Goal: Task Accomplishment & Management: Manage account settings

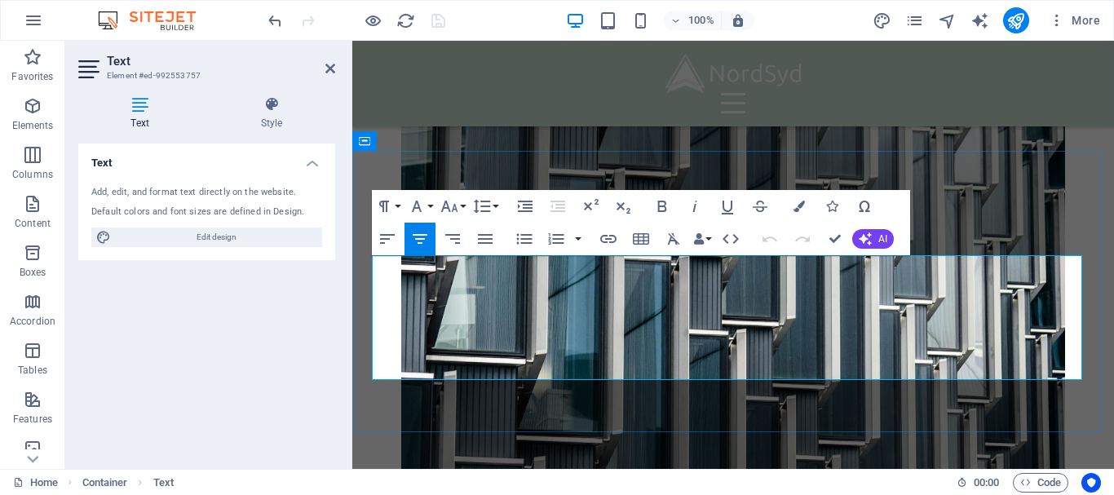
scroll to position [5181, 0]
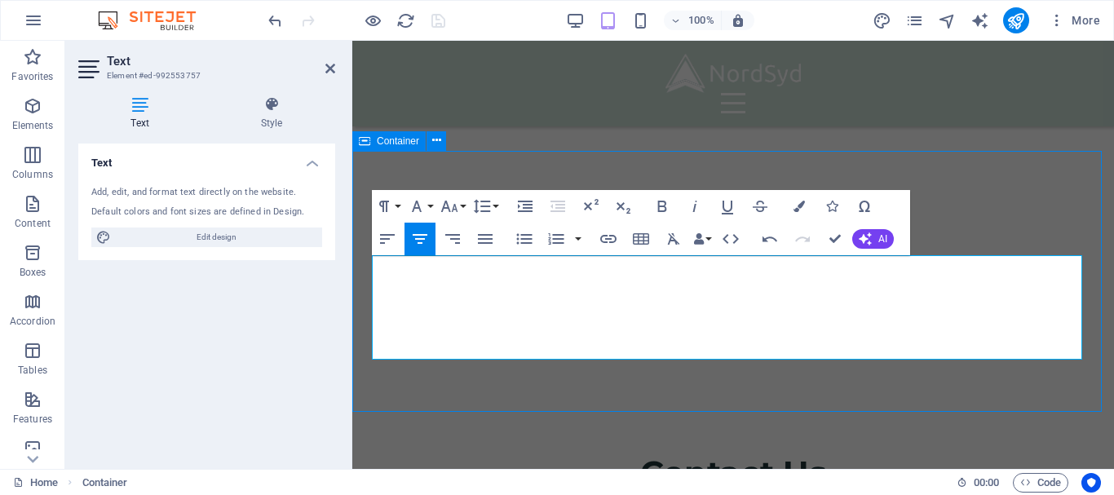
scroll to position [2914, 0]
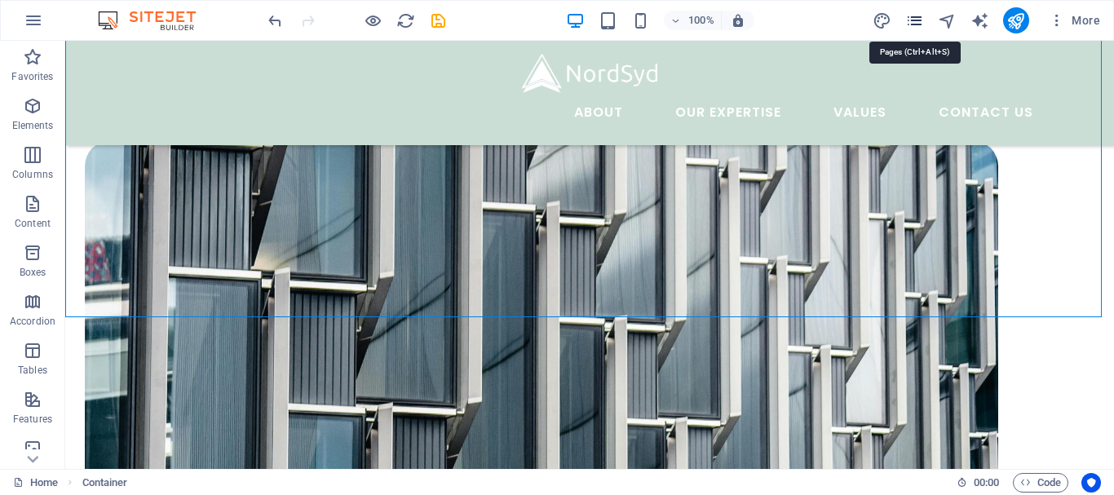
click at [916, 11] on icon "pages" at bounding box center [914, 20] width 19 height 19
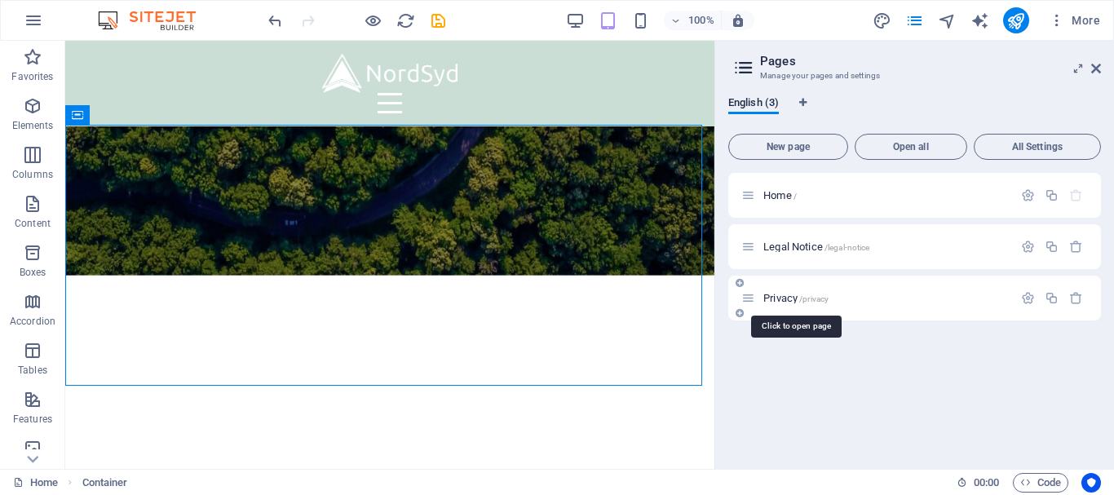
click at [786, 298] on span "Privacy /privacy" at bounding box center [795, 298] width 65 height 12
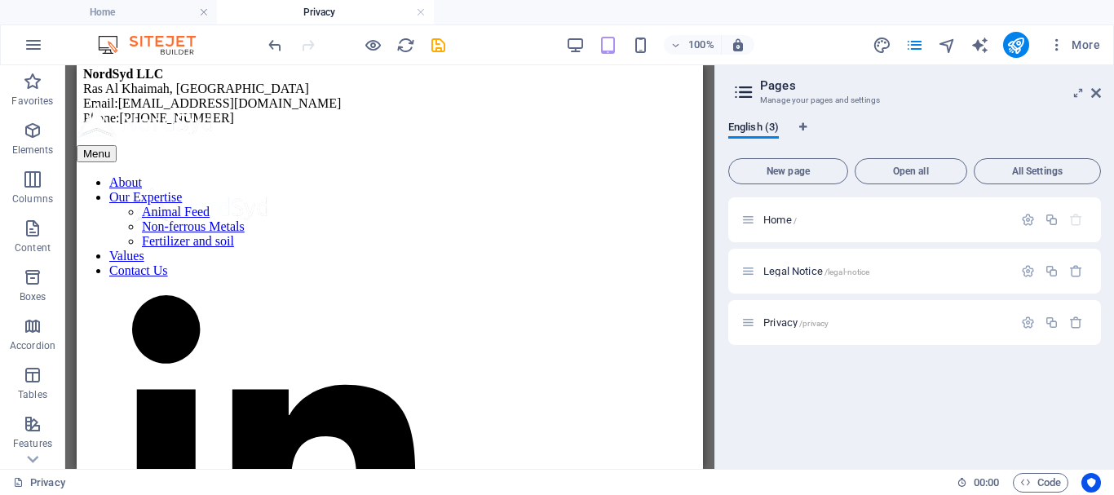
scroll to position [1223, 0]
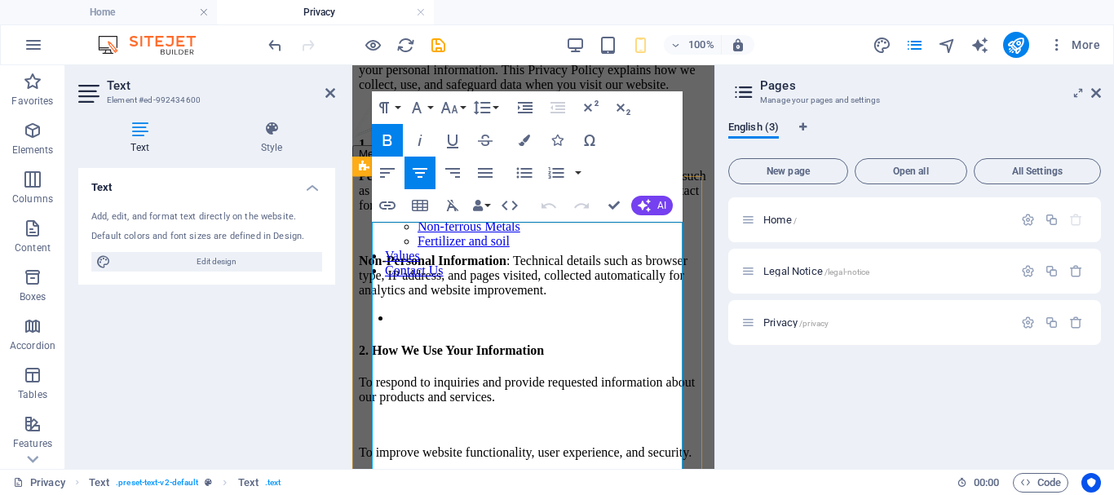
click at [624, 120] on p at bounding box center [533, 112] width 349 height 15
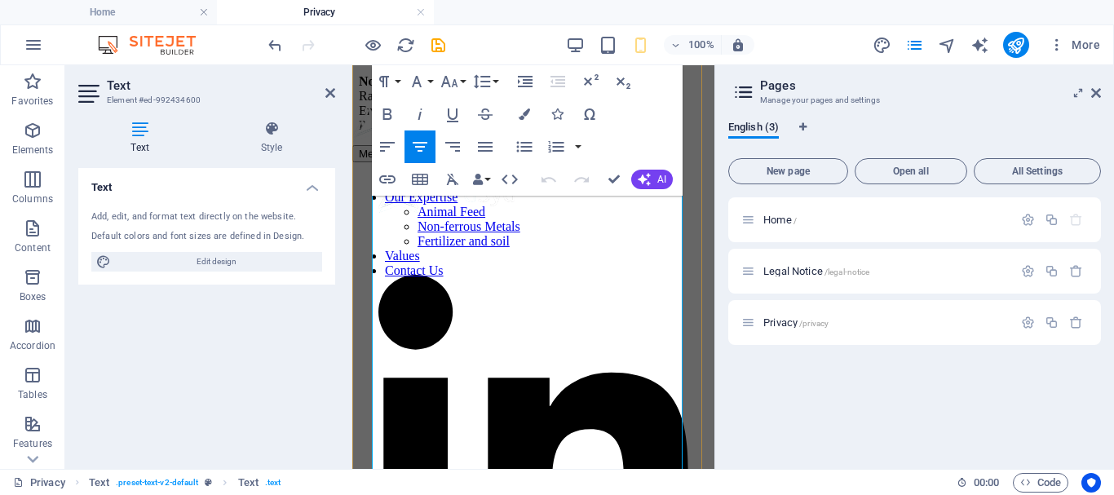
click at [520, 133] on p "NordSyd LLC [GEOGRAPHIC_DATA], [GEOGRAPHIC_DATA] Email:[EMAIL_ADDRESS][DOMAIN_N…" at bounding box center [533, 103] width 349 height 59
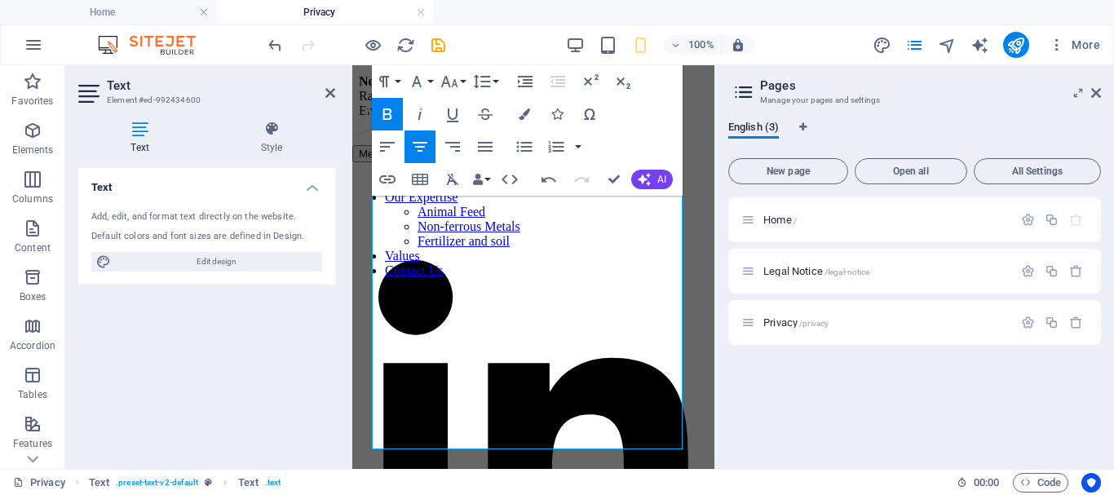
scroll to position [1058, 0]
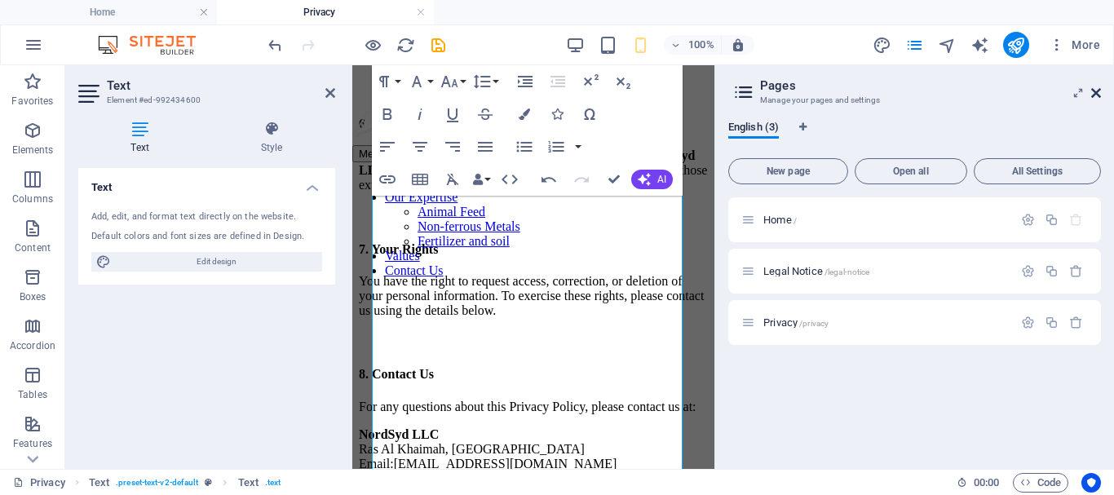
click at [1092, 95] on icon at bounding box center [1096, 92] width 10 height 13
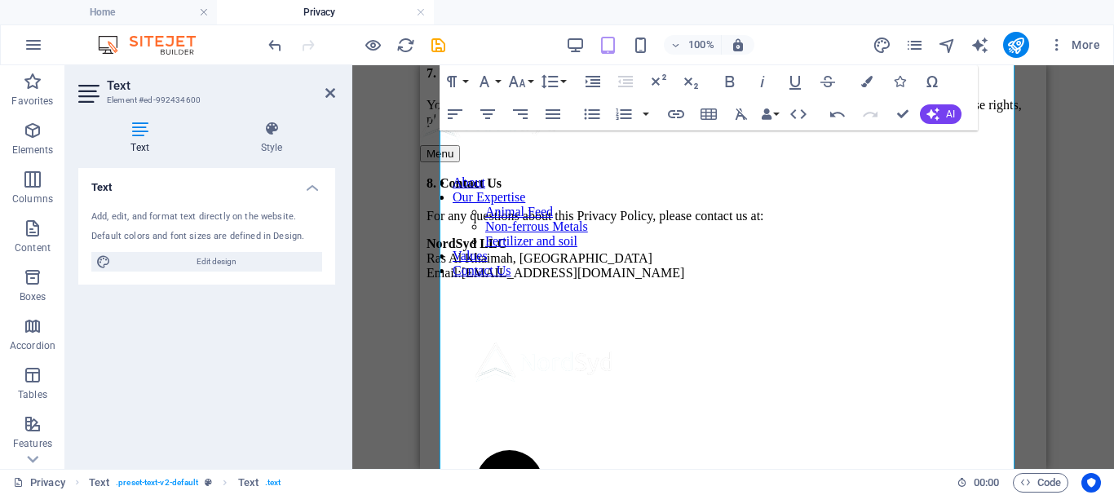
scroll to position [704, 0]
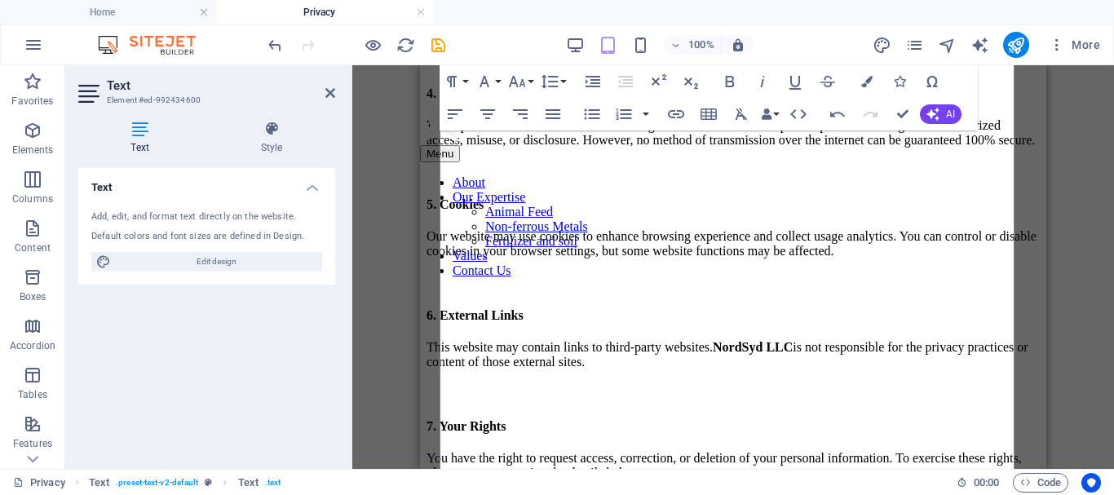
click at [1061, 176] on div "Drag here to replace the existing content. Press “Ctrl” if you want to create a…" at bounding box center [733, 267] width 762 height 404
click at [402, 97] on div "Drag here to replace the existing content. Press “Ctrl” if you want to create a…" at bounding box center [733, 267] width 762 height 404
click at [436, 48] on icon "save" at bounding box center [438, 45] width 19 height 19
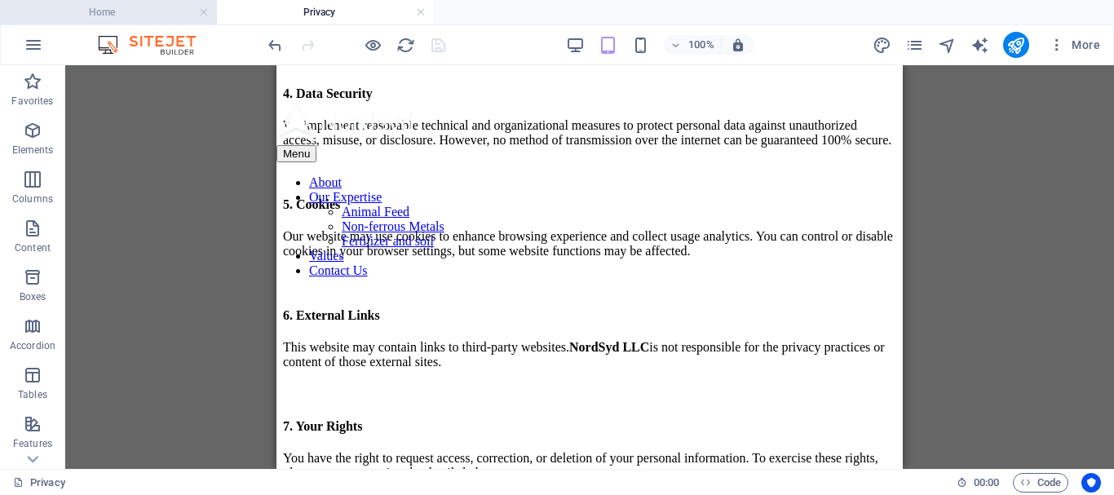
click at [134, 19] on h4 "Home" at bounding box center [108, 12] width 217 height 18
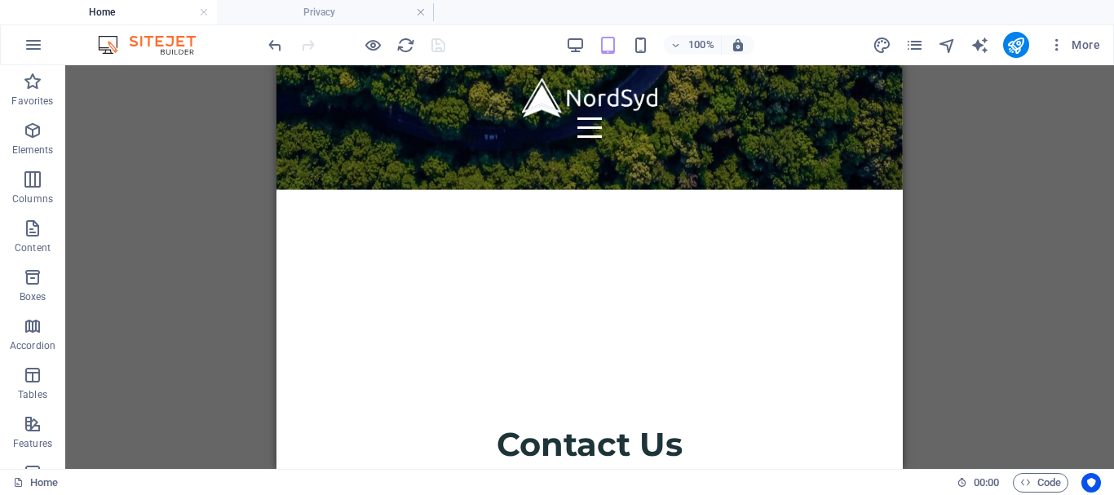
scroll to position [0, 0]
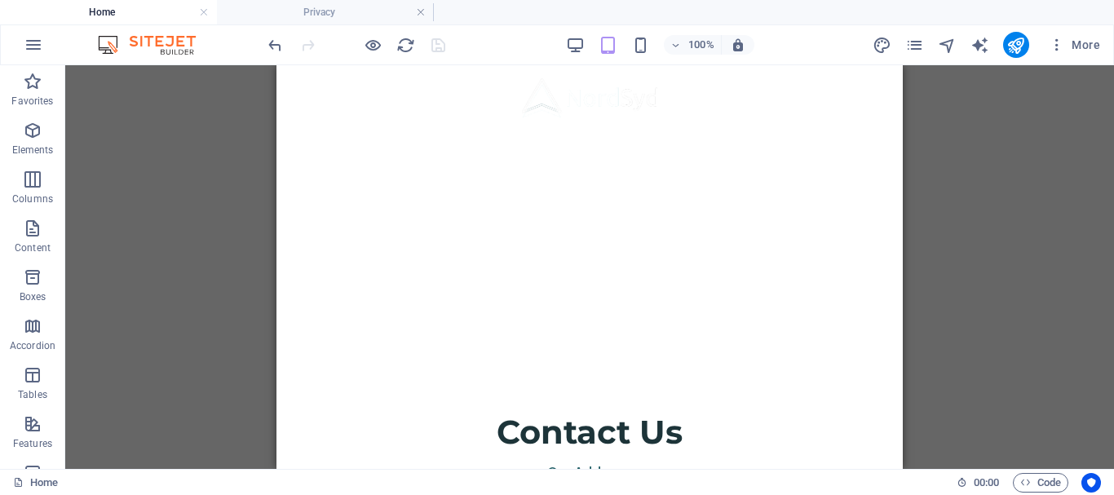
click at [1047, 195] on div "Drag here to replace the existing content. Press “Ctrl” if you want to create a…" at bounding box center [589, 267] width 1049 height 404
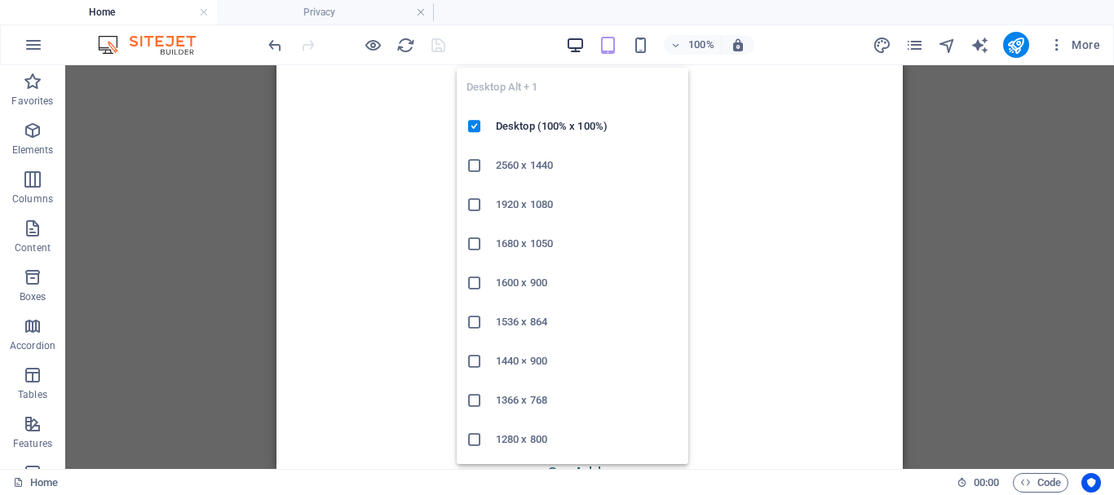
click at [573, 41] on icon "button" at bounding box center [575, 45] width 19 height 19
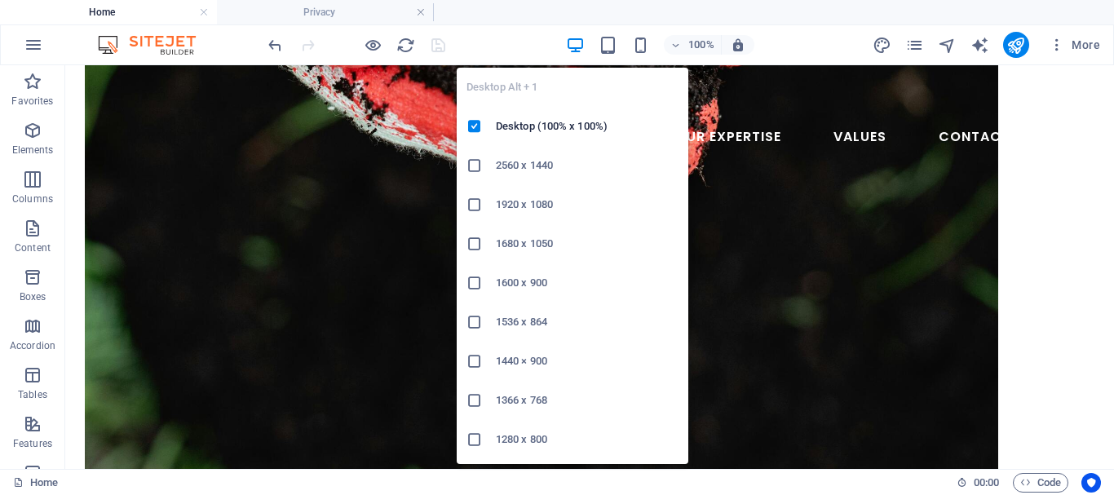
scroll to position [2914, 0]
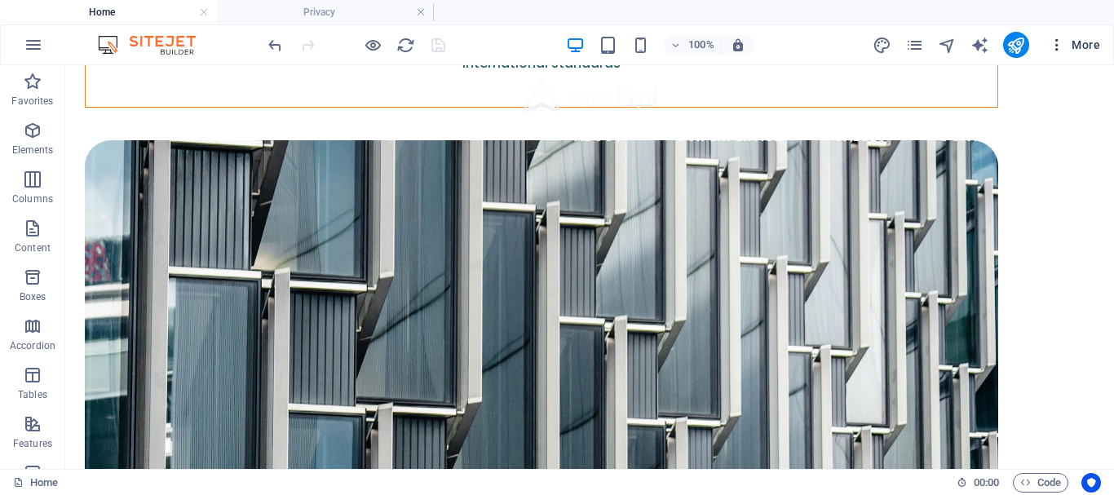
click at [1072, 54] on button "More" at bounding box center [1074, 45] width 64 height 26
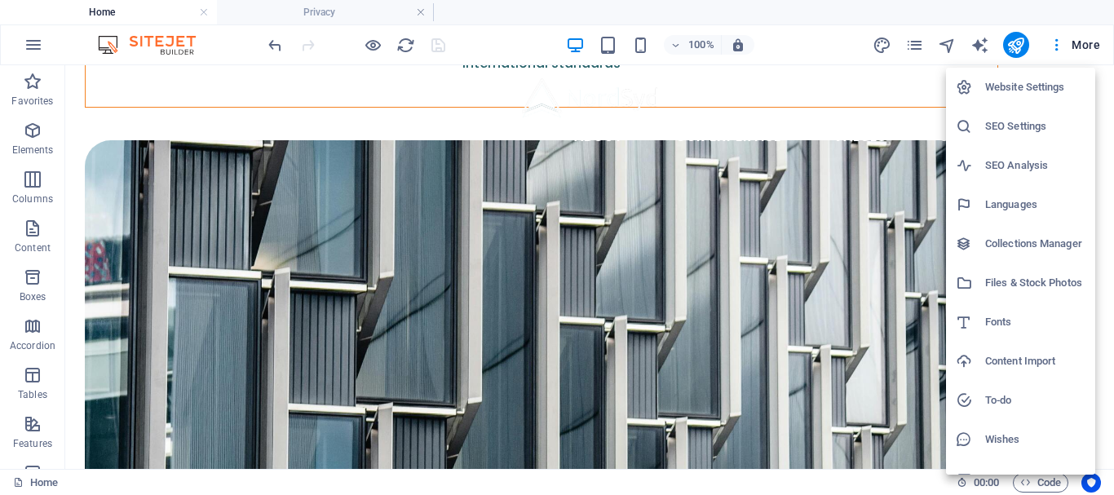
click at [1011, 90] on h6 "Website Settings" at bounding box center [1035, 87] width 100 height 20
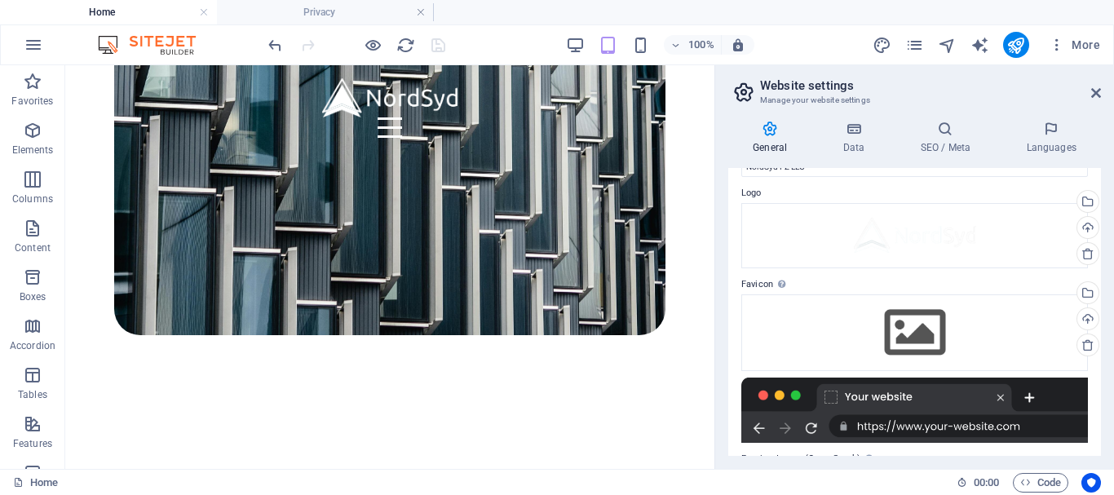
scroll to position [48, 0]
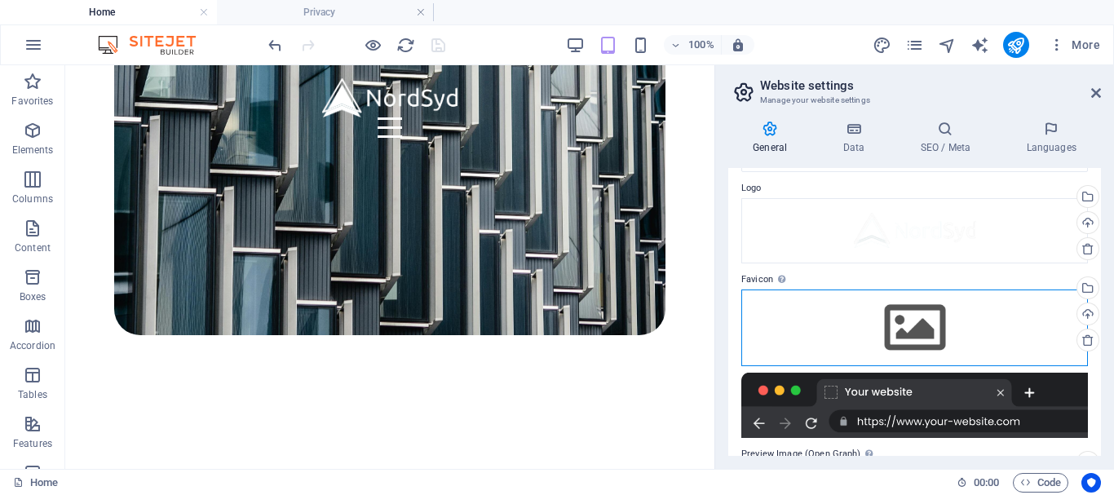
click at [923, 329] on div "Drag files here, click to choose files or select files from Files or our free s…" at bounding box center [914, 327] width 347 height 77
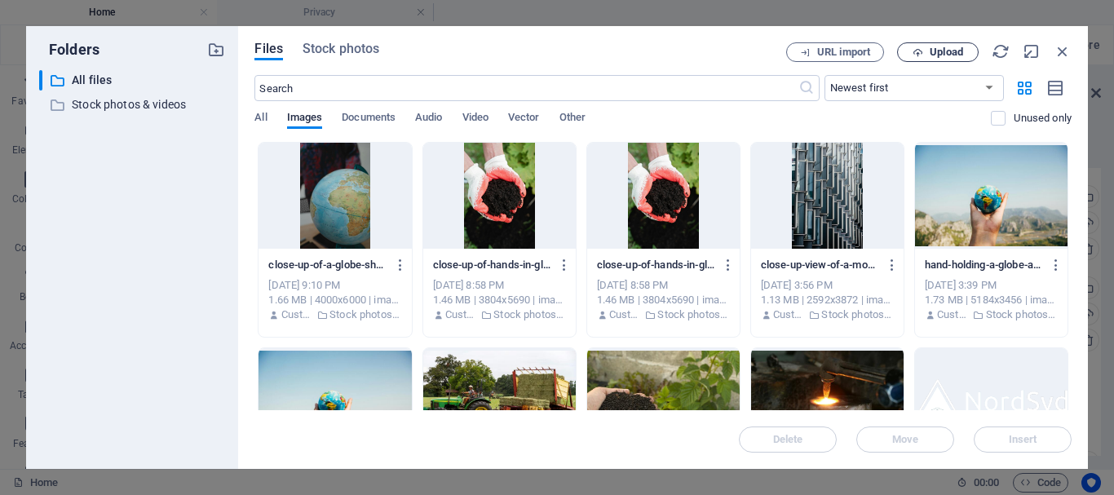
click at [931, 52] on span "Upload" at bounding box center [946, 52] width 33 height 10
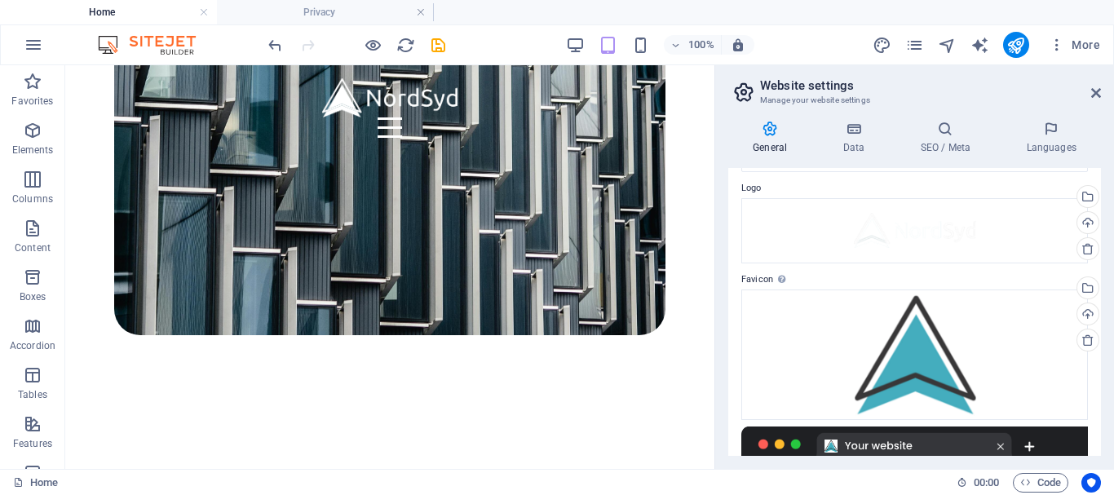
drag, startPoint x: 1101, startPoint y: 265, endPoint x: 1104, endPoint y: 275, distance: 10.3
click at [1104, 275] on div "General Data SEO / Meta Languages Website name NordSyd FZ LLC Logo Drag files h…" at bounding box center [914, 288] width 399 height 361
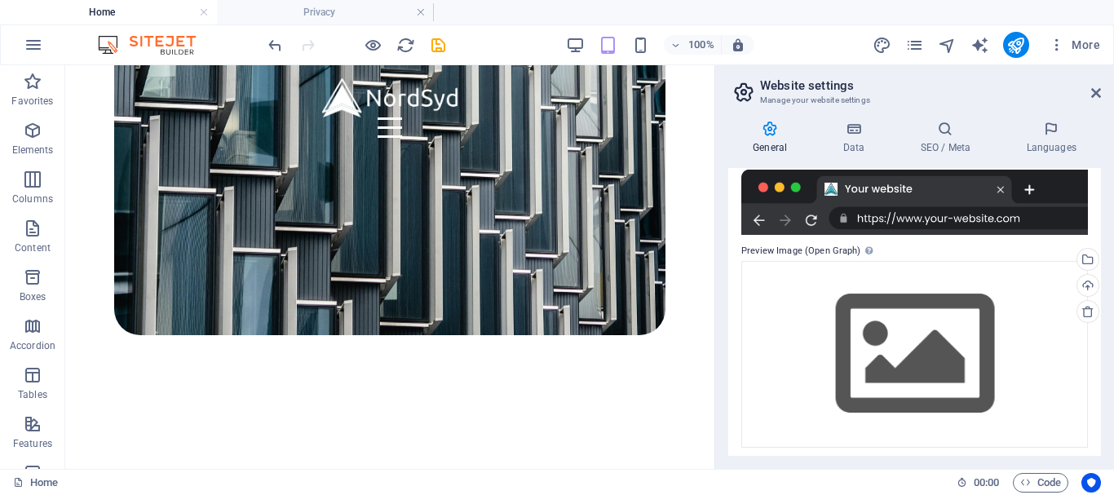
scroll to position [310, 0]
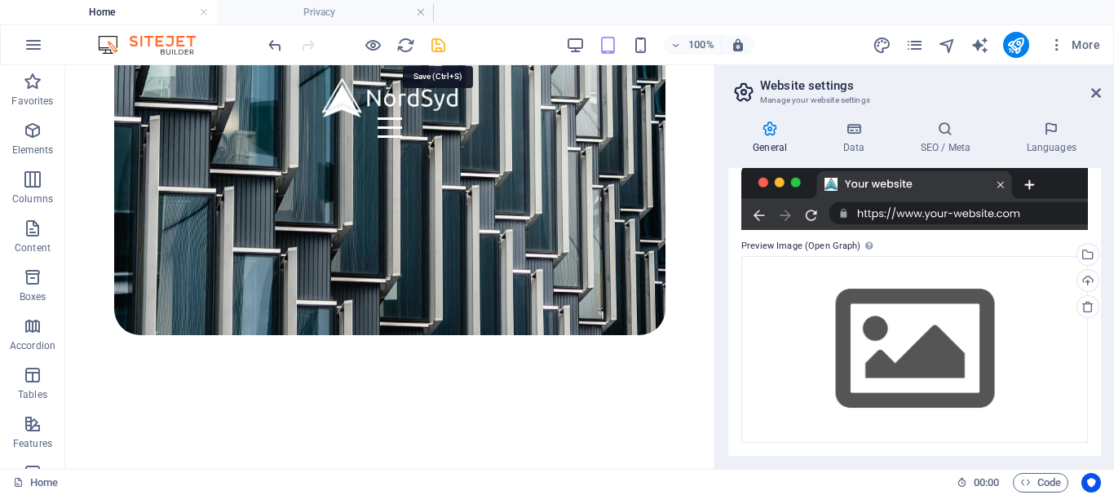
click at [431, 38] on icon "save" at bounding box center [438, 45] width 19 height 19
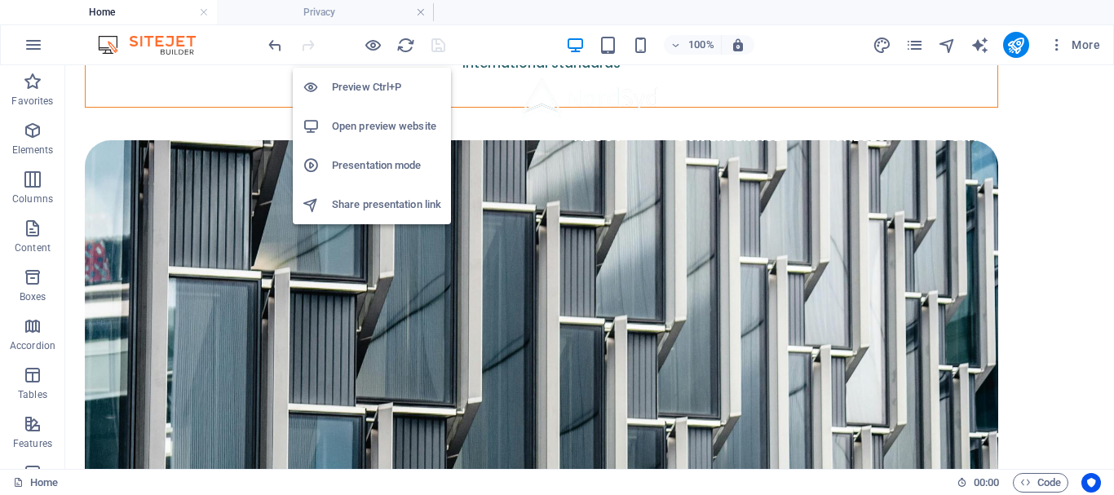
click at [353, 135] on h6 "Open preview website" at bounding box center [386, 127] width 109 height 20
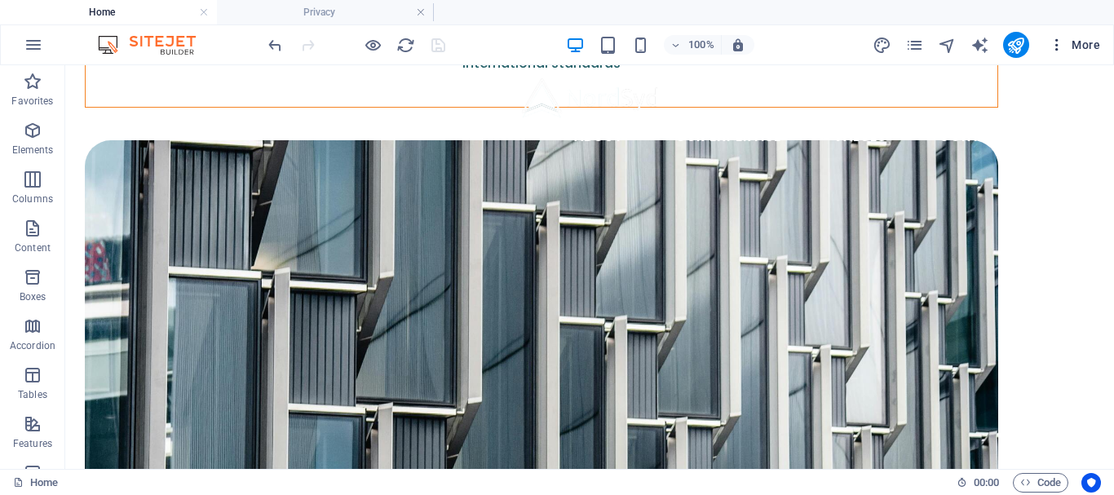
click at [1080, 33] on button "More" at bounding box center [1074, 45] width 64 height 26
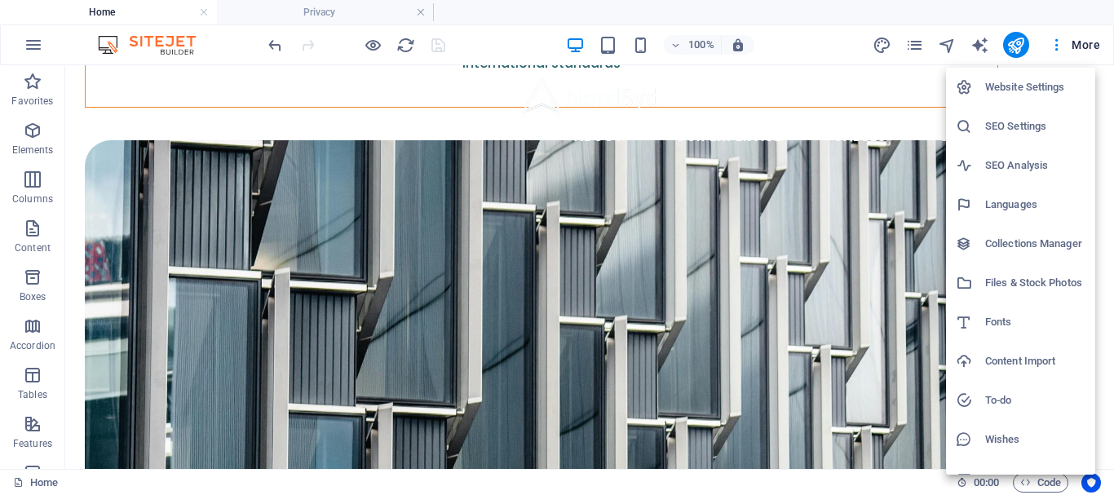
click at [1036, 77] on h6 "Website Settings" at bounding box center [1035, 87] width 100 height 20
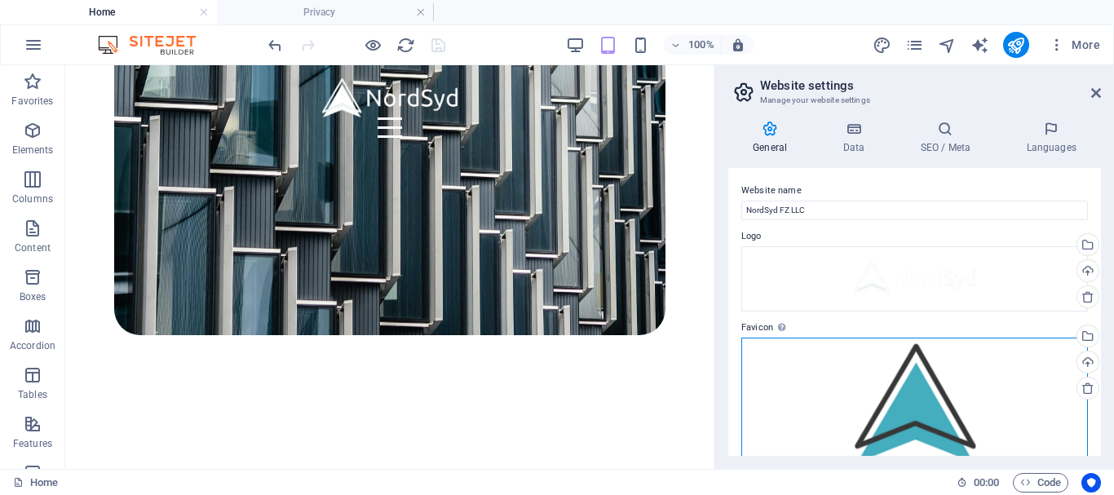
click at [1027, 364] on div "Drag files here, click to choose files or select files from Files or our free s…" at bounding box center [914, 403] width 347 height 130
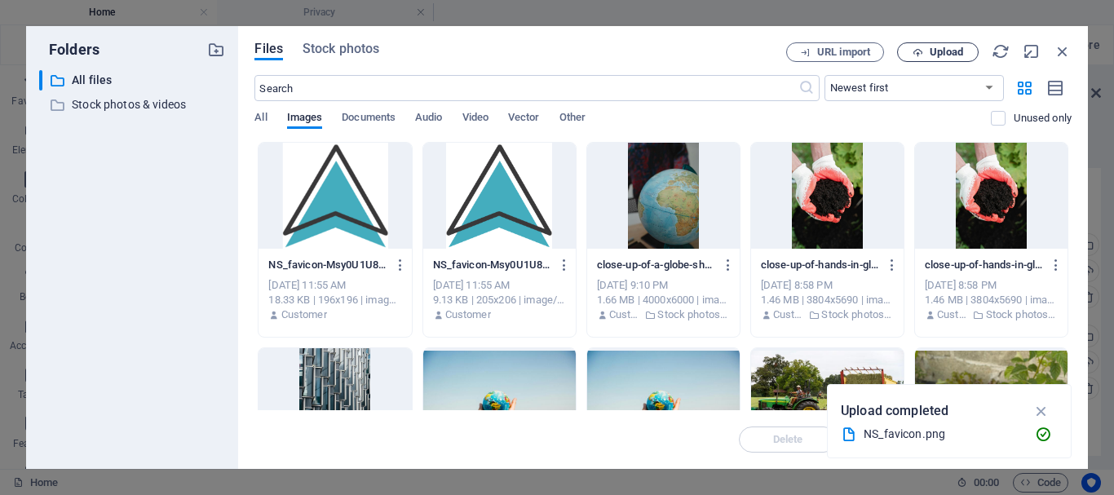
click at [931, 47] on span "Upload" at bounding box center [946, 52] width 33 height 10
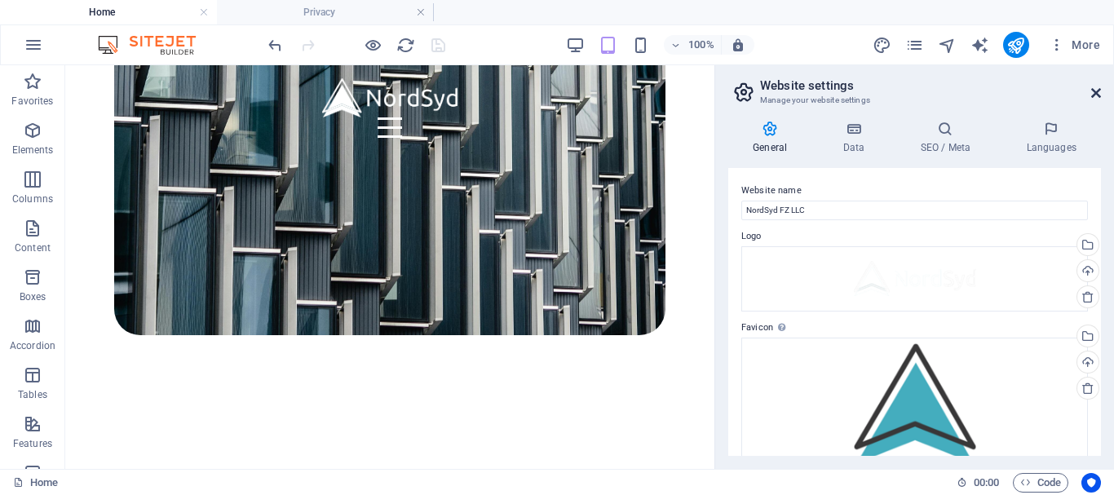
click at [1099, 91] on icon at bounding box center [1096, 92] width 10 height 13
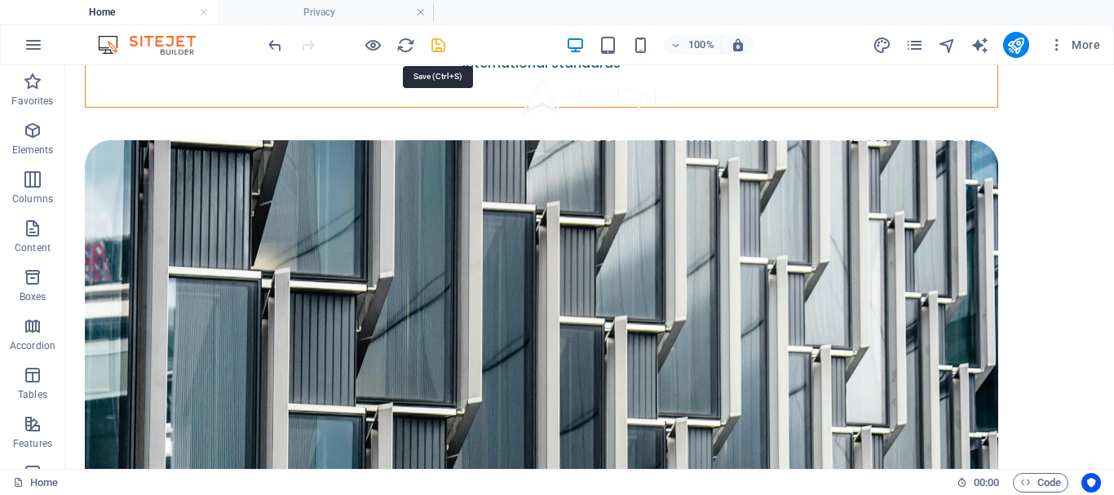
click at [444, 40] on icon "save" at bounding box center [438, 45] width 19 height 19
click at [1083, 44] on span "More" at bounding box center [1074, 45] width 51 height 16
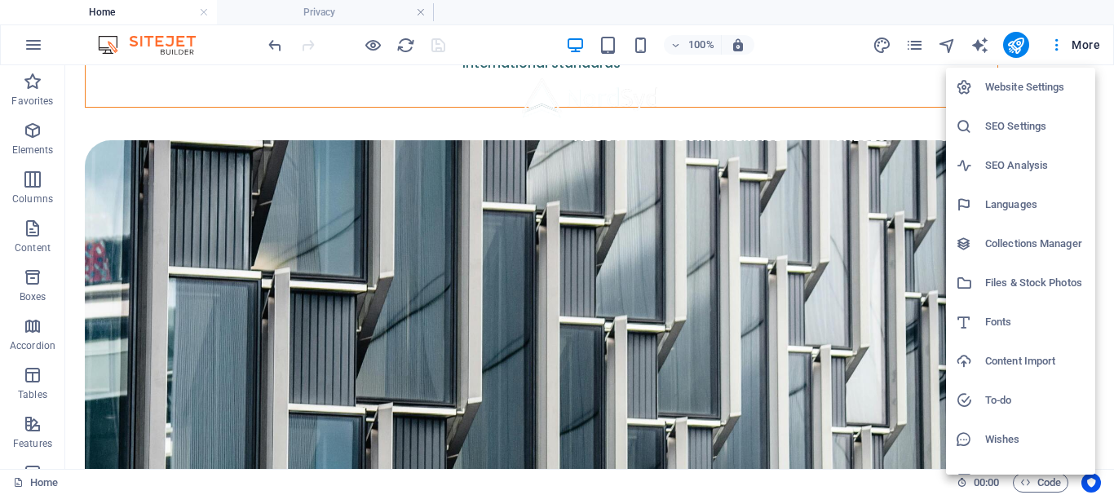
click at [1014, 95] on h6 "Website Settings" at bounding box center [1035, 87] width 100 height 20
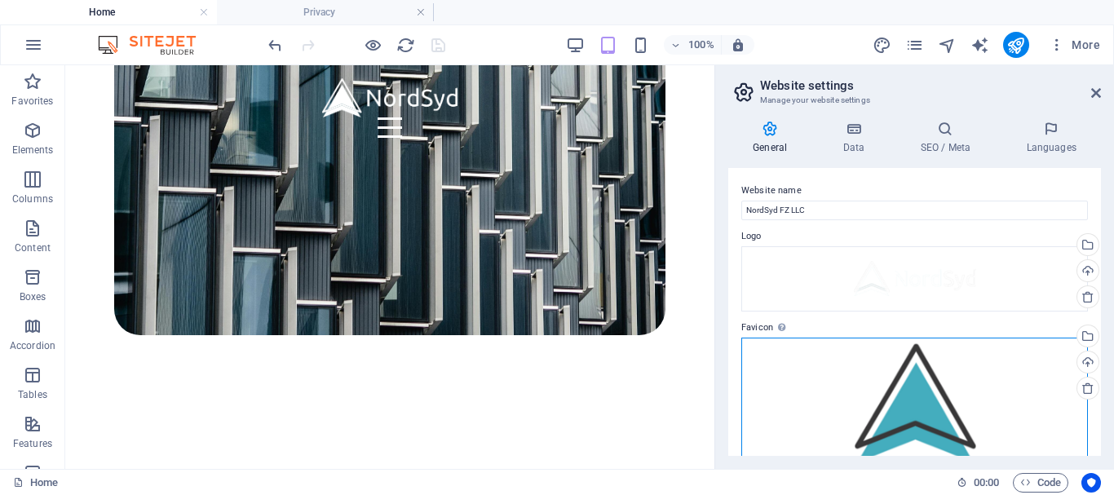
click at [1027, 394] on div "Drag files here, click to choose files or select files from Files or our free s…" at bounding box center [914, 403] width 347 height 130
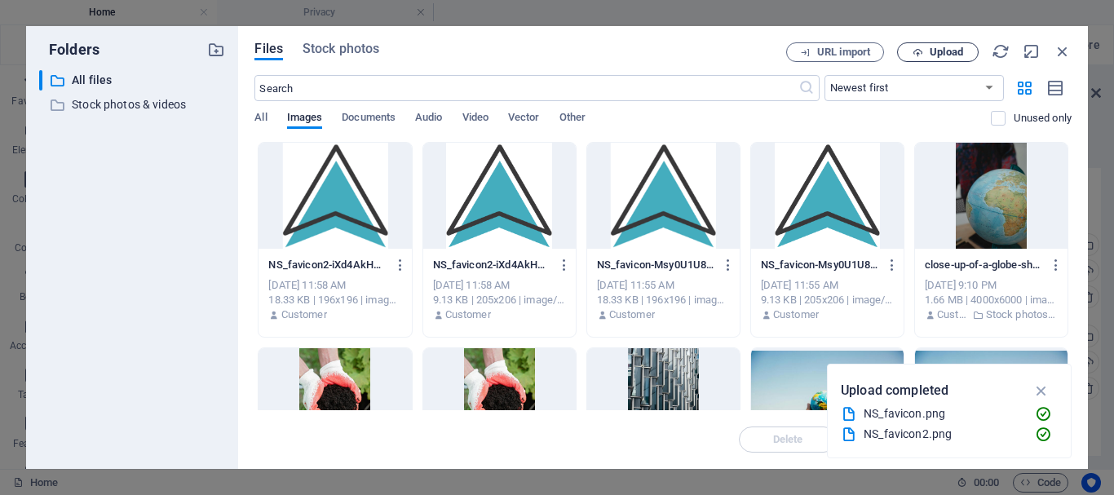
click at [934, 53] on span "Upload" at bounding box center [946, 52] width 33 height 10
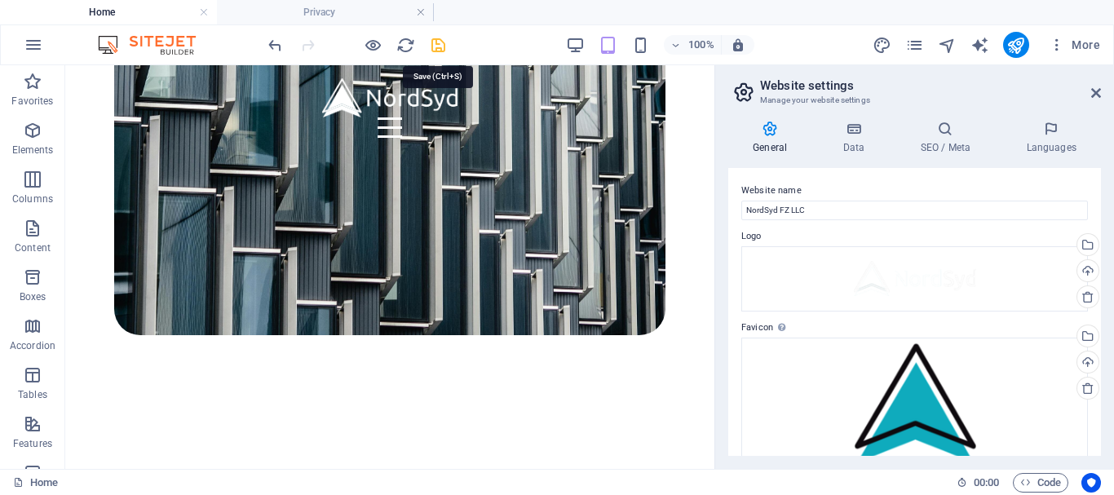
click at [434, 40] on icon "save" at bounding box center [438, 45] width 19 height 19
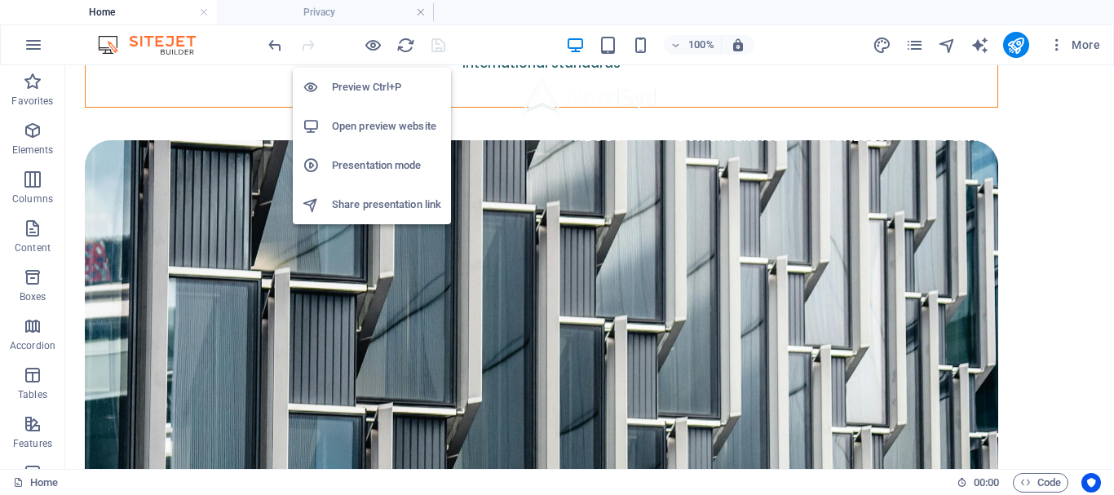
click at [343, 129] on h6 "Open preview website" at bounding box center [386, 127] width 109 height 20
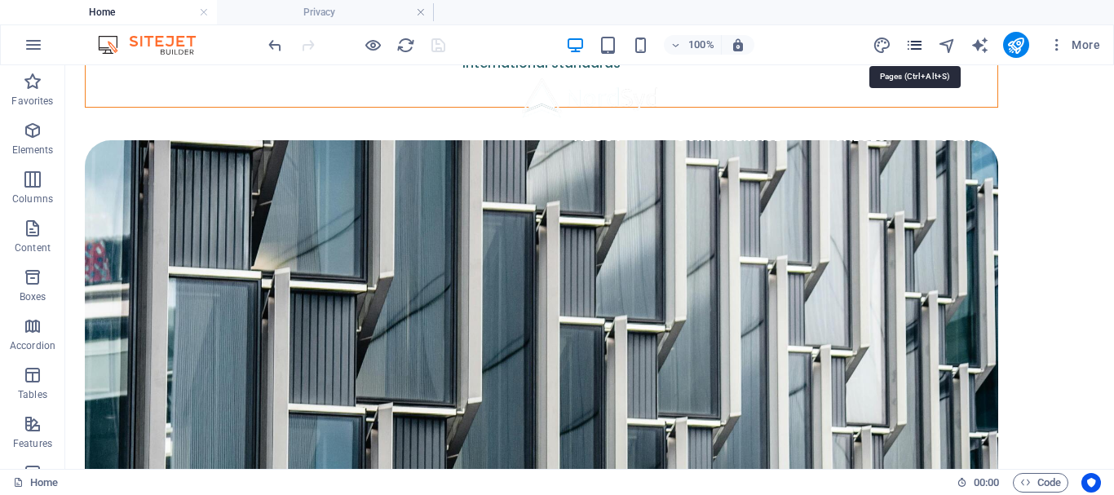
click at [919, 52] on icon "pages" at bounding box center [914, 45] width 19 height 19
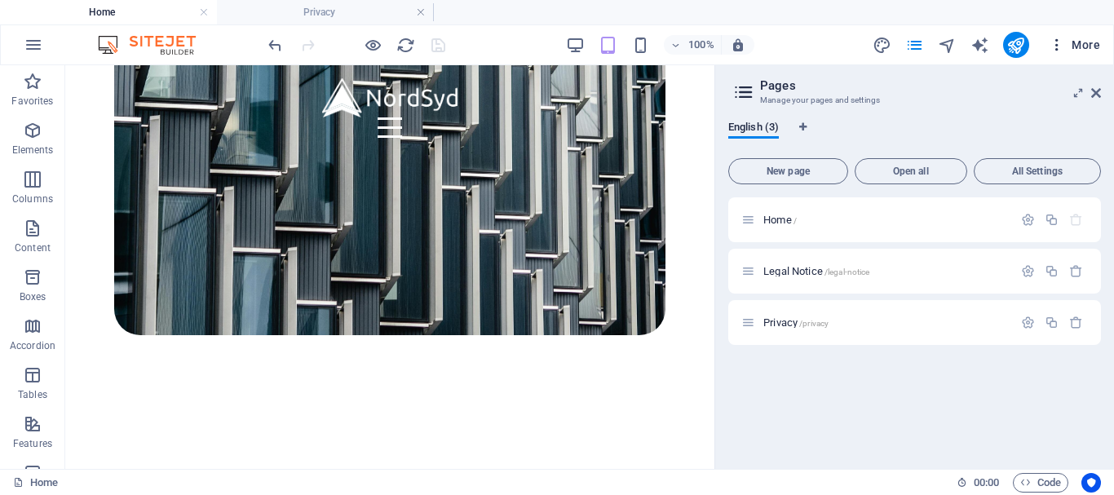
click at [1085, 43] on span "More" at bounding box center [1074, 45] width 51 height 16
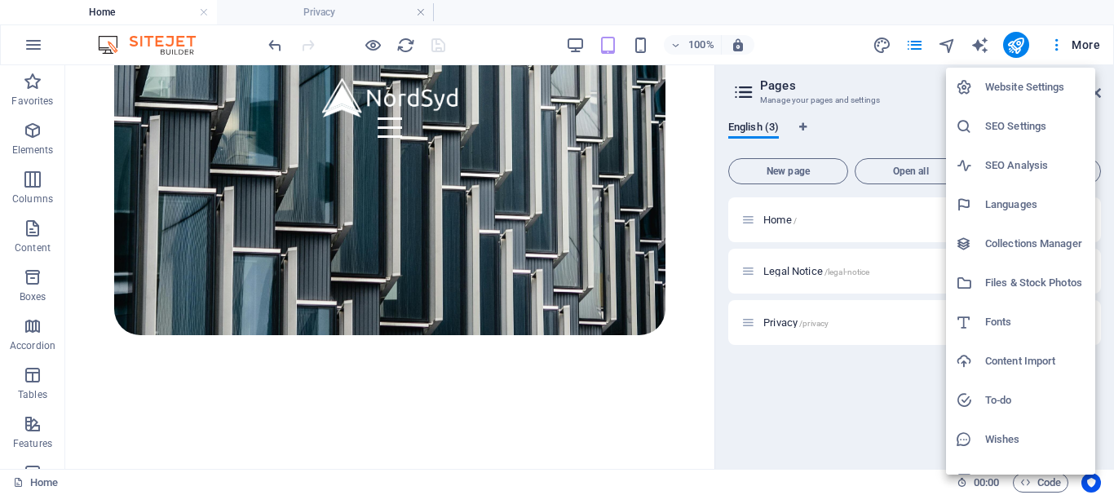
click at [1030, 88] on h6 "Website Settings" at bounding box center [1035, 87] width 100 height 20
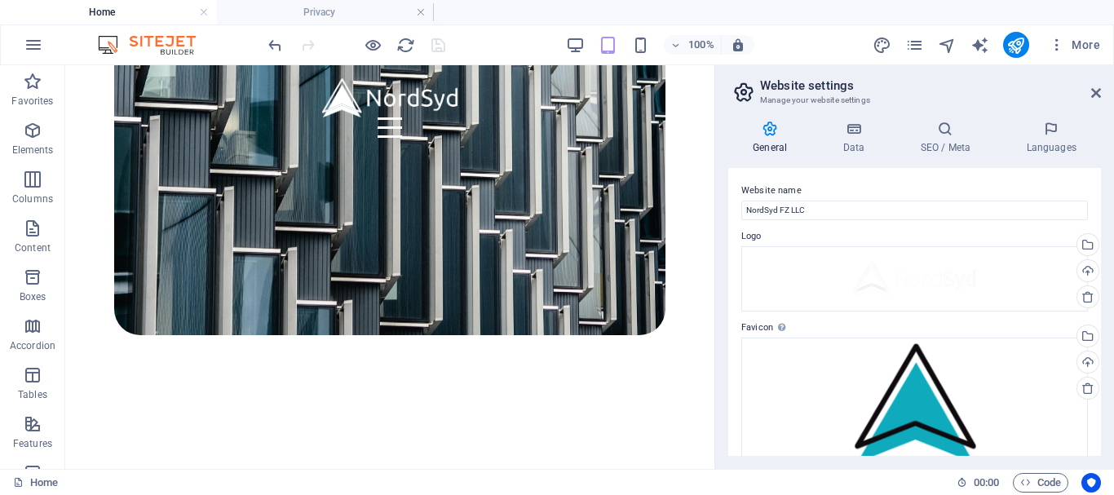
drag, startPoint x: 1096, startPoint y: 188, endPoint x: 1100, endPoint y: 201, distance: 12.9
click at [1100, 201] on div "Website name NordSyd FZ LLC Logo Drag files here, click to choose files or sele…" at bounding box center [914, 312] width 373 height 288
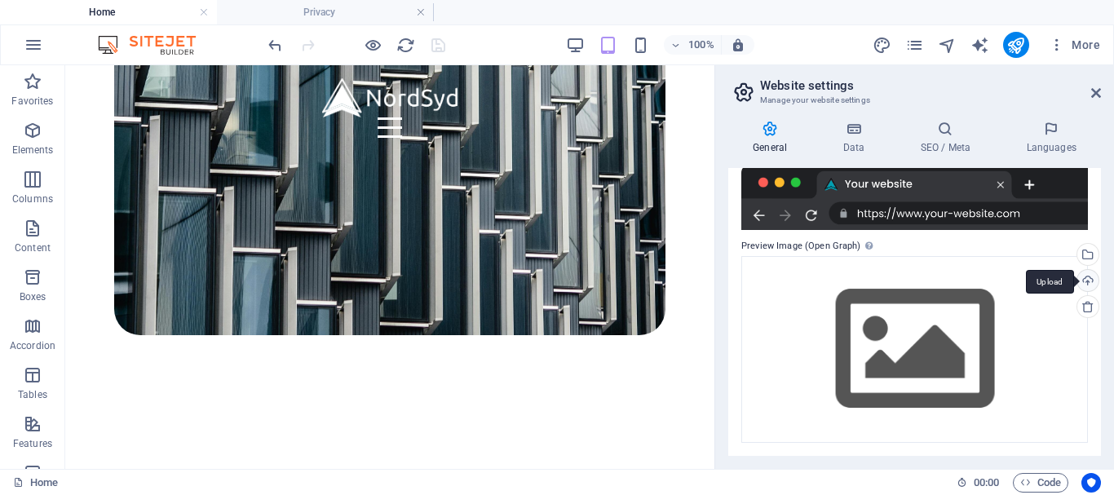
click at [1080, 277] on div "Upload" at bounding box center [1086, 282] width 24 height 24
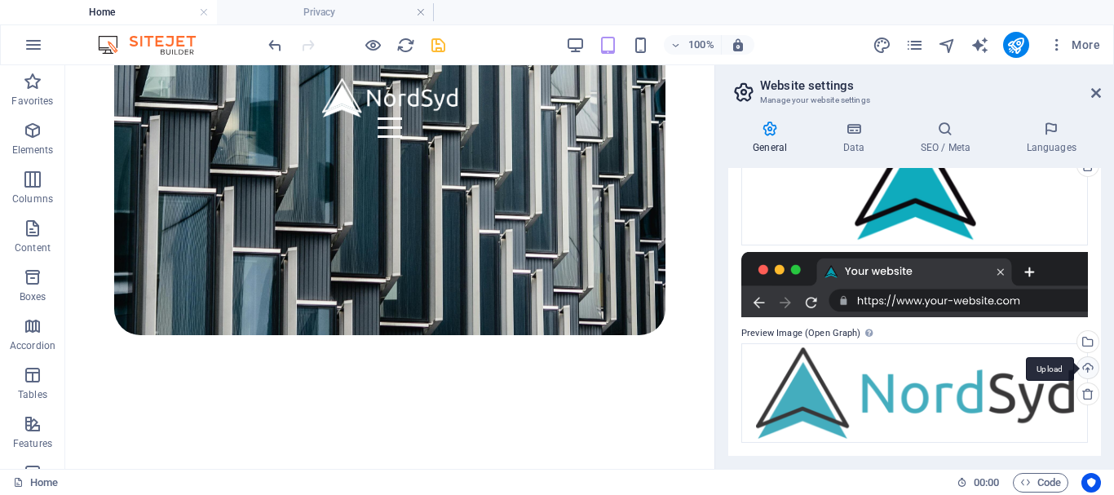
scroll to position [223, 0]
drag, startPoint x: 1102, startPoint y: 322, endPoint x: 1103, endPoint y: 360, distance: 38.4
click at [1103, 360] on div "General Data SEO / Meta Languages Website name NordSyd FZ LLC Logo Drag files h…" at bounding box center [914, 288] width 399 height 361
drag, startPoint x: 1103, startPoint y: 360, endPoint x: 1099, endPoint y: 338, distance: 23.2
click at [1099, 338] on div "General Data SEO / Meta Languages Website name NordSyd FZ LLC Logo Drag files h…" at bounding box center [914, 288] width 399 height 361
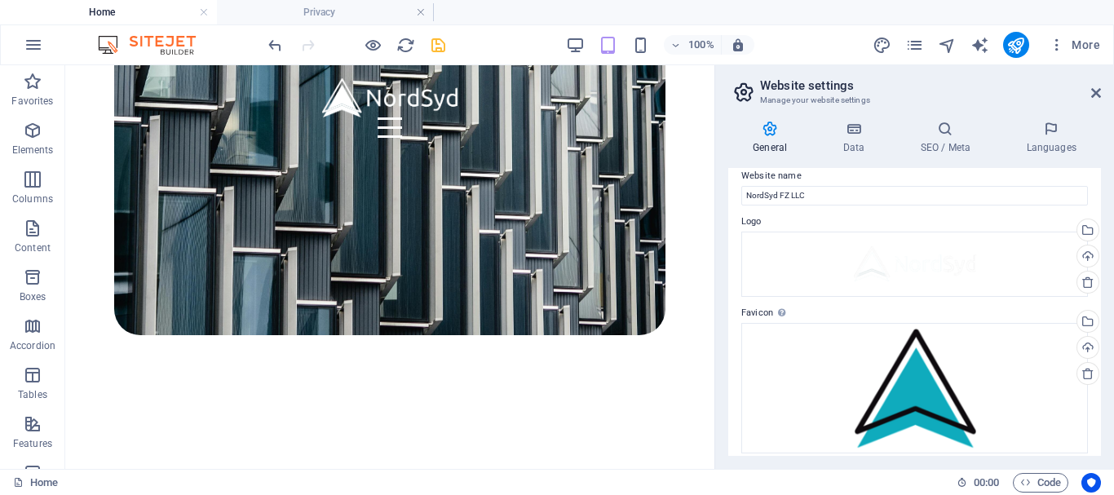
scroll to position [0, 0]
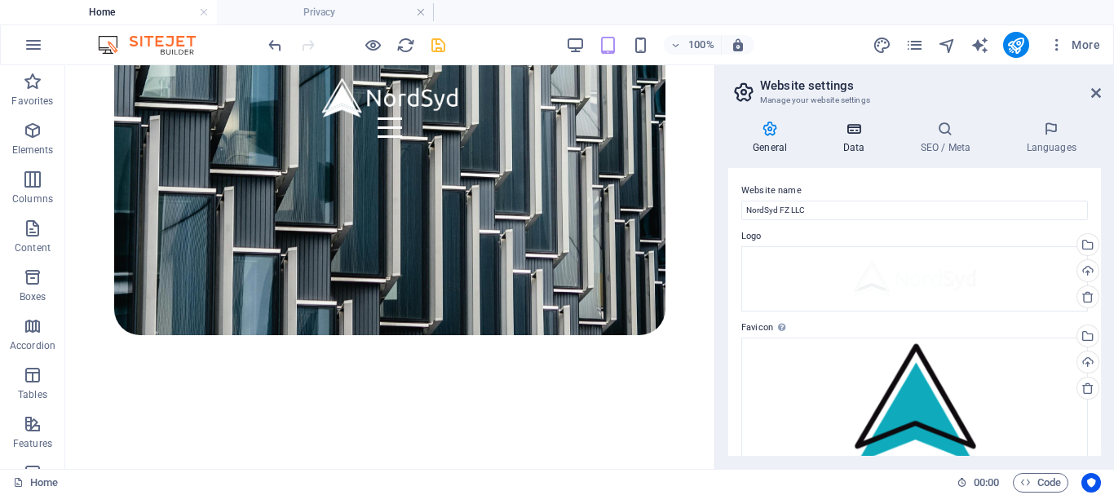
click at [857, 129] on icon at bounding box center [853, 129] width 71 height 16
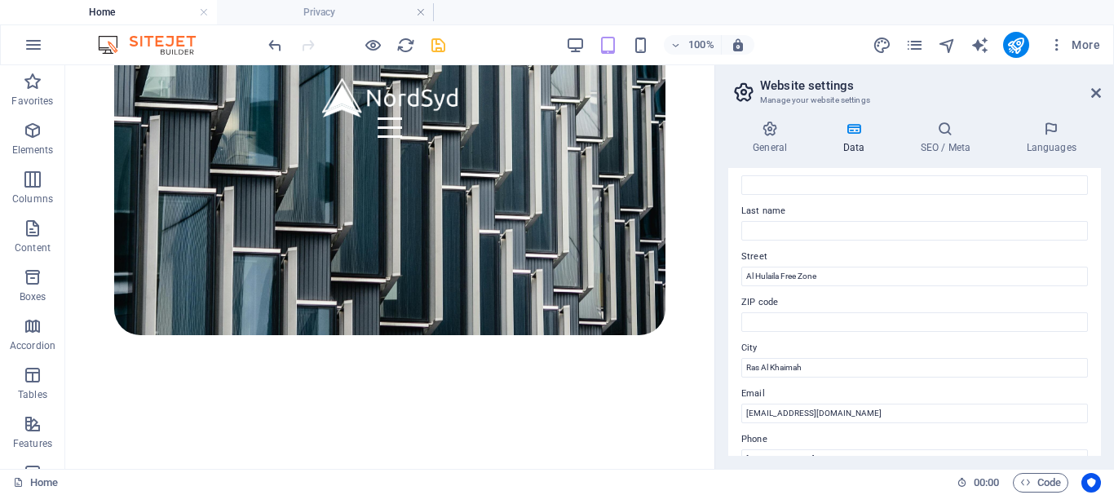
scroll to position [131, 0]
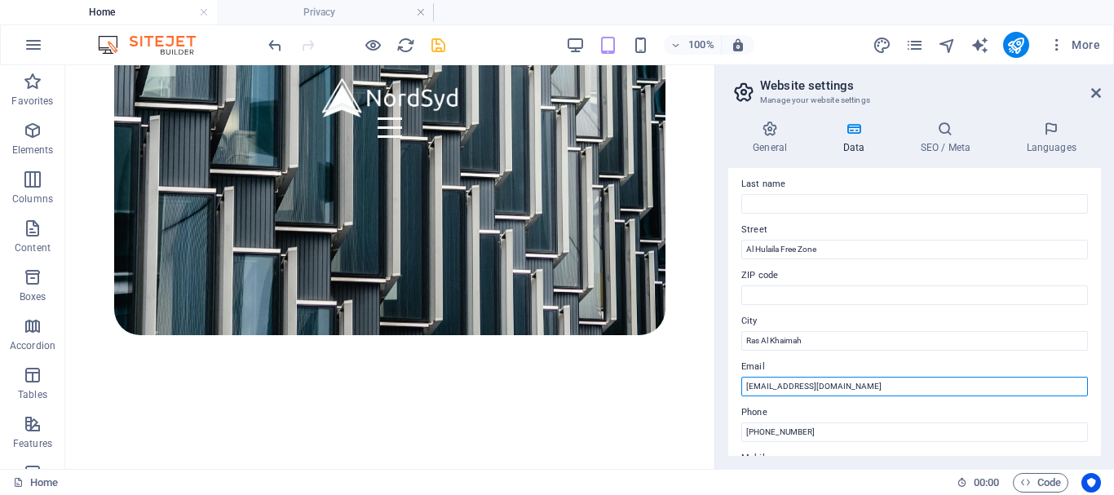
drag, startPoint x: 828, startPoint y: 448, endPoint x: 680, endPoint y: 379, distance: 163.0
drag, startPoint x: 829, startPoint y: 452, endPoint x: 713, endPoint y: 386, distance: 133.6
type input "[EMAIL_ADDRESS][DOMAIN_NAME]"
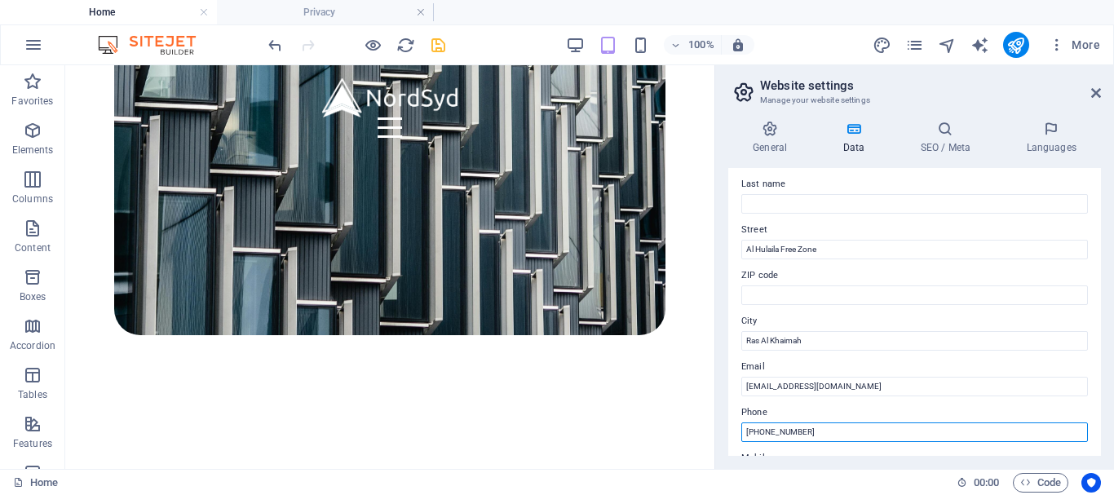
drag, startPoint x: 898, startPoint y: 497, endPoint x: 650, endPoint y: 437, distance: 254.9
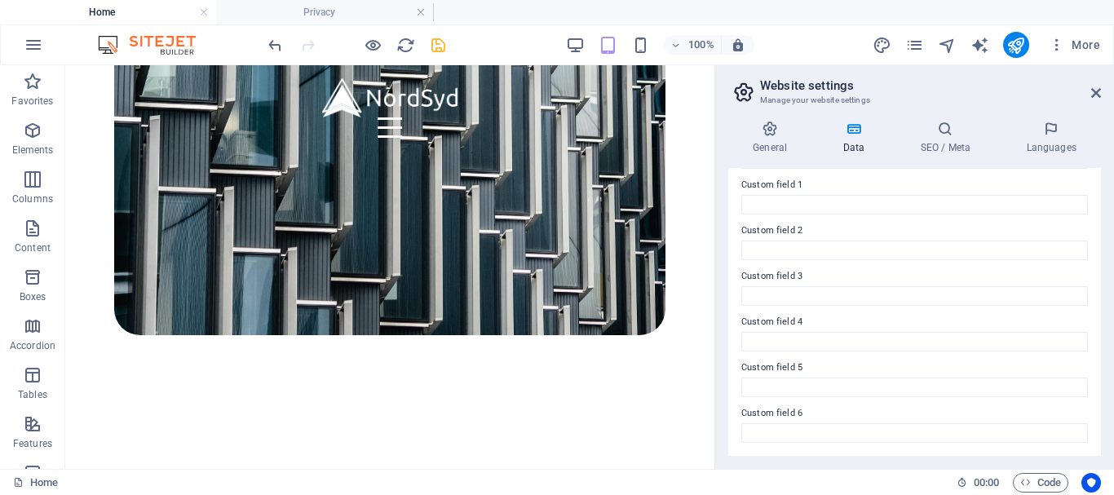
scroll to position [0, 0]
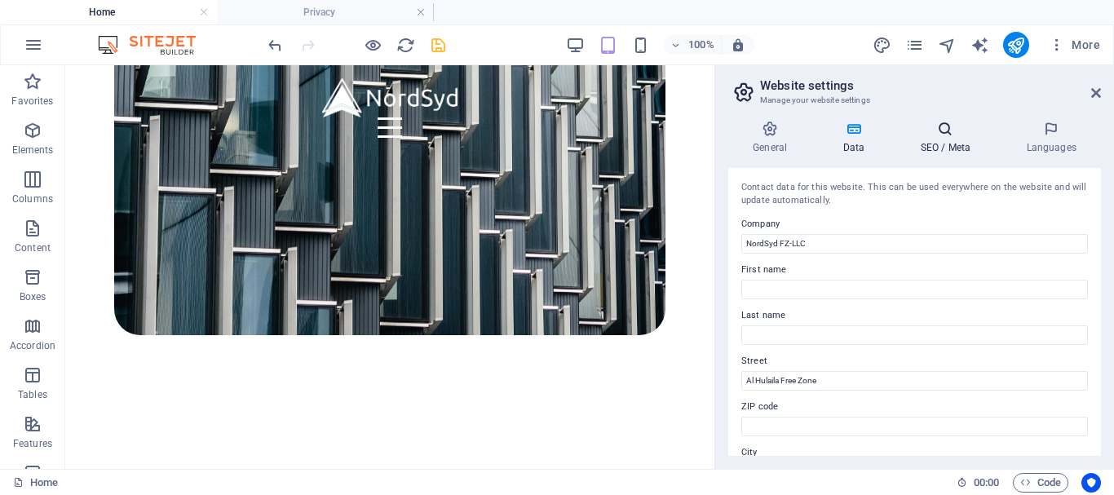
click at [954, 130] on icon at bounding box center [944, 129] width 99 height 16
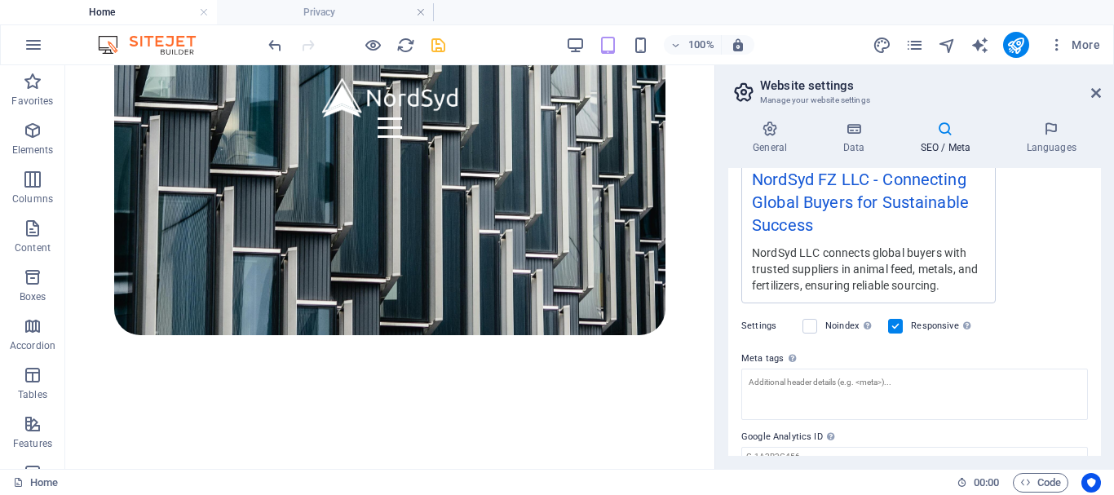
scroll to position [306, 0]
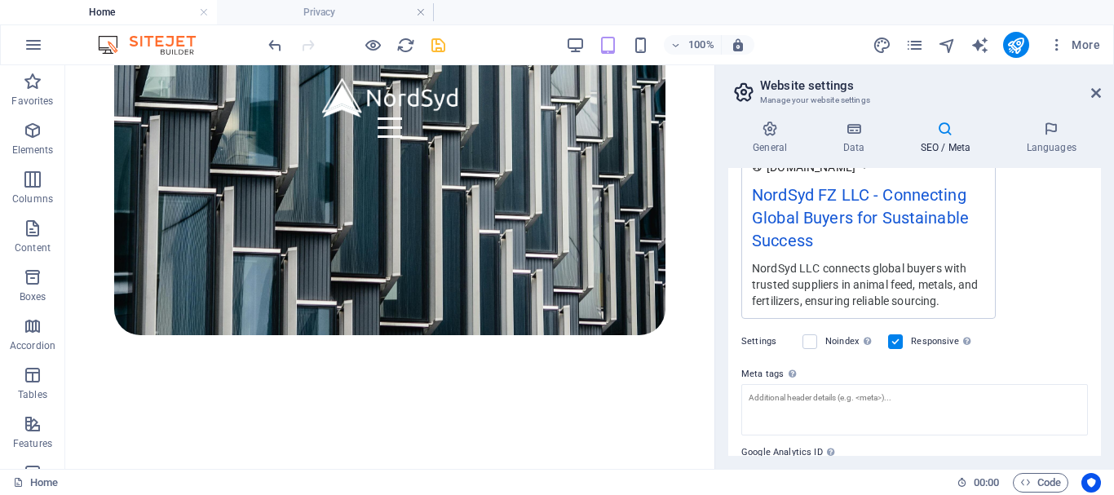
drag, startPoint x: 1102, startPoint y: 359, endPoint x: 1096, endPoint y: 339, distance: 20.4
click at [1096, 339] on div "General Data SEO / Meta Languages Website name NordSyd FZ LLC Logo Drag files h…" at bounding box center [914, 288] width 399 height 361
drag, startPoint x: 1096, startPoint y: 339, endPoint x: 1097, endPoint y: 321, distance: 18.0
click at [1097, 321] on div "SEO Title The title of your website - make it something that stands out in sear…" at bounding box center [914, 312] width 373 height 288
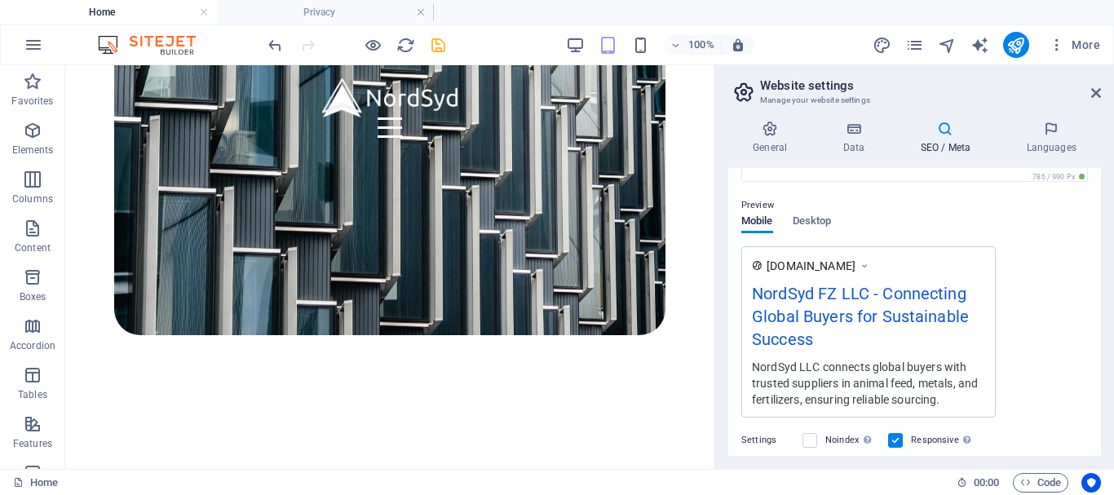
scroll to position [205, 0]
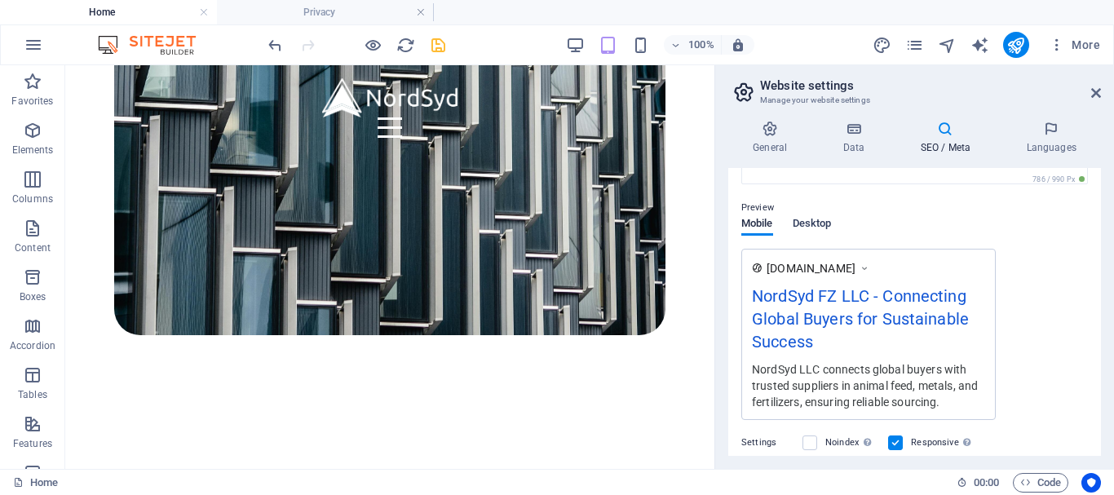
click at [809, 225] on span "Desktop" at bounding box center [812, 225] width 39 height 23
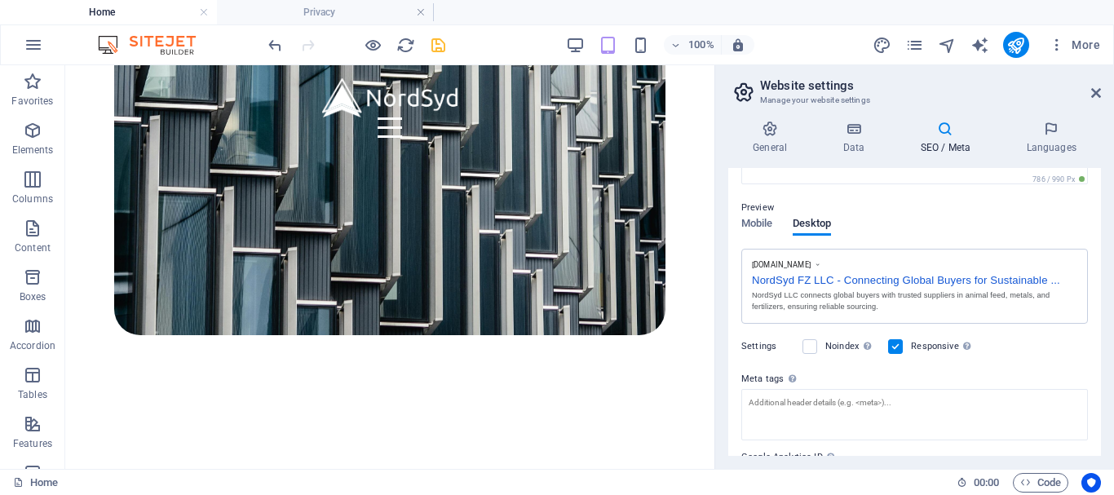
click at [1101, 282] on div "General Data SEO / Meta Languages Website name NordSyd FZ LLC Logo Drag files h…" at bounding box center [914, 288] width 399 height 361
drag, startPoint x: 1101, startPoint y: 282, endPoint x: 1103, endPoint y: 304, distance: 22.2
click at [1103, 304] on div "General Data SEO / Meta Languages Website name NordSyd FZ LLC Logo Drag files h…" at bounding box center [914, 288] width 399 height 361
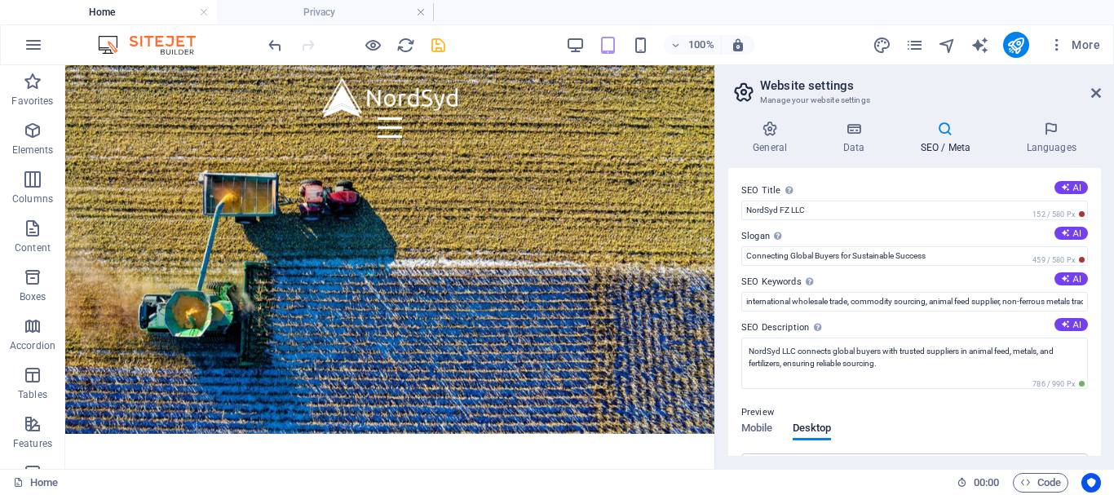
scroll to position [0, 0]
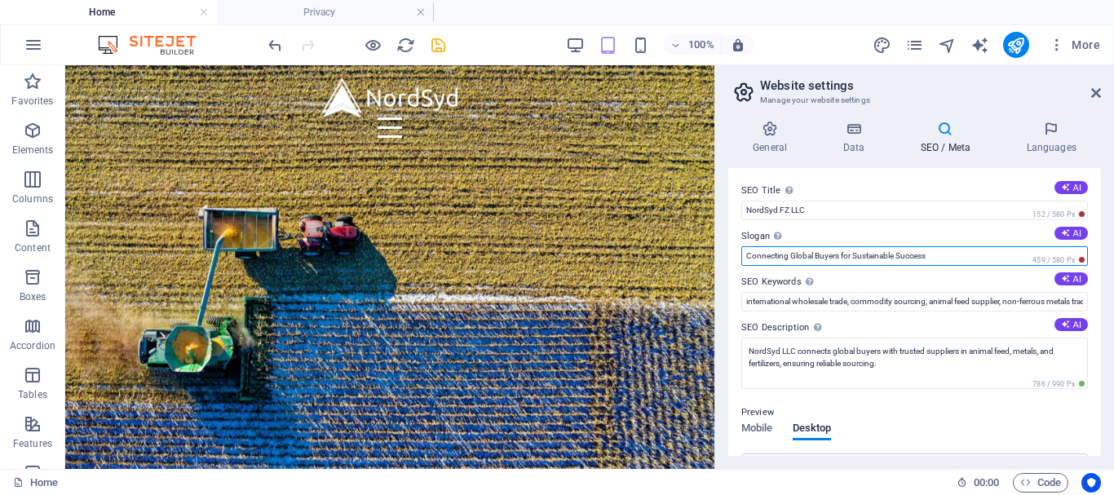
click at [834, 254] on input "Connecting Global Buyers for Sustainable Success" at bounding box center [914, 256] width 347 height 20
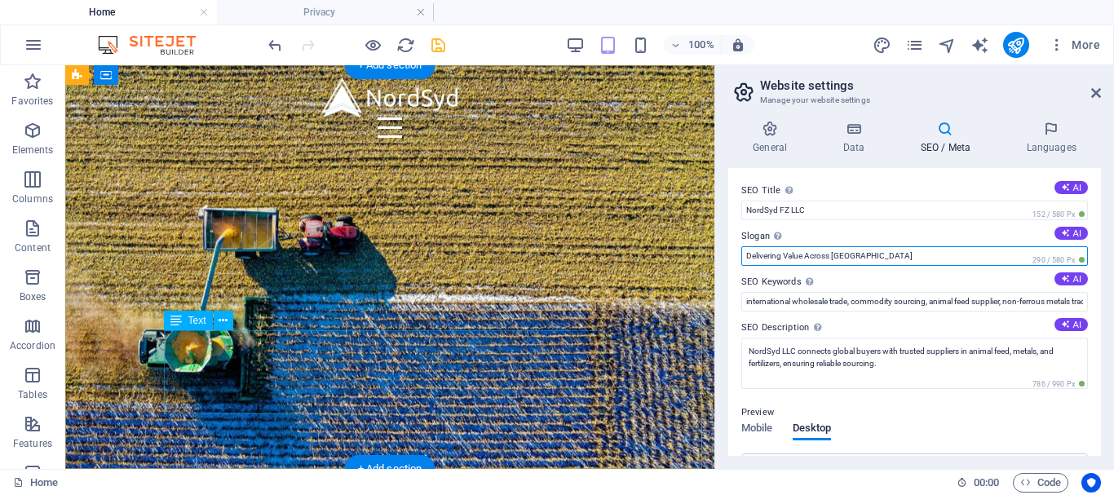
type input "Delivering Value Across [GEOGRAPHIC_DATA]"
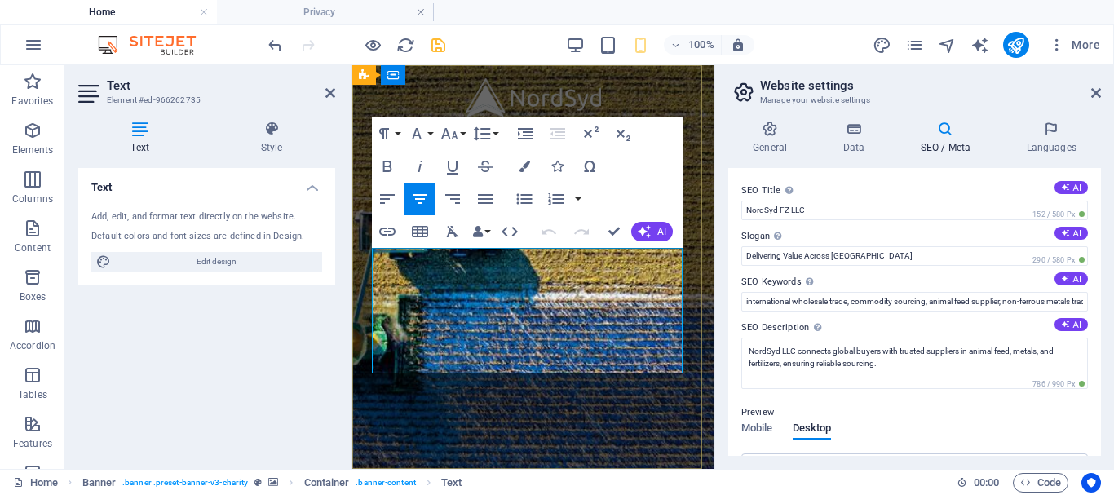
drag, startPoint x: 590, startPoint y: 300, endPoint x: 750, endPoint y: 302, distance: 159.8
copy span "We specialize in international wholesale commodity trade, connecting trusted su…"
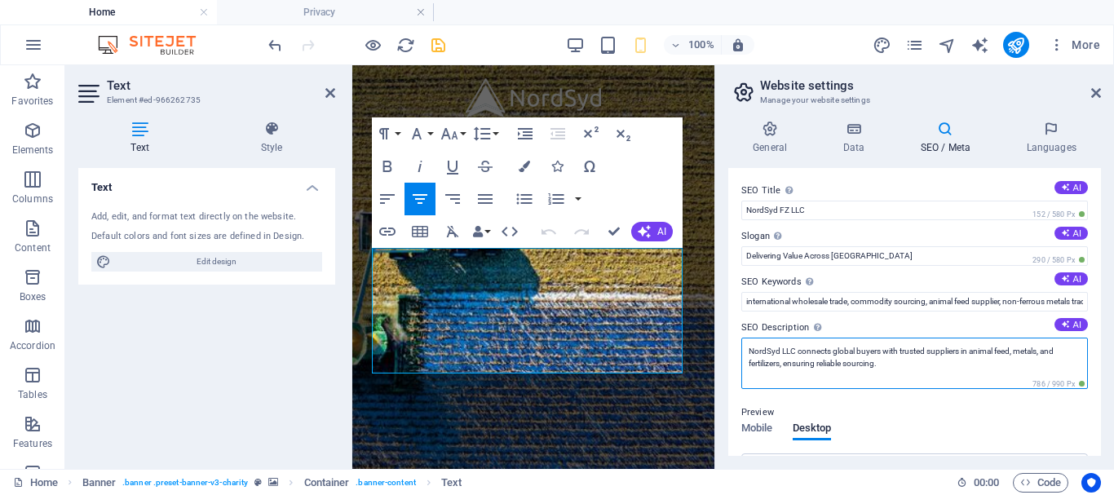
click at [881, 361] on textarea "NordSyd LLC connects global buyers with trusted suppliers in animal feed, metal…" at bounding box center [914, 363] width 347 height 51
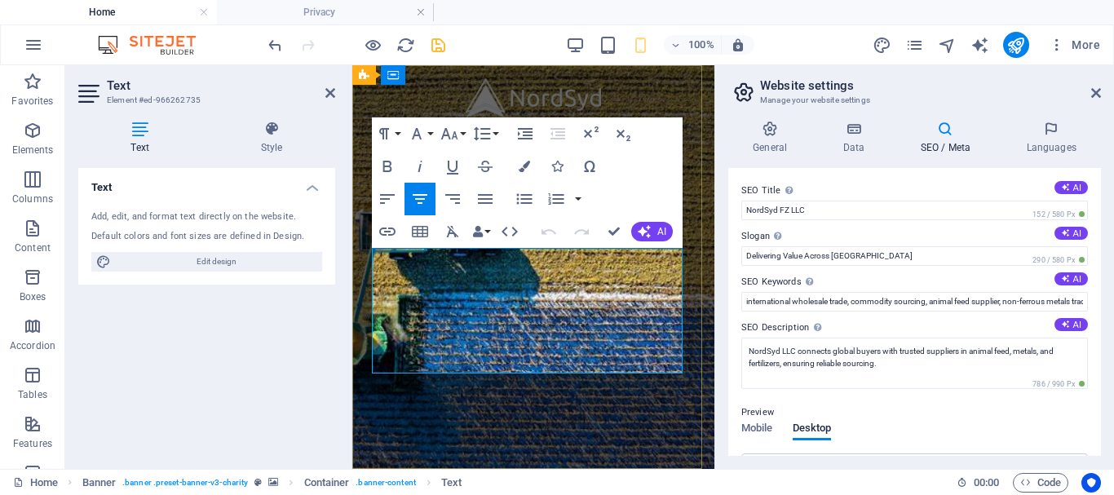
drag, startPoint x: 578, startPoint y: 357, endPoint x: 380, endPoint y: 268, distance: 217.2
copy div "We specialize in international wholesale commodity trade, connecting trusted su…"
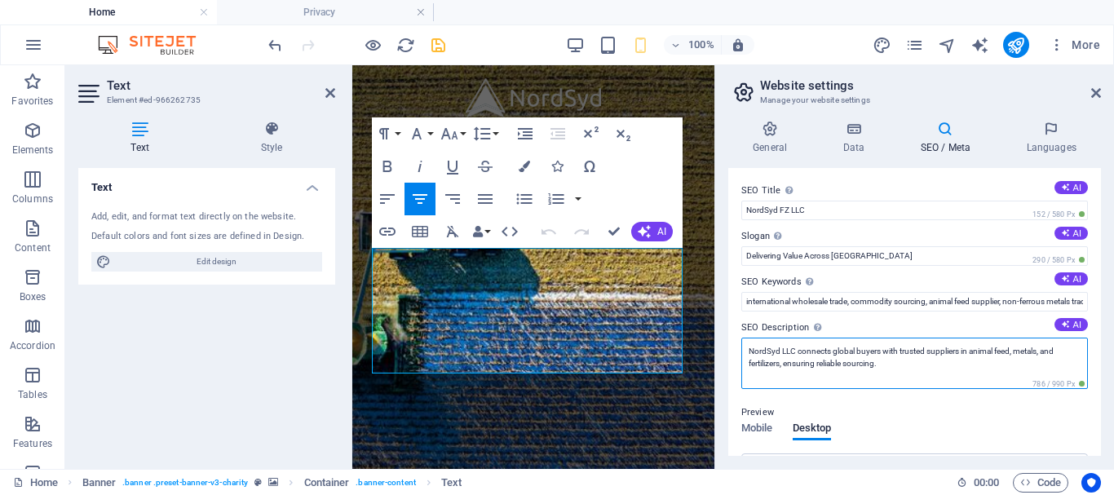
click at [782, 358] on textarea "NordSyd LLC connects global buyers with trusted suppliers in animal feed, metal…" at bounding box center [914, 363] width 347 height 51
paste textarea "We specialize in international wholesale commodity trade, connecting trusted su…"
click at [925, 357] on textarea "NordSyd LLC connects global buyers with trusted suppliers in animal feed, metal…" at bounding box center [914, 370] width 347 height 64
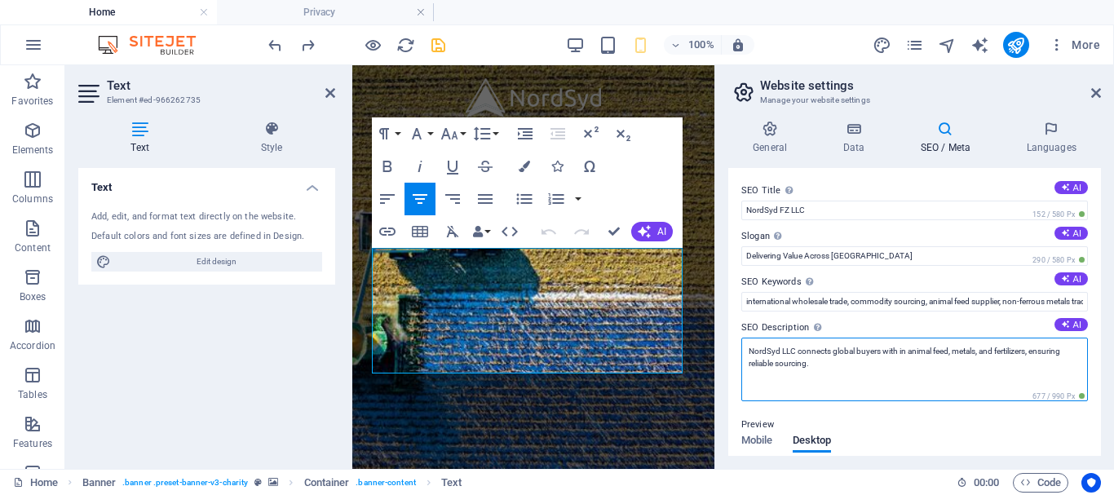
paste textarea "trusted suppliers"
paste textarea "with"
type textarea "NordSyd LLC connects trusted suppliers with global buyers in animal feed, metal…"
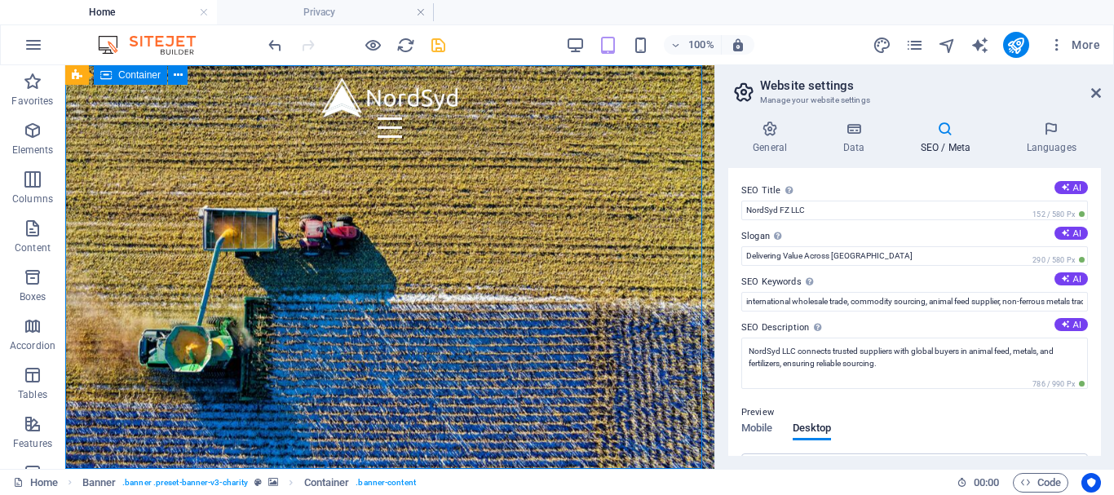
click at [855, 126] on icon at bounding box center [853, 129] width 71 height 16
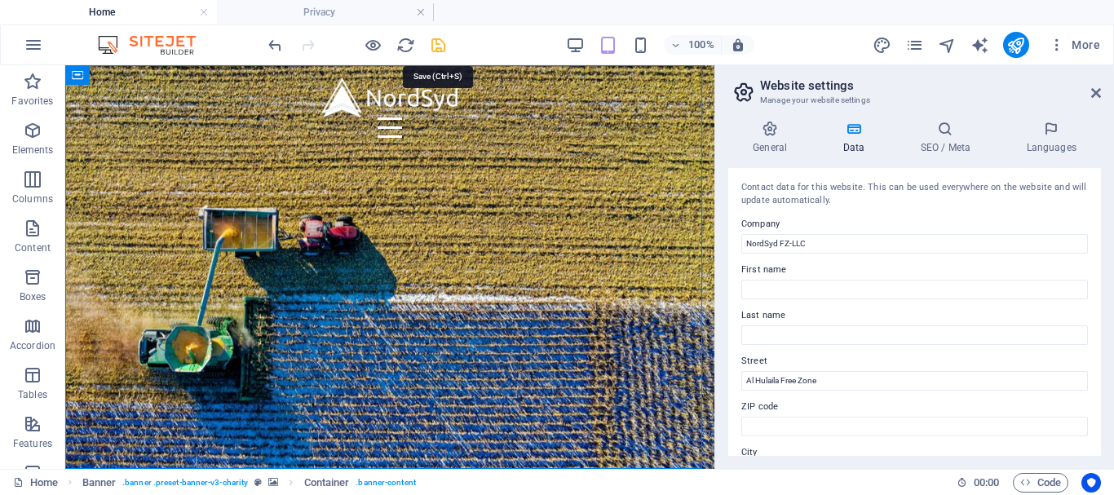
click at [438, 45] on icon "save" at bounding box center [438, 45] width 19 height 19
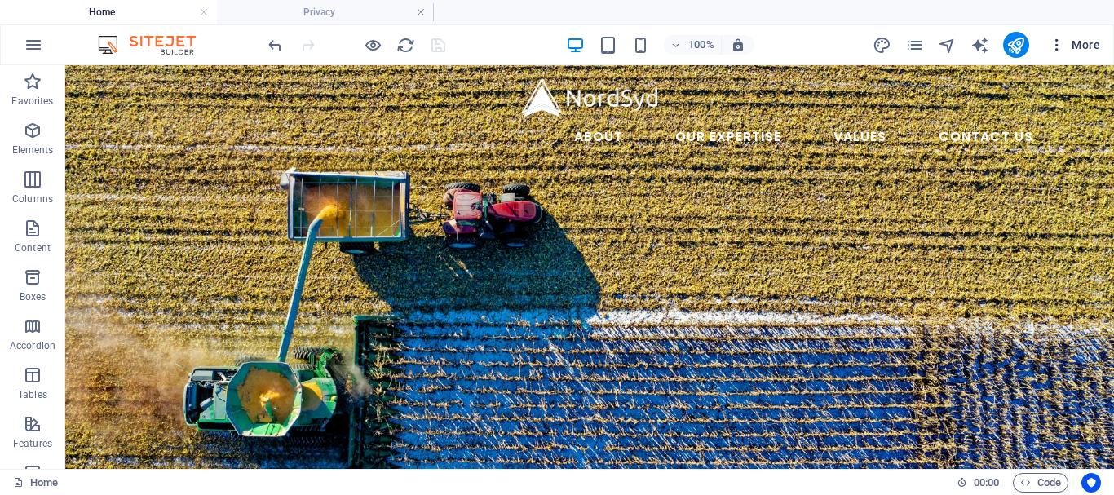
click at [1097, 45] on span "More" at bounding box center [1074, 45] width 51 height 16
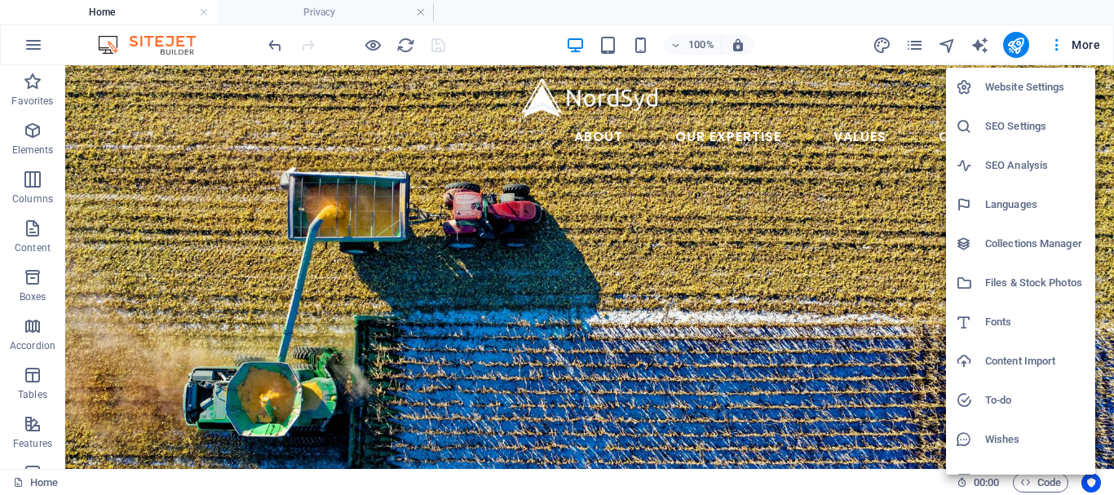
click at [1045, 86] on h6 "Website Settings" at bounding box center [1035, 87] width 100 height 20
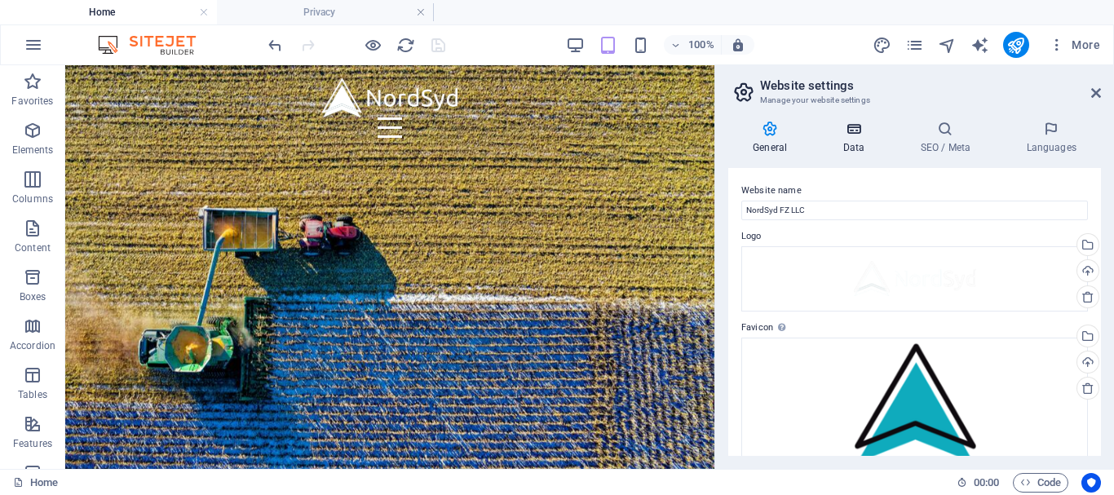
click at [832, 136] on icon at bounding box center [853, 129] width 71 height 16
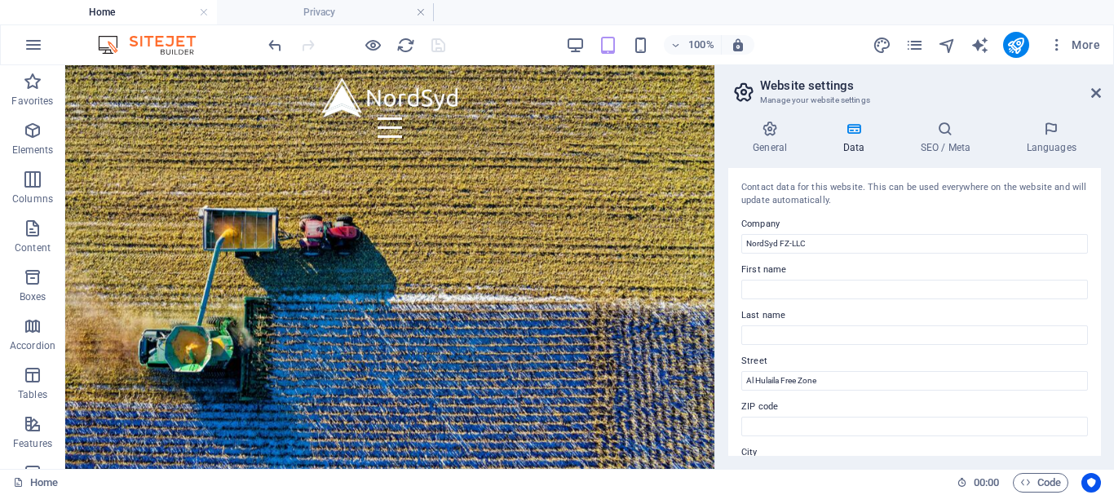
drag, startPoint x: 1096, startPoint y: 243, endPoint x: 1099, endPoint y: 263, distance: 19.8
click at [1099, 263] on div "Contact data for this website. This can be used everywhere on the website and w…" at bounding box center [914, 312] width 373 height 288
click at [940, 140] on h4 "SEO / Meta" at bounding box center [948, 138] width 106 height 34
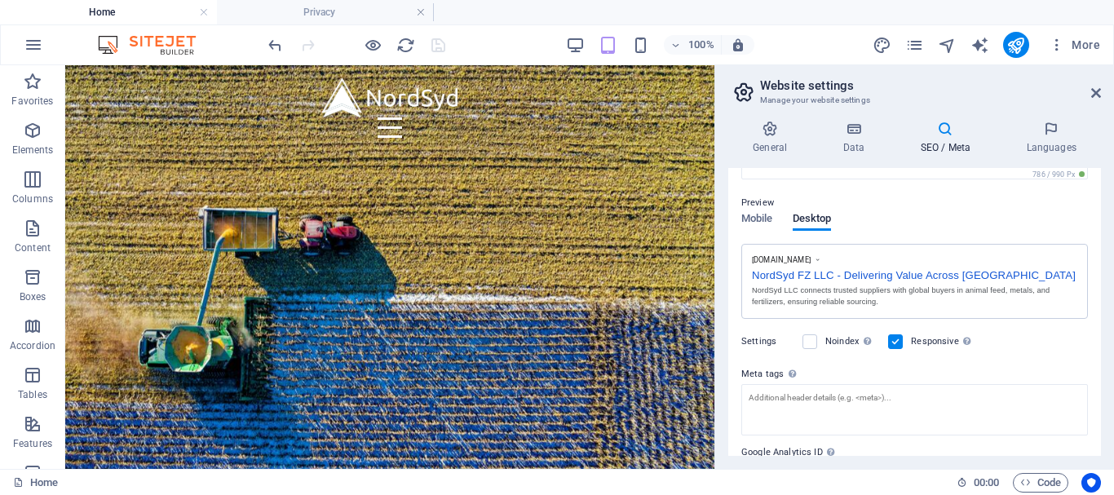
scroll to position [219, 0]
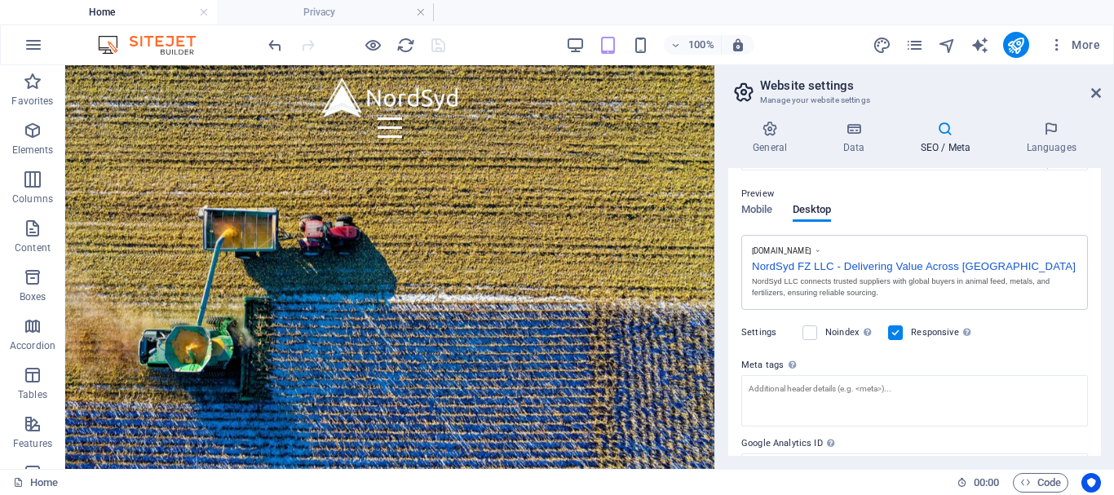
drag, startPoint x: 1101, startPoint y: 317, endPoint x: 1098, endPoint y: 355, distance: 38.4
click at [1098, 355] on div "General Data SEO / Meta Languages Website name NordSyd FZ LLC Logo Drag files h…" at bounding box center [914, 288] width 399 height 361
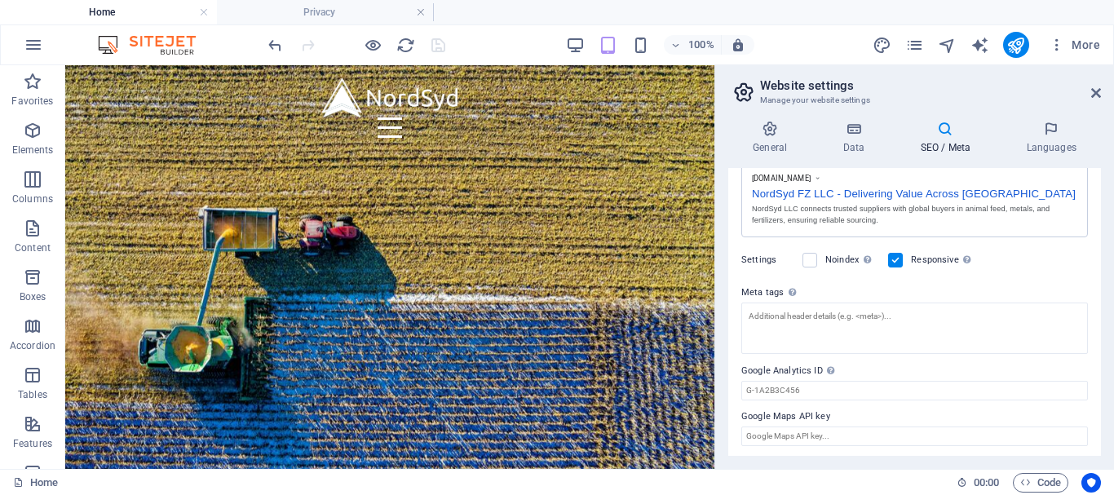
scroll to position [294, 0]
drag, startPoint x: 1097, startPoint y: 404, endPoint x: 1102, endPoint y: 298, distance: 107.0
click at [1102, 298] on div "General Data SEO / Meta Languages Website name NordSyd FZ LLC Logo Drag files h…" at bounding box center [914, 288] width 399 height 361
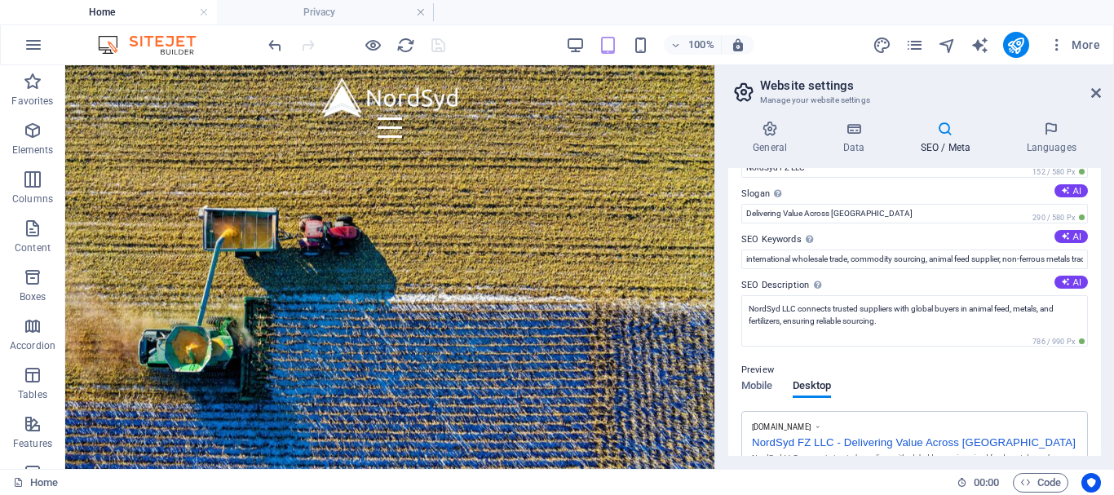
click at [1094, 80] on h2 "Website settings" at bounding box center [930, 85] width 341 height 15
click at [1097, 91] on icon at bounding box center [1096, 92] width 10 height 13
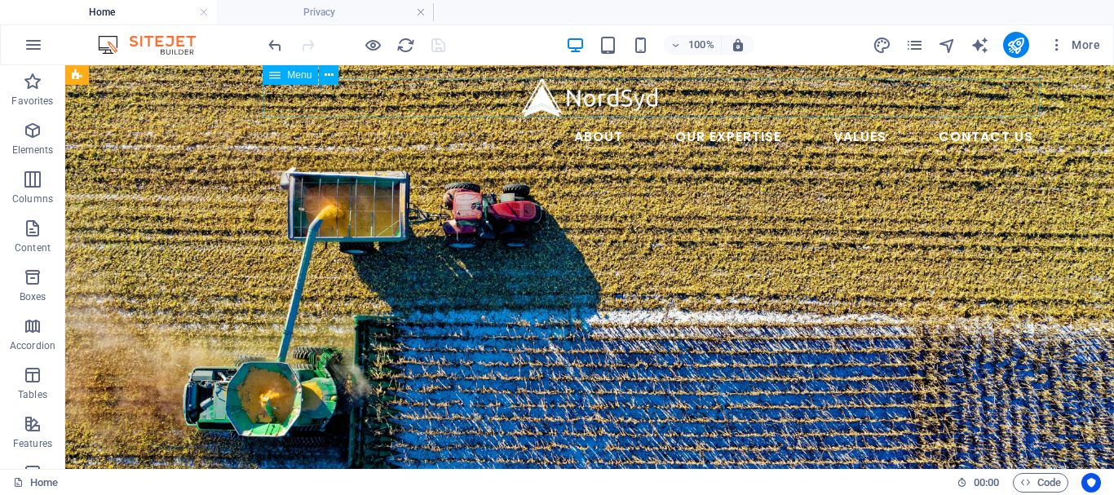
click at [732, 117] on nav "About Our Expertise Animal Feed Non-ferrous Metals Fertilizer and soil Values C…" at bounding box center [589, 136] width 913 height 39
select select
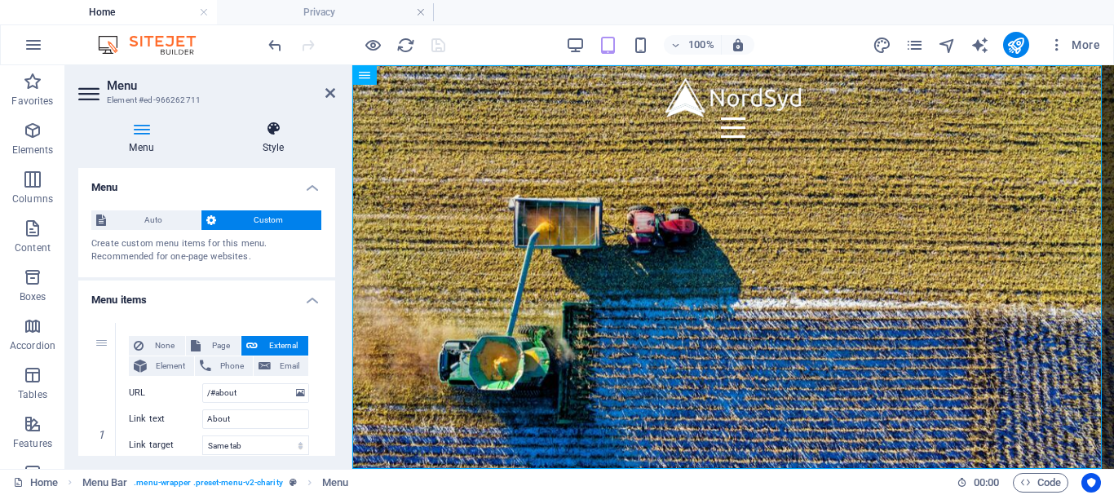
click at [274, 136] on icon at bounding box center [273, 129] width 124 height 16
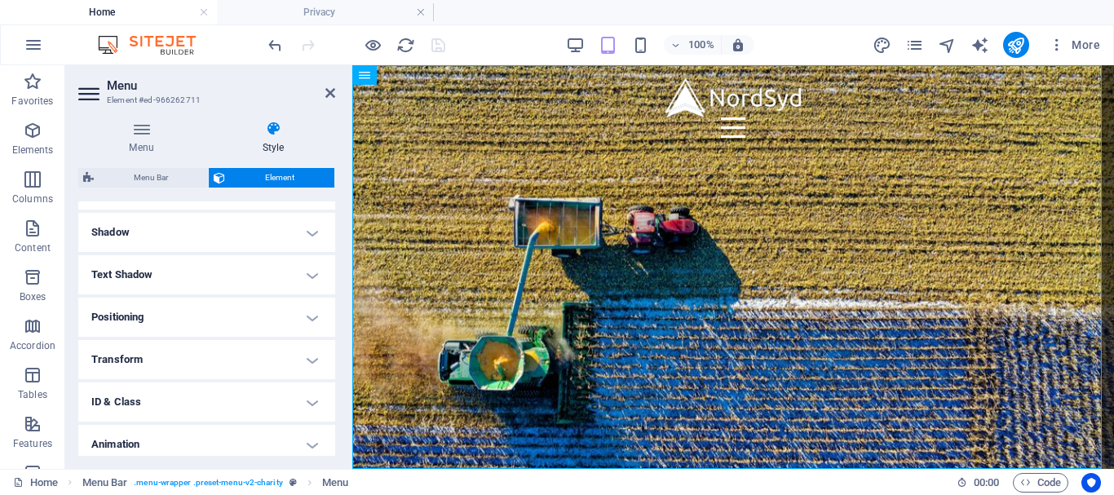
scroll to position [393, 0]
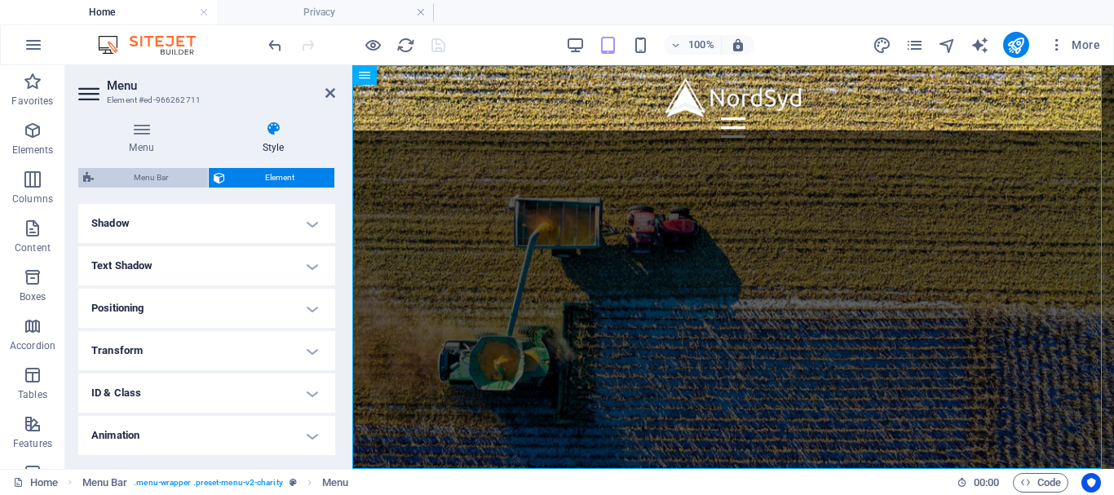
click at [135, 172] on span "Menu Bar" at bounding box center [151, 178] width 104 height 20
select select "rem"
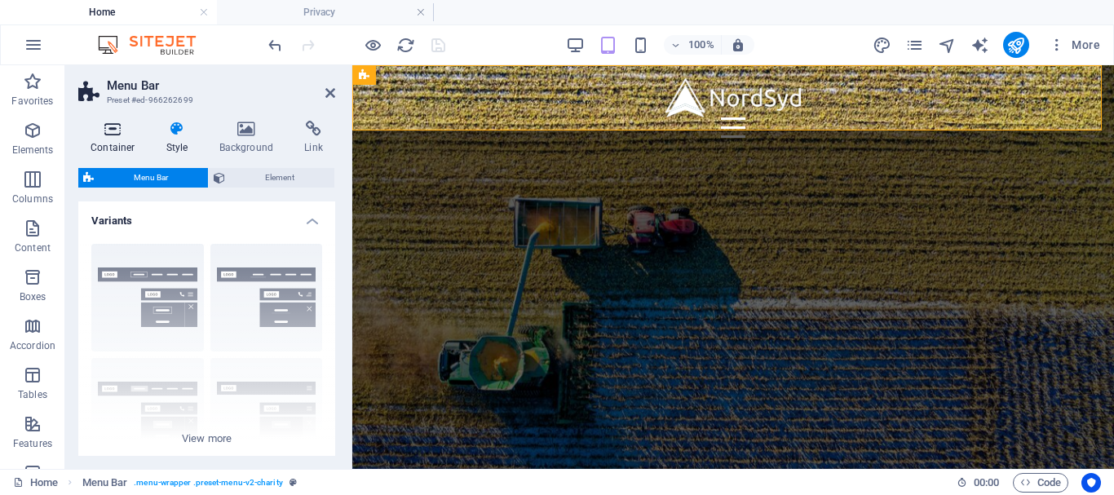
click at [104, 134] on icon at bounding box center [112, 129] width 69 height 16
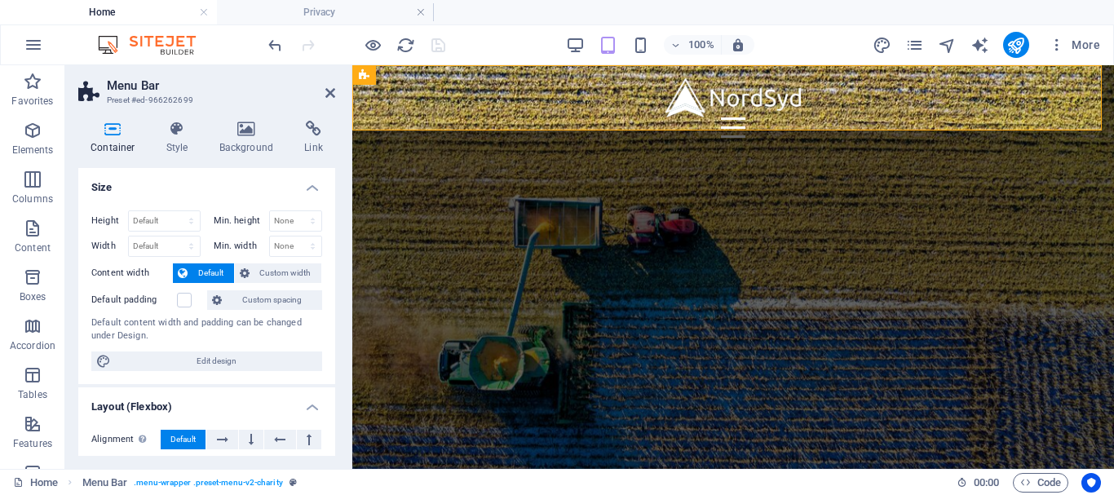
click at [340, 99] on aside "Menu Bar Preset #ed-966262699 Container Style Background Link Size Height Defau…" at bounding box center [208, 267] width 287 height 404
click at [334, 91] on icon at bounding box center [330, 92] width 10 height 13
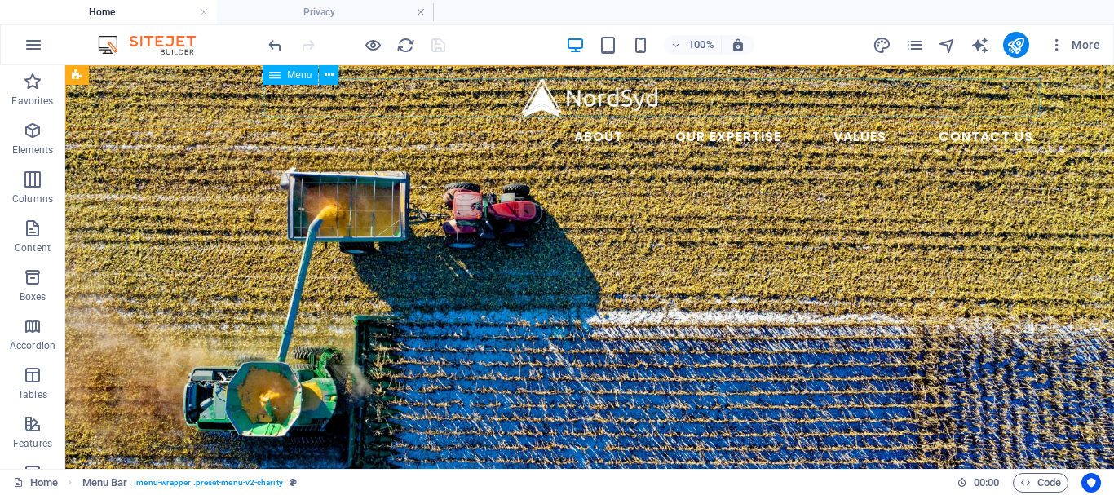
click at [746, 117] on nav "About Our Expertise Animal Feed Non-ferrous Metals Fertilizer and soil Values C…" at bounding box center [589, 136] width 913 height 39
select select
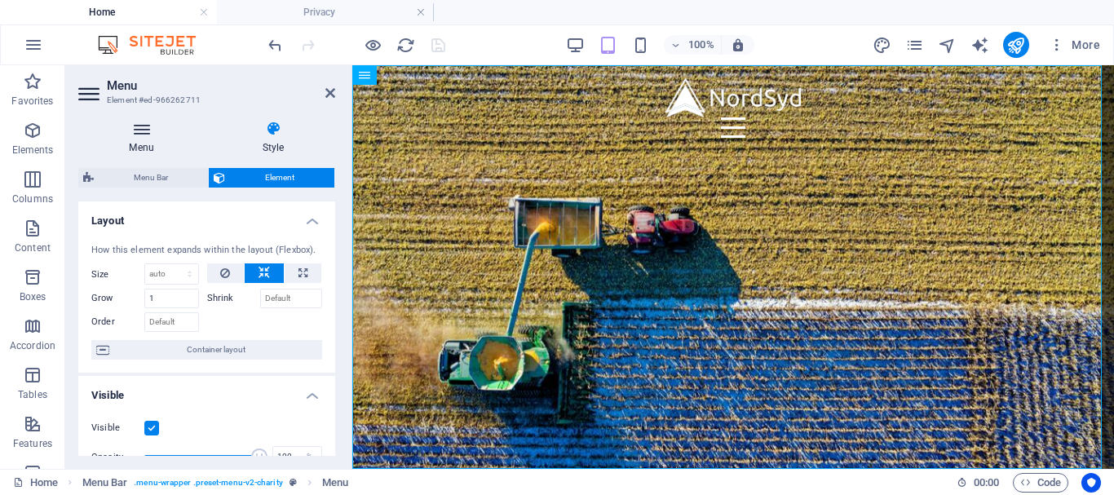
click at [130, 130] on icon at bounding box center [141, 129] width 126 height 16
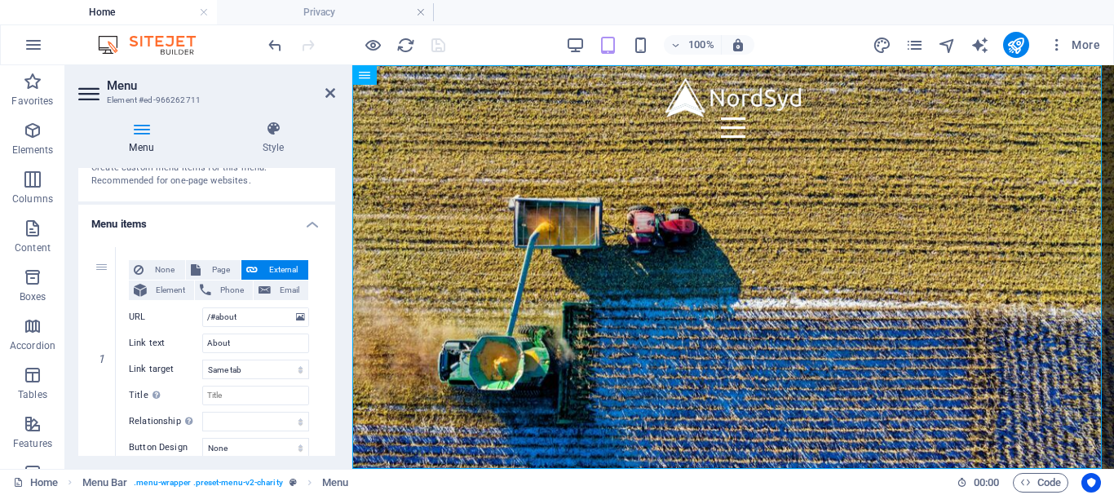
scroll to position [0, 0]
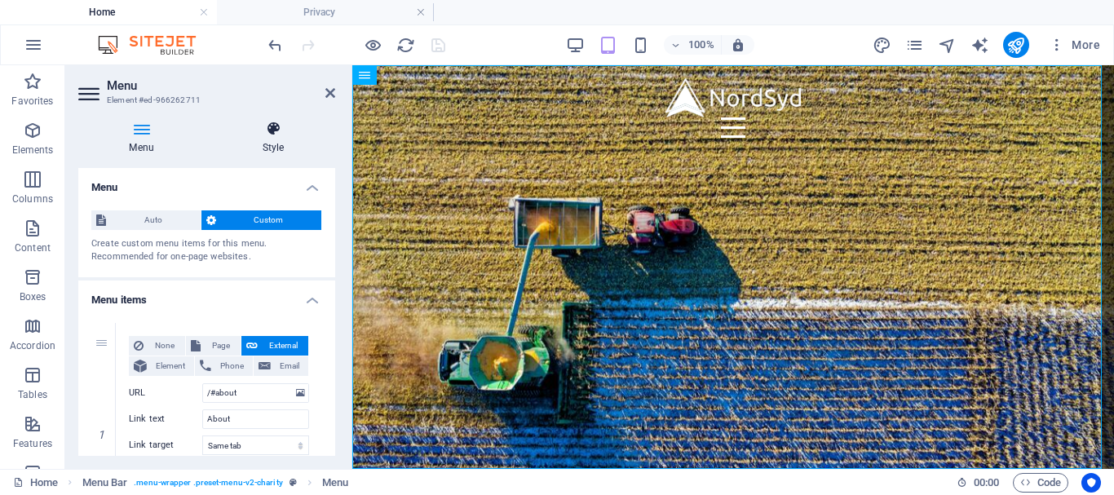
click at [251, 150] on h4 "Style" at bounding box center [273, 138] width 124 height 34
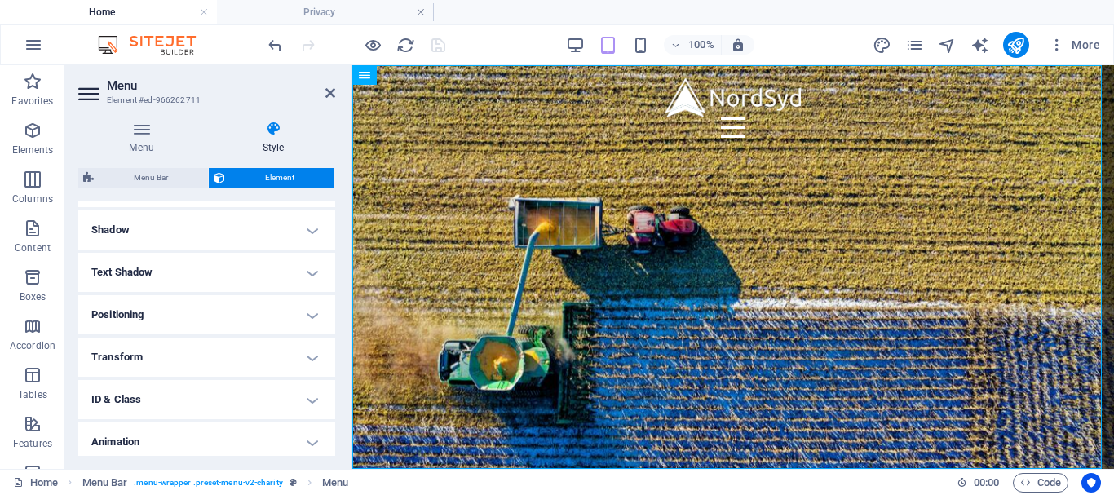
scroll to position [435, 0]
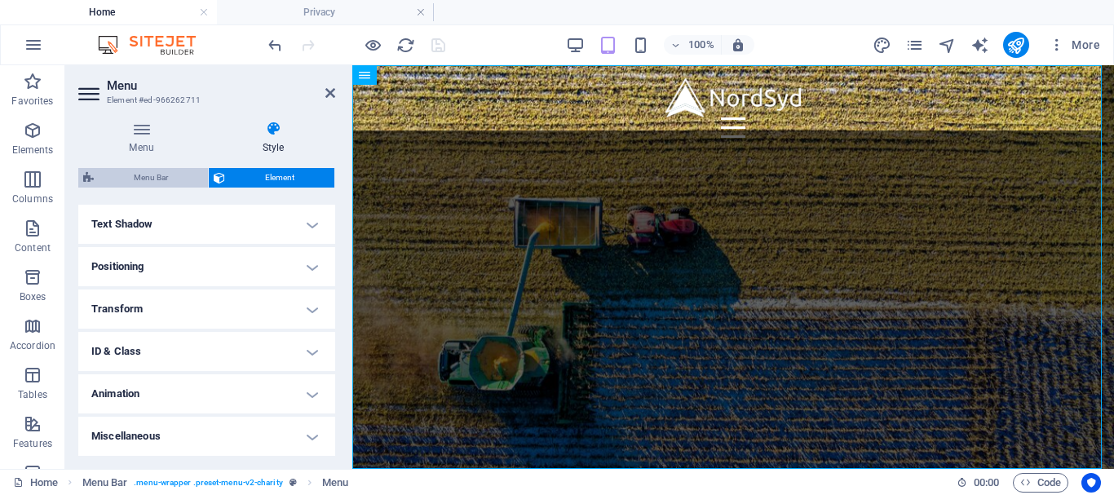
click at [152, 178] on span "Menu Bar" at bounding box center [151, 178] width 104 height 20
select select "rem"
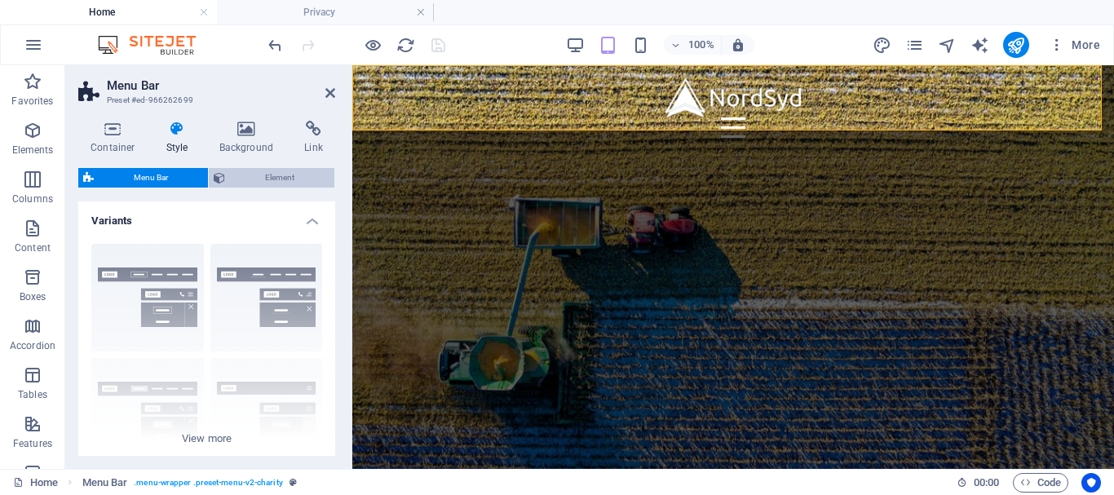
click at [268, 176] on span "Element" at bounding box center [279, 178] width 99 height 20
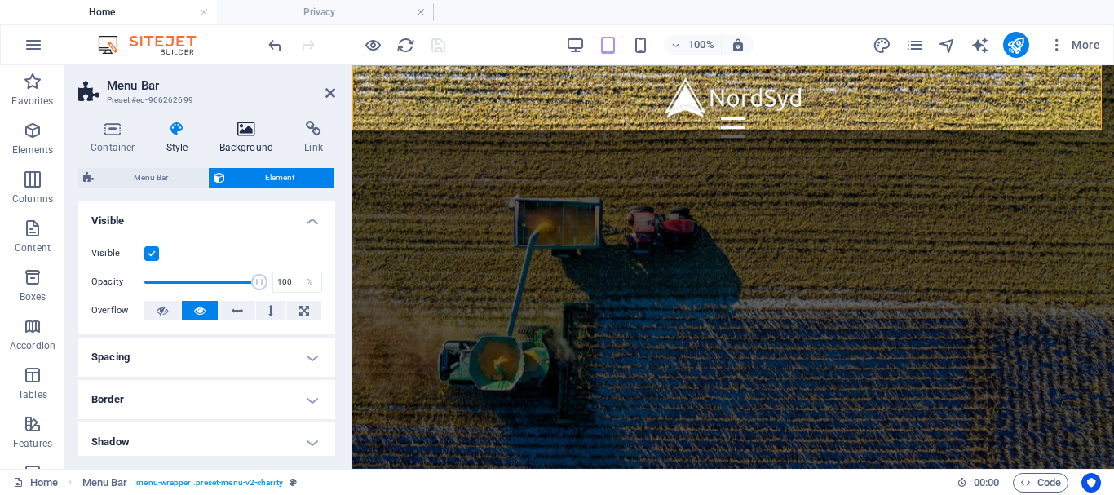
click at [244, 124] on icon at bounding box center [246, 129] width 79 height 16
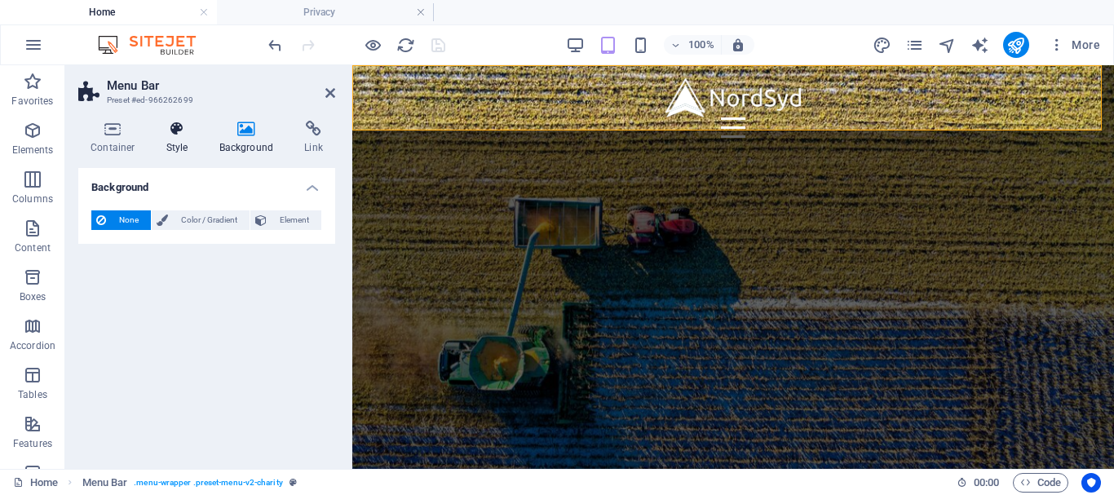
click at [179, 138] on h4 "Style" at bounding box center [180, 138] width 53 height 34
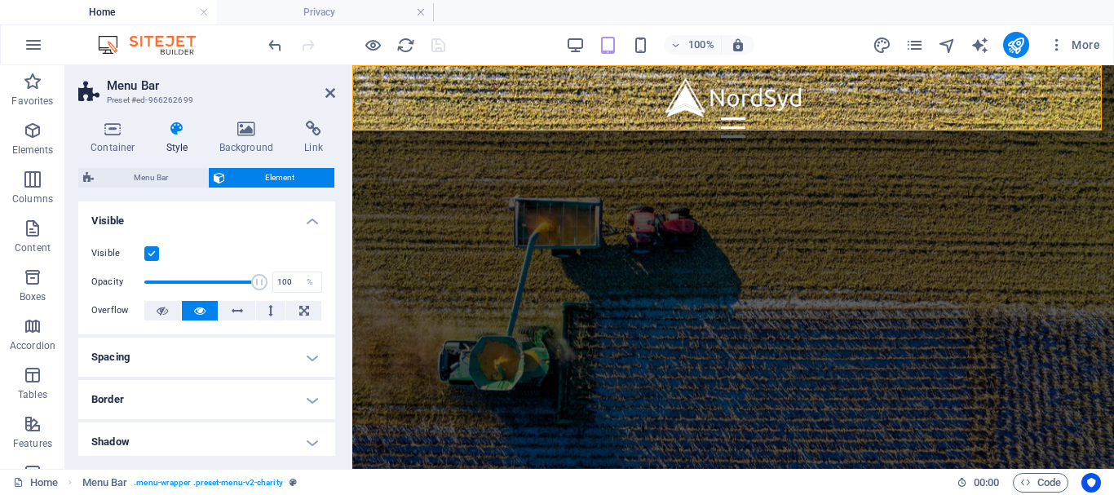
click at [336, 85] on aside "Menu Bar Preset #ed-966262699 Container Style Background Link Size Height Defau…" at bounding box center [208, 267] width 287 height 404
click at [322, 90] on h2 "Menu Bar" at bounding box center [221, 85] width 228 height 15
click at [333, 95] on icon at bounding box center [330, 92] width 10 height 13
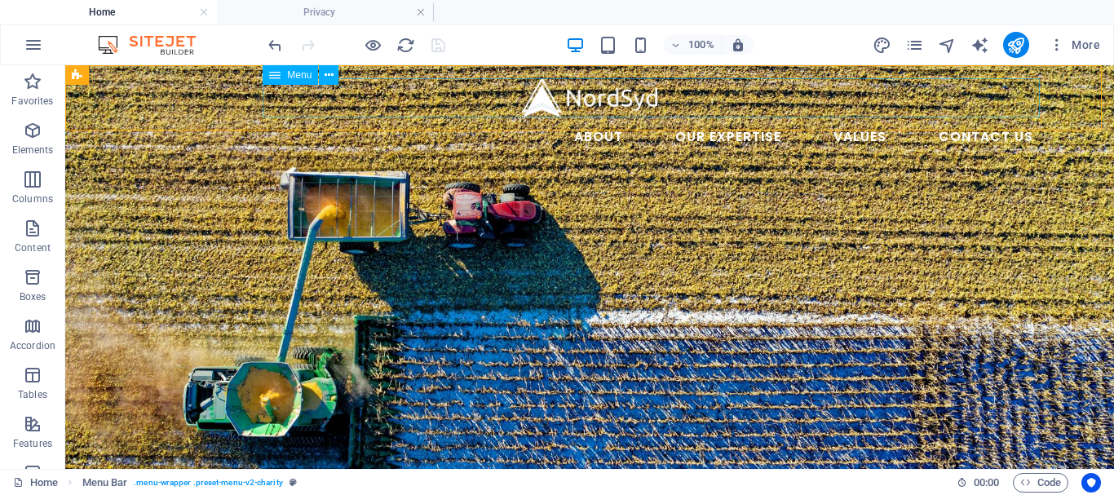
click at [808, 117] on nav "About Our Expertise Animal Feed Non-ferrous Metals Fertilizer and soil Values C…" at bounding box center [589, 136] width 913 height 39
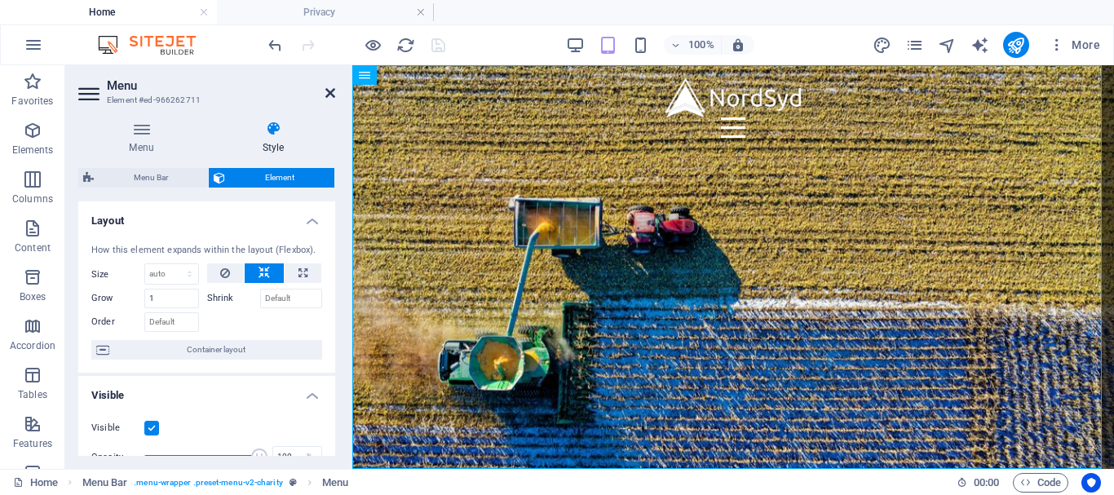
click at [328, 92] on icon at bounding box center [330, 92] width 10 height 13
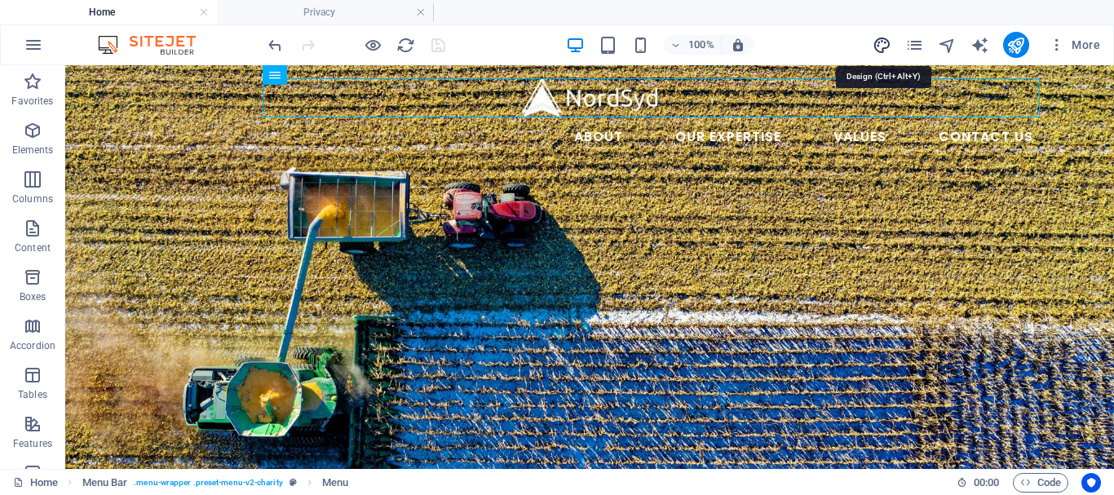
click at [881, 48] on icon "design" at bounding box center [881, 45] width 19 height 19
select select "px"
select select "300"
select select "px"
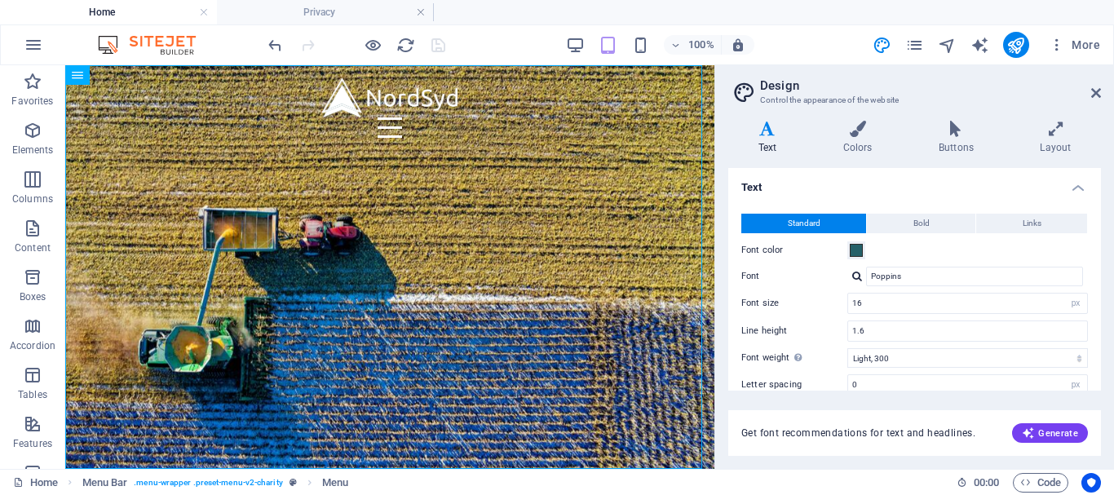
click at [1097, 245] on div "Standard Bold Links Font color Font Poppins Font size 16 rem px Line height 1.6…" at bounding box center [914, 347] width 379 height 300
click at [1053, 134] on icon at bounding box center [1055, 129] width 91 height 16
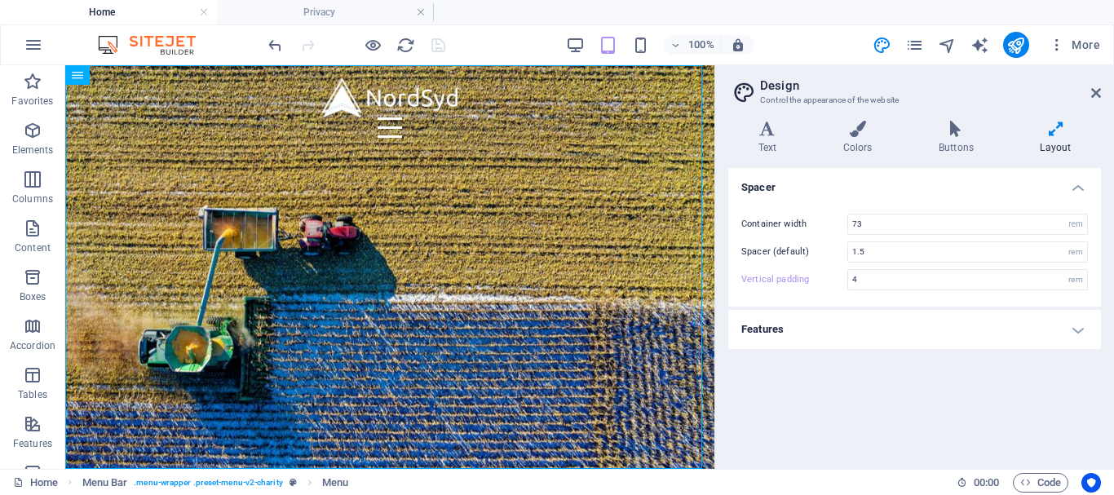
click at [1084, 336] on h4 "Features" at bounding box center [914, 329] width 373 height 39
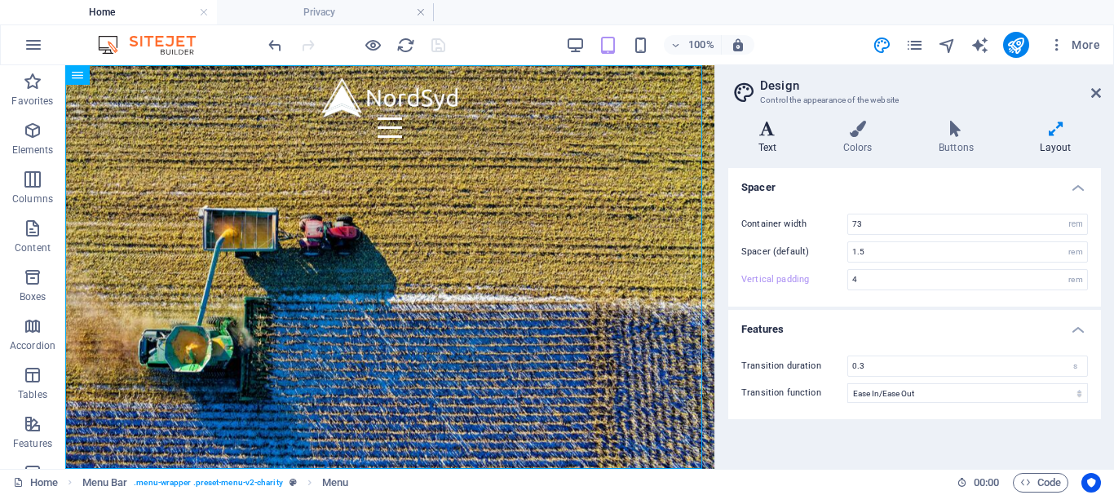
click at [756, 139] on h4 "Text" at bounding box center [770, 138] width 85 height 34
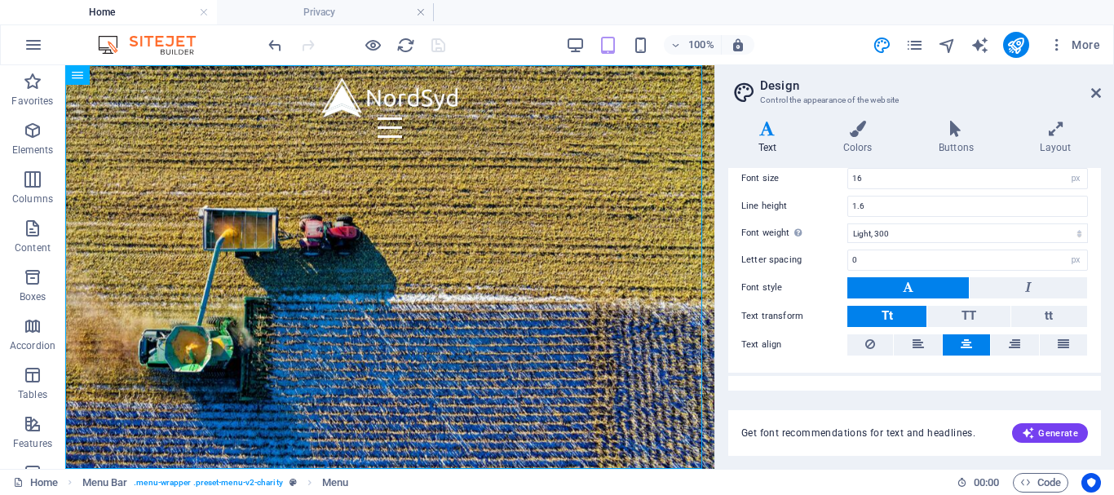
scroll to position [149, 0]
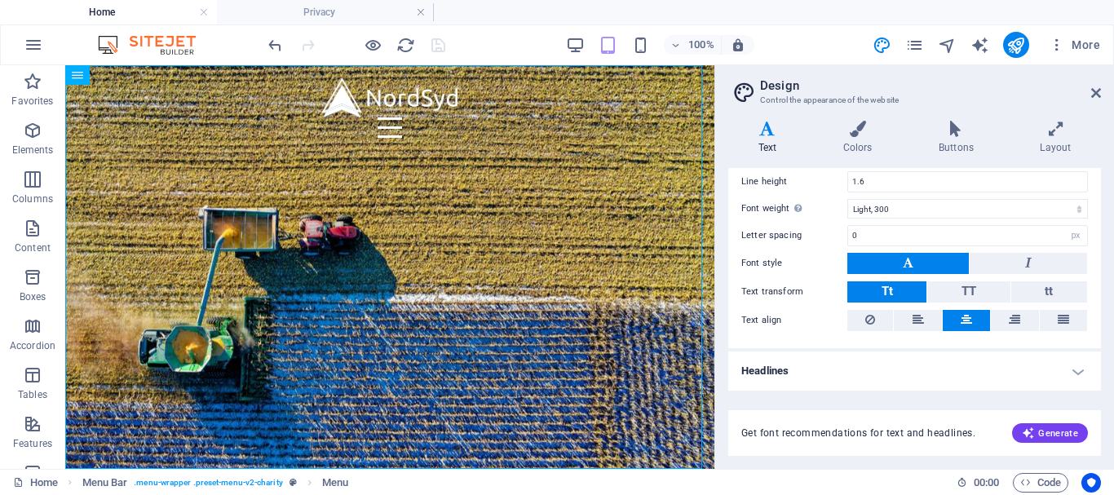
click at [962, 382] on h4 "Headlines" at bounding box center [914, 370] width 373 height 39
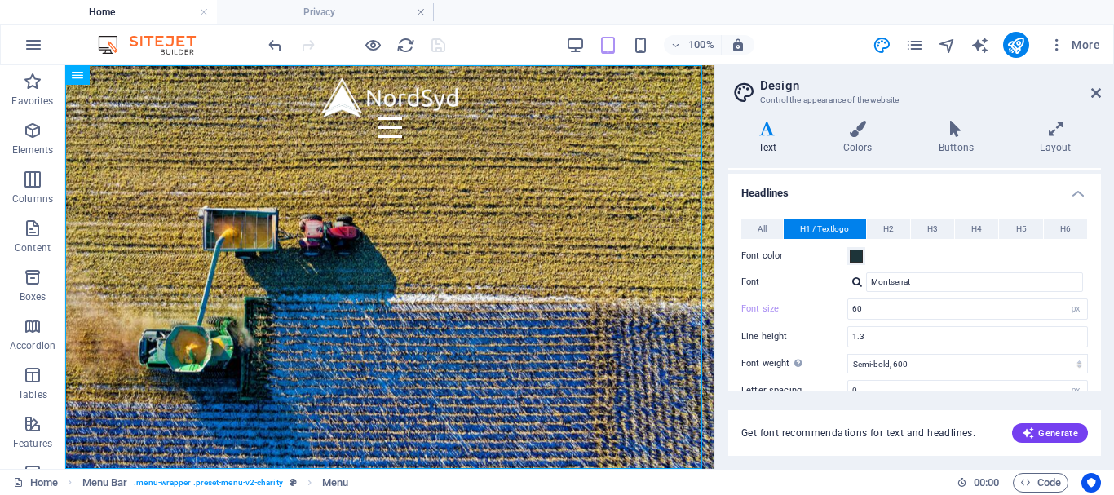
scroll to position [322, 0]
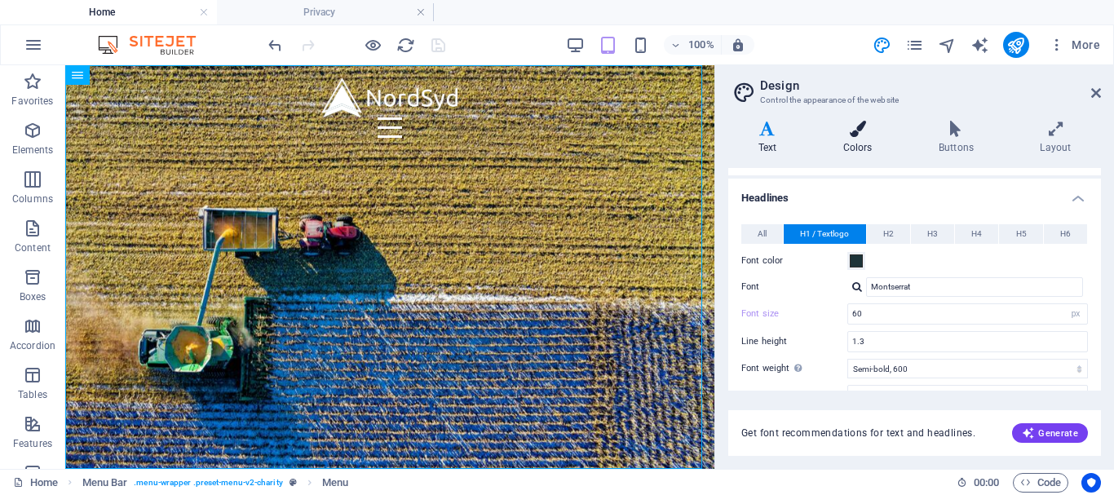
click at [839, 138] on h4 "Colors" at bounding box center [860, 138] width 95 height 34
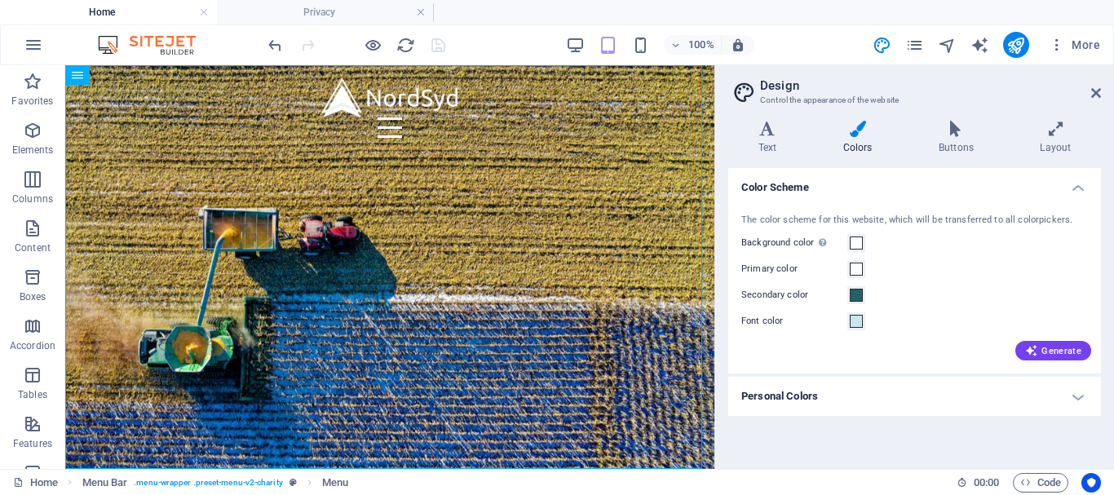
click at [1080, 391] on h4 "Personal Colors" at bounding box center [914, 396] width 373 height 39
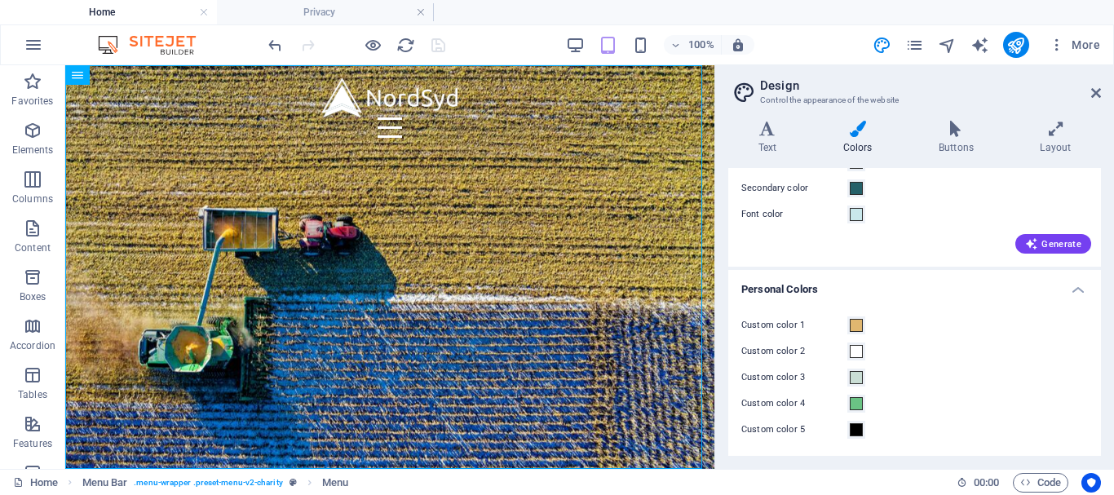
scroll to position [0, 0]
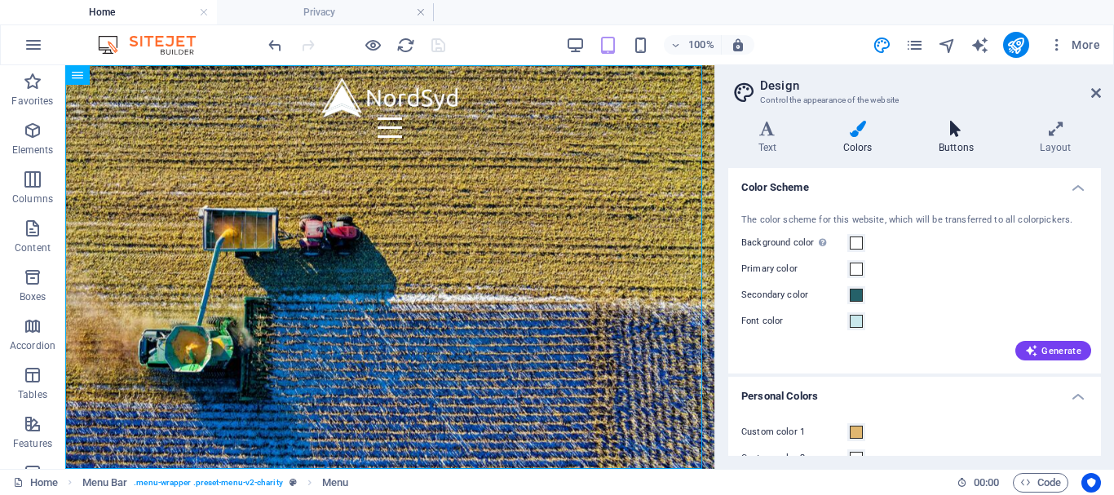
click at [950, 132] on icon at bounding box center [955, 129] width 95 height 16
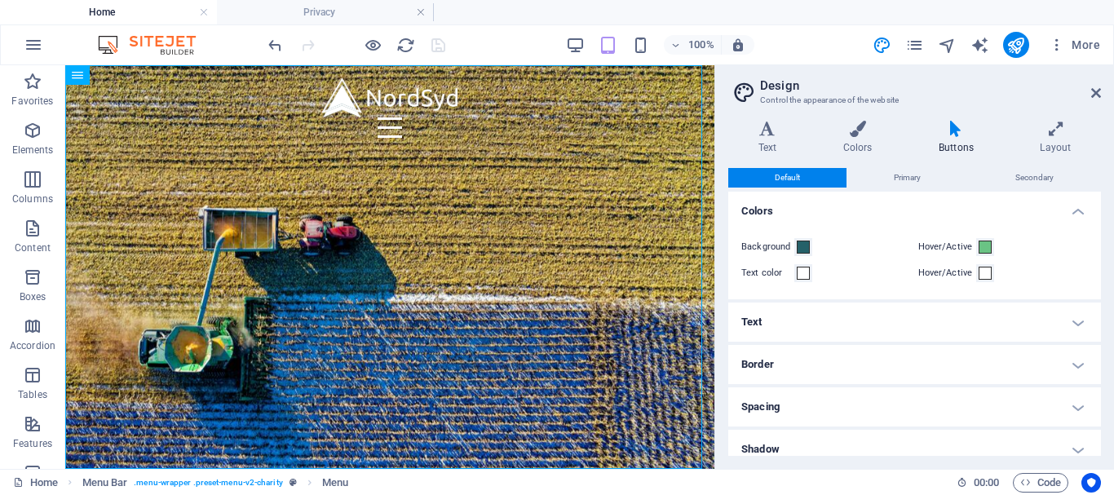
drag, startPoint x: 1097, startPoint y: 308, endPoint x: 1097, endPoint y: 336, distance: 27.7
click at [1097, 336] on h4 "Text" at bounding box center [914, 322] width 373 height 39
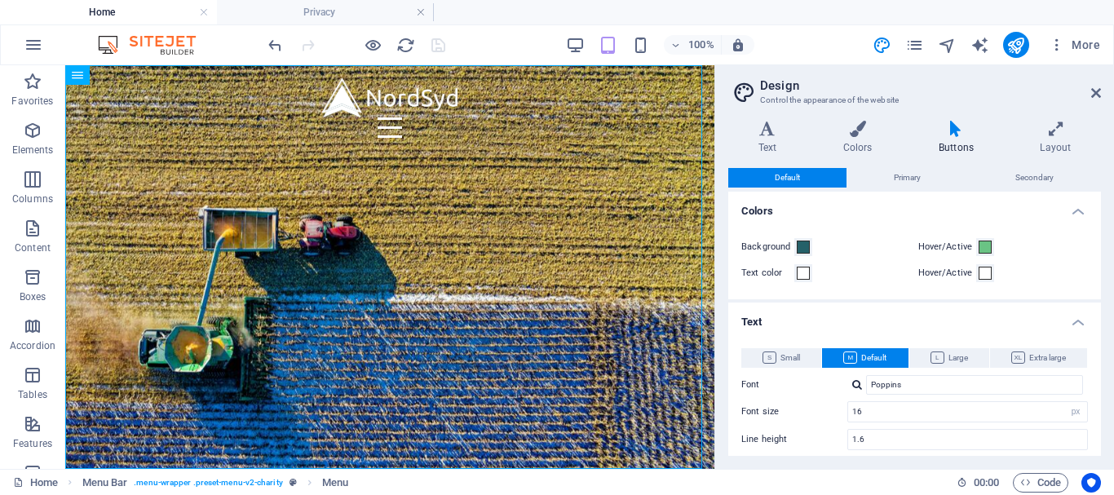
click at [1097, 336] on div "Small Default Large Extra large Font Poppins Font size 16 rem px em % Line heig…" at bounding box center [914, 454] width 379 height 245
drag, startPoint x: 1097, startPoint y: 287, endPoint x: 1100, endPoint y: 343, distance: 56.4
click at [1100, 343] on div "Default Primary Secondary Colors Background Hover/Active Text color Hover/Activ…" at bounding box center [914, 312] width 373 height 288
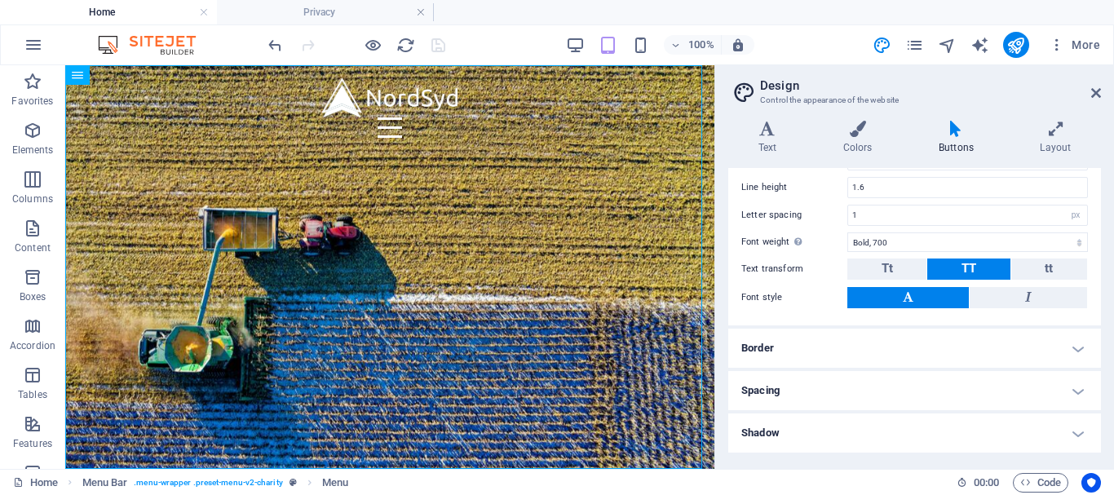
drag, startPoint x: 1101, startPoint y: 365, endPoint x: 1100, endPoint y: 176, distance: 189.2
click at [1100, 176] on div "Variants Text Colors Buttons Layout Text Standard Bold Links Font color Font Po…" at bounding box center [914, 288] width 399 height 361
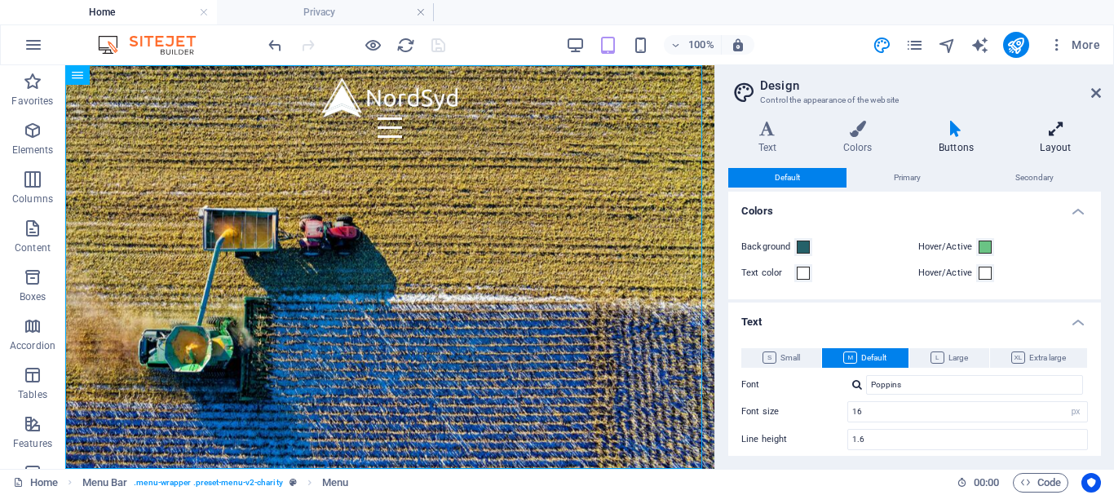
click at [1060, 135] on icon at bounding box center [1055, 129] width 91 height 16
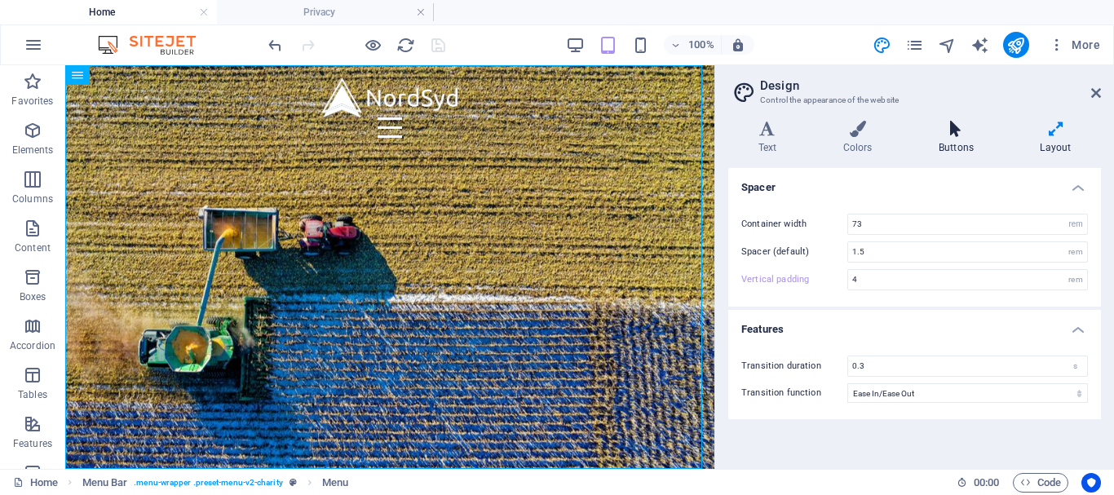
click at [928, 127] on icon at bounding box center [955, 129] width 95 height 16
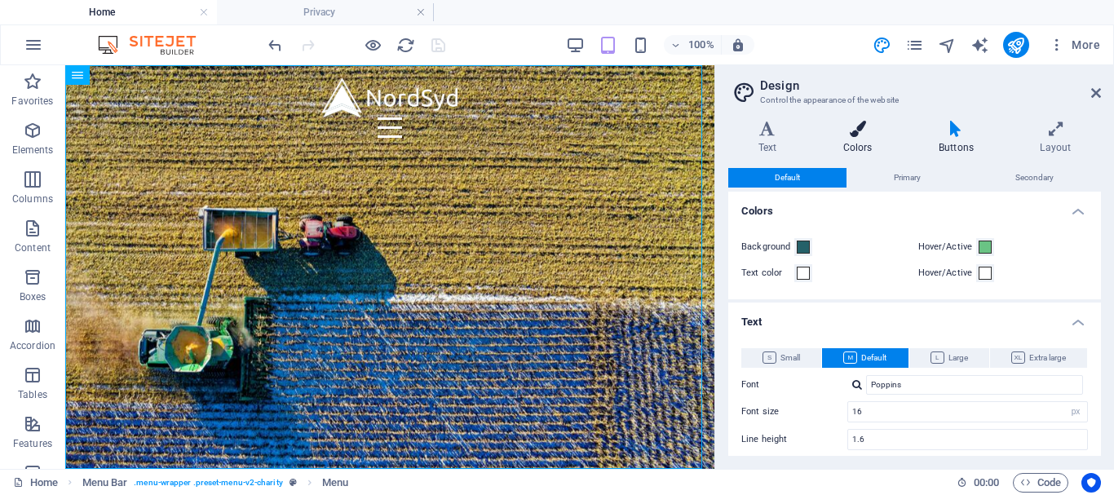
click at [881, 123] on icon at bounding box center [857, 129] width 89 height 16
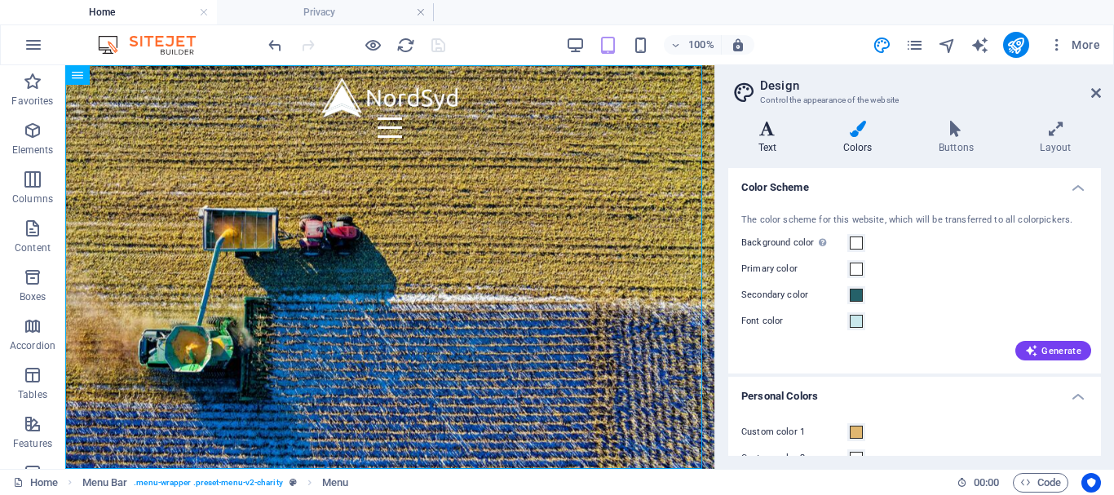
click at [771, 130] on icon at bounding box center [767, 129] width 78 height 16
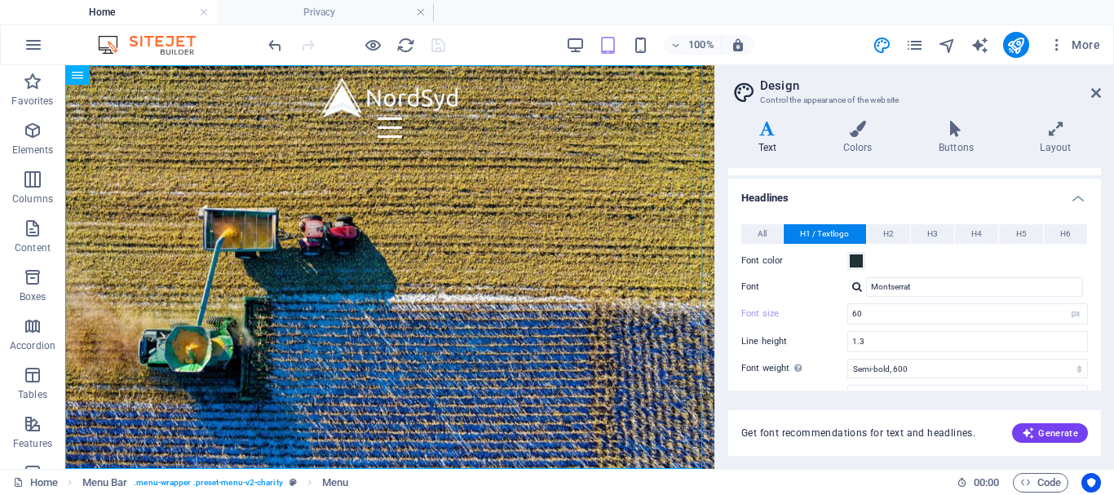
click at [1075, 195] on h4 "Headlines" at bounding box center [914, 193] width 373 height 29
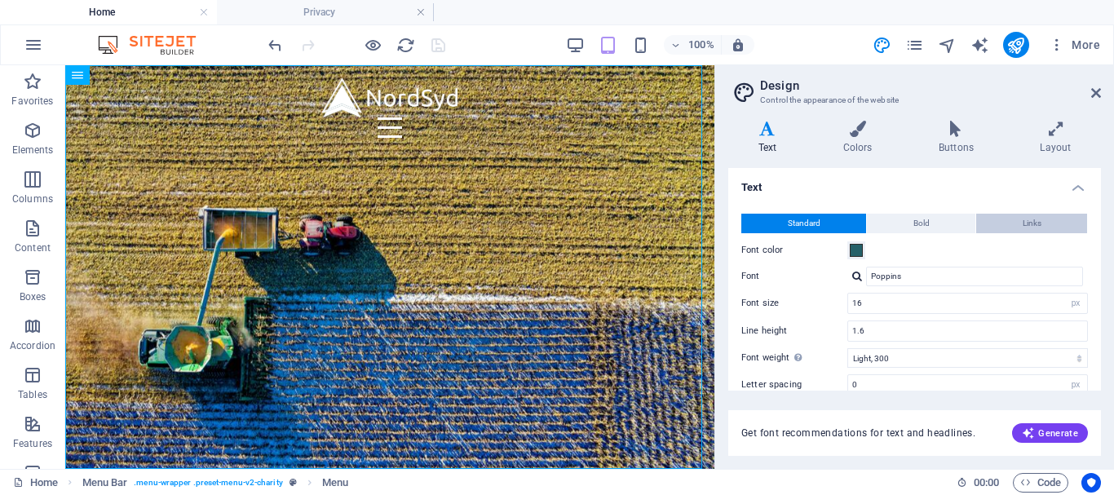
click at [1031, 223] on span "Links" at bounding box center [1031, 224] width 19 height 20
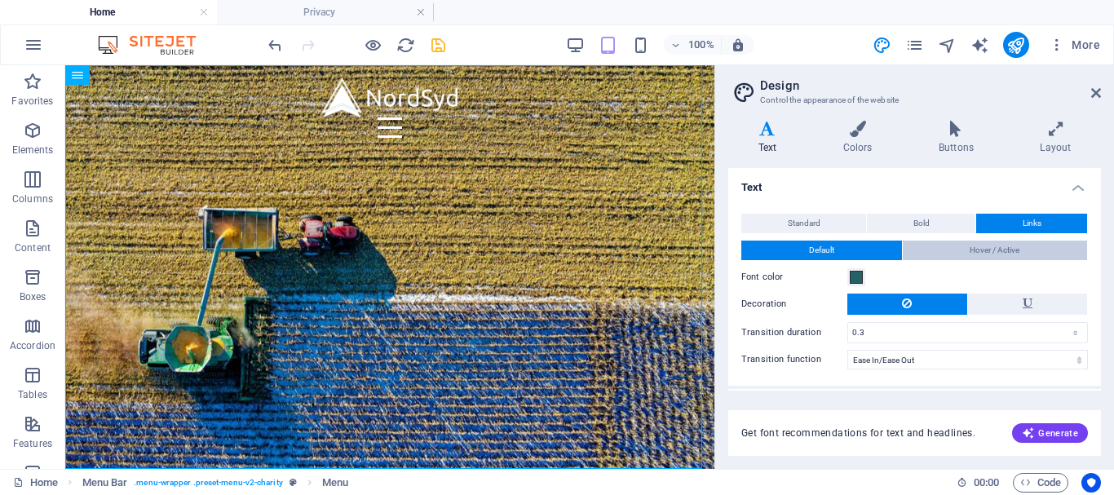
click at [1009, 250] on span "Hover / Active" at bounding box center [994, 251] width 50 height 20
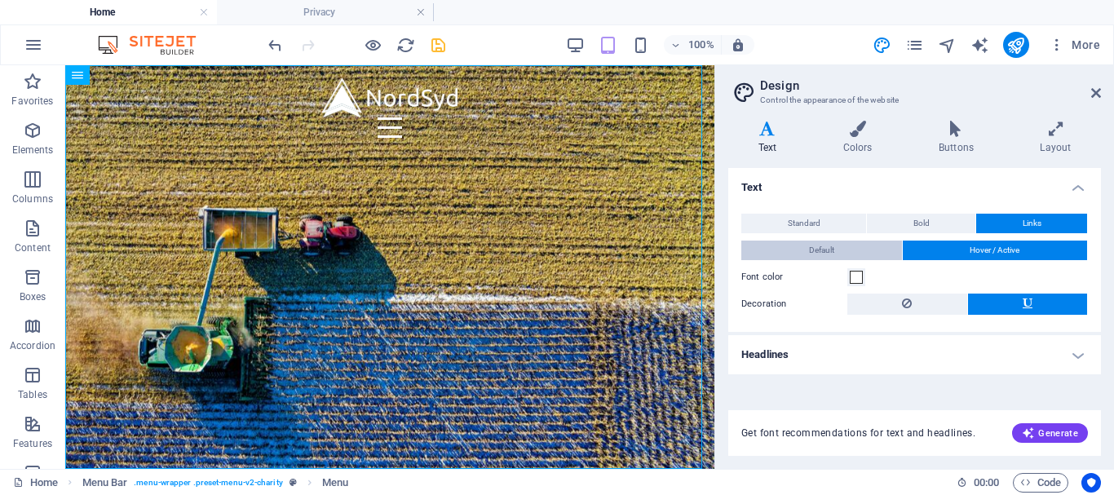
click at [859, 248] on button "Default" at bounding box center [821, 251] width 161 height 20
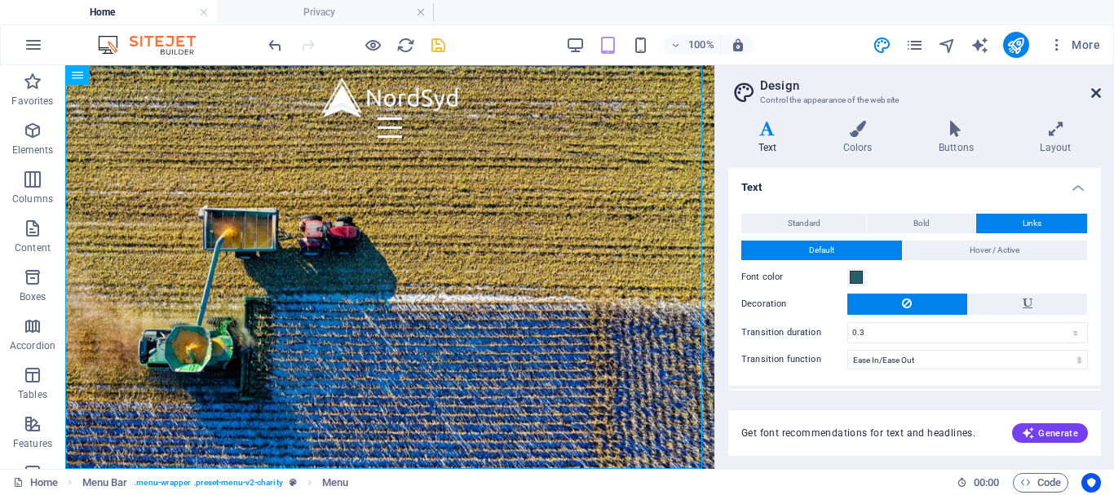
click at [1097, 86] on icon at bounding box center [1096, 92] width 10 height 13
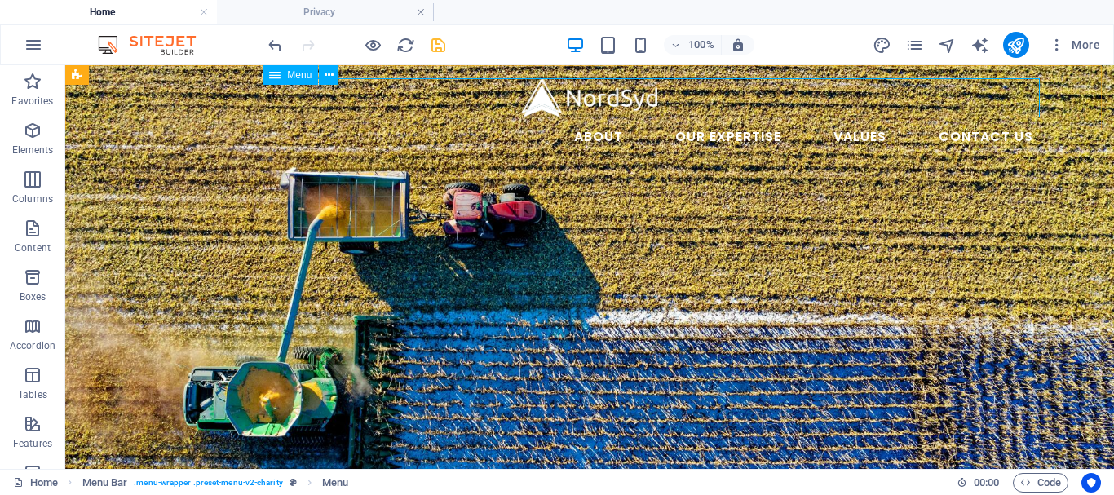
click at [777, 117] on nav "About Our Expertise Animal Feed Non-ferrous Metals Fertilizer and soil Values C…" at bounding box center [589, 136] width 913 height 39
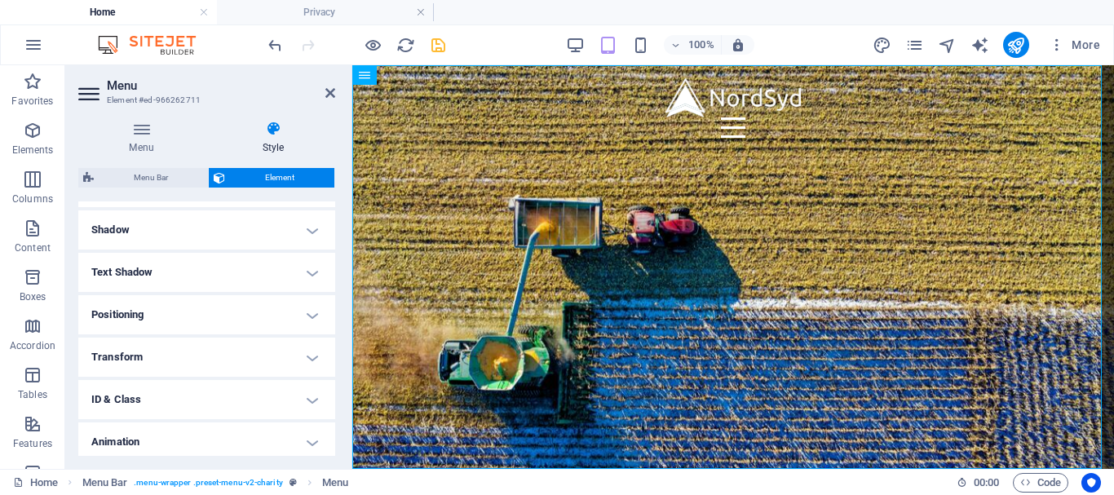
scroll to position [391, 0]
click at [334, 431] on div "Menu Style Menu Auto Custom Create custom menu items for this menu. Recommended…" at bounding box center [206, 288] width 283 height 361
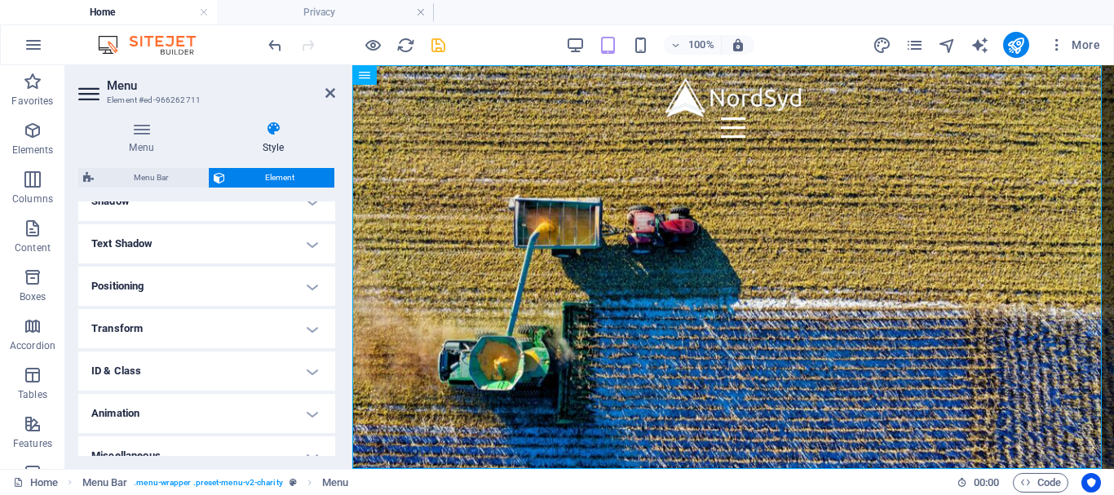
scroll to position [435, 0]
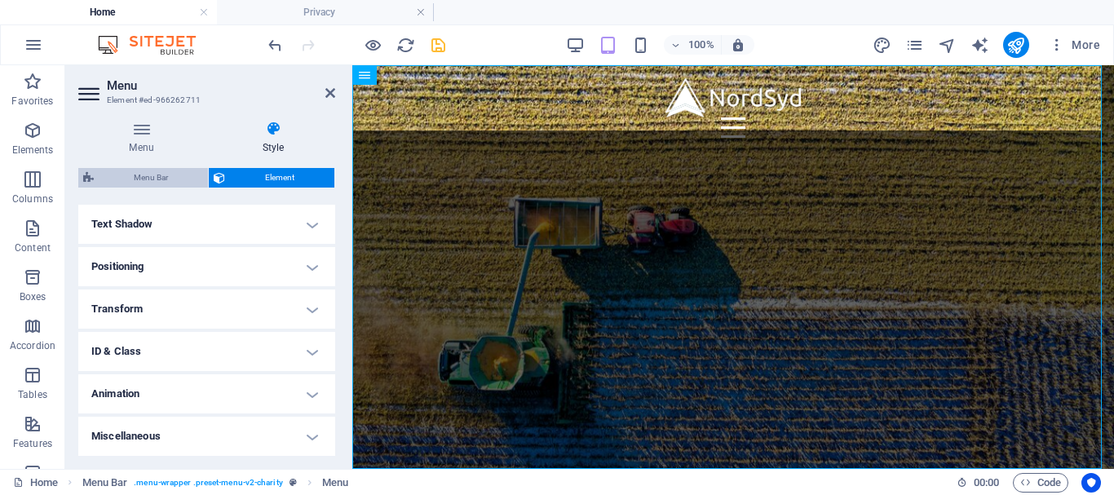
click at [146, 182] on span "Menu Bar" at bounding box center [151, 178] width 104 height 20
select select "rem"
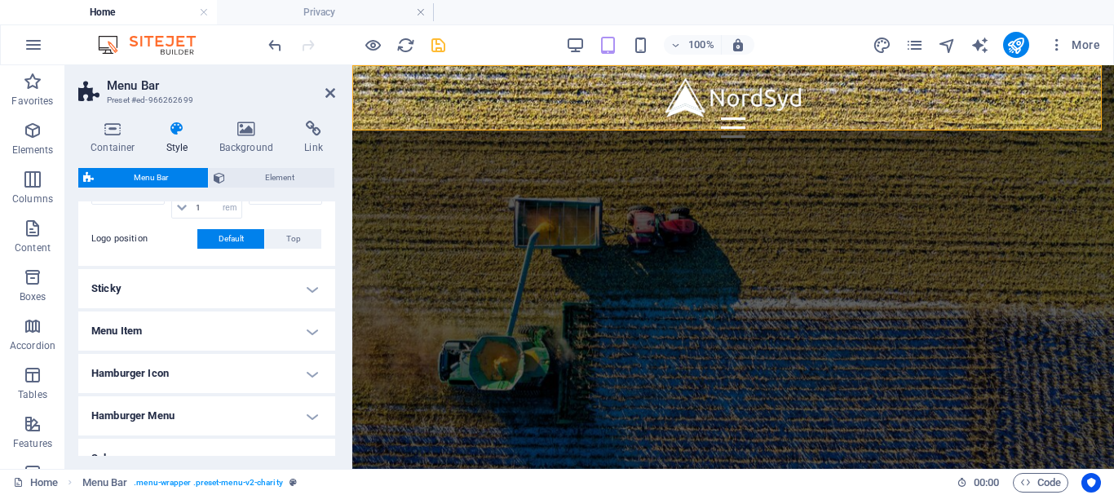
scroll to position [524, 0]
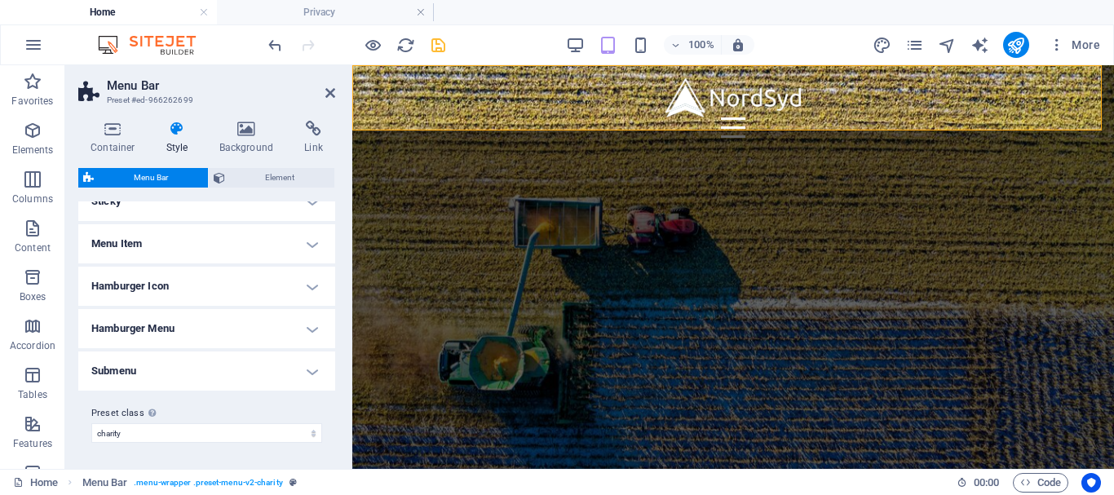
click at [311, 364] on h4 "Submenu" at bounding box center [206, 370] width 257 height 39
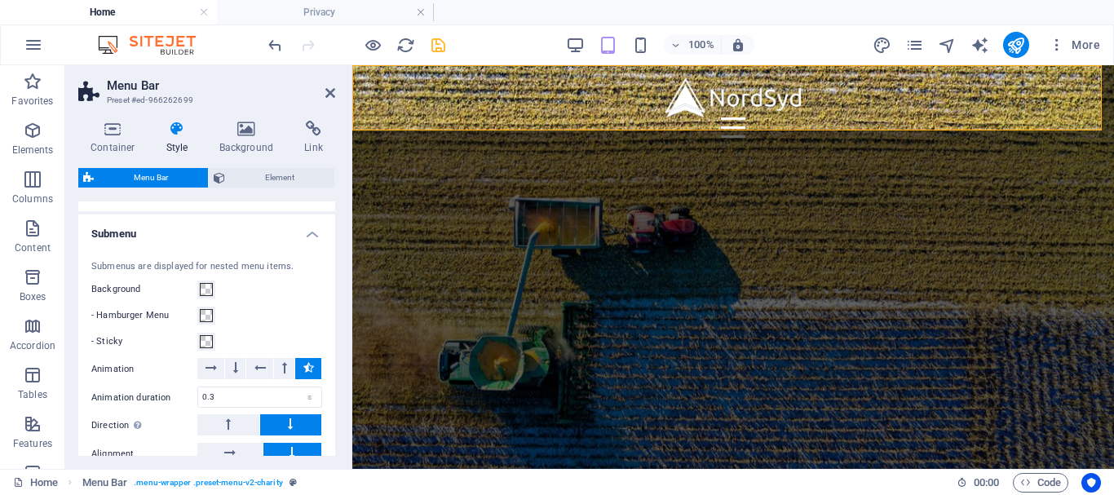
scroll to position [686, 0]
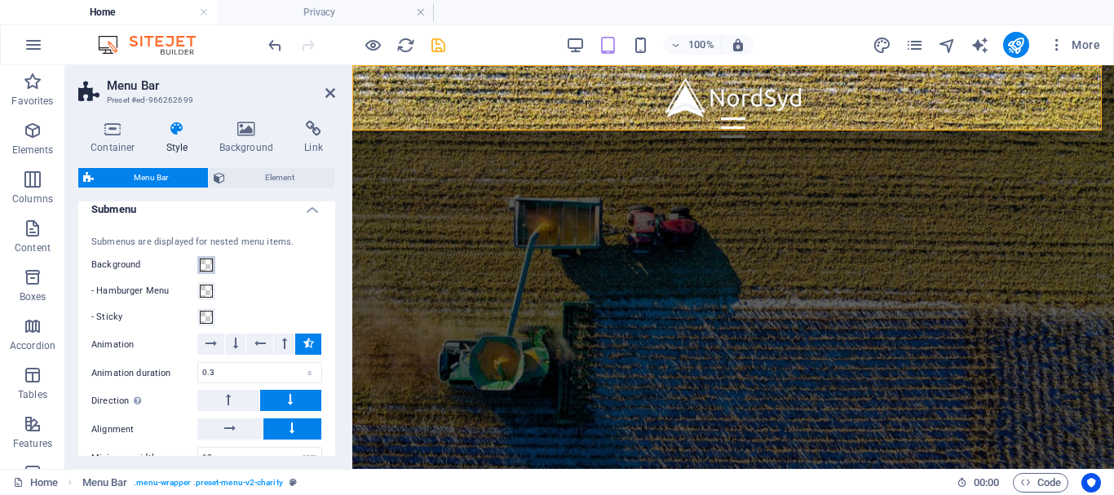
click at [201, 263] on span at bounding box center [206, 264] width 13 height 13
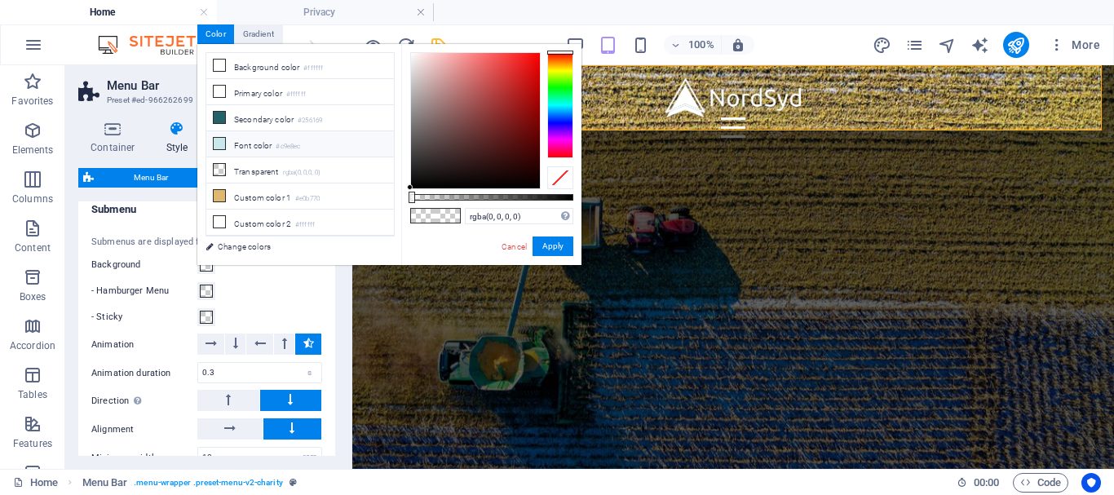
click at [220, 142] on icon at bounding box center [219, 143] width 11 height 11
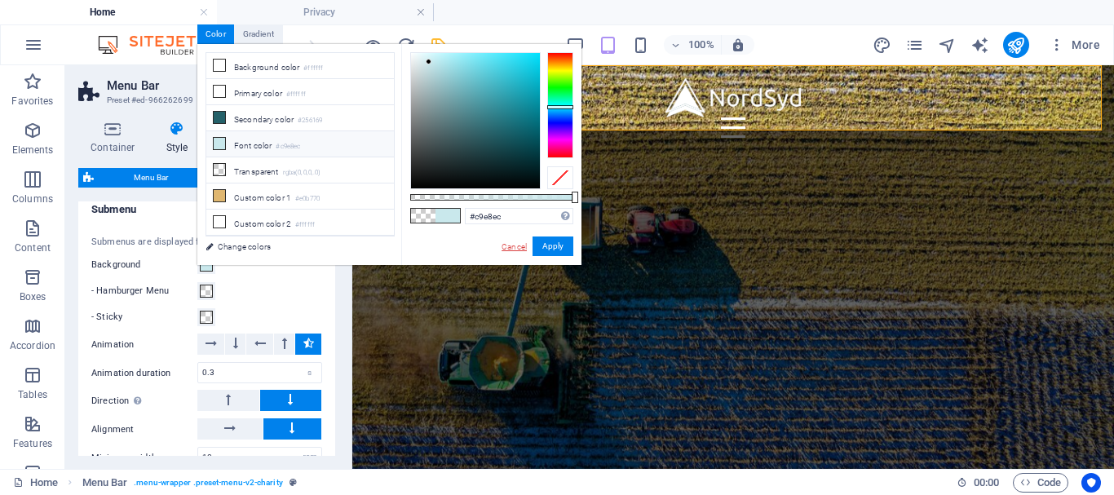
click at [505, 250] on link "Cancel" at bounding box center [514, 247] width 29 height 12
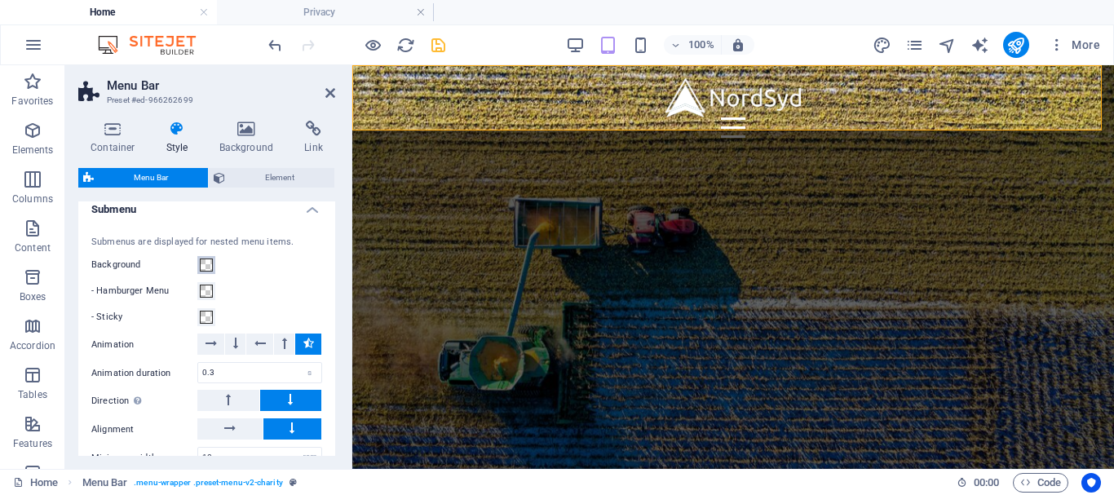
click at [202, 265] on span at bounding box center [206, 264] width 13 height 13
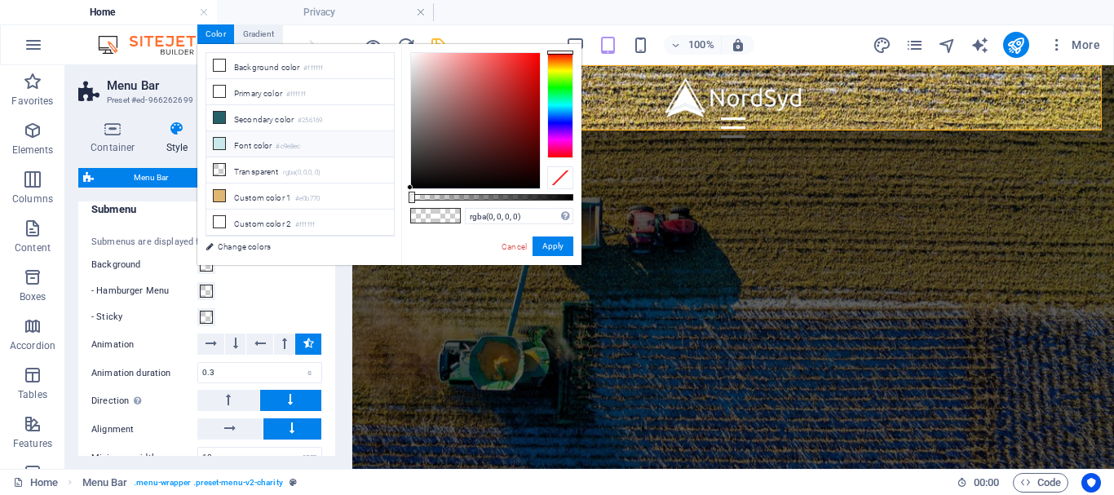
click at [219, 138] on icon at bounding box center [219, 143] width 11 height 11
type input "#c9e8ec"
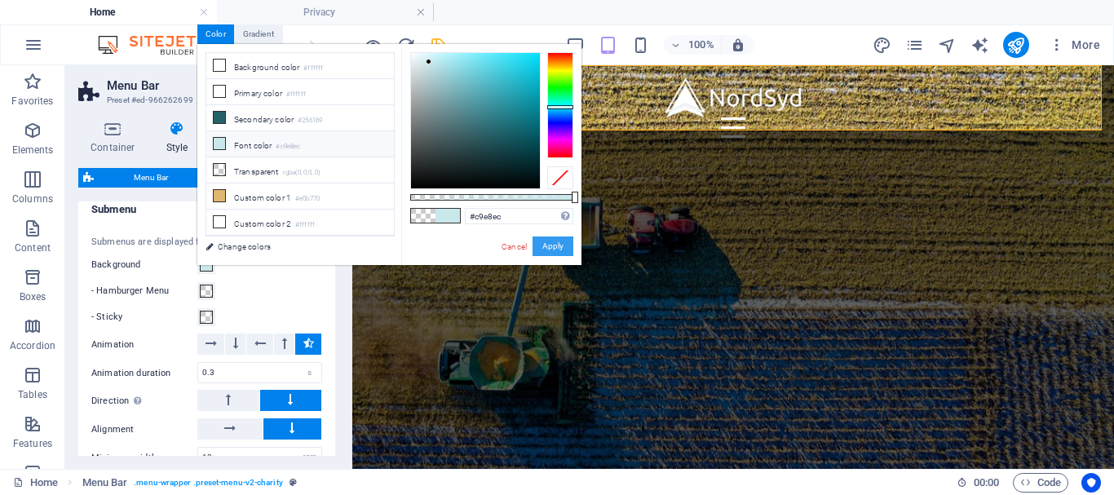
click at [553, 244] on button "Apply" at bounding box center [552, 246] width 41 height 20
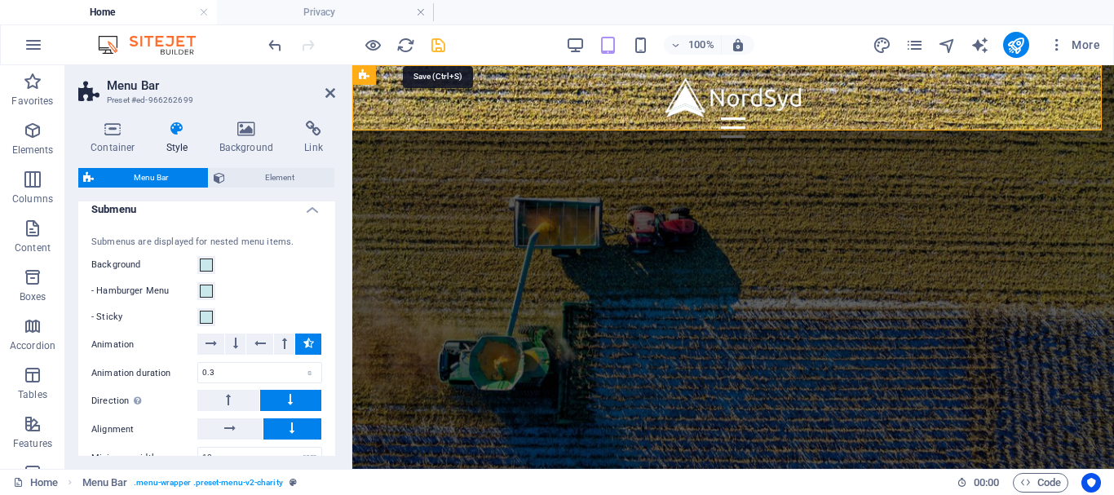
click at [431, 36] on icon "save" at bounding box center [438, 45] width 19 height 19
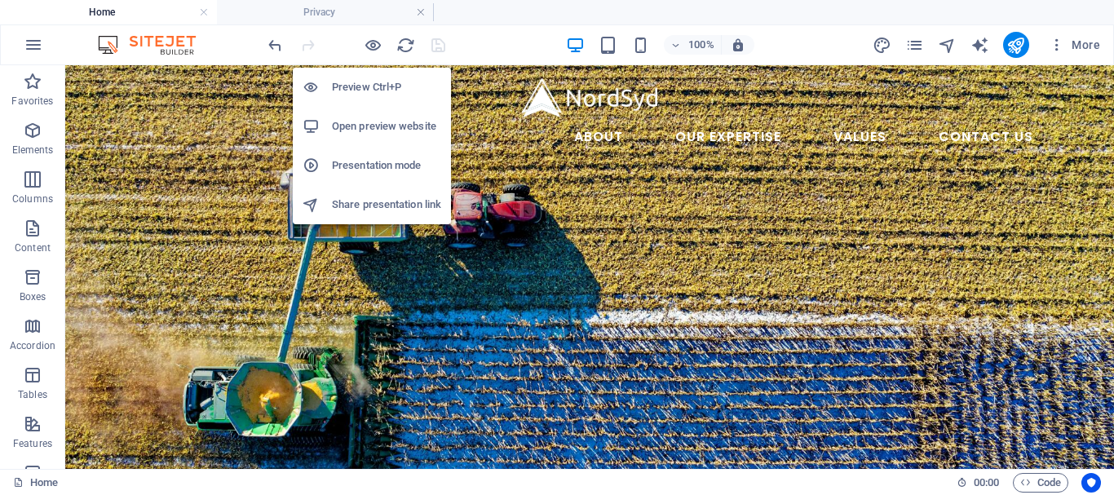
click at [369, 122] on h6 "Open preview website" at bounding box center [386, 127] width 109 height 20
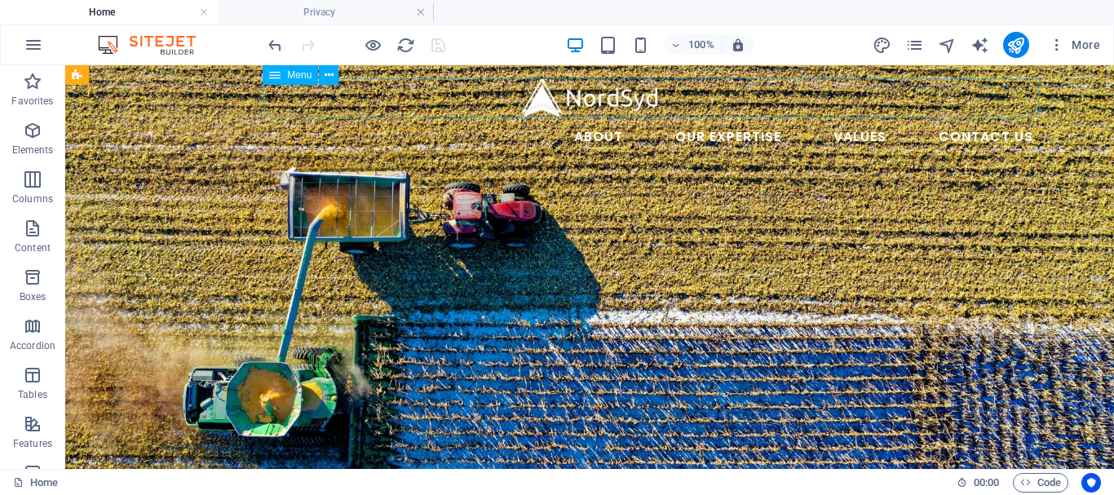
click at [616, 117] on nav "About Our Expertise Animal Feed Non-ferrous Metals Fertilizer and soil Values C…" at bounding box center [589, 136] width 913 height 39
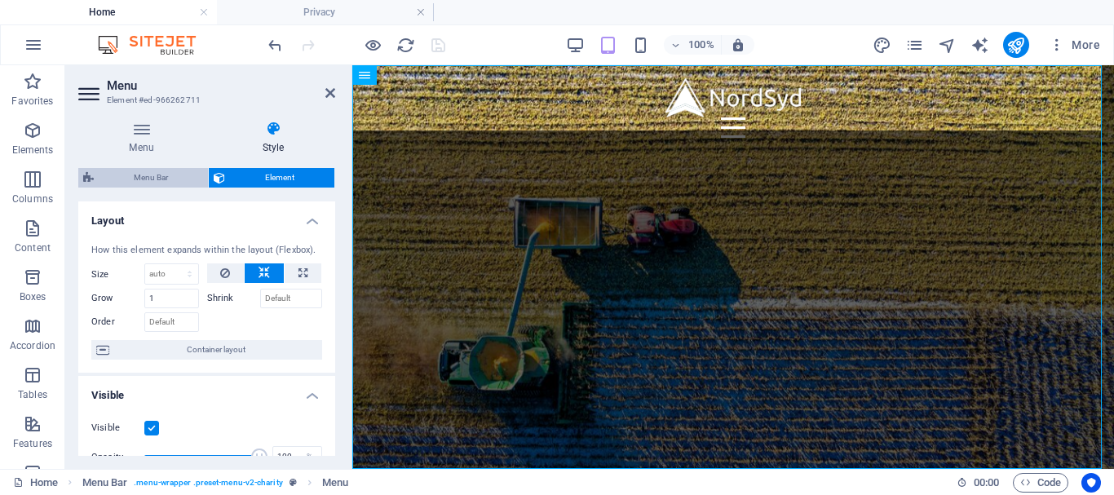
click at [147, 182] on span "Menu Bar" at bounding box center [151, 178] width 104 height 20
select select "rem"
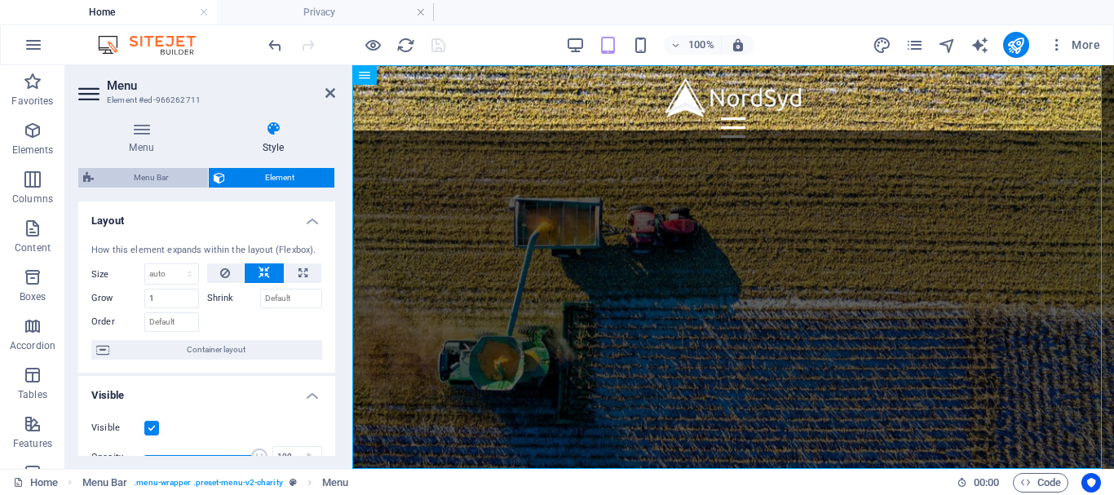
select select "rem"
select select "px"
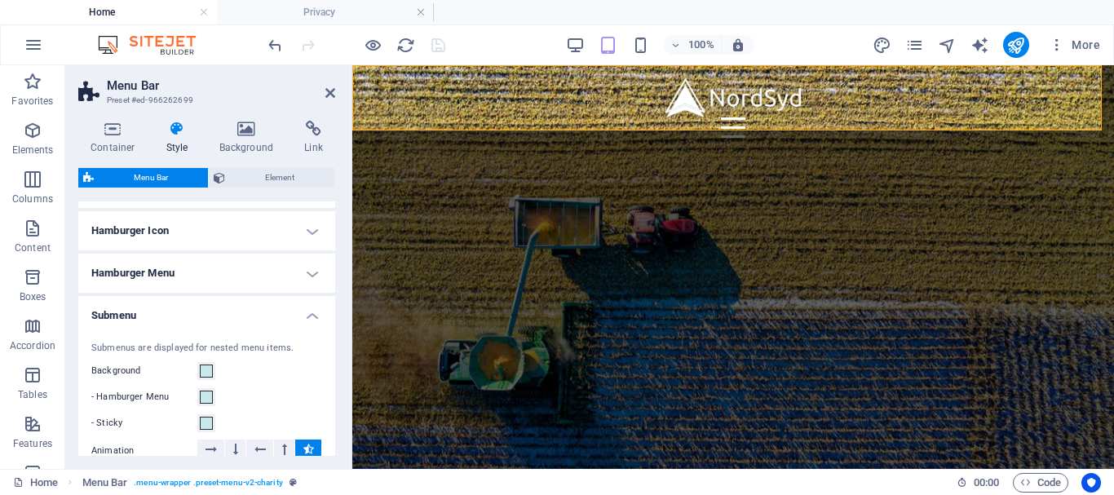
scroll to position [665, 0]
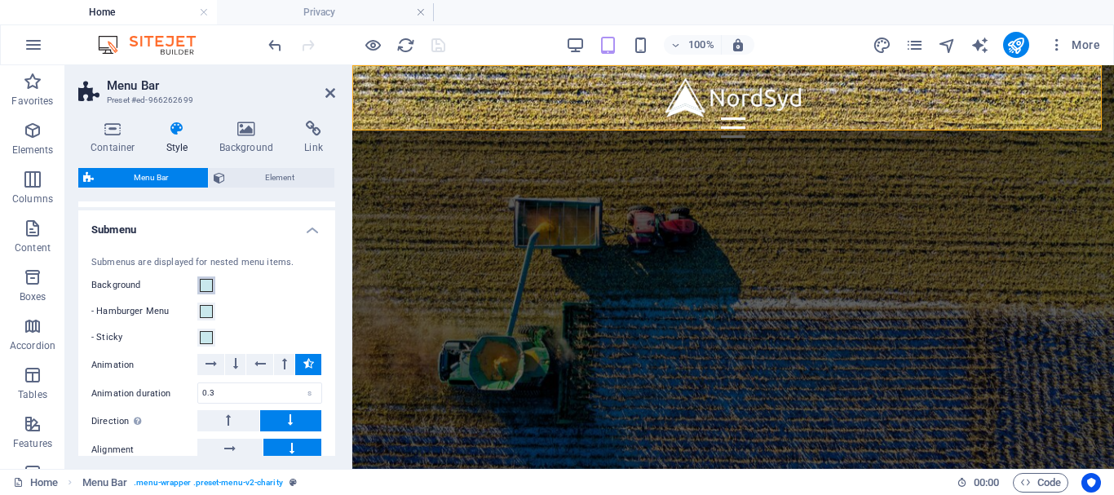
click at [200, 289] on span at bounding box center [206, 285] width 13 height 13
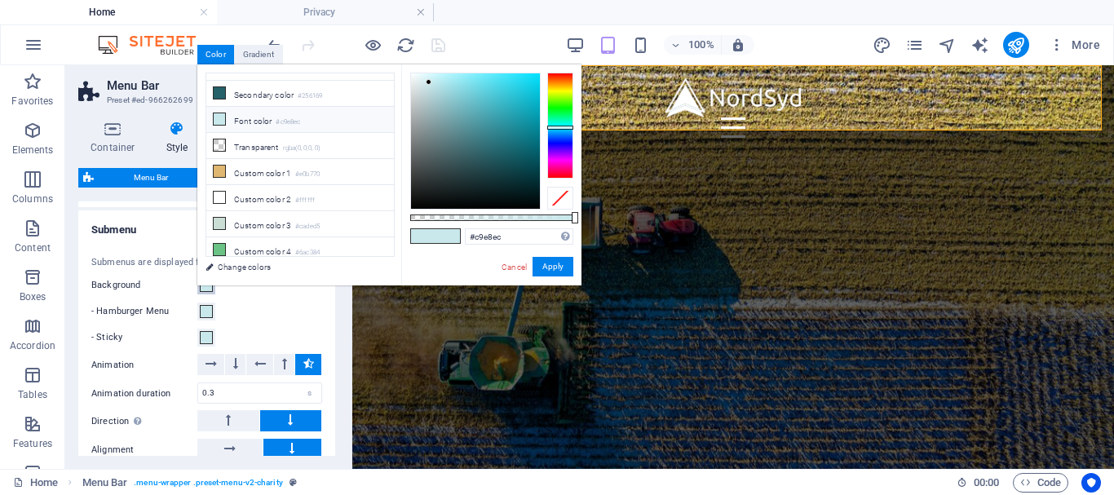
scroll to position [50, 0]
click at [304, 218] on small "#caded5" at bounding box center [307, 221] width 24 height 11
type input "#caded5"
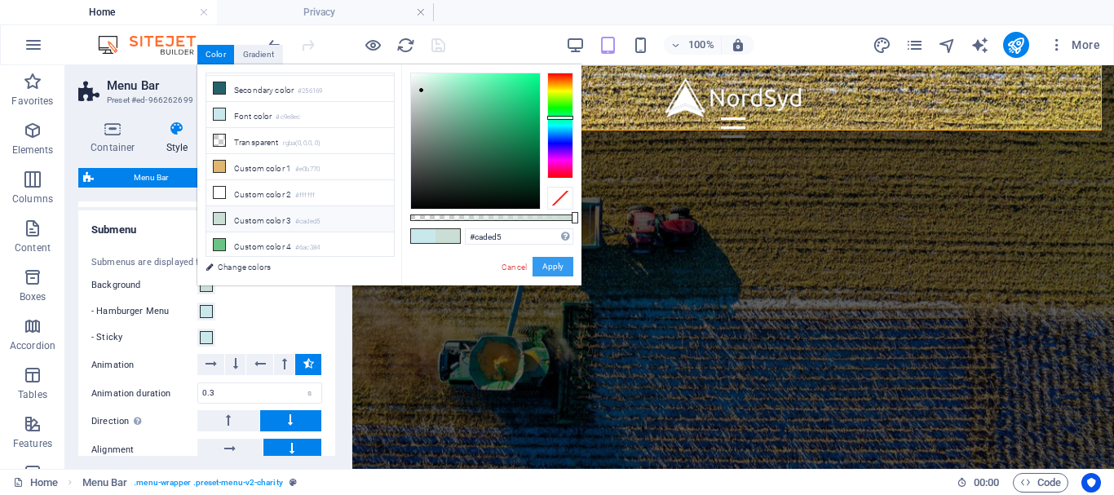
click at [554, 269] on button "Apply" at bounding box center [552, 267] width 41 height 20
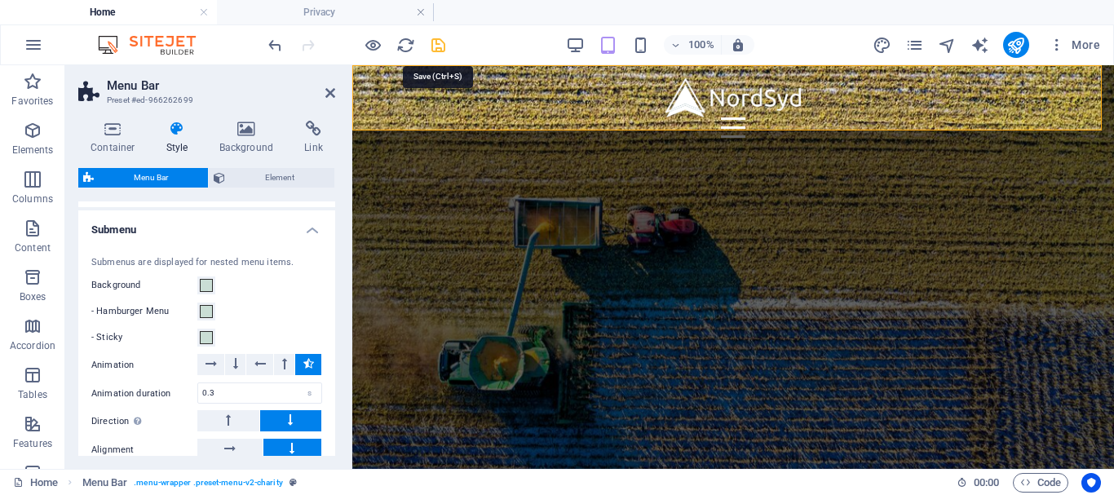
click at [439, 51] on icon "save" at bounding box center [438, 45] width 19 height 19
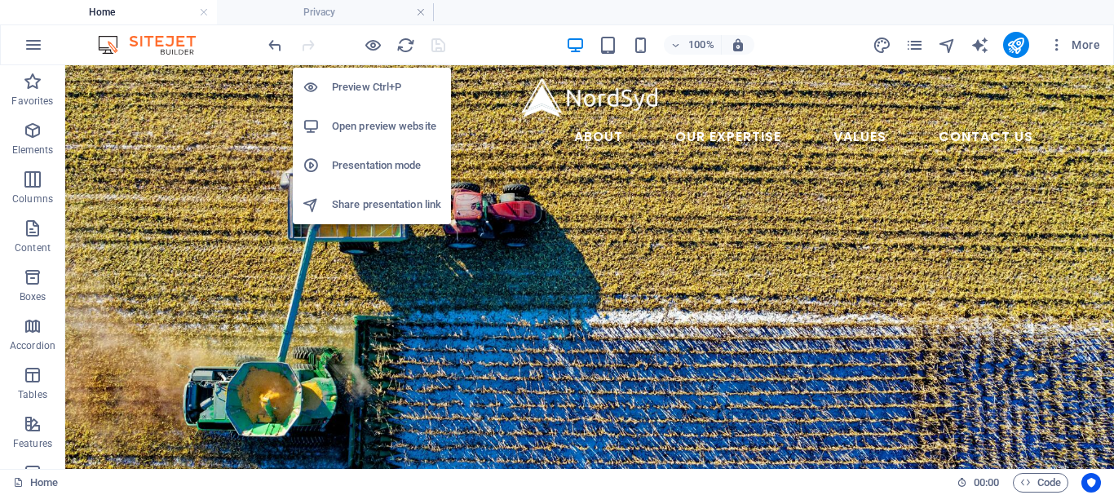
click at [358, 130] on h6 "Open preview website" at bounding box center [386, 127] width 109 height 20
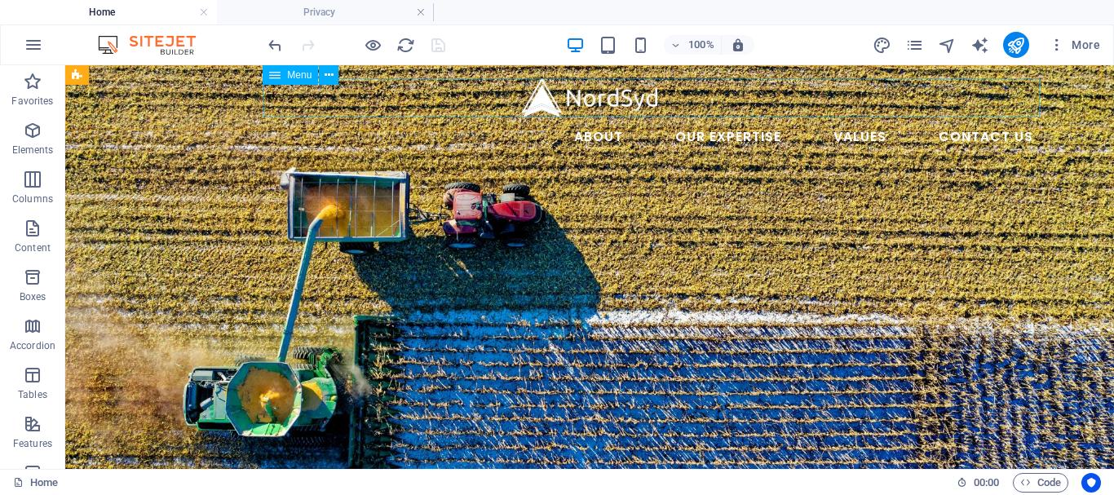
click at [620, 117] on nav "About Our Expertise Animal Feed Non-ferrous Metals Fertilizer and soil Values C…" at bounding box center [589, 136] width 913 height 39
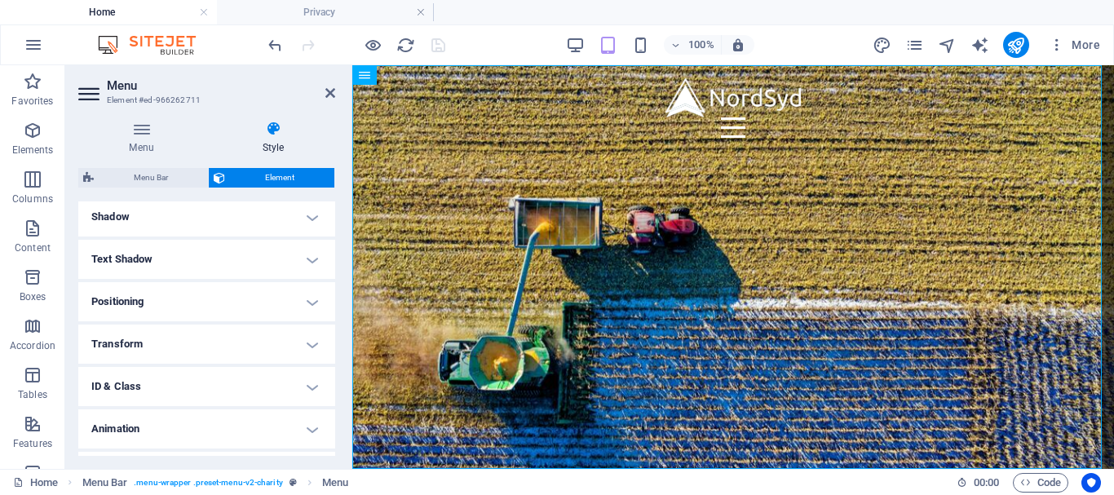
scroll to position [435, 0]
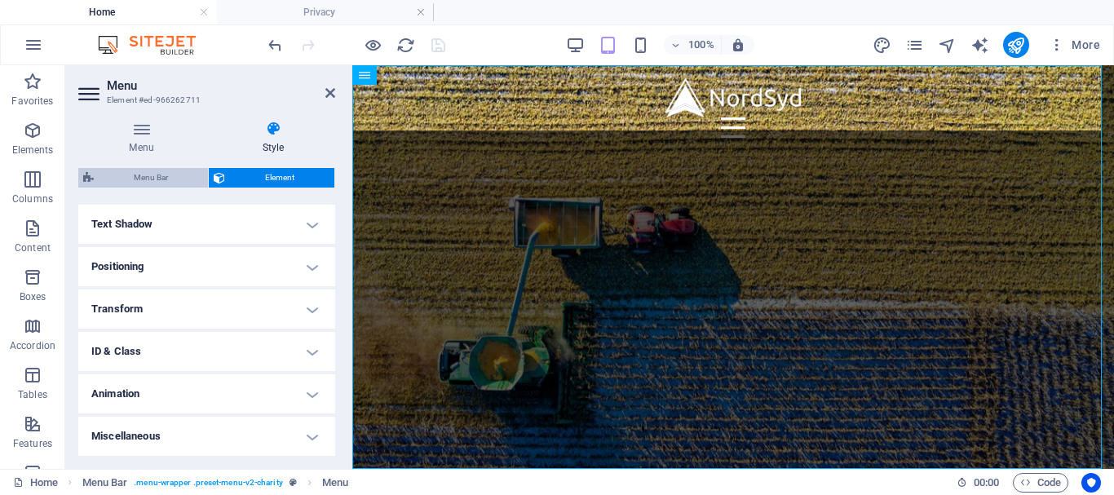
click at [152, 183] on span "Menu Bar" at bounding box center [151, 178] width 104 height 20
select select "rem"
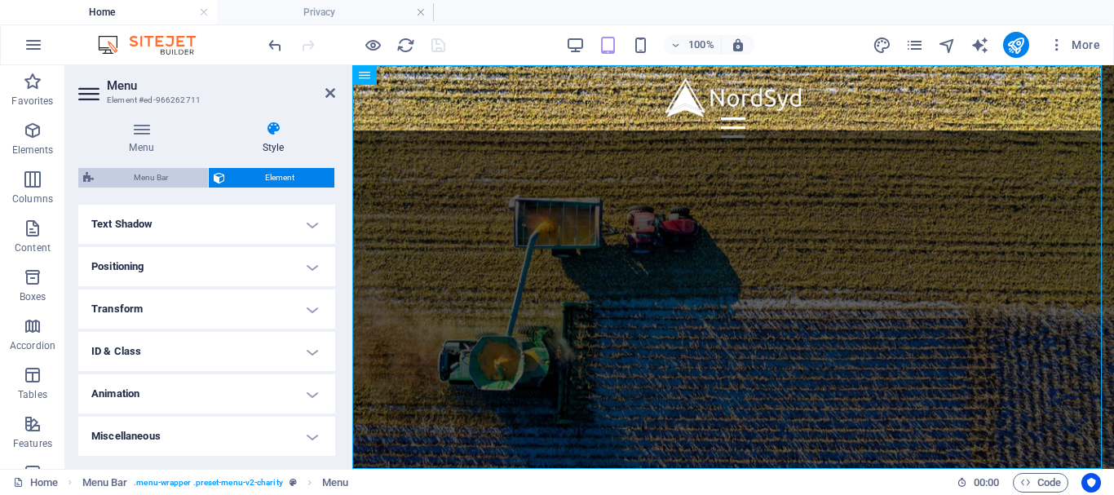
select select "rem"
select select "px"
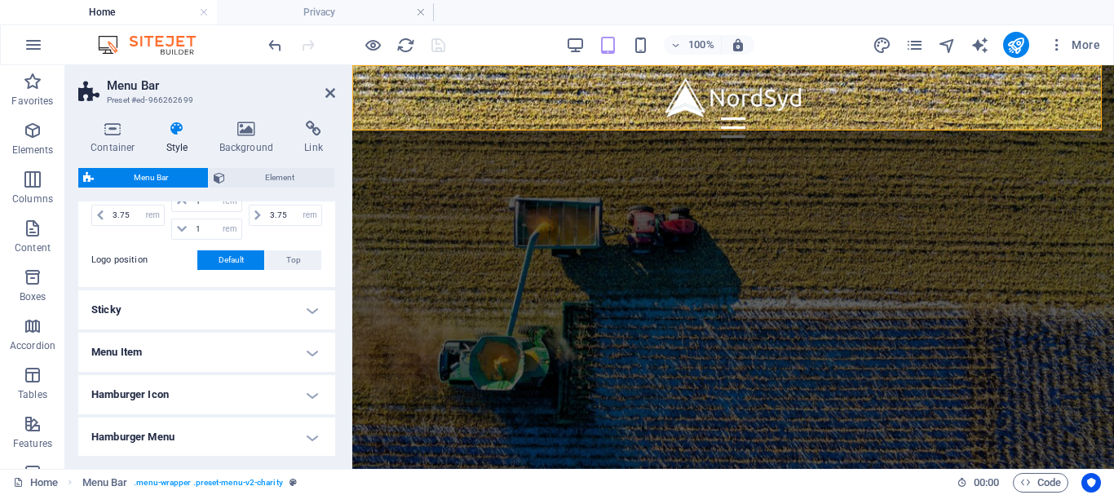
scroll to position [440, 0]
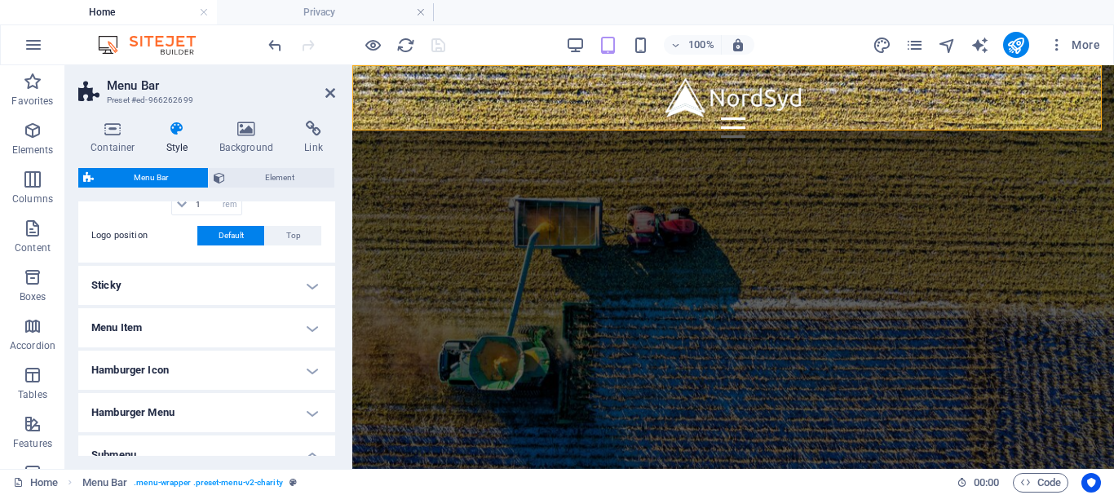
click at [303, 373] on h4 "Hamburger Icon" at bounding box center [206, 370] width 257 height 39
click at [333, 319] on div "Container Style Background Link Size Height Default px rem % vh vw Min. height …" at bounding box center [206, 288] width 283 height 361
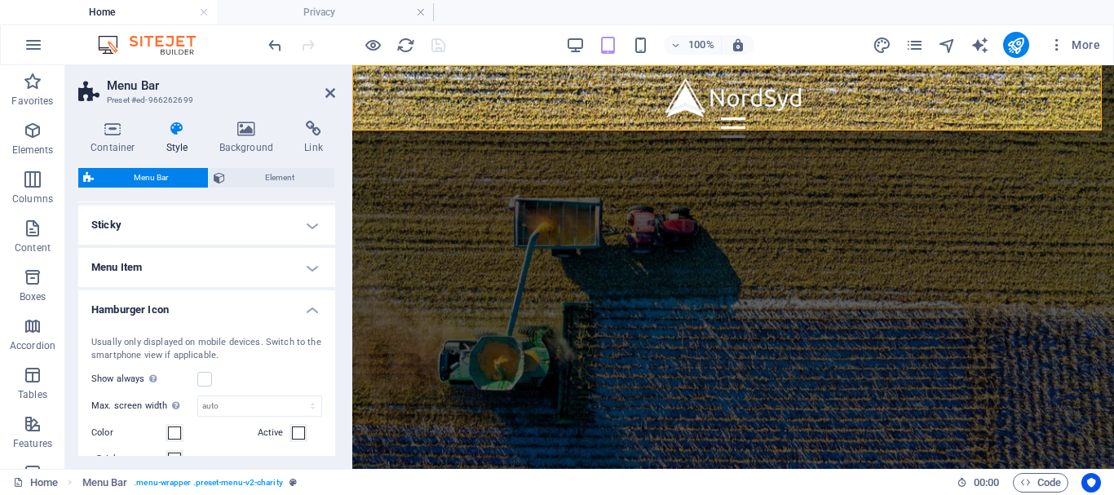
scroll to position [496, 0]
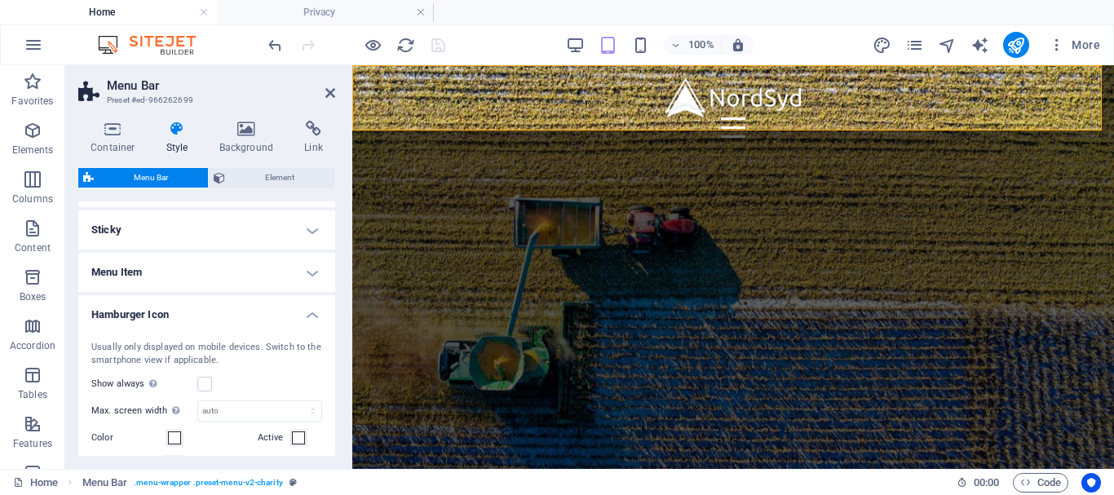
click at [313, 315] on h4 "Hamburger Icon" at bounding box center [206, 309] width 257 height 29
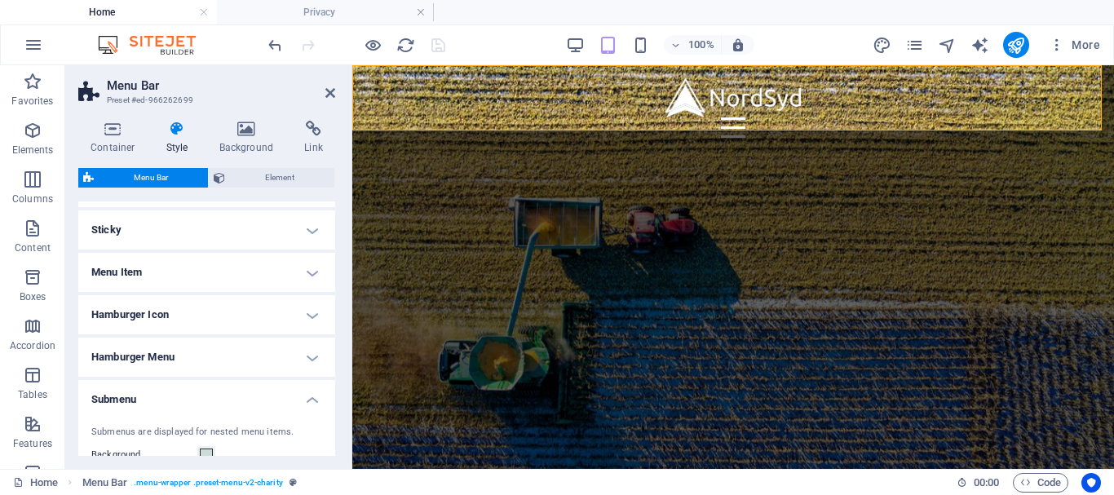
click at [306, 276] on h4 "Menu Item" at bounding box center [206, 272] width 257 height 39
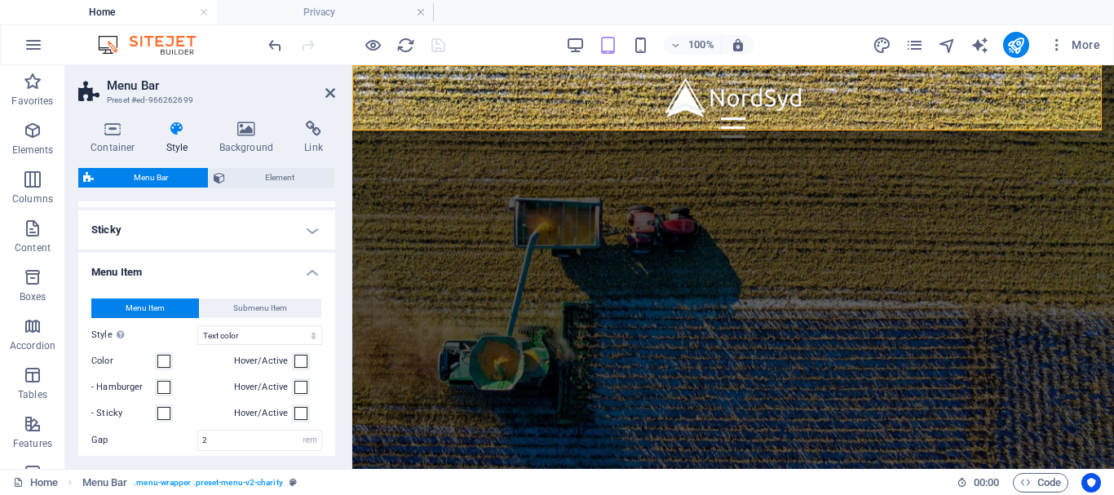
click at [306, 276] on h4 "Menu Item" at bounding box center [206, 267] width 257 height 29
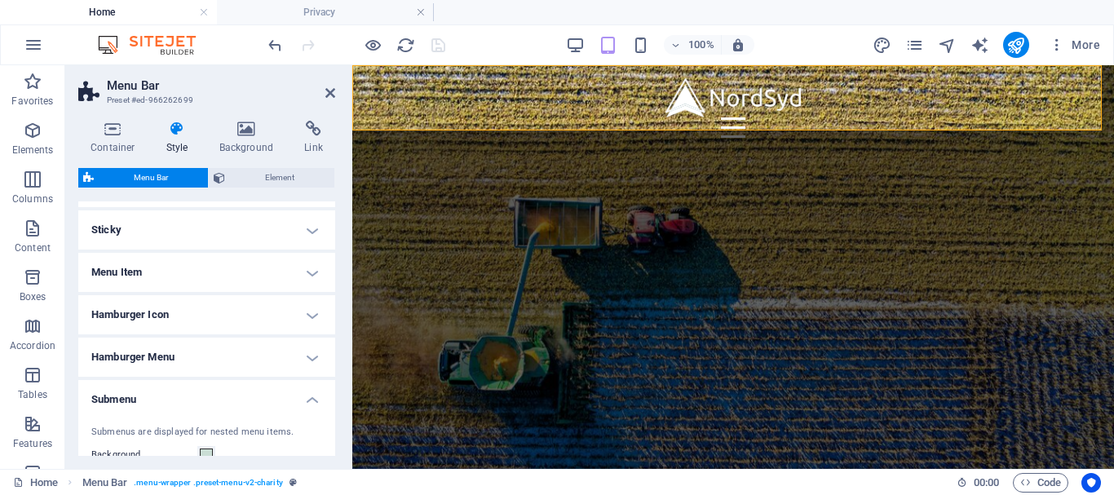
click at [307, 234] on h4 "Sticky" at bounding box center [206, 229] width 257 height 39
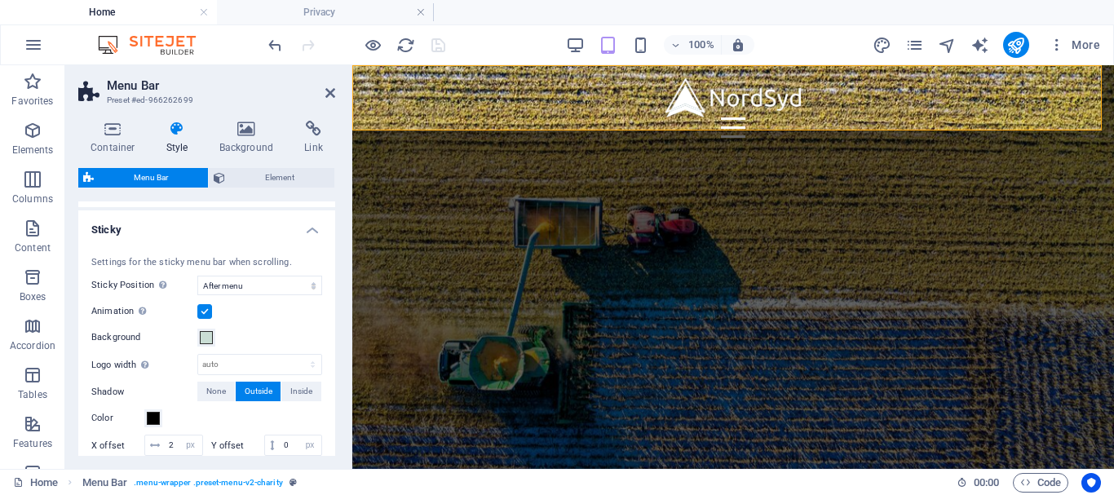
click at [307, 234] on h4 "Sticky" at bounding box center [206, 224] width 257 height 29
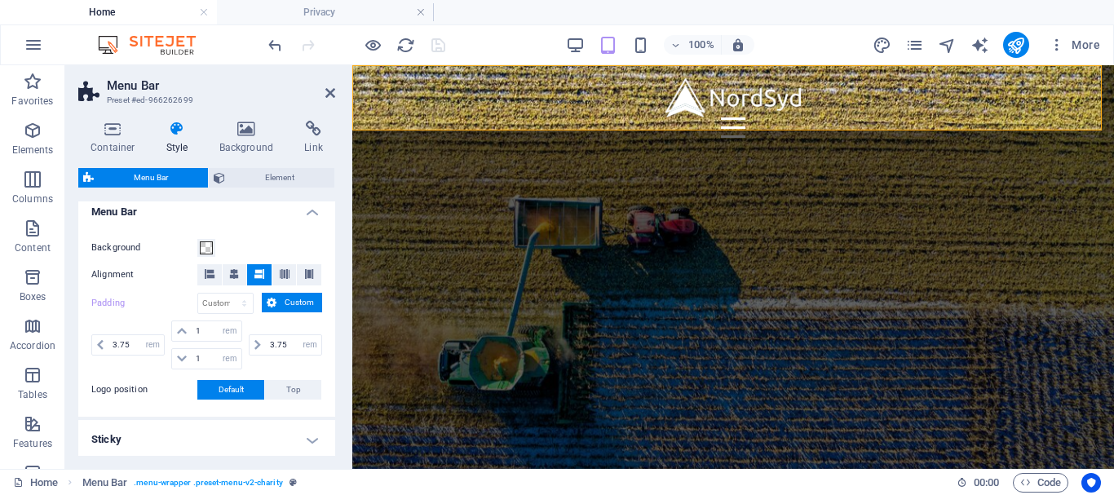
scroll to position [201, 0]
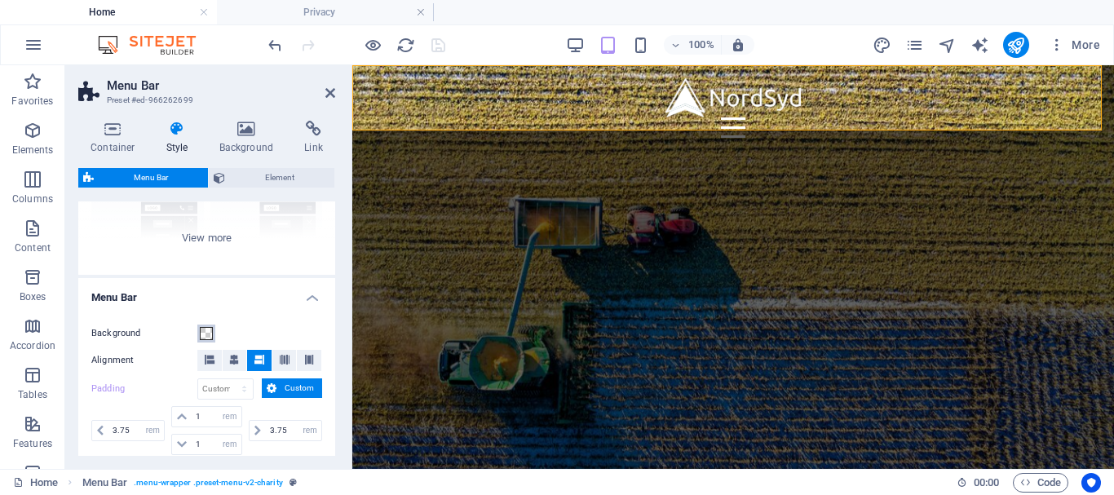
click at [205, 333] on span at bounding box center [206, 333] width 13 height 13
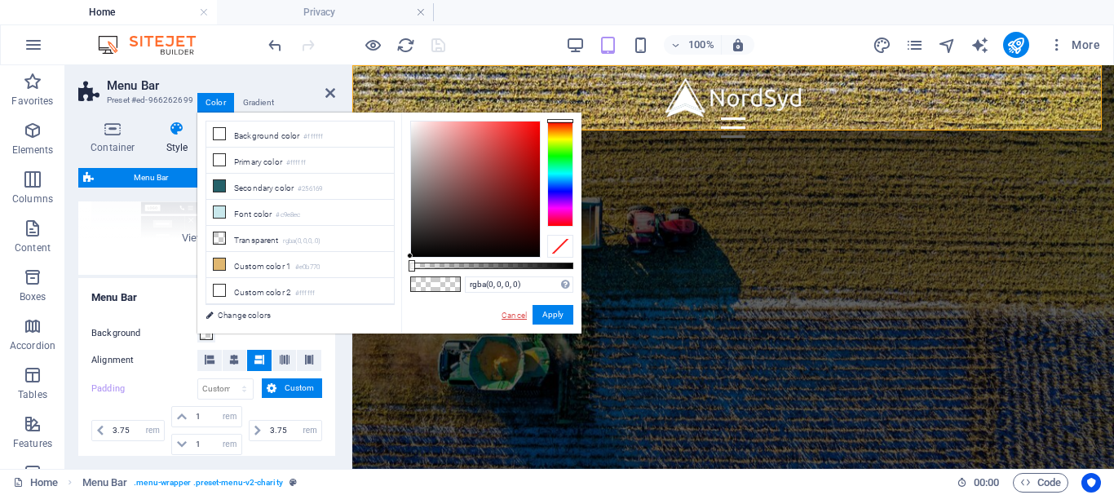
click at [509, 311] on link "Cancel" at bounding box center [514, 315] width 29 height 12
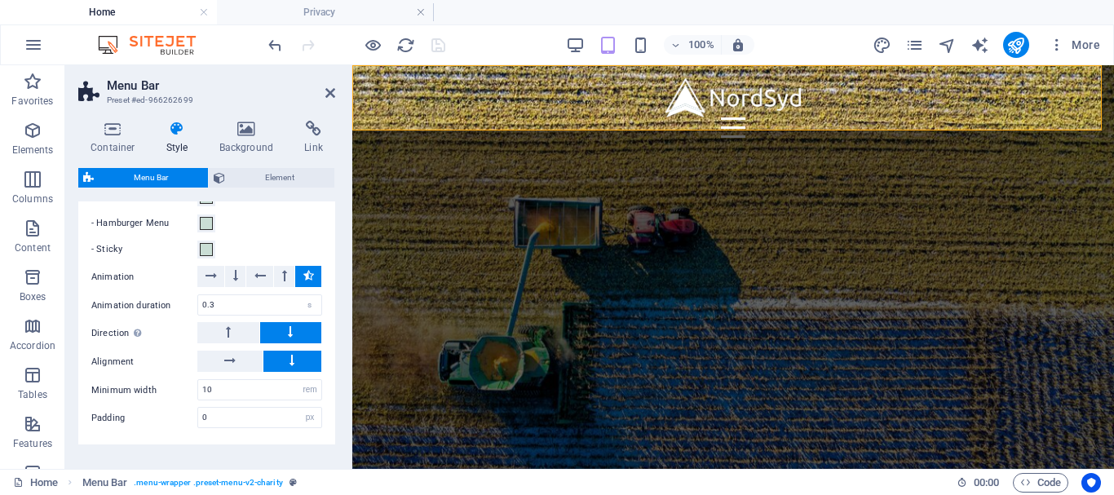
scroll to position [757, 0]
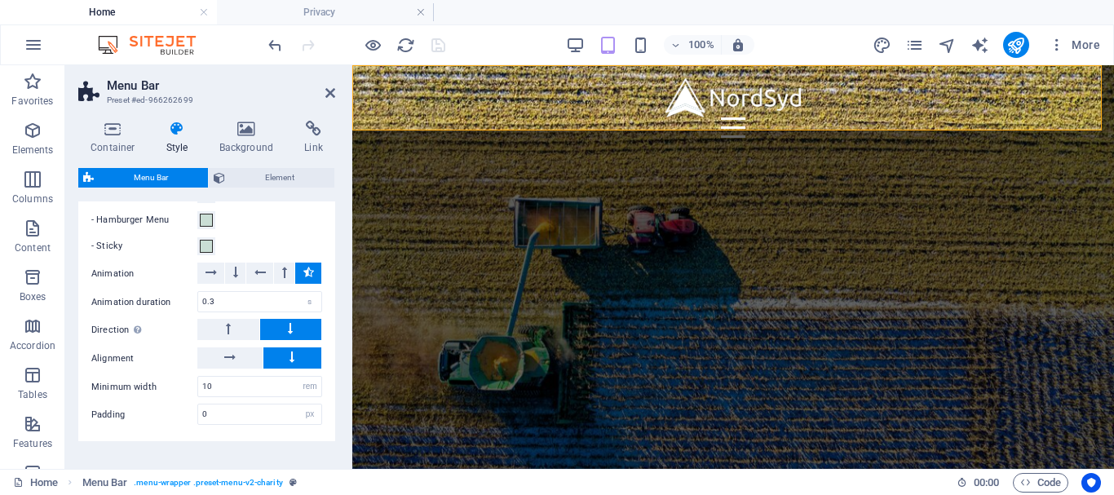
drag, startPoint x: 331, startPoint y: 414, endPoint x: 333, endPoint y: 403, distance: 11.7
click at [333, 403] on div "Variants Border Centered Default Fixed Loki Trigger Wide XXL Menu Bar Backgroun…" at bounding box center [206, 328] width 257 height 254
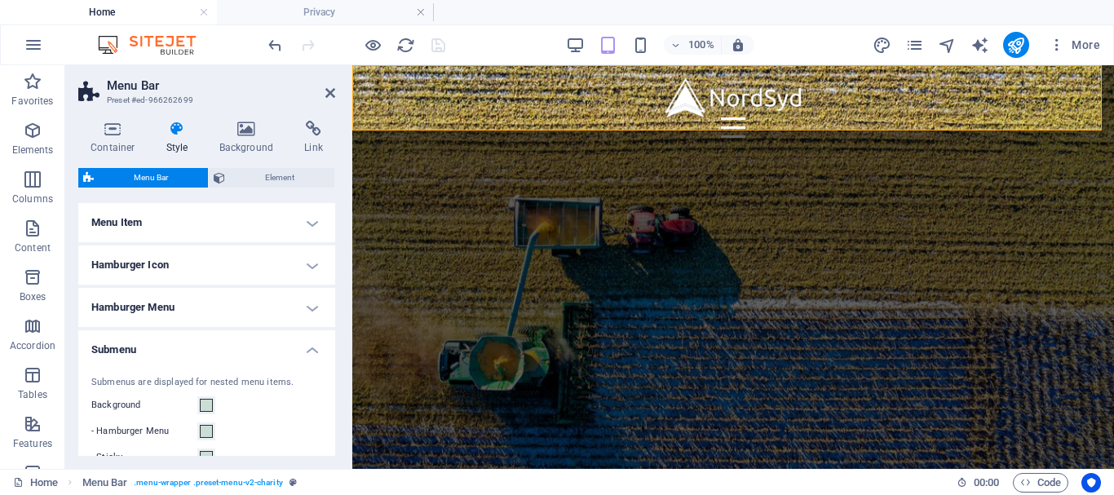
scroll to position [508, 0]
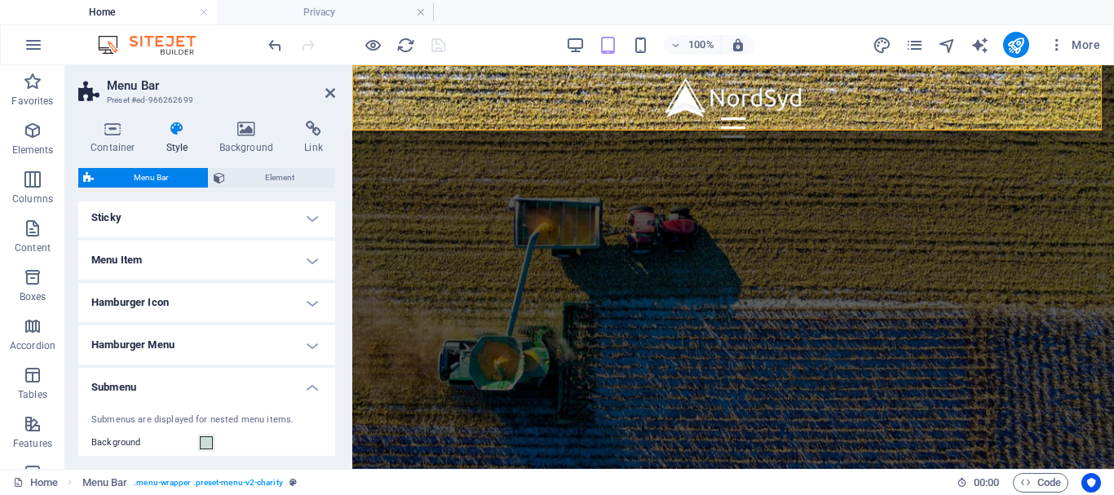
click at [299, 340] on h4 "Hamburger Menu" at bounding box center [206, 344] width 257 height 39
click at [208, 415] on span at bounding box center [206, 414] width 13 height 13
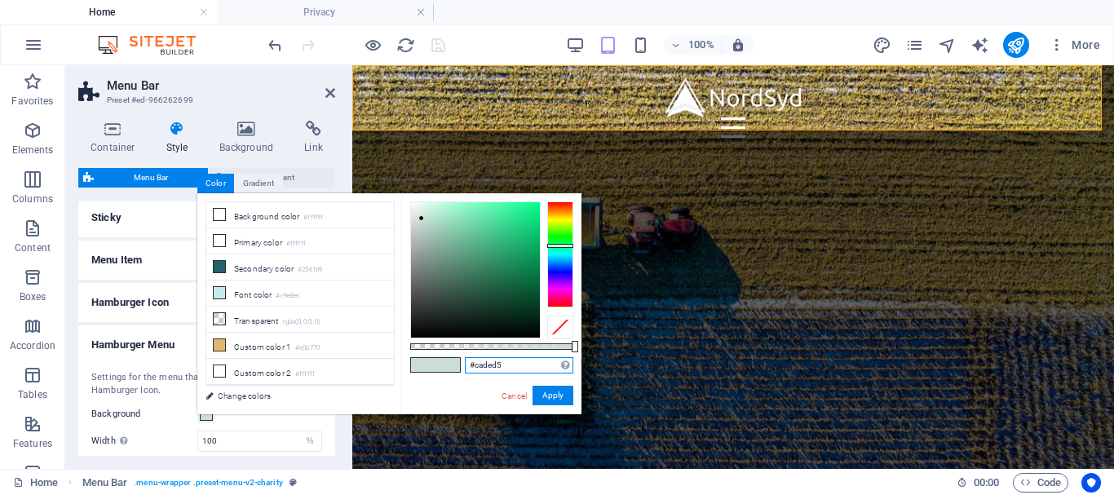
drag, startPoint x: 515, startPoint y: 361, endPoint x: 410, endPoint y: 360, distance: 105.2
click at [410, 360] on div "#caded5 Supported formats #0852ed rgb(8, 82, 237) rgba(8, 82, 237, 90%) hsv(221…" at bounding box center [491, 421] width 180 height 457
click at [510, 391] on link "Cancel" at bounding box center [514, 396] width 29 height 12
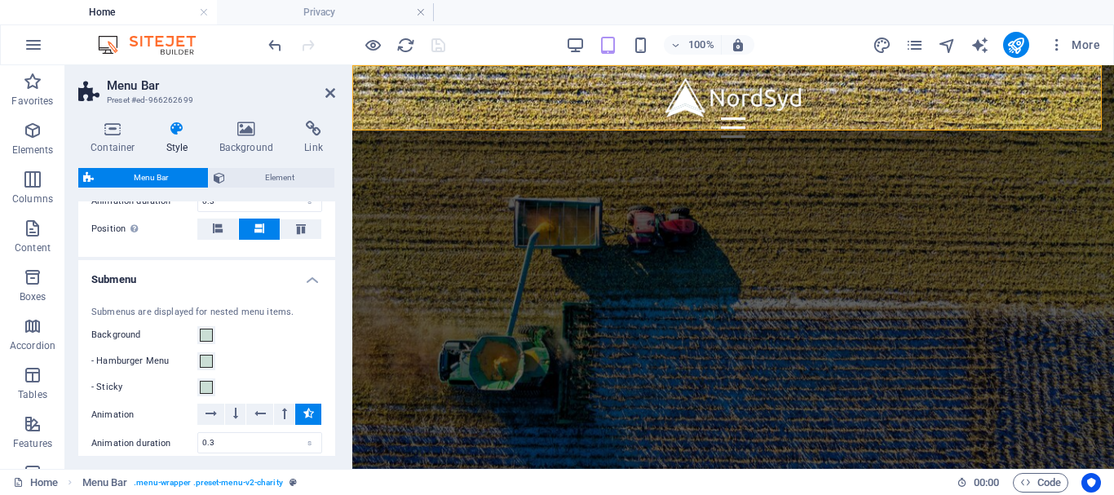
scroll to position [881, 0]
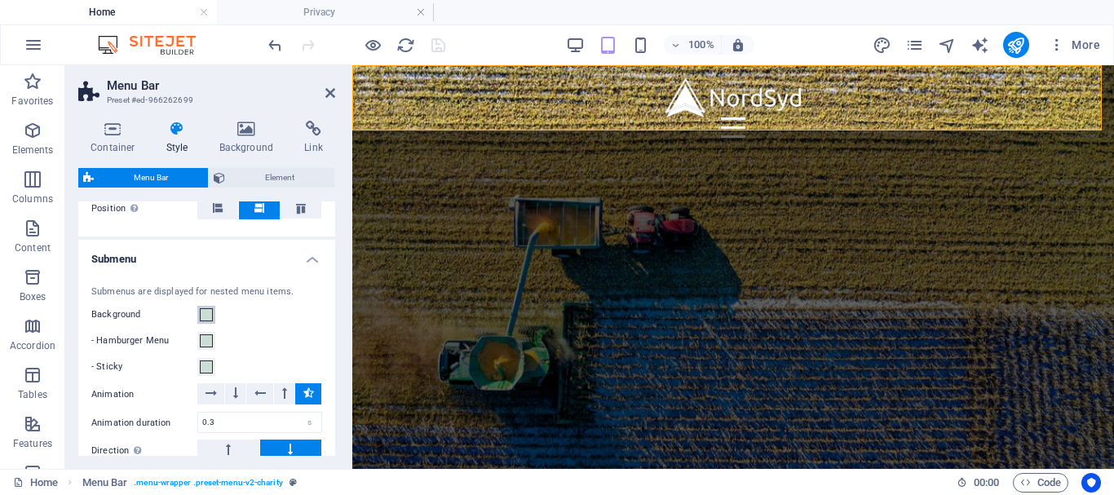
click at [204, 311] on span at bounding box center [206, 314] width 13 height 13
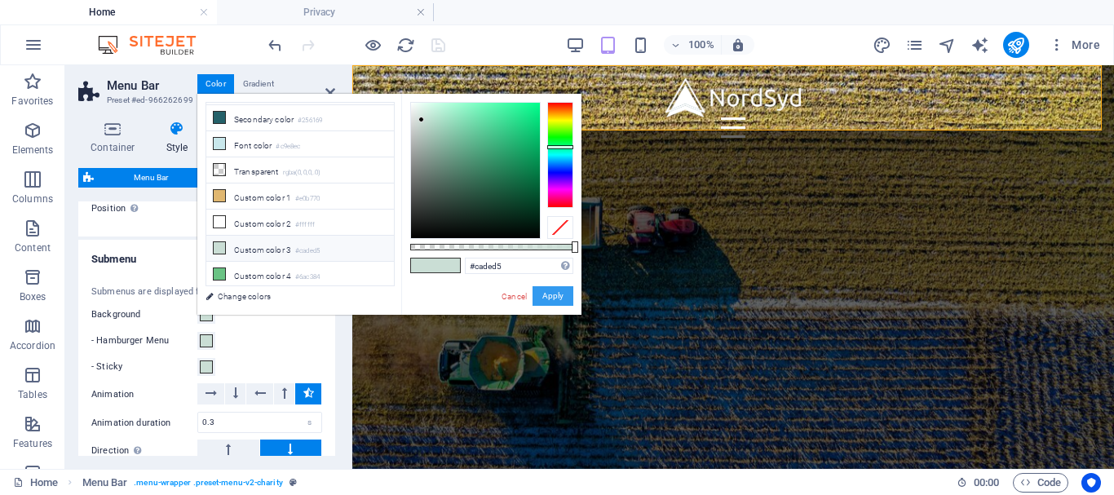
click at [548, 296] on button "Apply" at bounding box center [552, 296] width 41 height 20
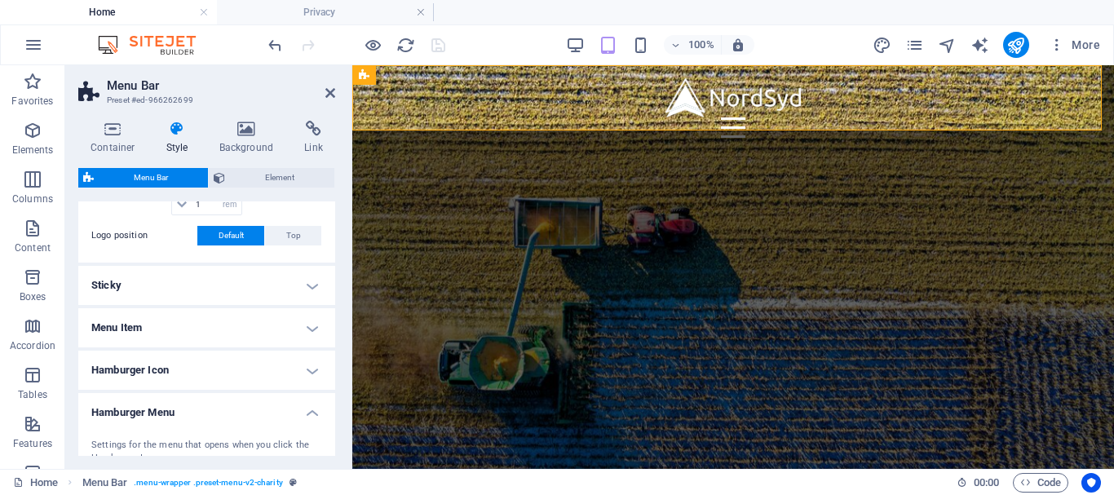
scroll to position [445, 0]
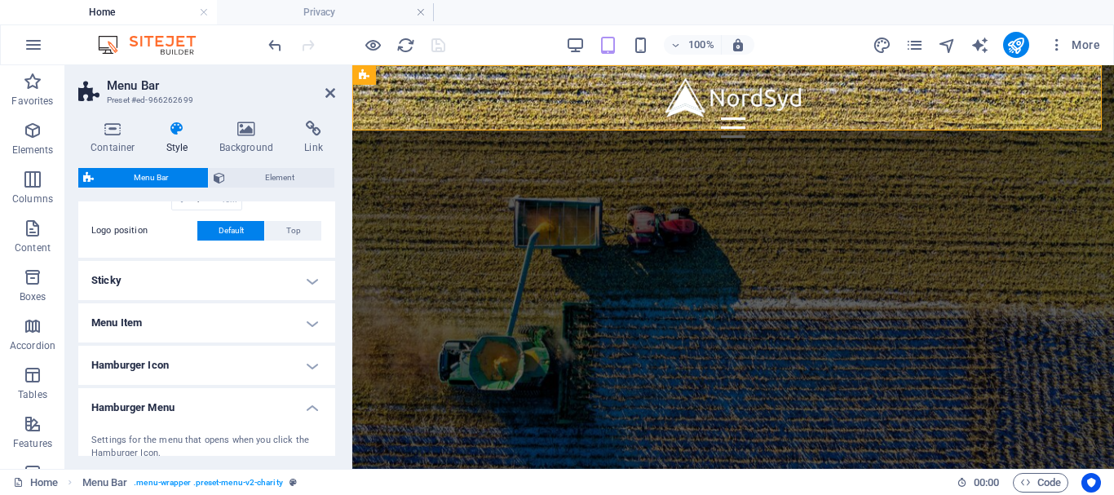
click at [298, 320] on h4 "Menu Item" at bounding box center [206, 322] width 257 height 39
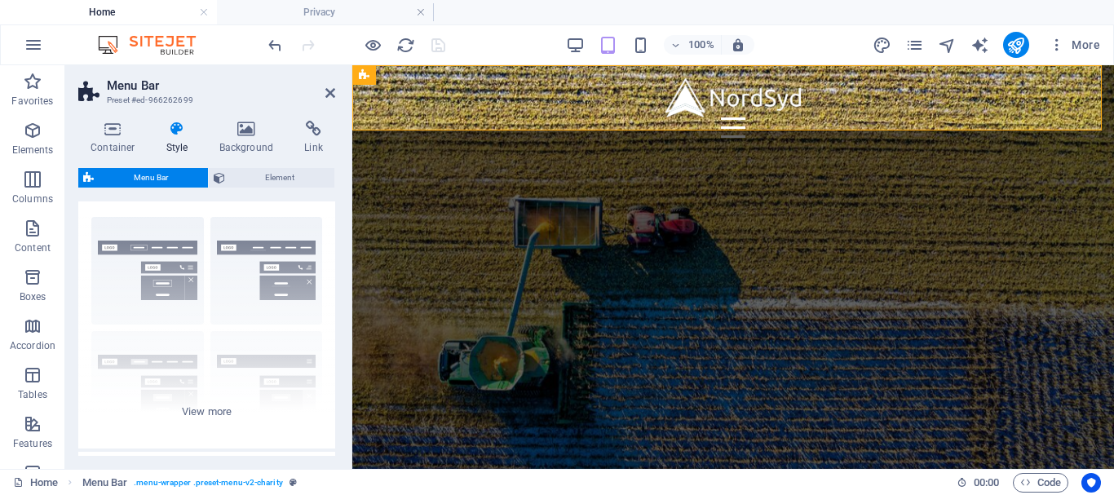
scroll to position [0, 0]
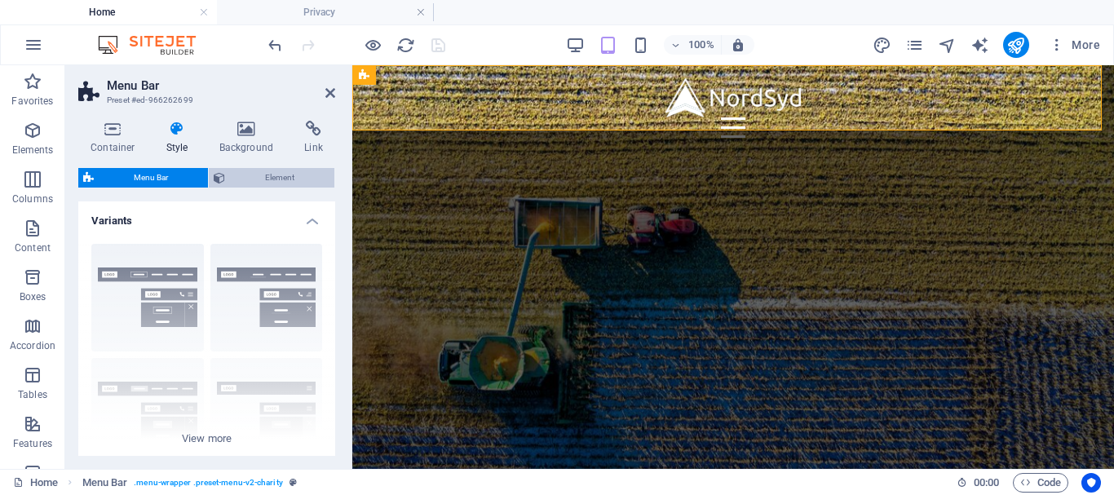
click at [261, 176] on span "Element" at bounding box center [279, 178] width 99 height 20
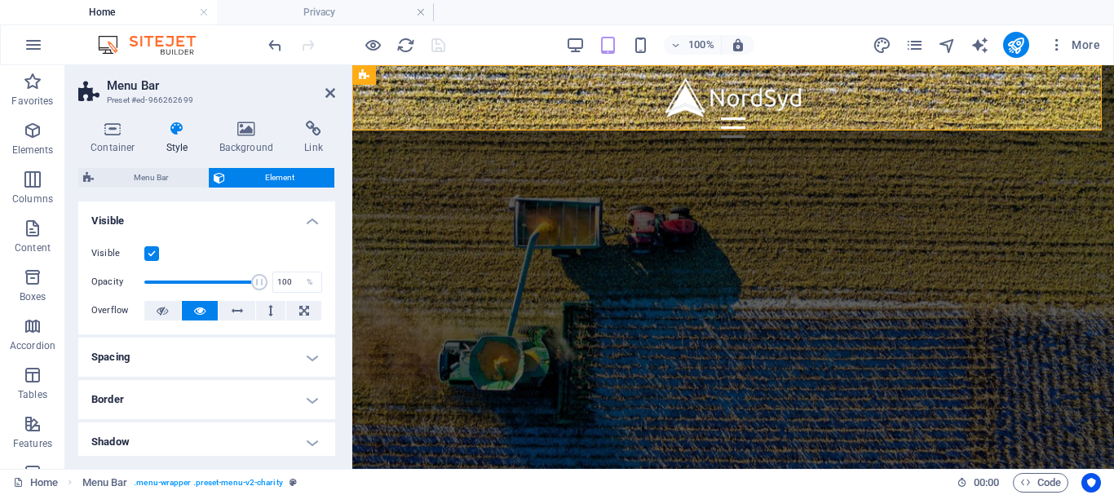
drag, startPoint x: 335, startPoint y: 304, endPoint x: 333, endPoint y: 316, distance: 12.3
click at [333, 316] on div "Container Style Background Link Size Height Default px rem % vh vw Min. height …" at bounding box center [206, 288] width 283 height 361
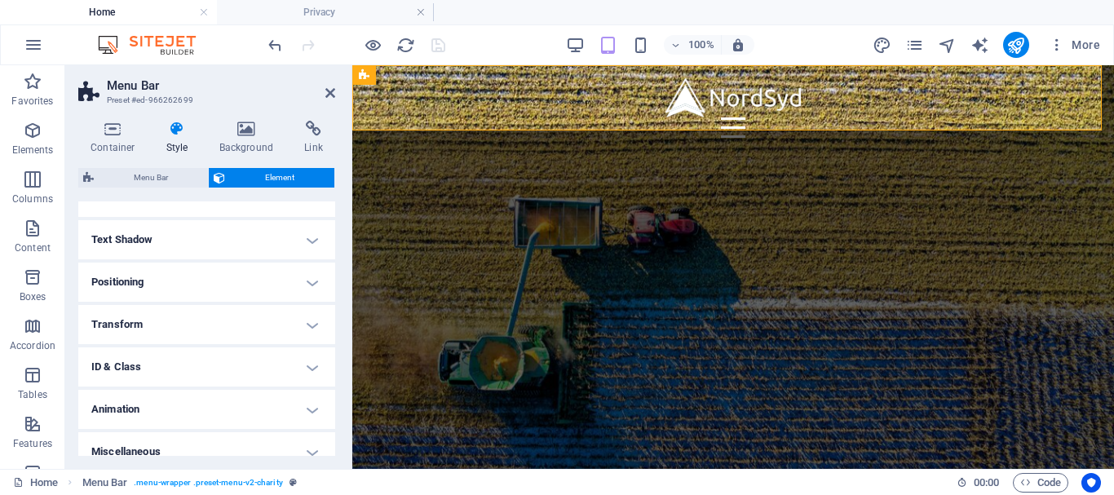
scroll to position [245, 0]
click at [303, 316] on h4 "Transform" at bounding box center [206, 323] width 257 height 39
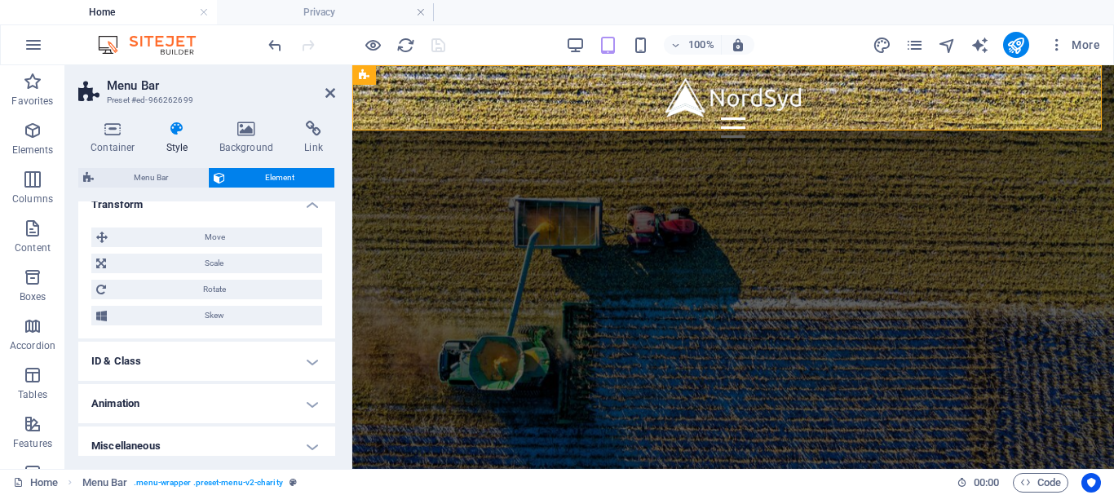
scroll to position [374, 0]
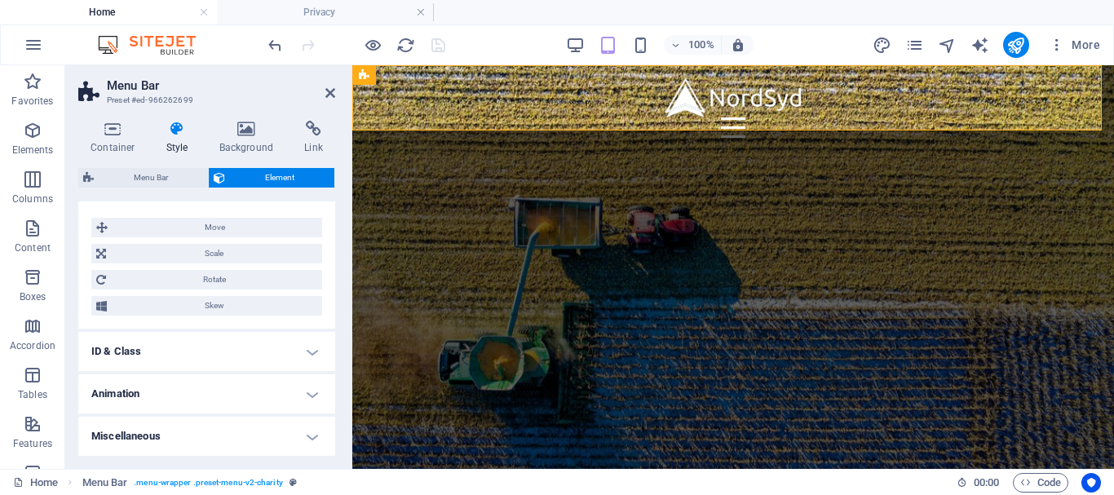
click at [316, 395] on h4 "Animation" at bounding box center [206, 393] width 257 height 39
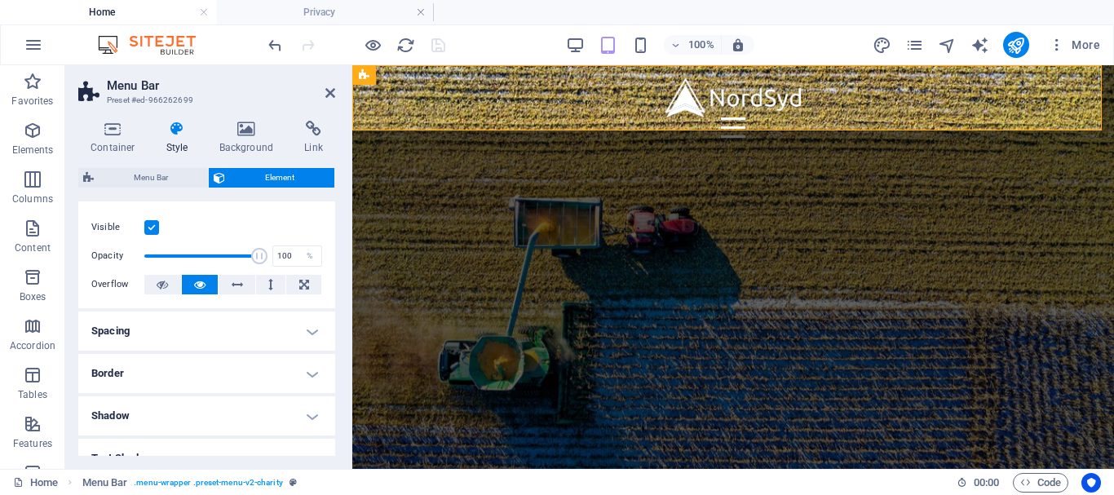
scroll to position [0, 0]
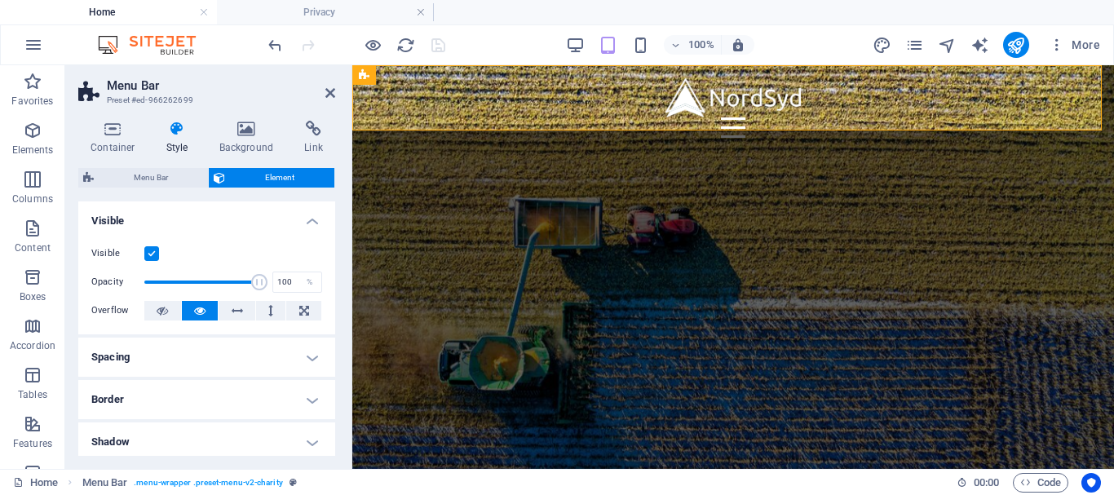
click at [126, 191] on div "Menu Bar Element Layout How this element expands within the layout (Flexbox). S…" at bounding box center [206, 312] width 257 height 288
click at [219, 143] on h4 "Background" at bounding box center [250, 138] width 86 height 34
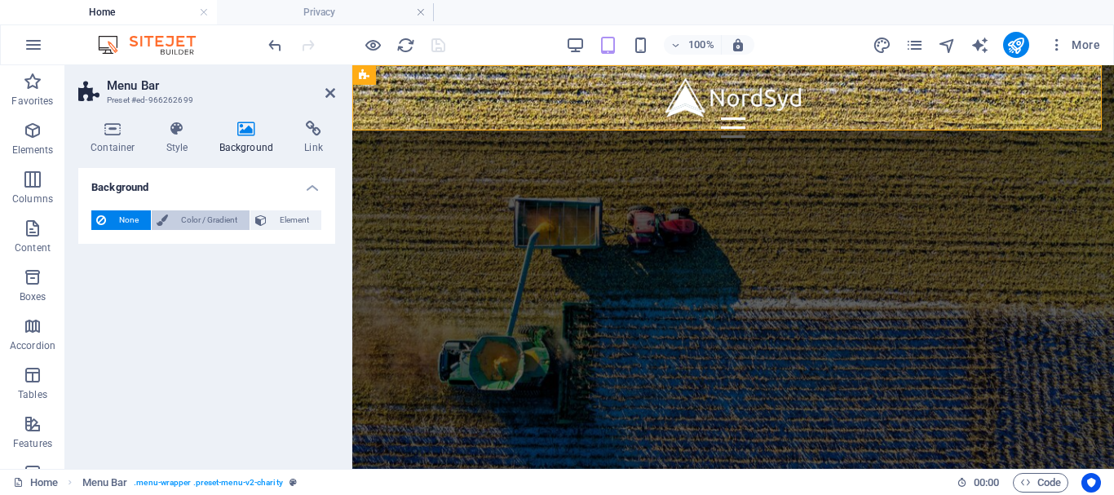
click at [193, 226] on span "Color / Gradient" at bounding box center [209, 220] width 72 height 20
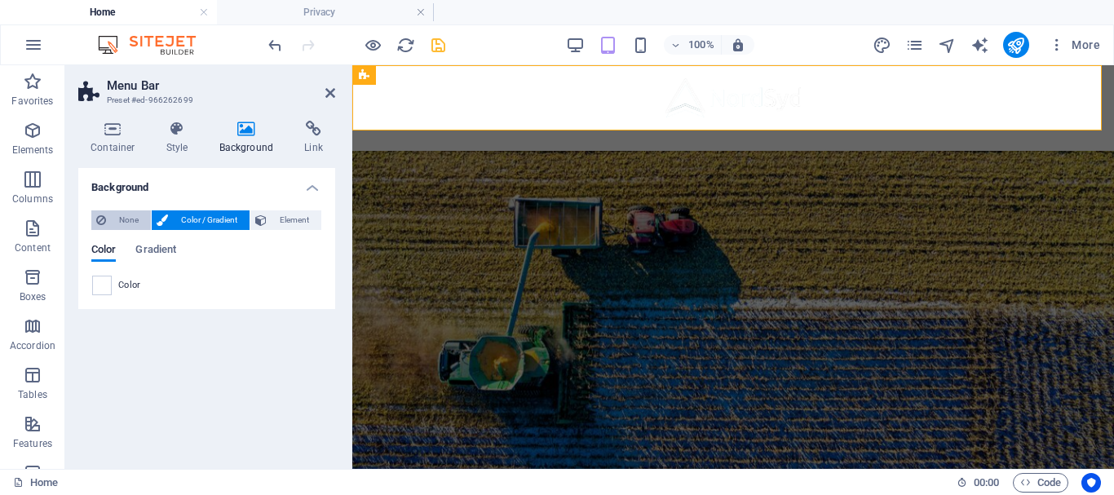
click at [127, 212] on span "None" at bounding box center [128, 220] width 35 height 20
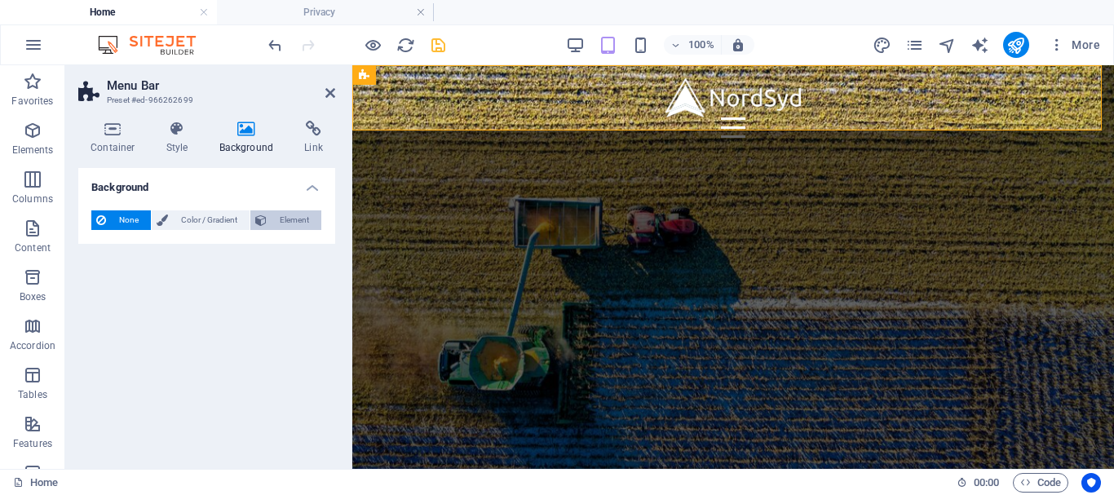
click at [280, 224] on span "Element" at bounding box center [294, 220] width 45 height 20
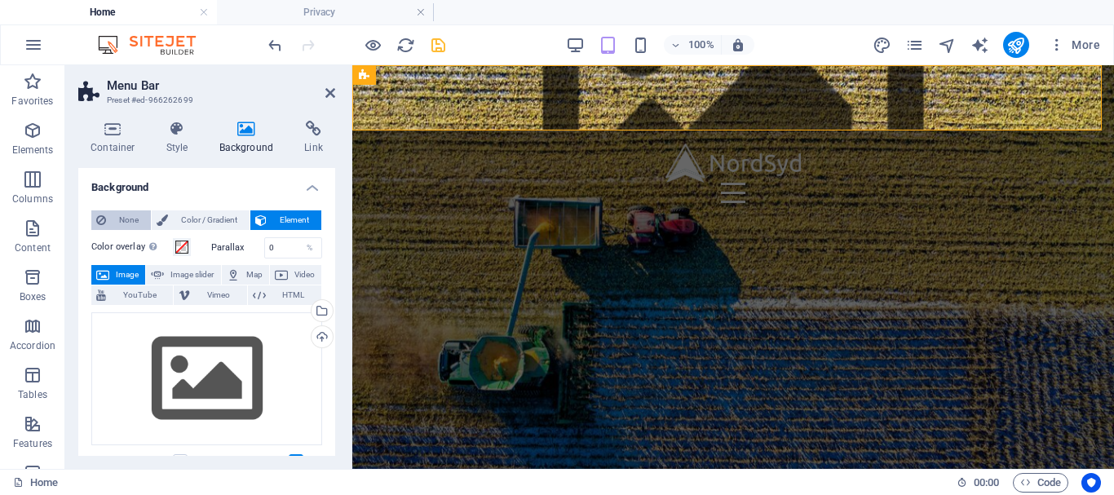
click at [127, 219] on span "None" at bounding box center [128, 220] width 35 height 20
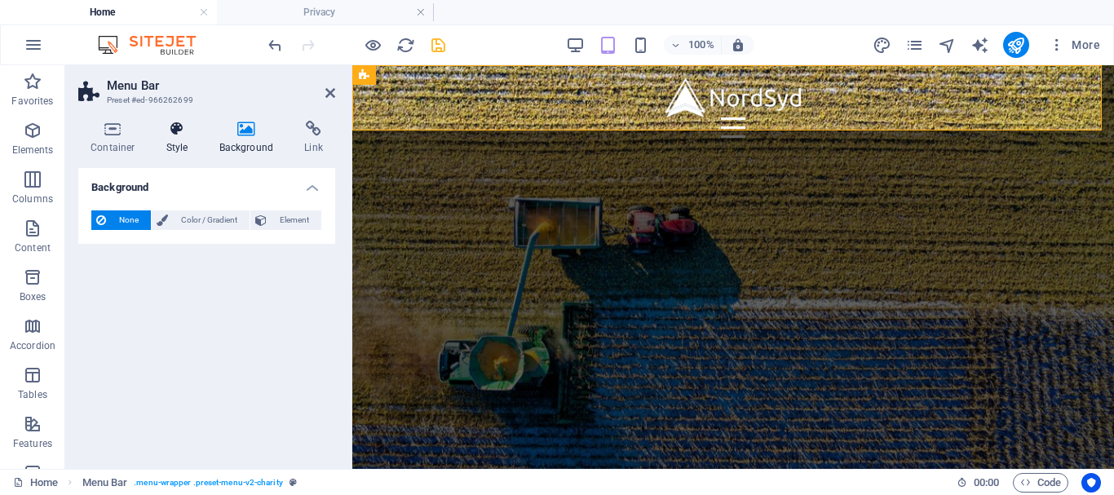
click at [180, 124] on icon at bounding box center [177, 129] width 46 height 16
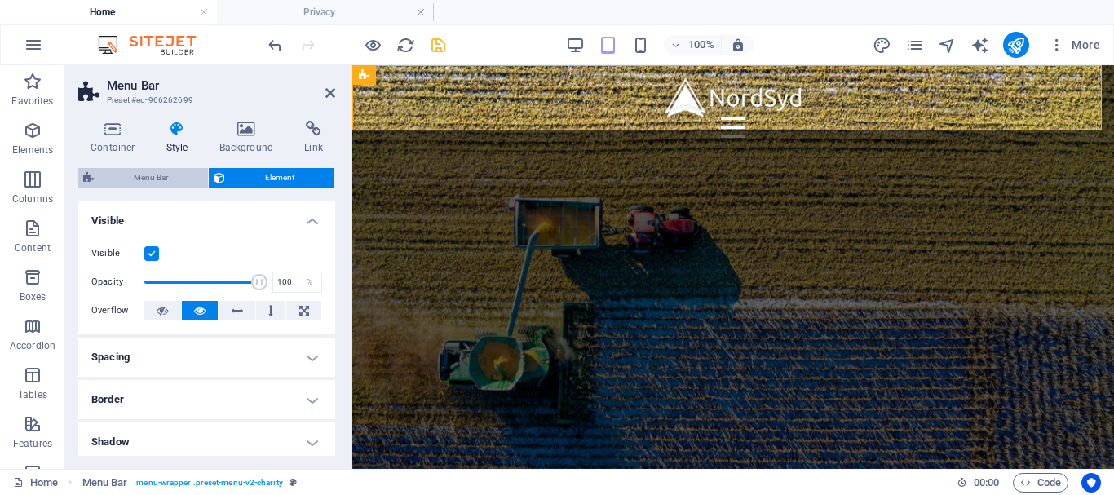
click at [179, 174] on span "Menu Bar" at bounding box center [151, 178] width 104 height 20
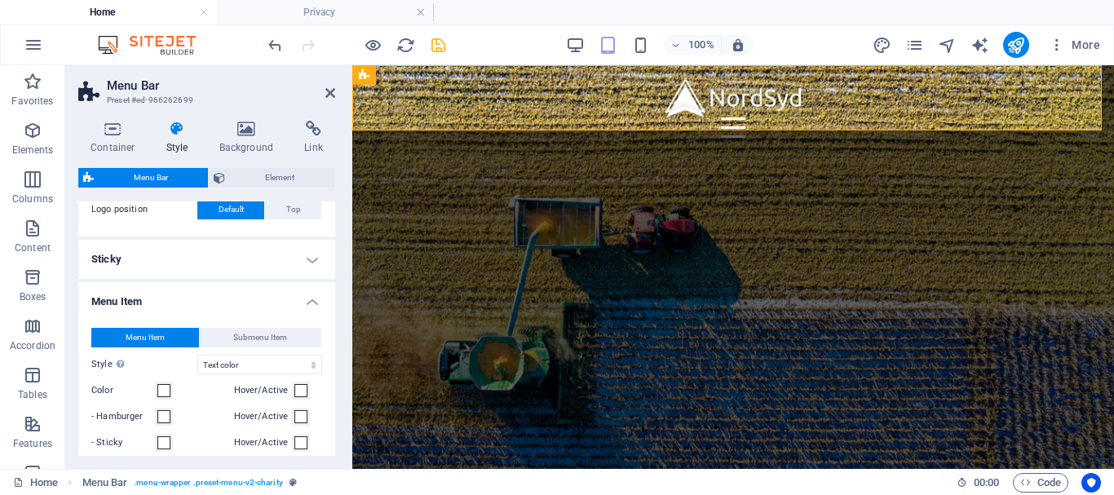
scroll to position [493, 0]
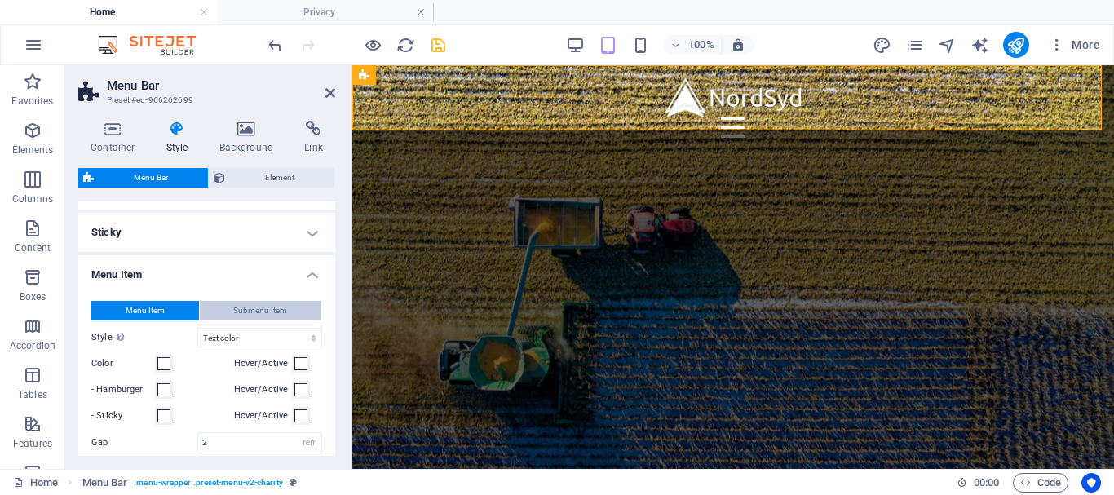
click at [276, 310] on span "Submenu Item" at bounding box center [260, 311] width 54 height 20
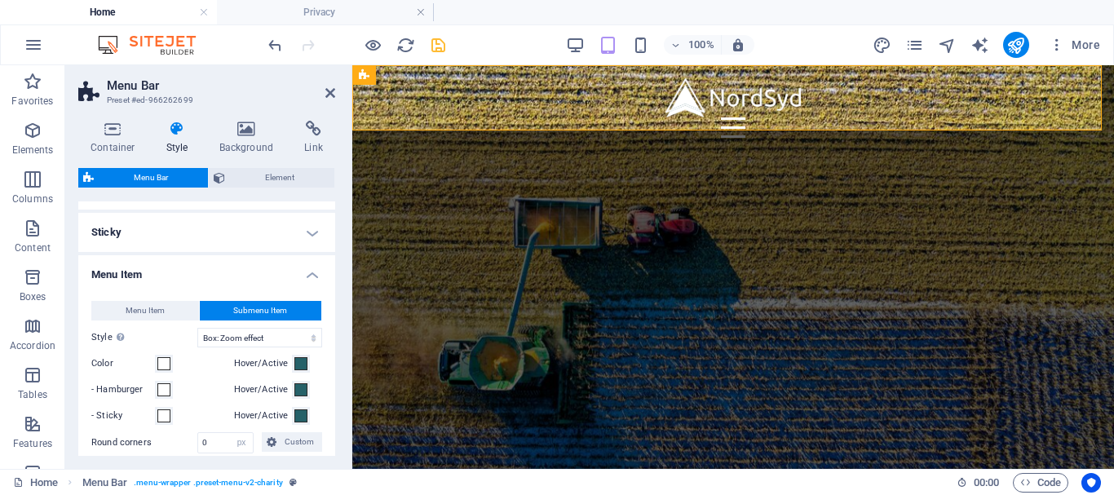
select select
click at [159, 303] on span "Menu Item" at bounding box center [145, 311] width 39 height 20
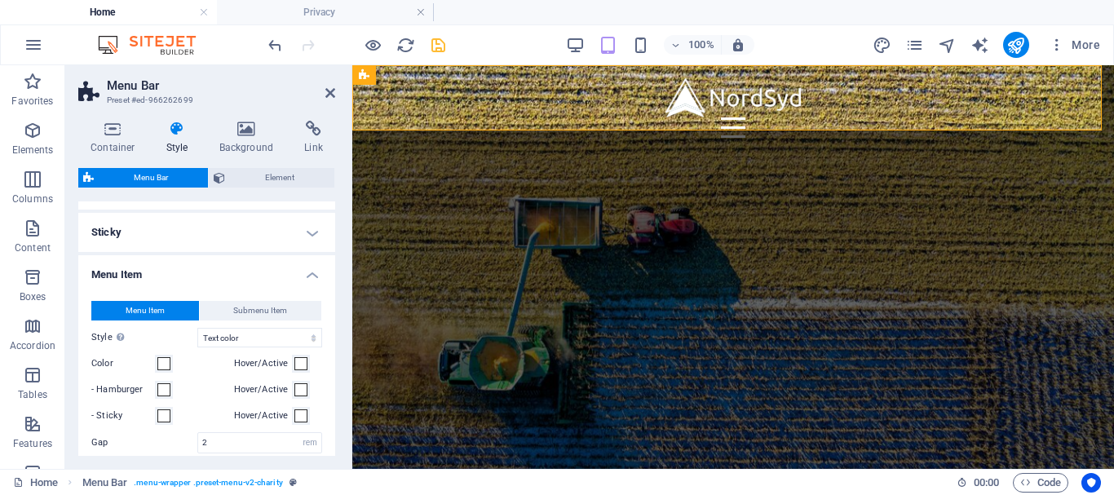
click at [332, 289] on div "Container Style Background Link Size Height Default px rem % vh vw Min. height …" at bounding box center [206, 288] width 283 height 361
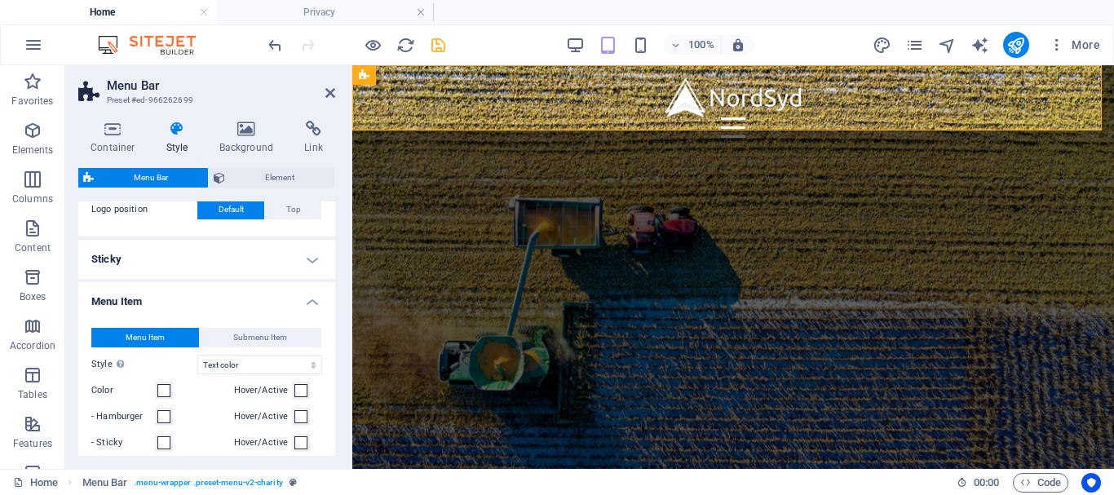
scroll to position [423, 0]
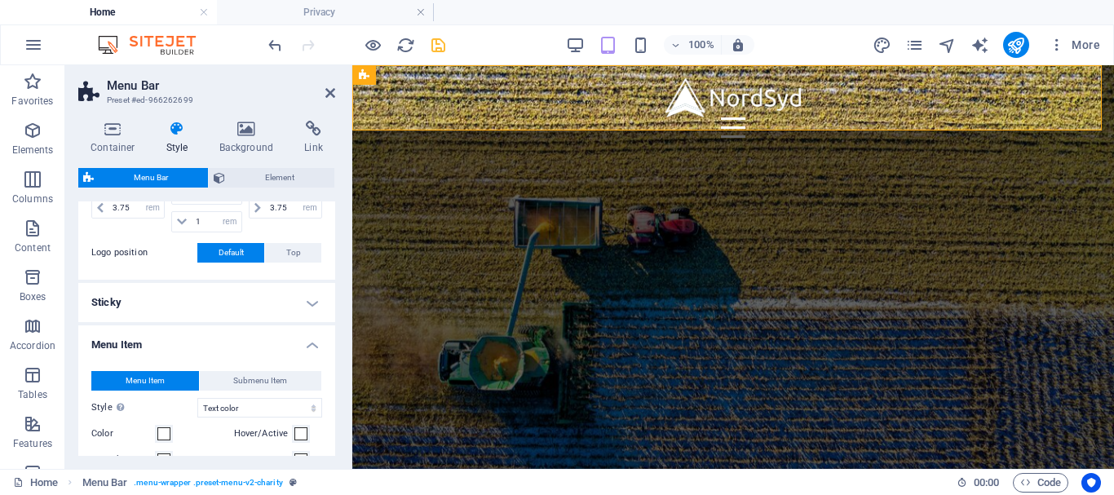
click at [305, 303] on h4 "Sticky" at bounding box center [206, 302] width 257 height 39
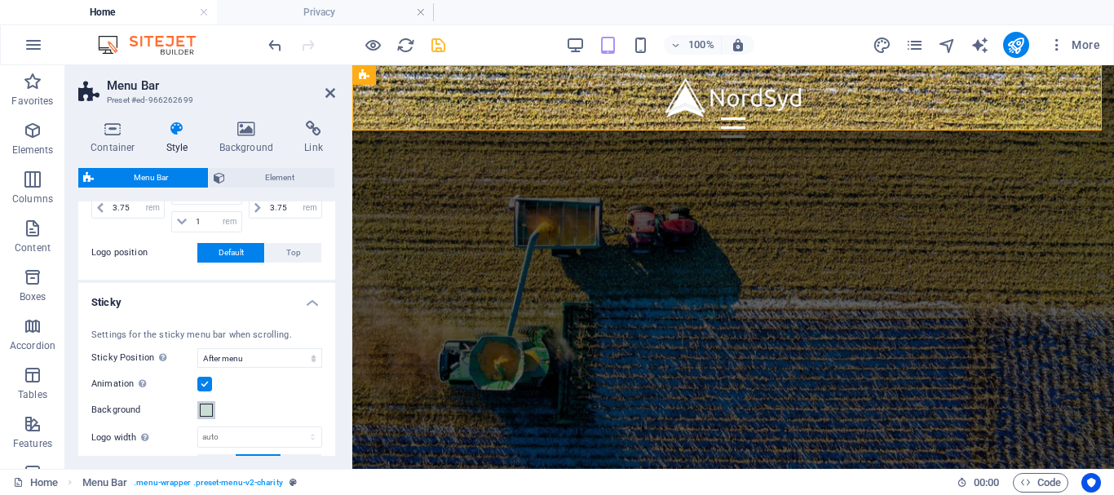
click at [205, 411] on span at bounding box center [206, 410] width 13 height 13
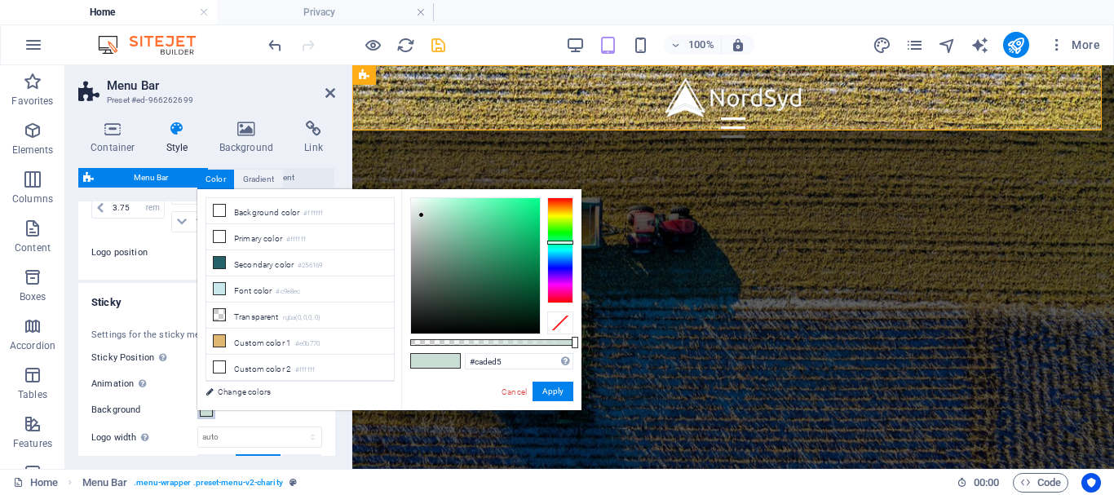
type input "#deddca"
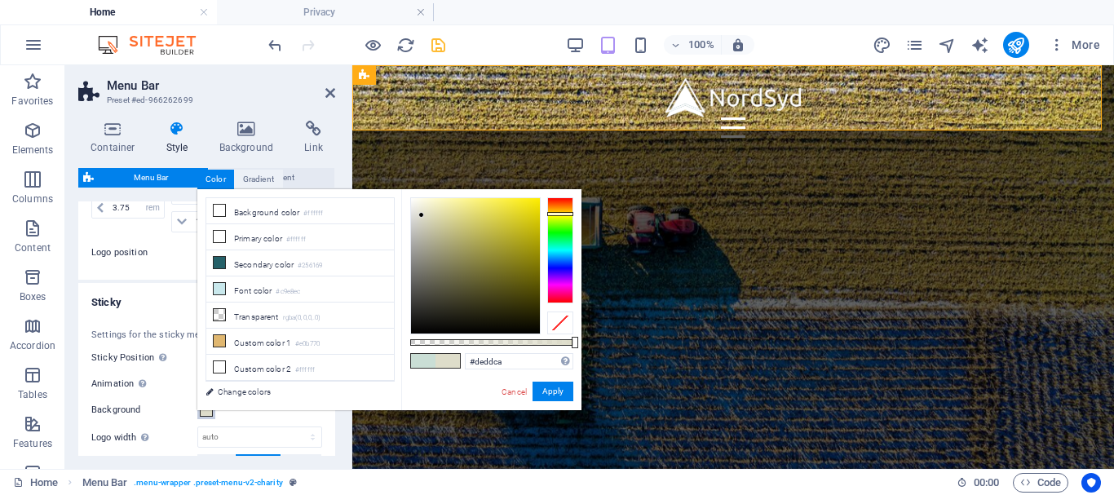
click at [563, 214] on div at bounding box center [560, 250] width 26 height 106
click at [558, 390] on button "Apply" at bounding box center [552, 392] width 41 height 20
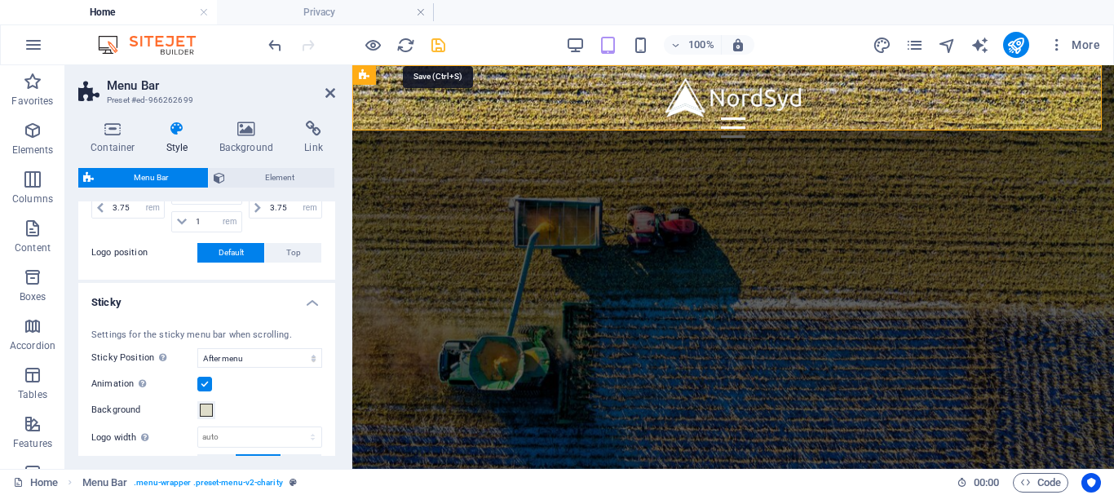
click at [442, 45] on icon "save" at bounding box center [438, 45] width 19 height 19
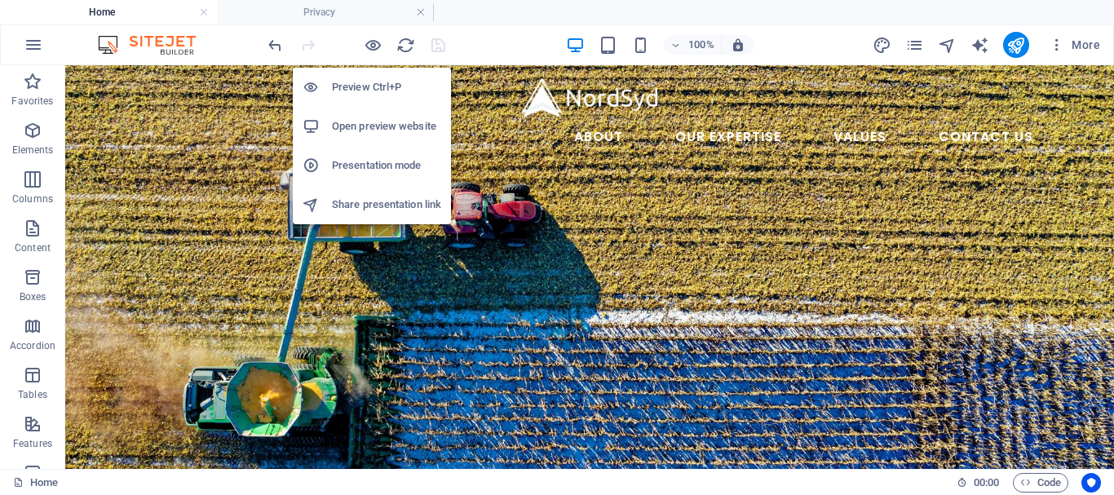
click at [365, 125] on h6 "Open preview website" at bounding box center [386, 127] width 109 height 20
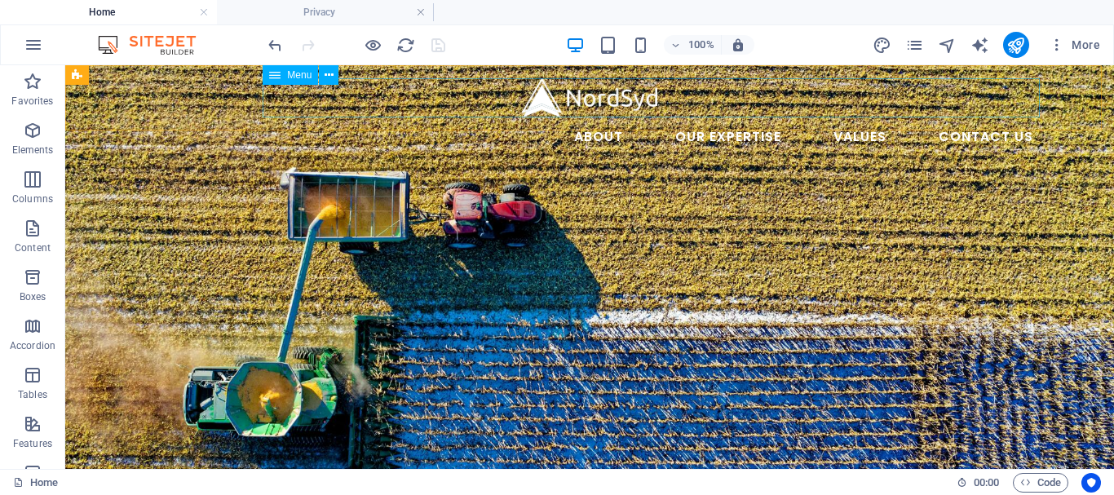
click at [748, 117] on nav "About Our Expertise Animal Feed Non-ferrous Metals Fertilizer and soil Values C…" at bounding box center [589, 136] width 913 height 39
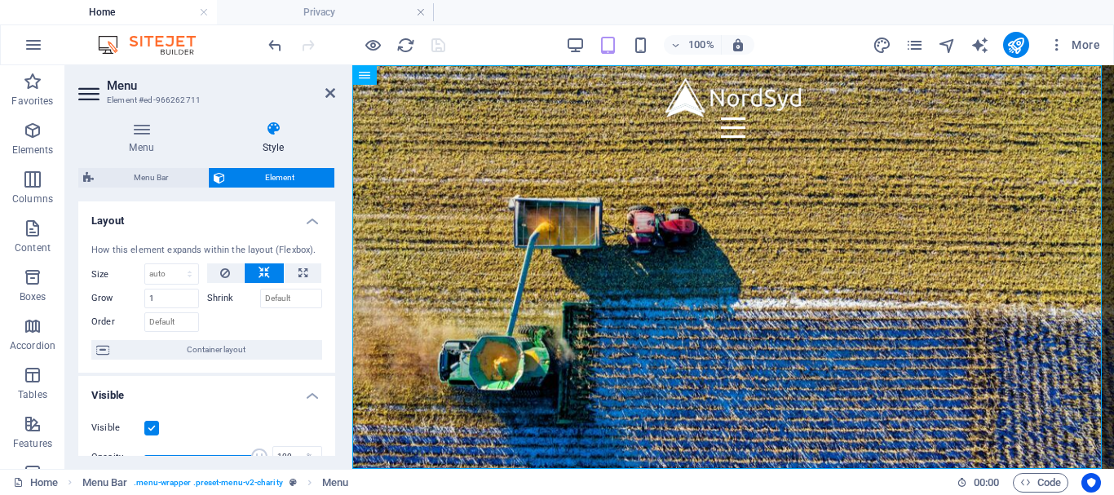
click at [333, 264] on div "Menu Style Menu Auto Custom Create custom menu items for this menu. Recommended…" at bounding box center [206, 288] width 283 height 361
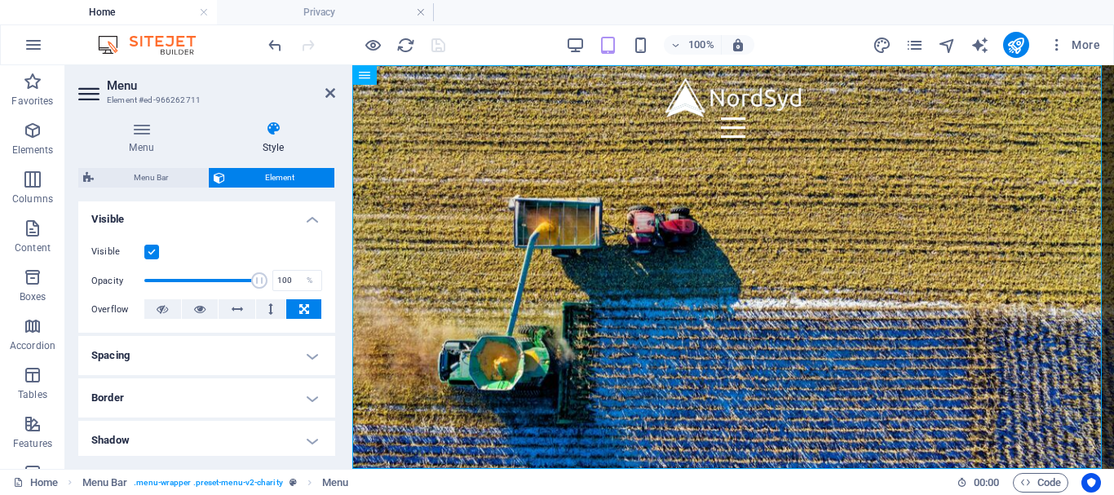
scroll to position [194, 0]
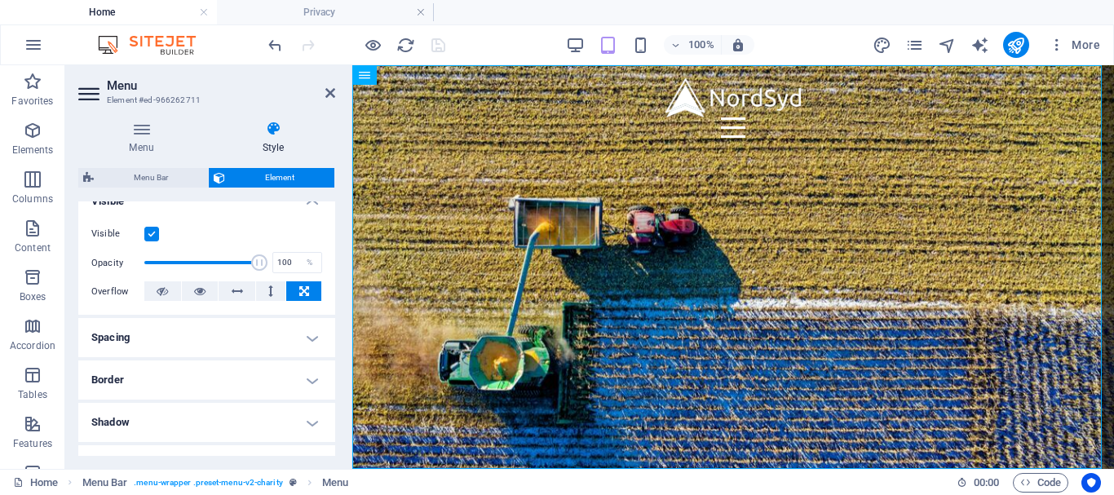
drag, startPoint x: 333, startPoint y: 264, endPoint x: 323, endPoint y: 168, distance: 96.8
click at [323, 168] on div "Menu Bar Element Layout How this element expands within the layout (Flexbox). S…" at bounding box center [206, 312] width 257 height 288
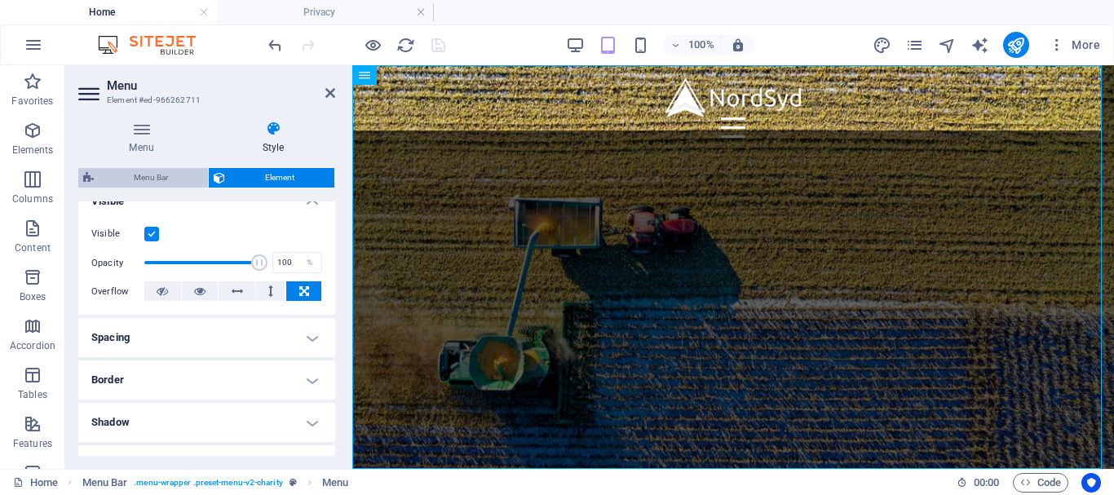
click at [130, 178] on span "Menu Bar" at bounding box center [151, 178] width 104 height 20
select select "rem"
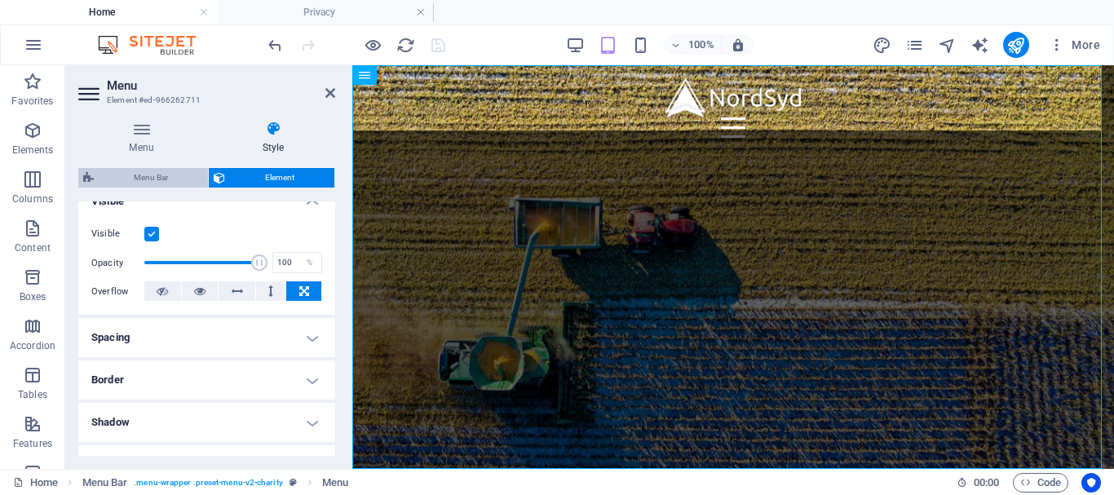
select select "sticky_menu"
select select "px"
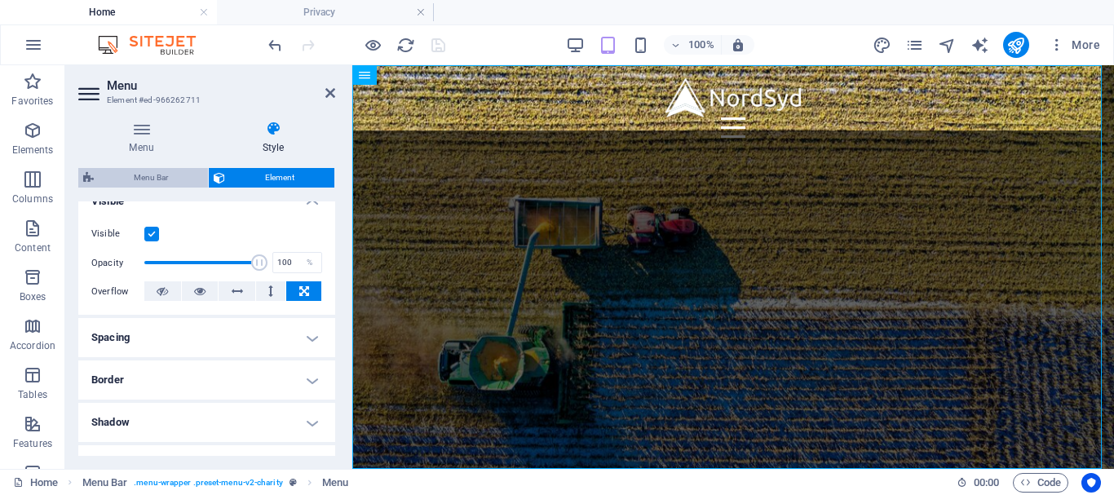
select select "hover_text_color"
select select "rem"
select select "700"
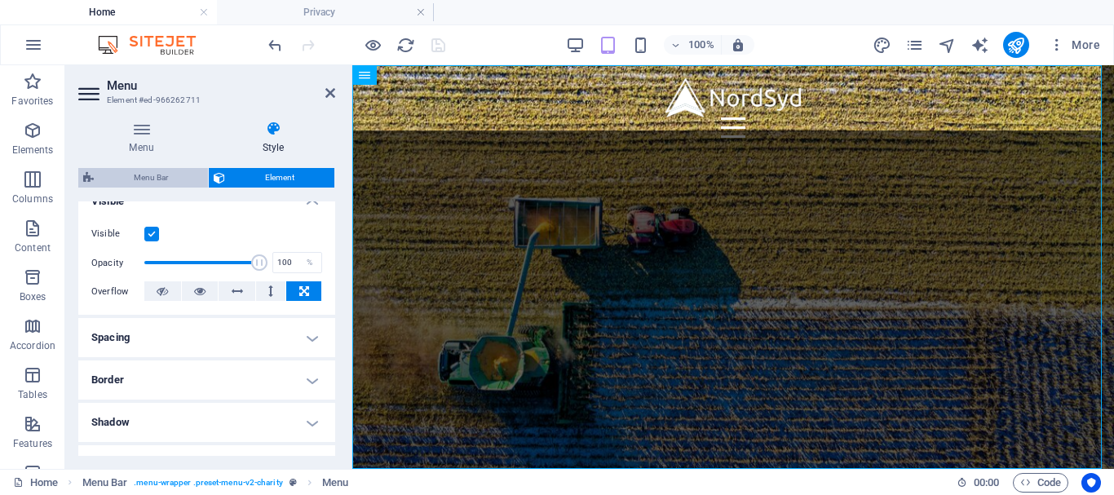
select select "px"
select select "%"
select select "rem"
select select "px"
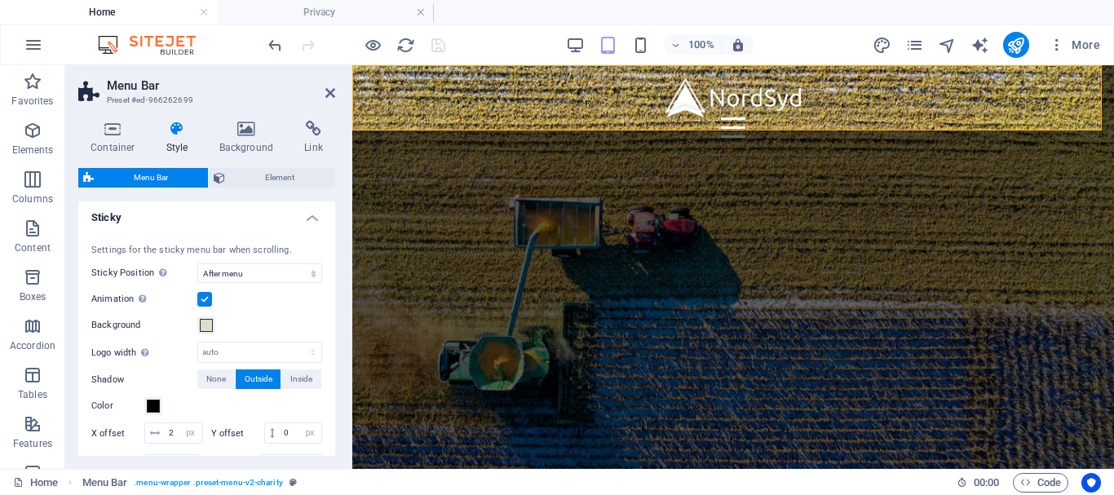
scroll to position [533, 0]
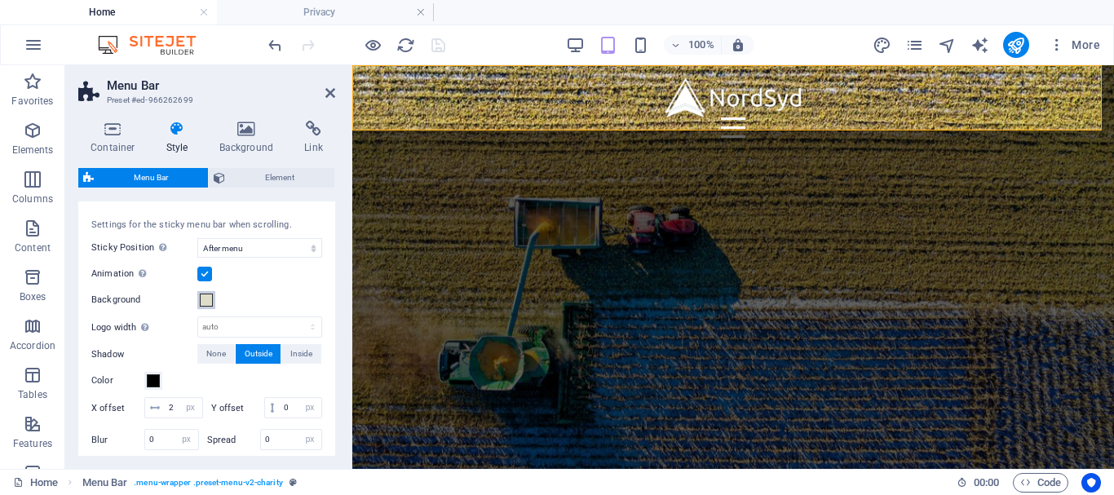
click at [203, 301] on span at bounding box center [206, 300] width 13 height 13
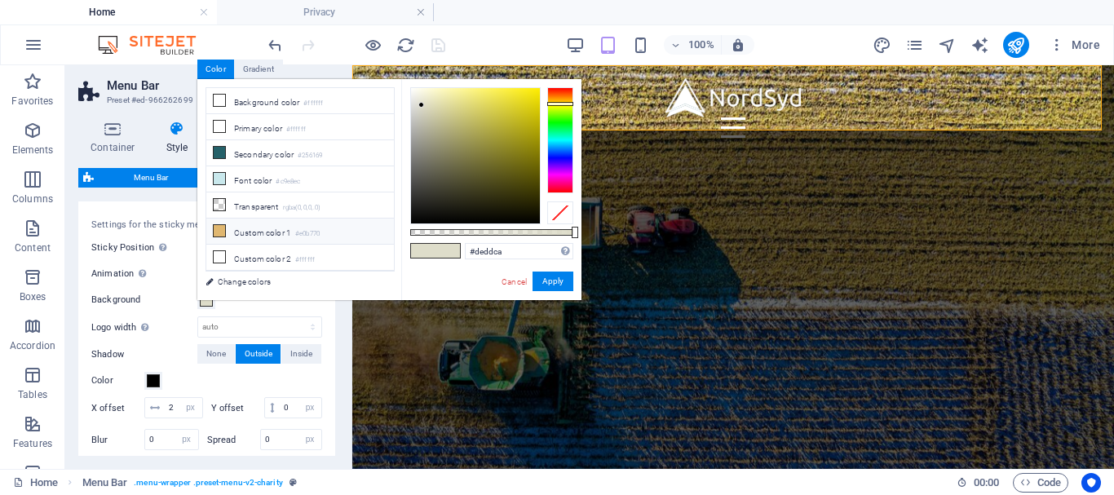
click at [219, 225] on icon at bounding box center [219, 230] width 11 height 11
type input "#e0b770"
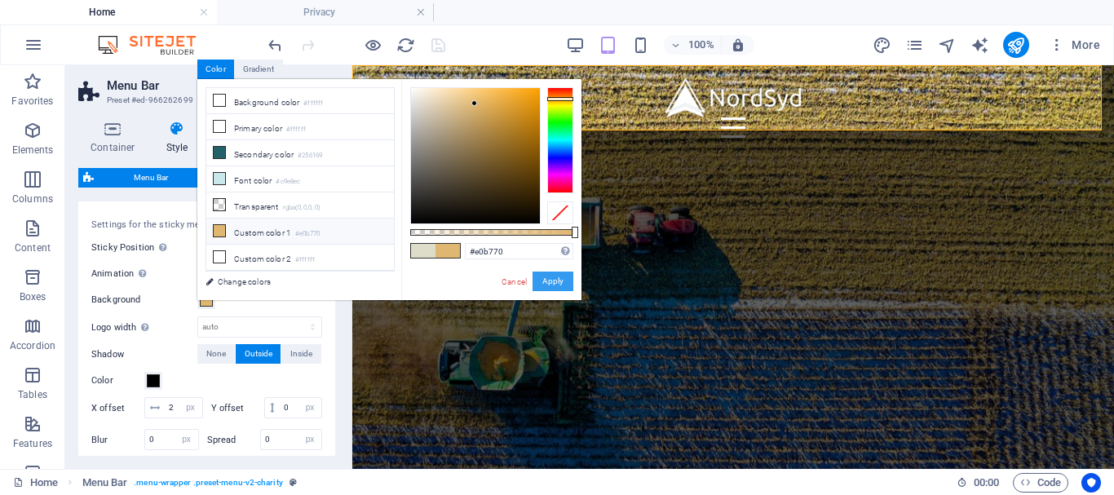
click at [552, 280] on button "Apply" at bounding box center [552, 282] width 41 height 20
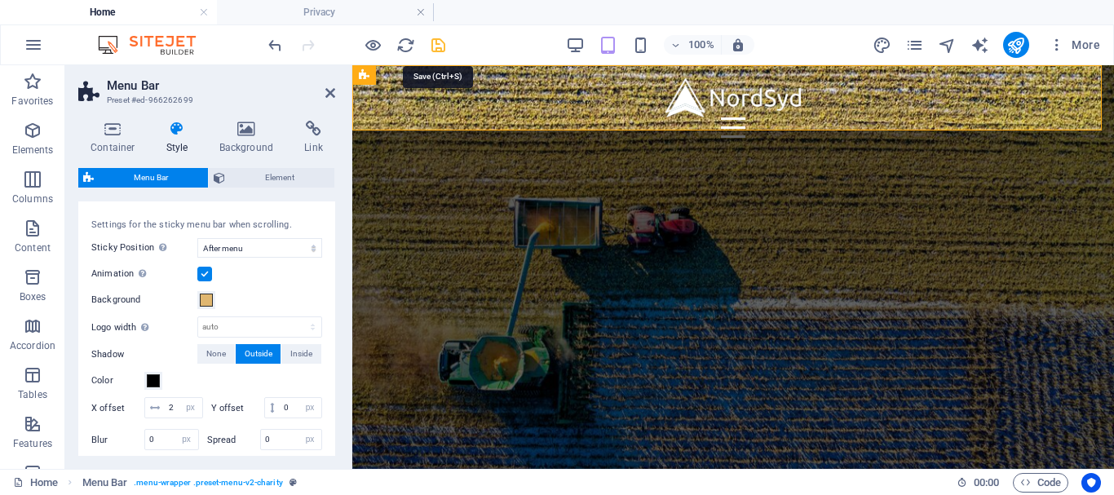
click at [444, 44] on icon "save" at bounding box center [438, 45] width 19 height 19
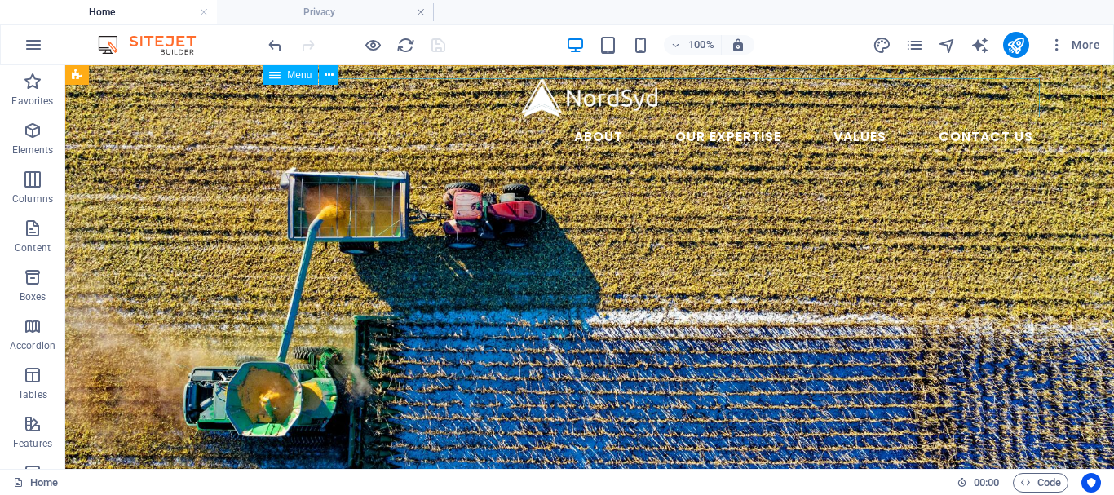
click at [703, 117] on nav "About Our Expertise Animal Feed Non-ferrous Metals Fertilizer and soil Values C…" at bounding box center [589, 136] width 913 height 39
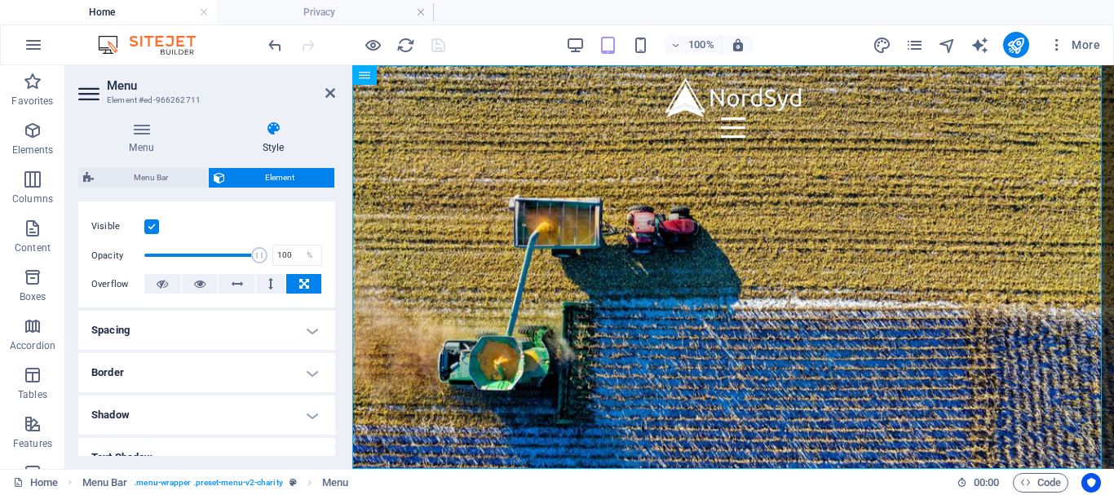
scroll to position [0, 0]
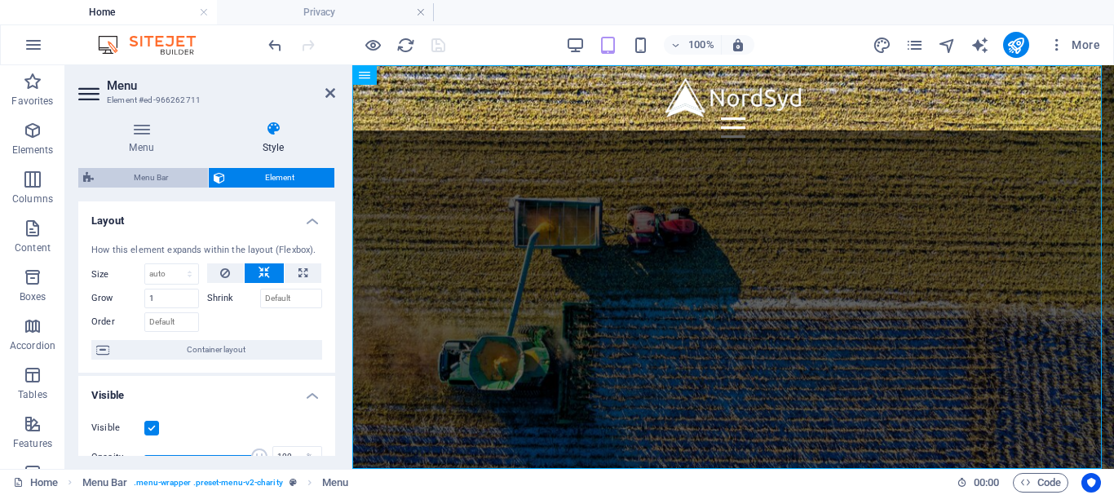
click at [130, 183] on span "Menu Bar" at bounding box center [151, 178] width 104 height 20
select select "rem"
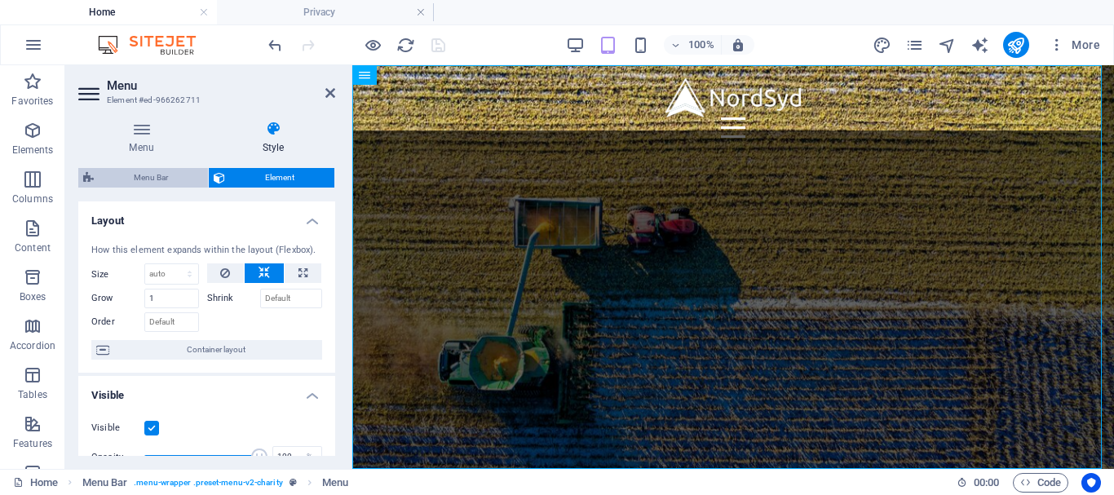
select select "sticky_menu"
select select "px"
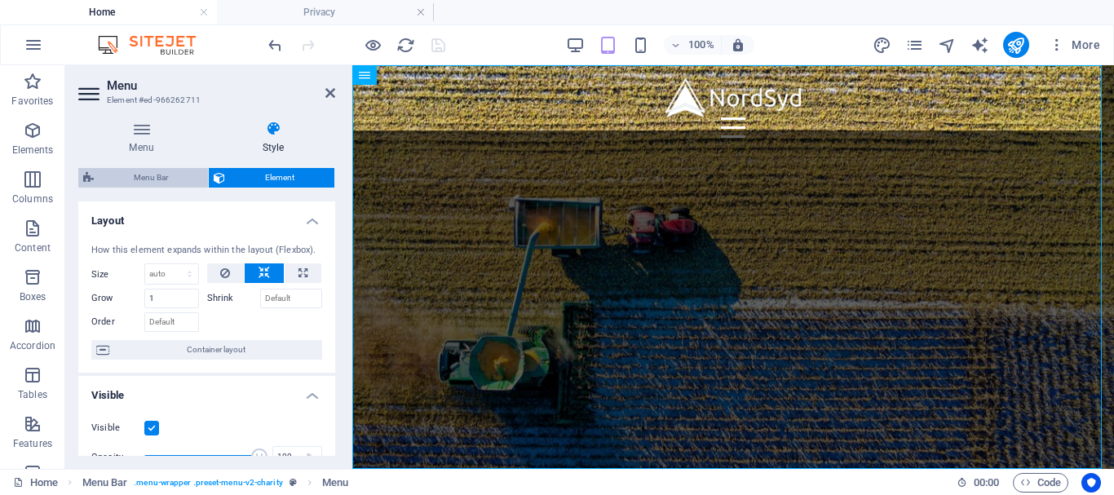
select select "hover_text_color"
select select "rem"
select select "700"
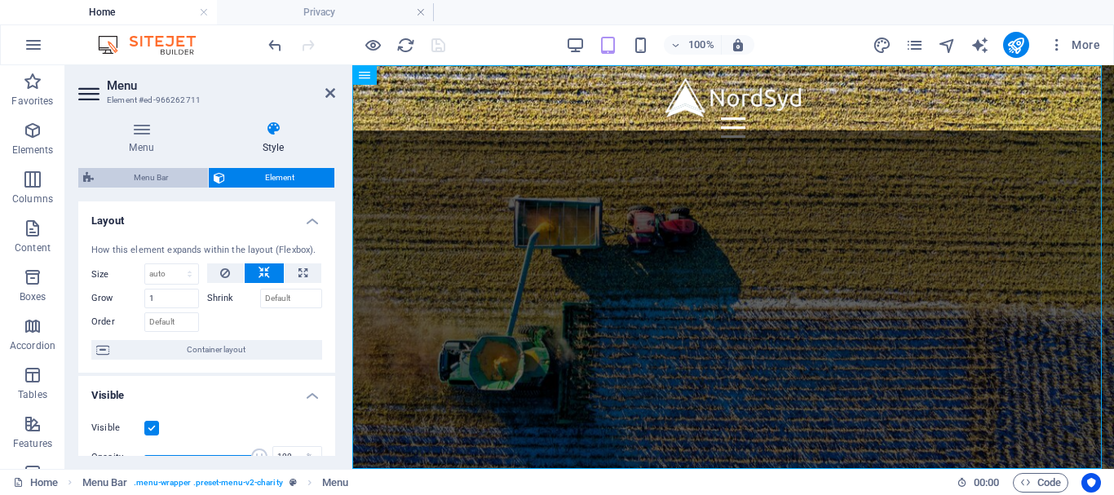
select select "px"
select select "%"
select select "rem"
select select "px"
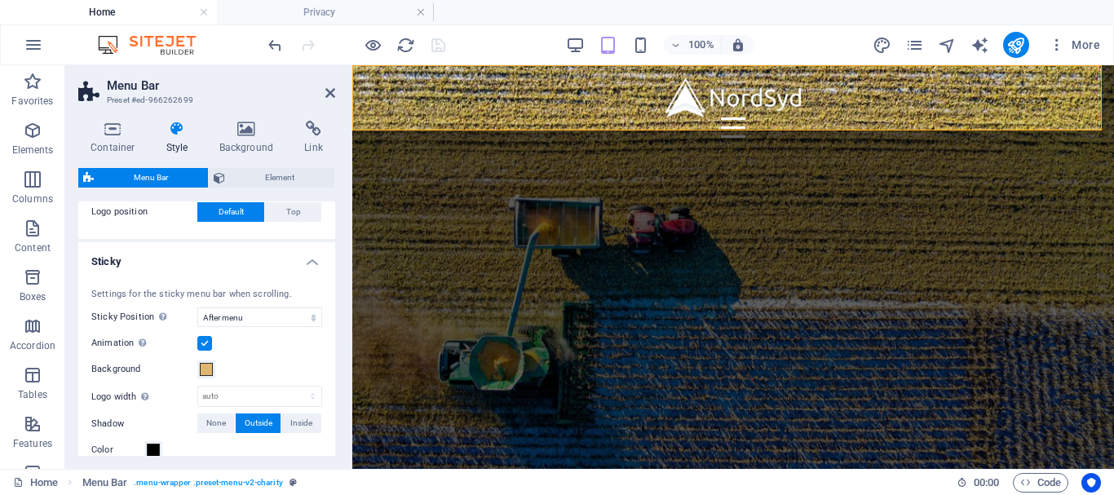
scroll to position [471, 0]
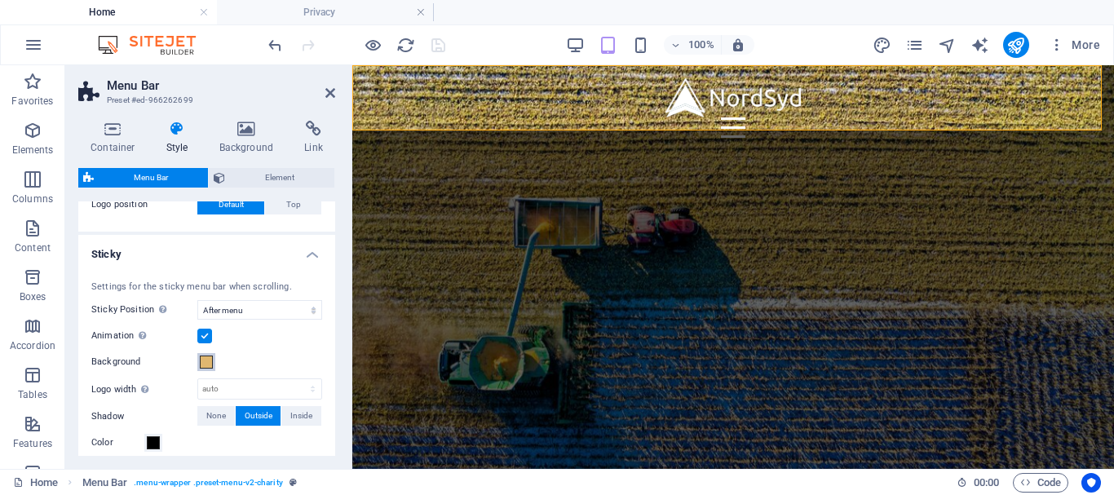
click at [206, 364] on span at bounding box center [206, 361] width 13 height 13
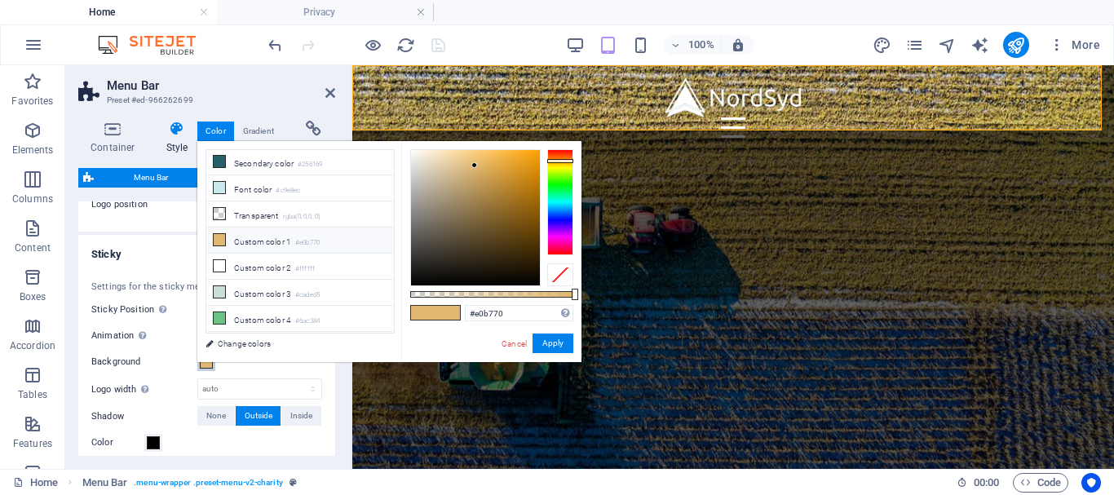
scroll to position [55, 0]
click at [235, 280] on li "Custom color 3 #caded5" at bounding box center [300, 291] width 188 height 26
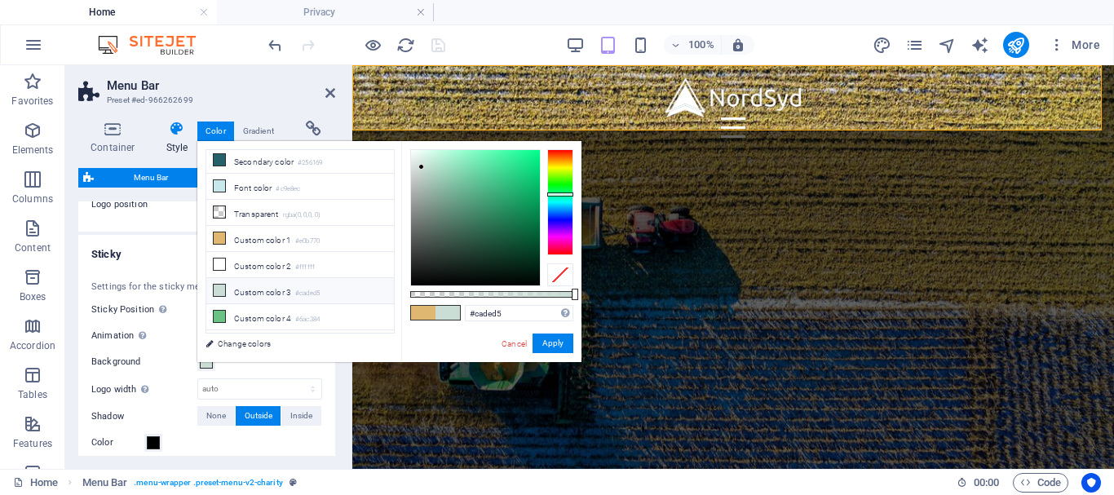
click at [215, 285] on icon at bounding box center [219, 290] width 11 height 11
drag, startPoint x: 418, startPoint y: 169, endPoint x: 476, endPoint y: 167, distance: 57.9
click at [476, 167] on div at bounding box center [475, 217] width 129 height 135
drag, startPoint x: 520, startPoint y: 313, endPoint x: 425, endPoint y: 313, distance: 95.4
click at [425, 313] on div "#6cddaa Supported formats #0852ed rgb(8, 82, 237) rgba(8, 82, 237, 90%) hsv(221…" at bounding box center [491, 369] width 180 height 457
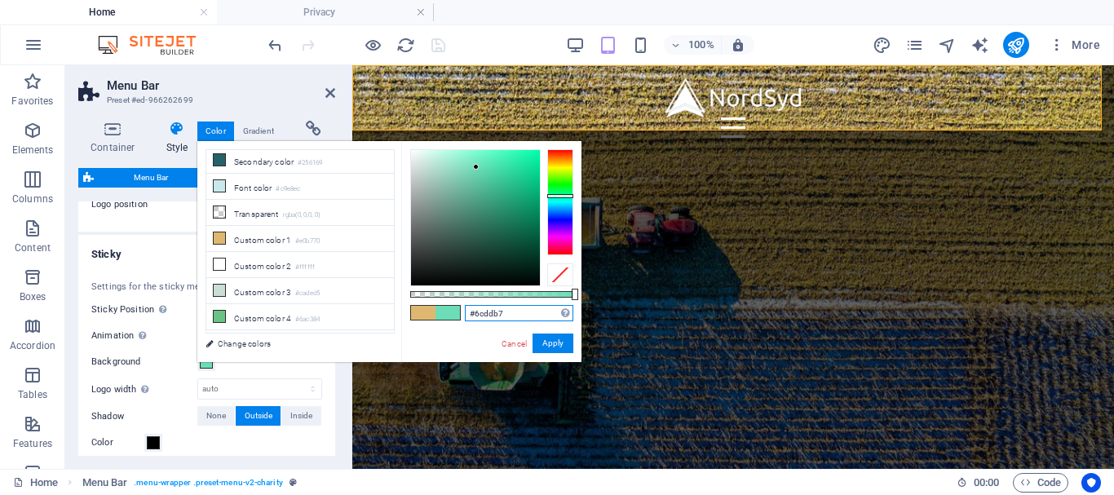
click at [552, 196] on div at bounding box center [560, 196] width 26 height 4
type input "#5dd7ae"
click at [484, 170] on div at bounding box center [483, 170] width 6 height 6
drag, startPoint x: 515, startPoint y: 308, endPoint x: 415, endPoint y: 314, distance: 100.5
click at [415, 314] on div "#5dd7ae Supported formats #0852ed rgb(8, 82, 237) rgba(8, 82, 237, 90%) hsv(221…" at bounding box center [491, 369] width 180 height 457
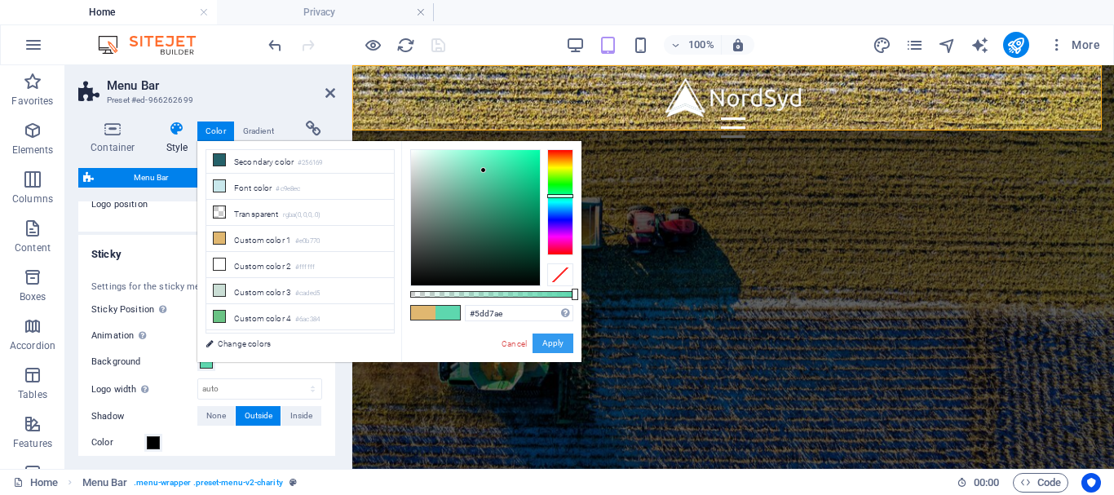
click at [551, 338] on button "Apply" at bounding box center [552, 343] width 41 height 20
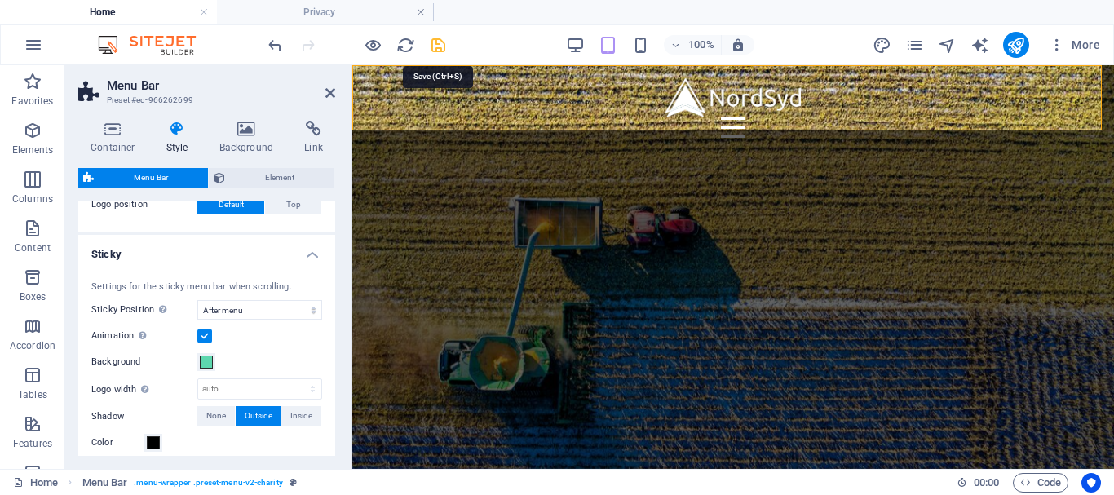
click at [440, 41] on icon "save" at bounding box center [438, 45] width 19 height 19
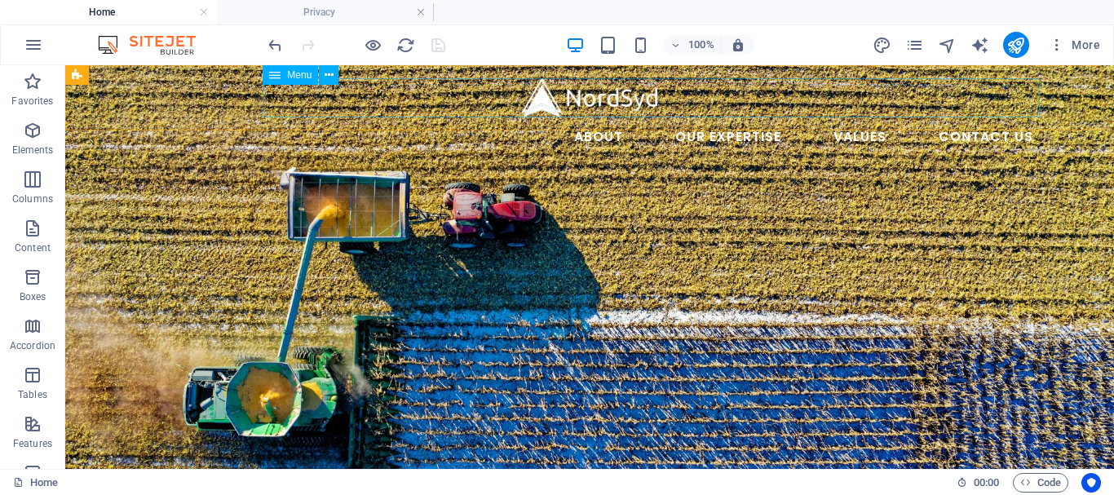
click at [711, 117] on nav "About Our Expertise Animal Feed Non-ferrous Metals Fertilizer and soil Values C…" at bounding box center [589, 136] width 913 height 39
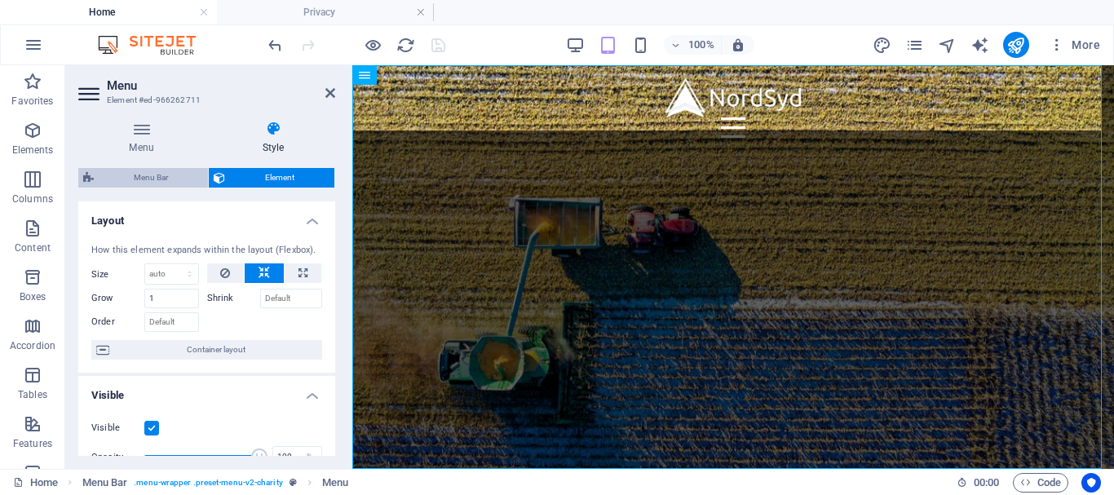
click at [130, 173] on span "Menu Bar" at bounding box center [151, 178] width 104 height 20
select select "rem"
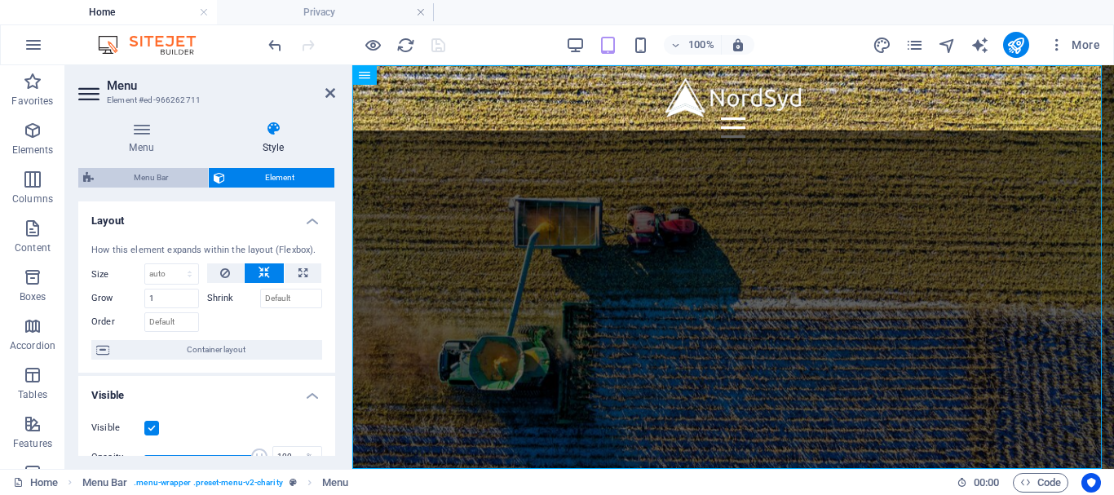
select select "sticky_menu"
select select "px"
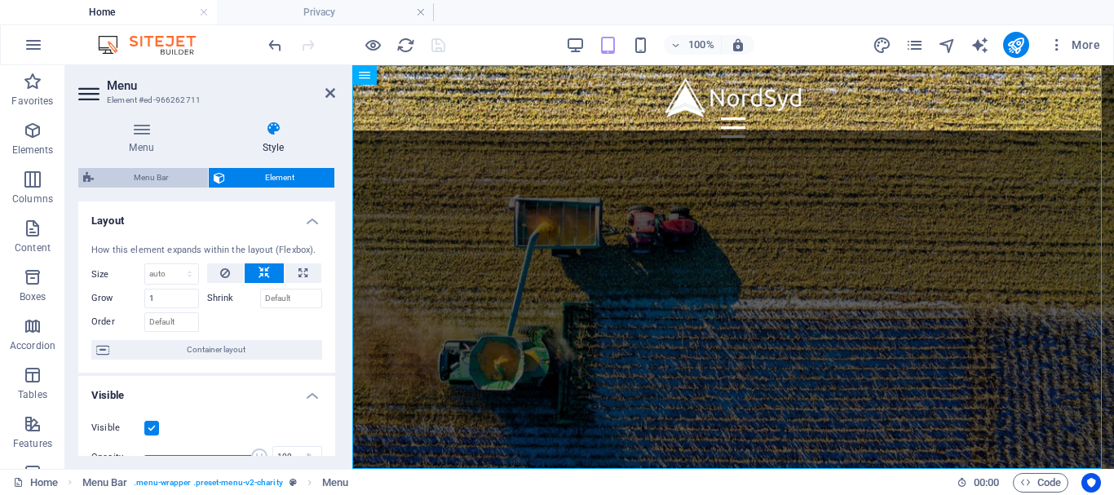
select select "hover_text_color"
select select "rem"
select select "700"
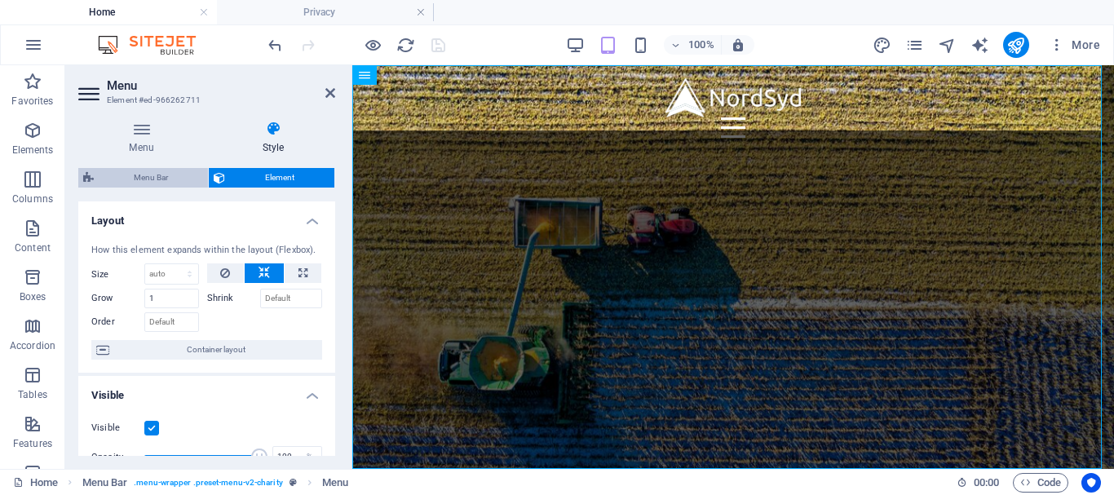
select select "px"
select select "%"
select select "rem"
select select "px"
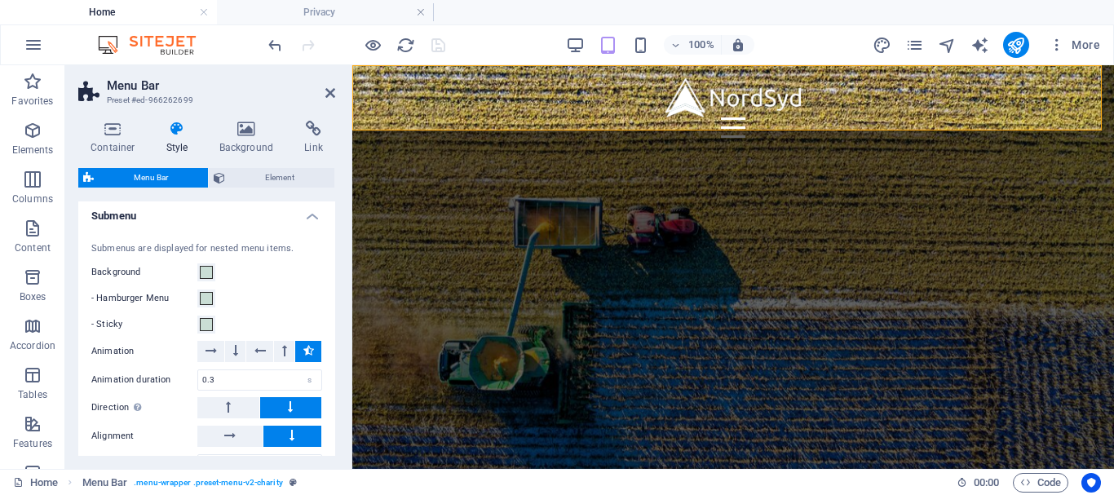
scroll to position [1543, 0]
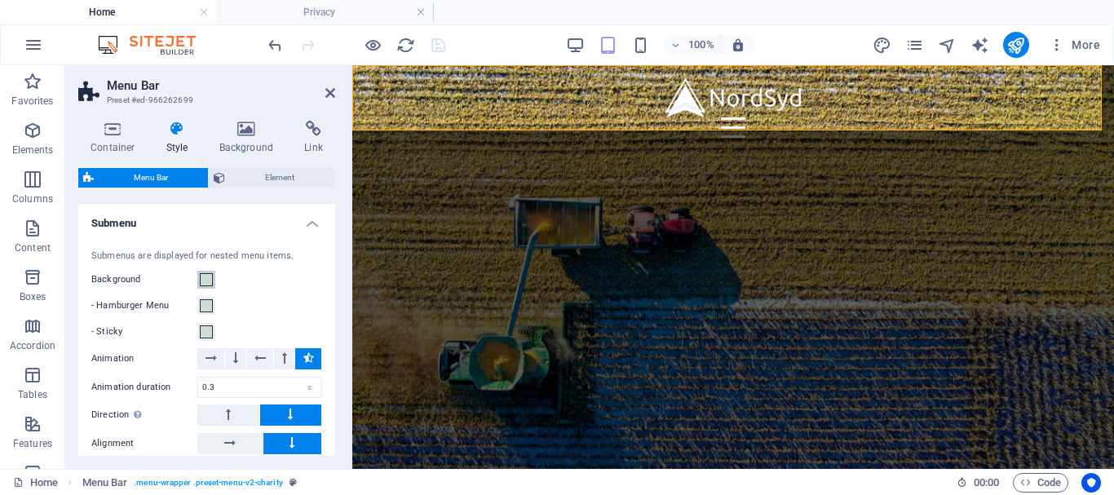
click at [206, 286] on span at bounding box center [206, 279] width 13 height 13
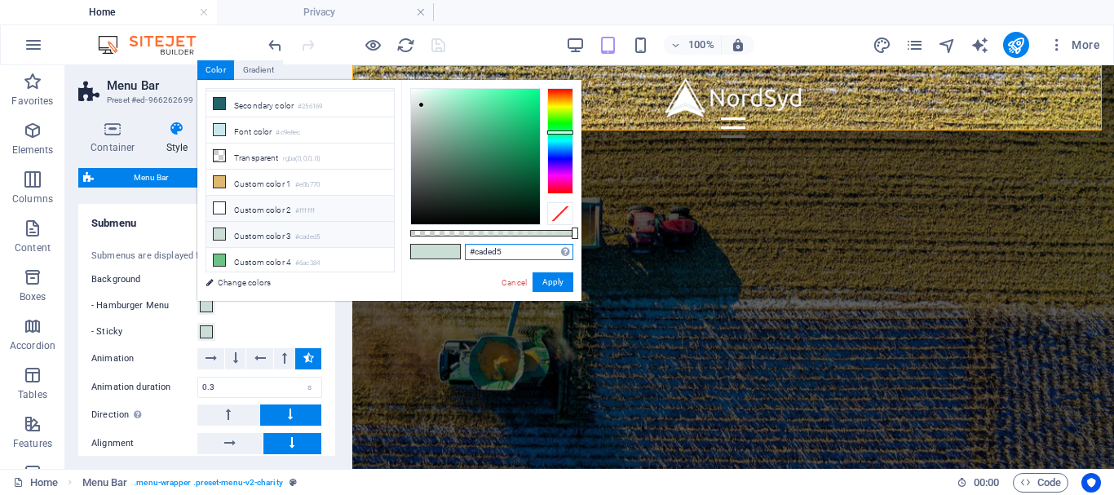
drag, startPoint x: 520, startPoint y: 258, endPoint x: 345, endPoint y: 210, distance: 181.8
click at [345, 210] on div "less Background color #ffffff Primary color #ffffff Secondary color #256169 Fon…" at bounding box center [389, 190] width 384 height 221
paste input "5dd7ae"
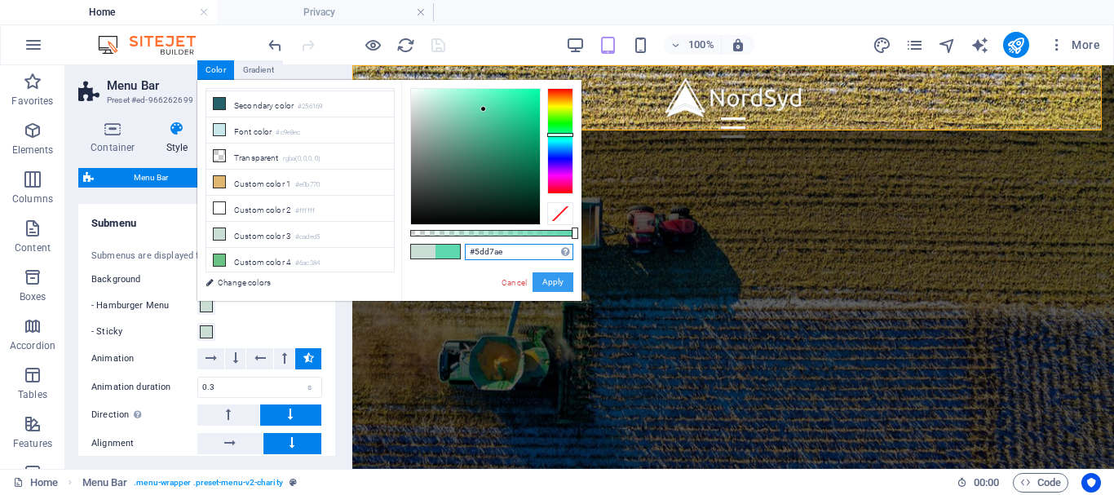
type input "#5dd7ae"
click at [550, 280] on button "Apply" at bounding box center [552, 282] width 41 height 20
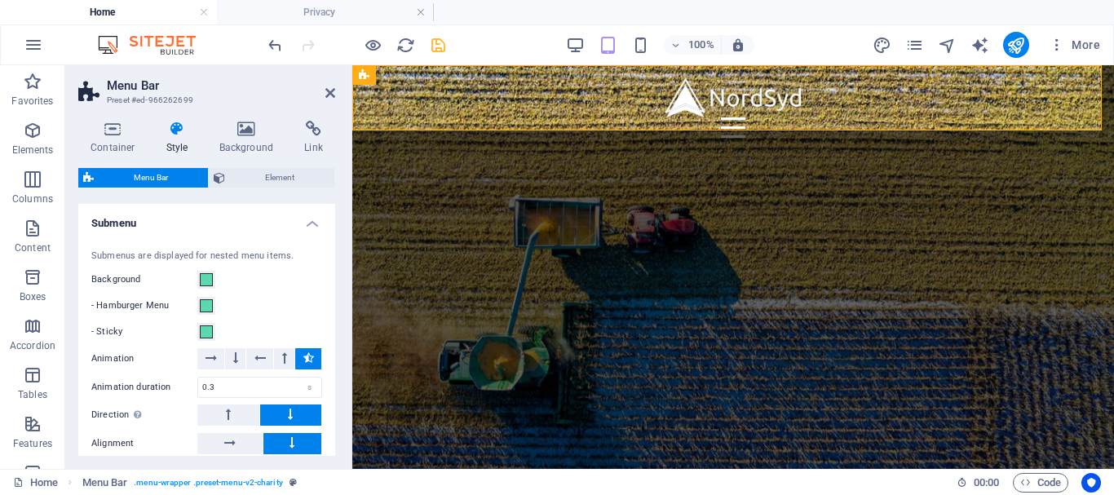
click at [440, 55] on div at bounding box center [356, 45] width 183 height 26
click at [434, 40] on icon "save" at bounding box center [438, 45] width 19 height 19
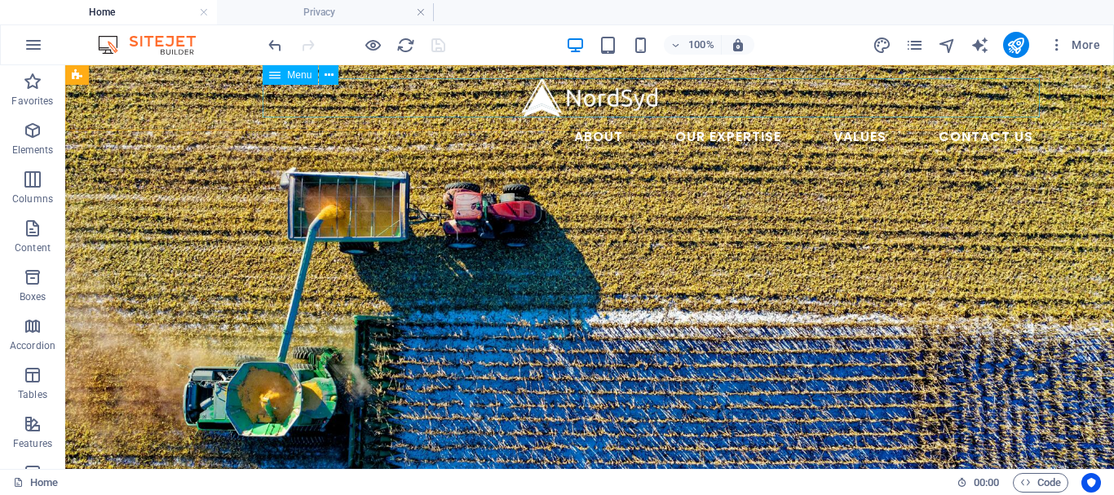
click at [682, 117] on nav "About Our Expertise Animal Feed Non-ferrous Metals Fertilizer and soil Values C…" at bounding box center [589, 136] width 913 height 39
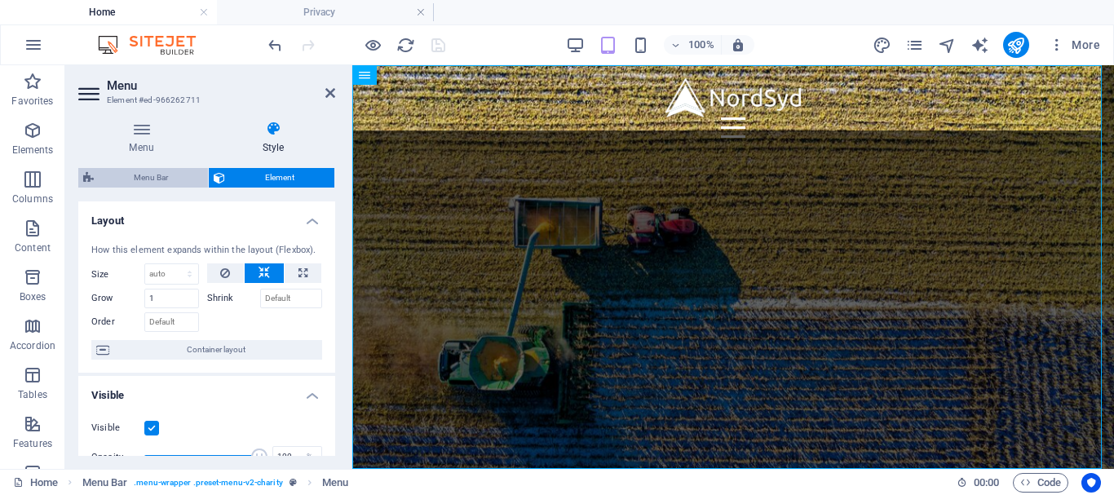
click at [116, 180] on span "Menu Bar" at bounding box center [151, 178] width 104 height 20
select select "rem"
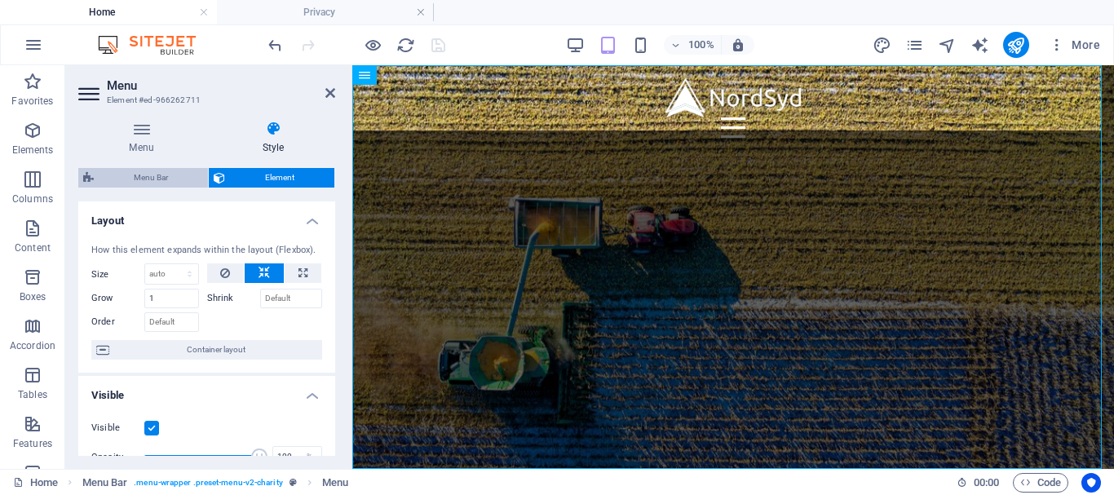
select select "sticky_menu"
select select "px"
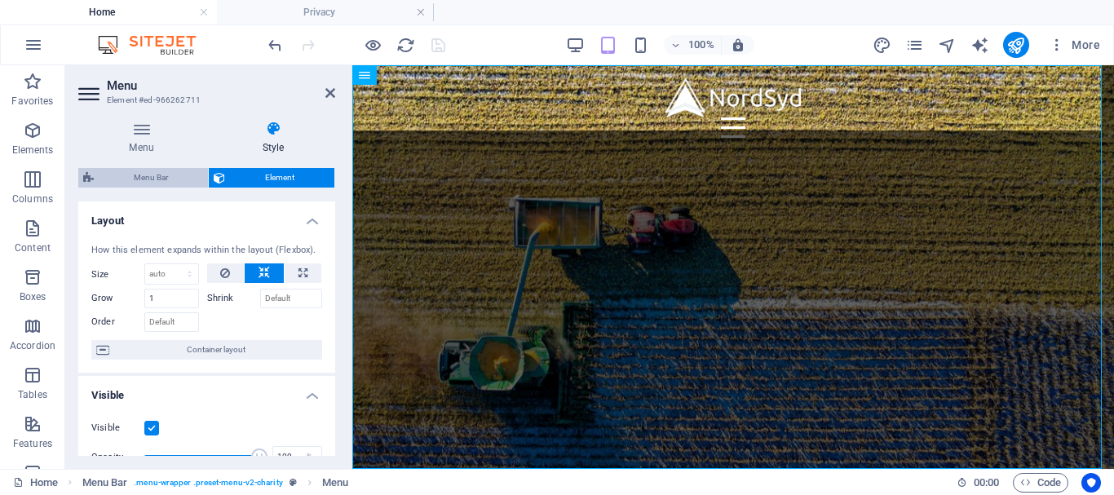
select select "hover_text_color"
select select "rem"
select select "700"
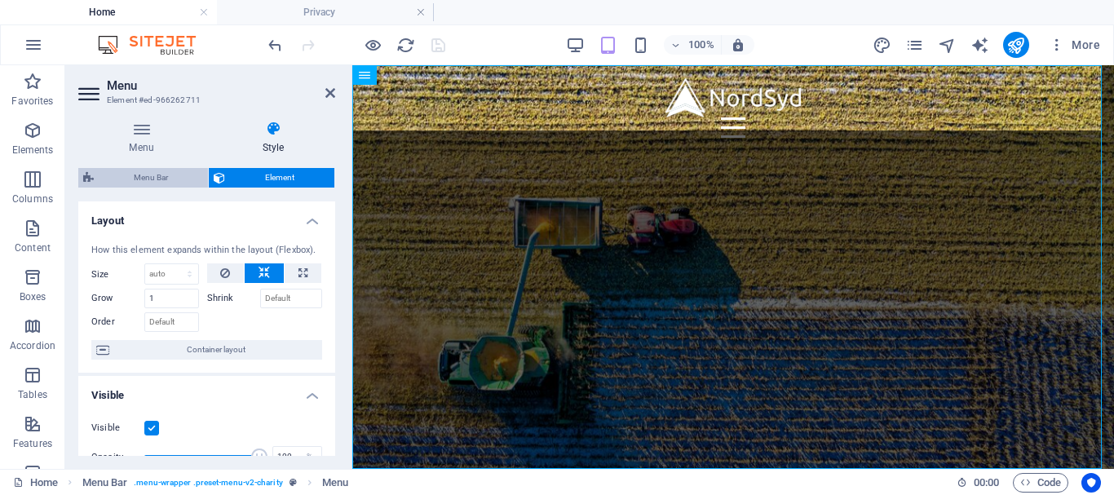
select select "px"
select select "%"
select select "rem"
select select "px"
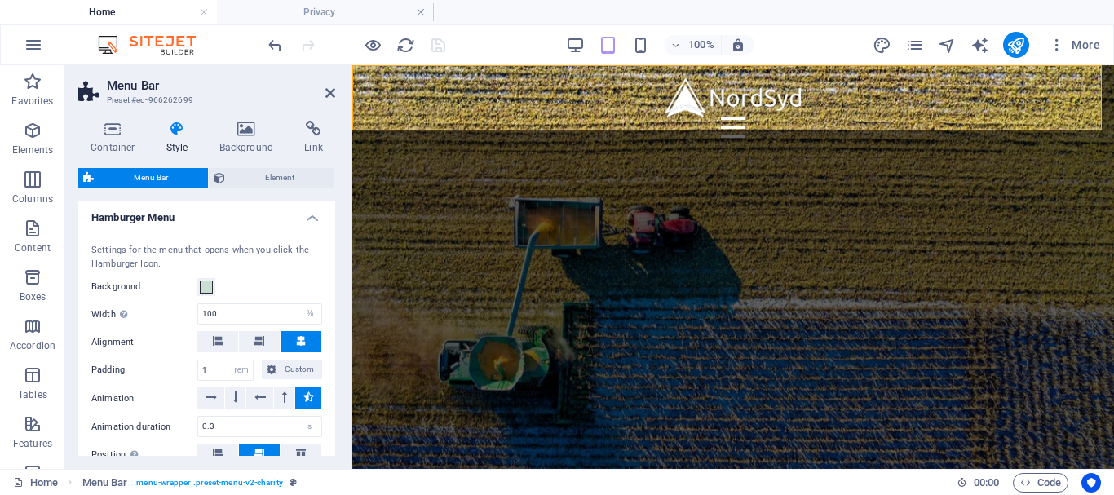
scroll to position [1254, 0]
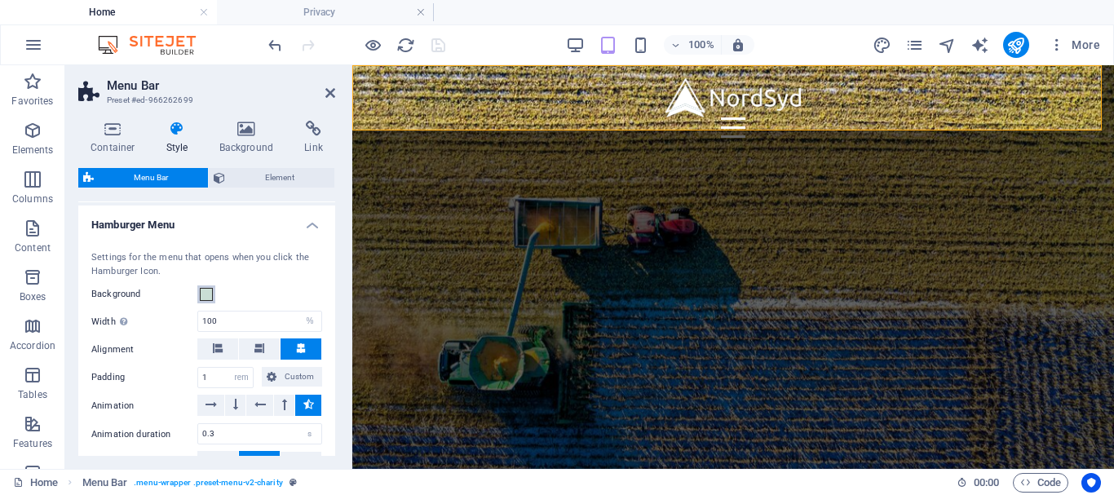
click at [208, 301] on span at bounding box center [206, 294] width 13 height 13
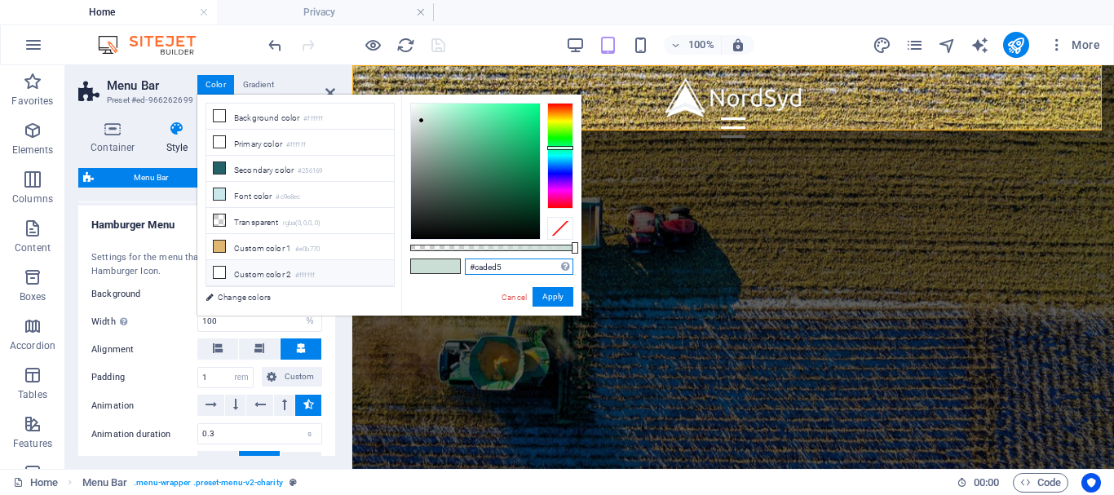
drag, startPoint x: 514, startPoint y: 263, endPoint x: 318, endPoint y: 280, distance: 197.2
click at [318, 280] on div "less Background color #ffffff Primary color #ffffff Secondary color #256169 Fon…" at bounding box center [389, 205] width 384 height 221
paste input "5dd7ae"
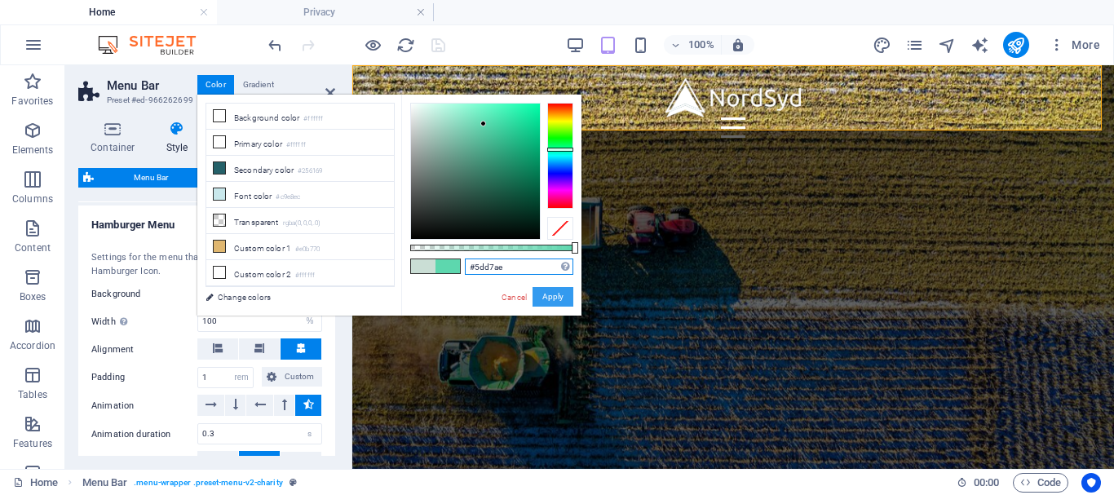
type input "#5dd7ae"
click at [563, 301] on button "Apply" at bounding box center [552, 297] width 41 height 20
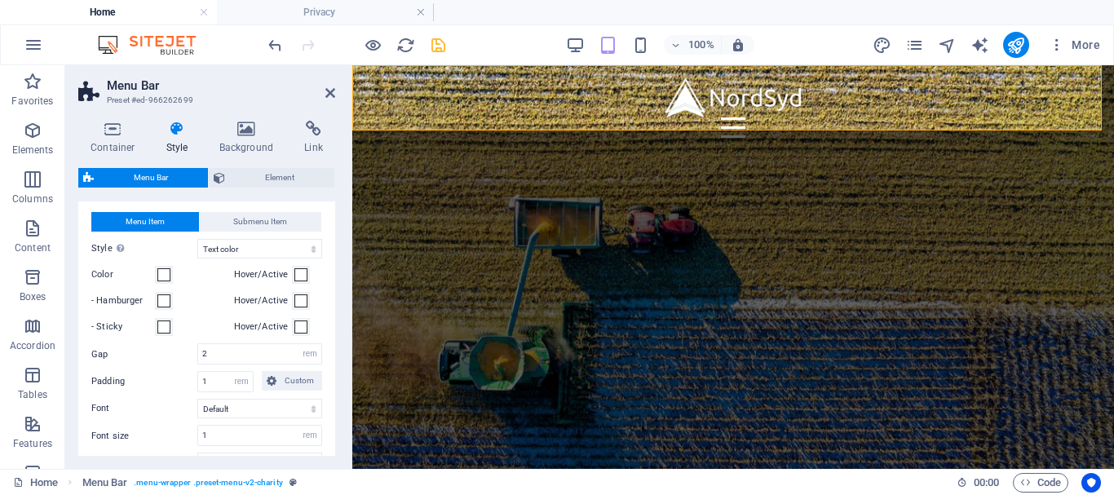
scroll to position [815, 0]
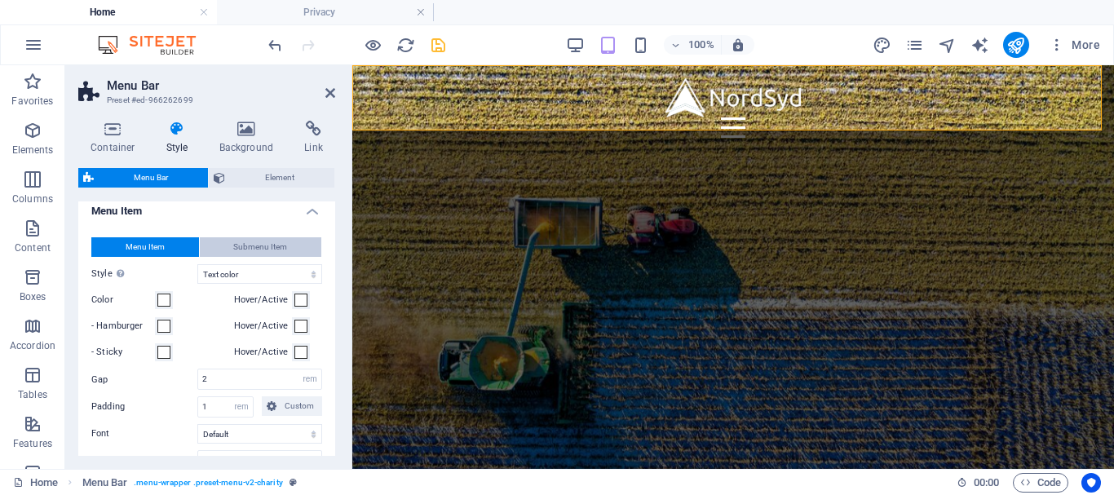
click at [275, 257] on span "Submenu Item" at bounding box center [260, 247] width 54 height 20
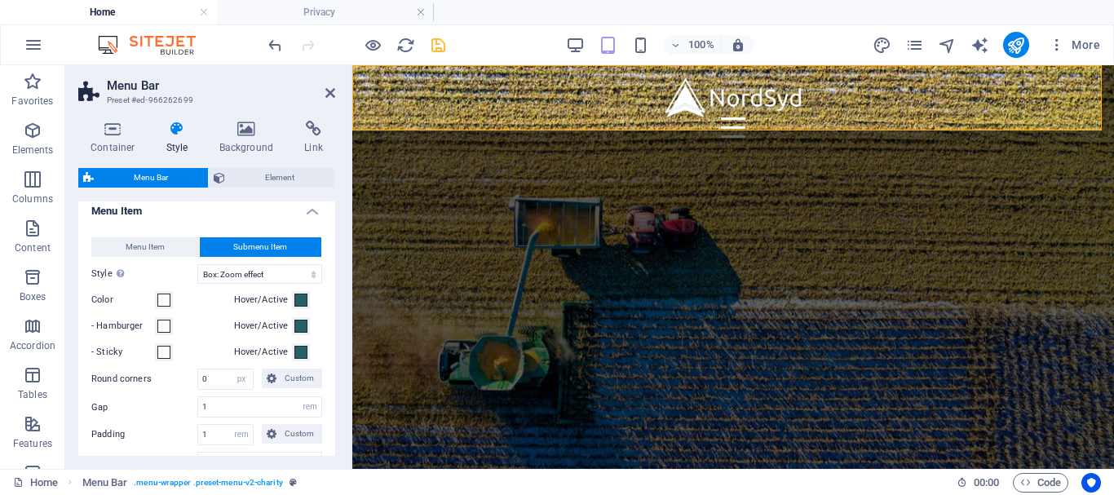
select select
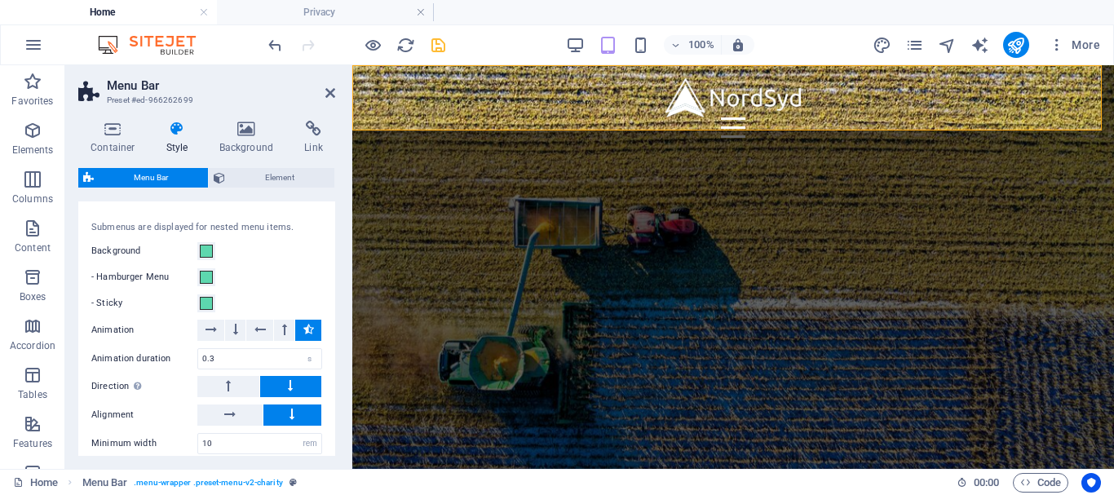
scroll to position [1756, 0]
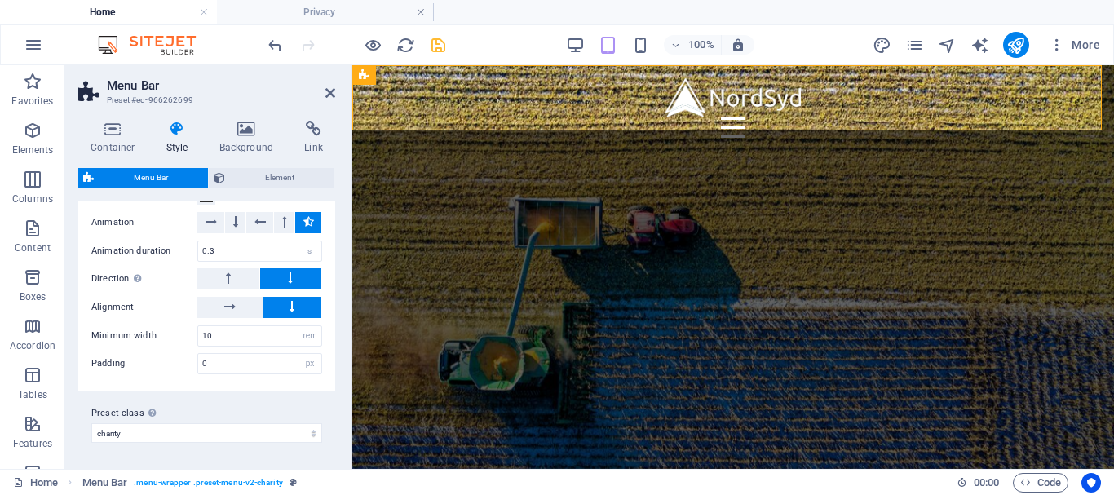
click at [448, 43] on div "100% More" at bounding box center [685, 45] width 841 height 26
click at [435, 47] on icon "save" at bounding box center [438, 45] width 19 height 19
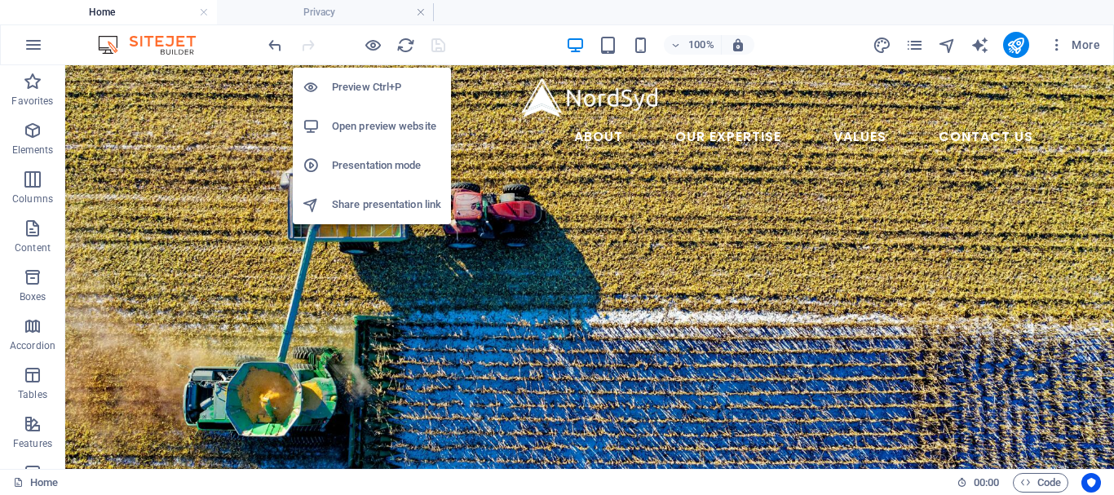
click at [346, 129] on h6 "Open preview website" at bounding box center [386, 127] width 109 height 20
click at [369, 126] on h6 "Open preview website" at bounding box center [386, 127] width 109 height 20
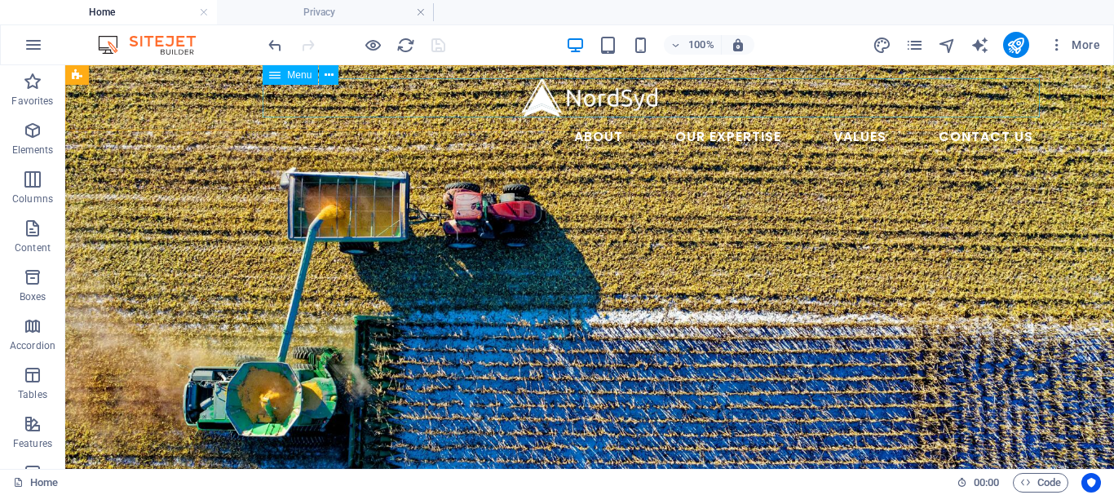
click at [752, 117] on nav "About Our Expertise Animal Feed Non-ferrous Metals Fertilizer and soil Values C…" at bounding box center [589, 136] width 913 height 39
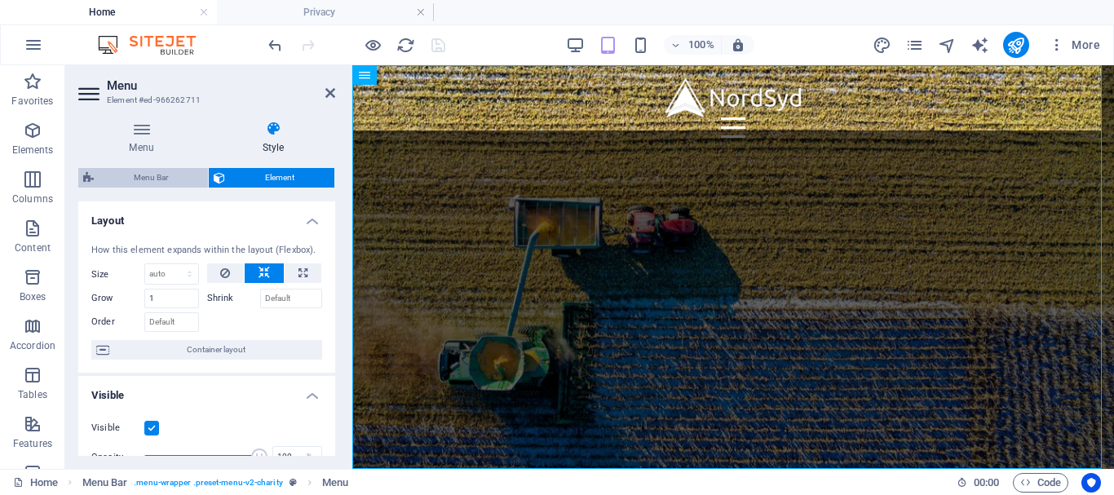
click at [142, 179] on span "Menu Bar" at bounding box center [151, 178] width 104 height 20
select select "rem"
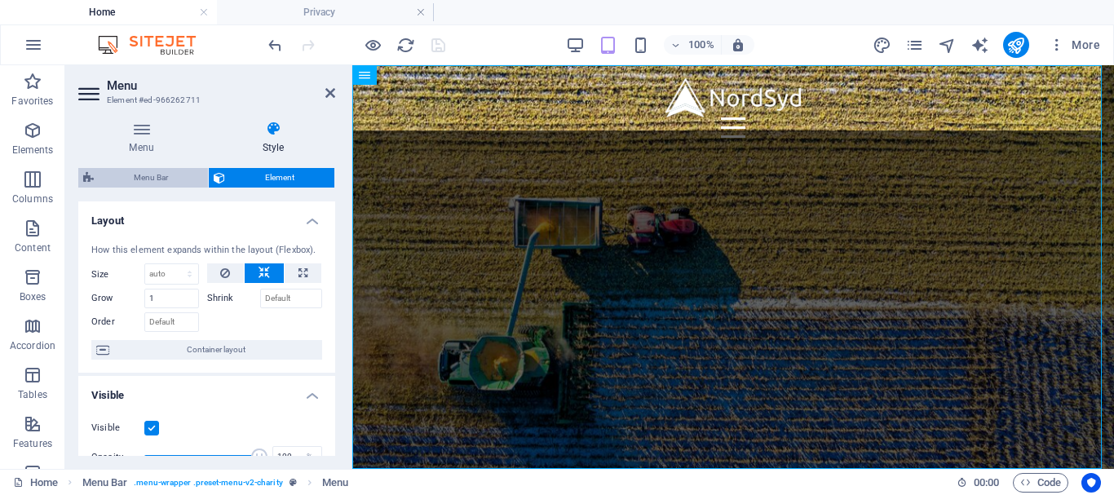
select select "sticky_menu"
select select "px"
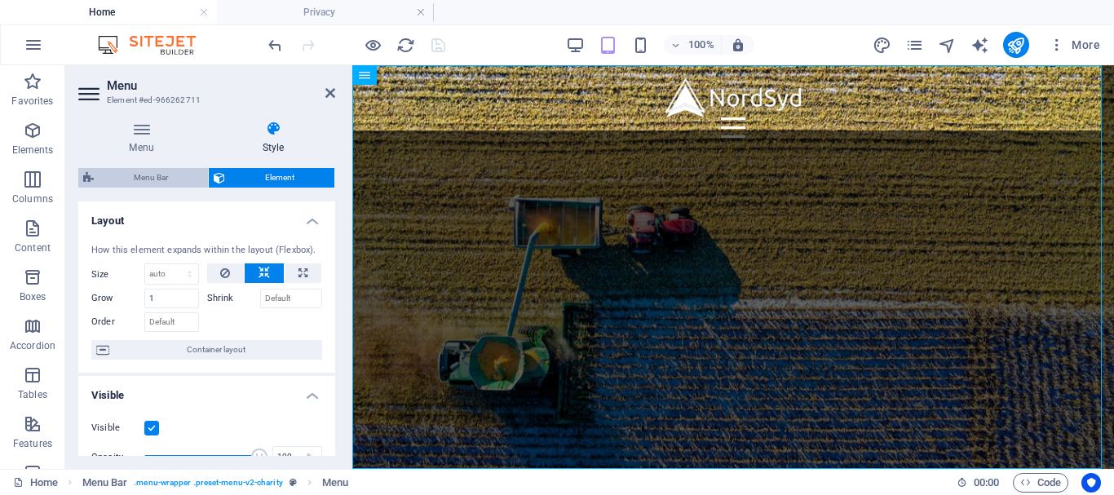
select select "hover_box_zoom"
select select "px"
select select "rem"
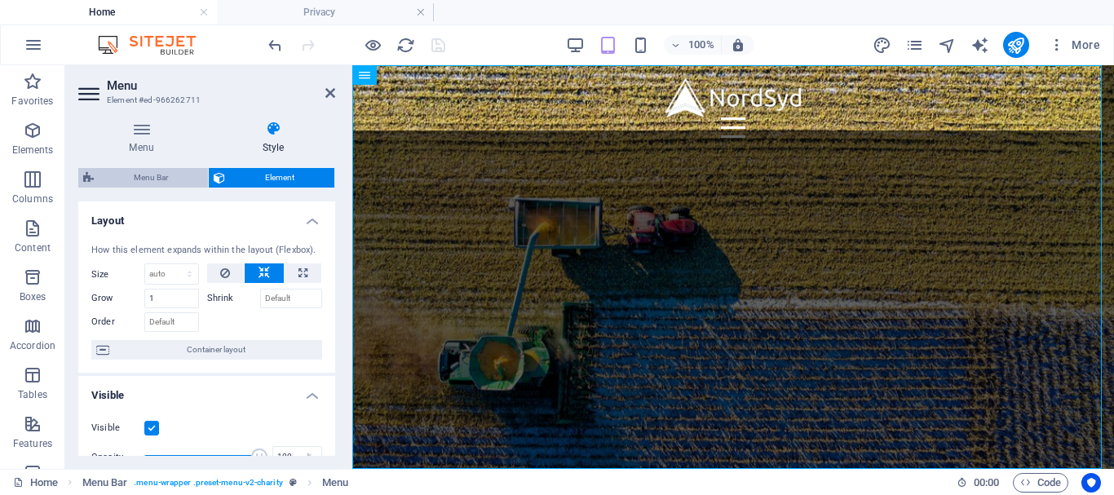
select select
select select "px"
select select "%"
select select "rem"
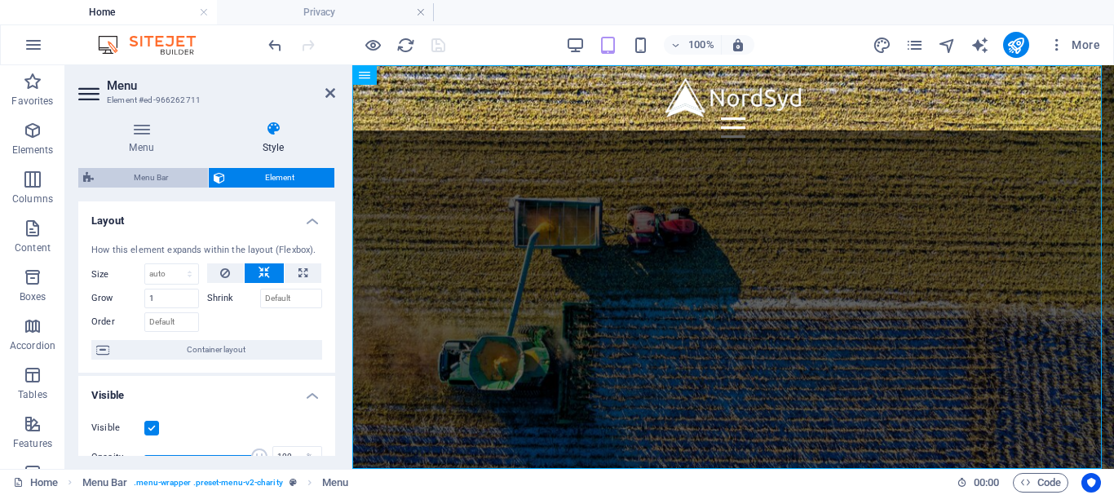
select select "px"
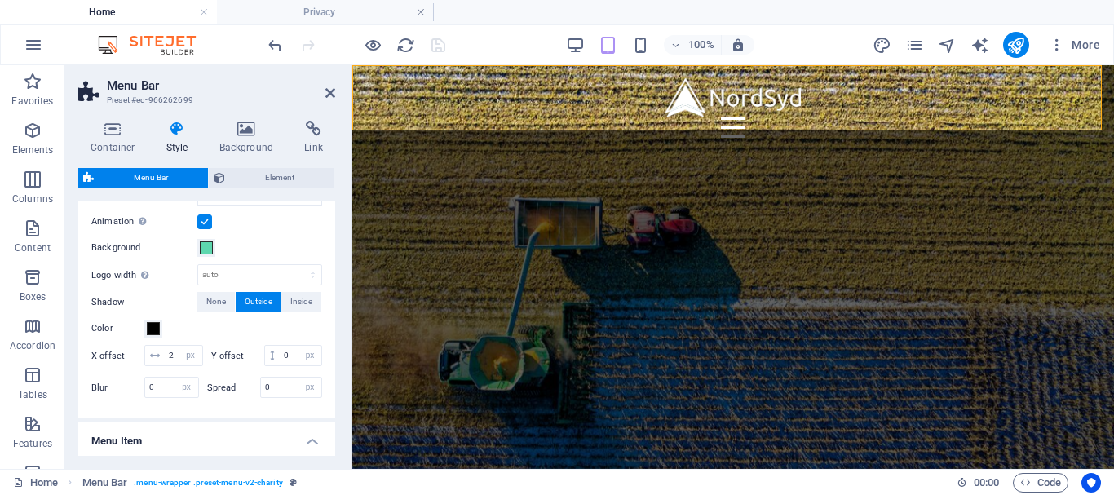
scroll to position [598, 0]
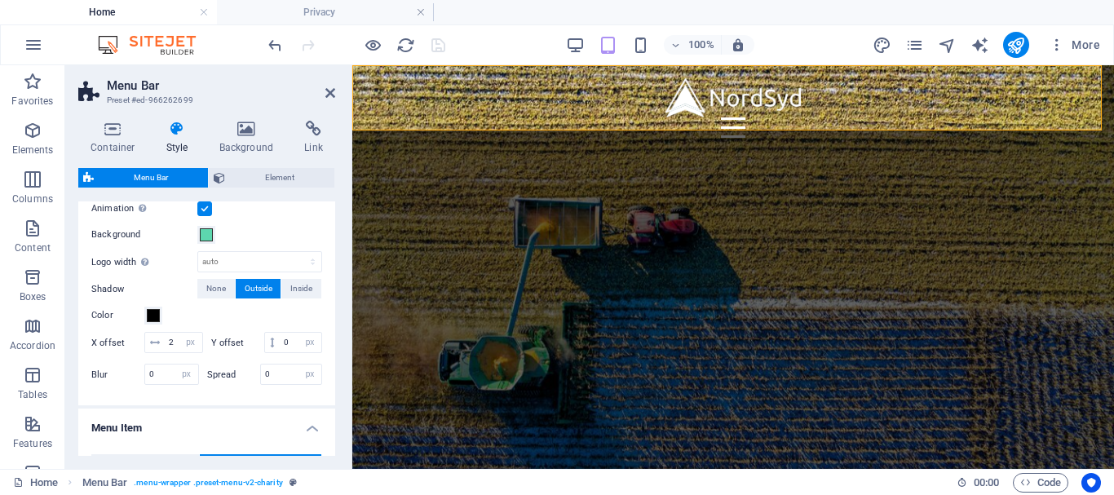
click at [333, 297] on div "Container Style Background Link Size Height Default px rem % vh vw Min. height …" at bounding box center [206, 288] width 283 height 361
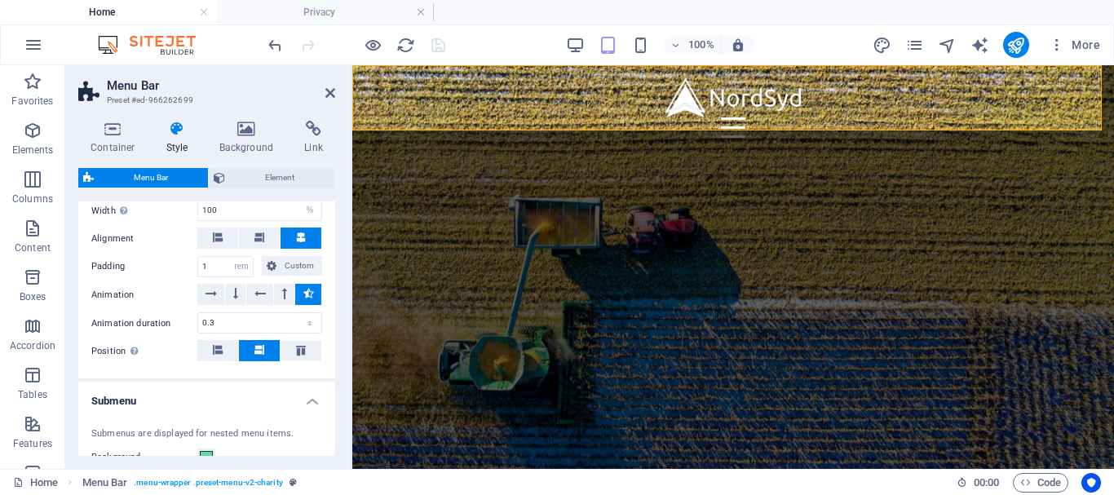
scroll to position [1429, 0]
